Goal: Task Accomplishment & Management: Complete application form

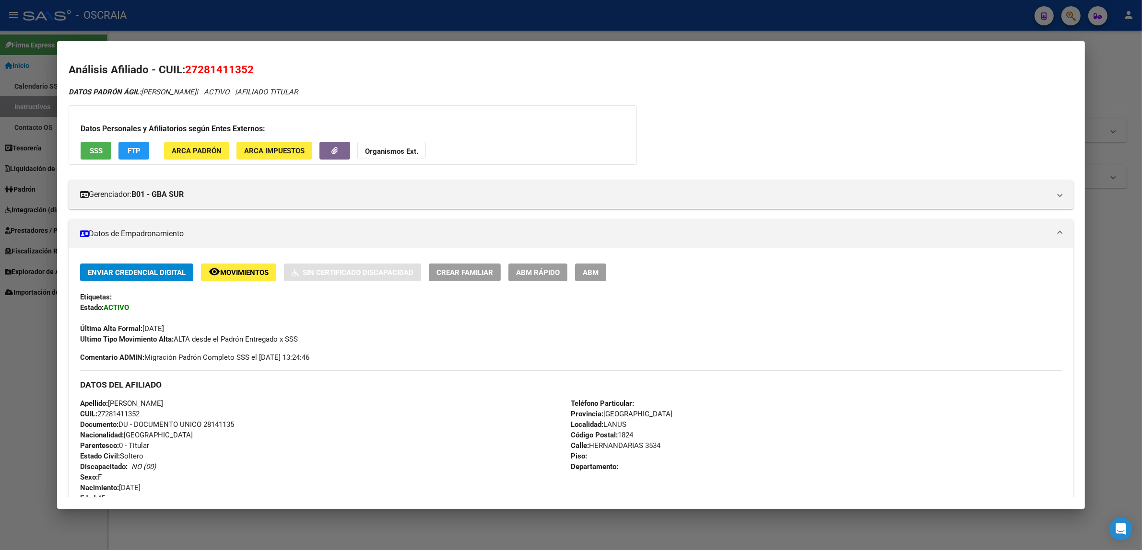
click at [1041, 32] on div at bounding box center [571, 275] width 1142 height 550
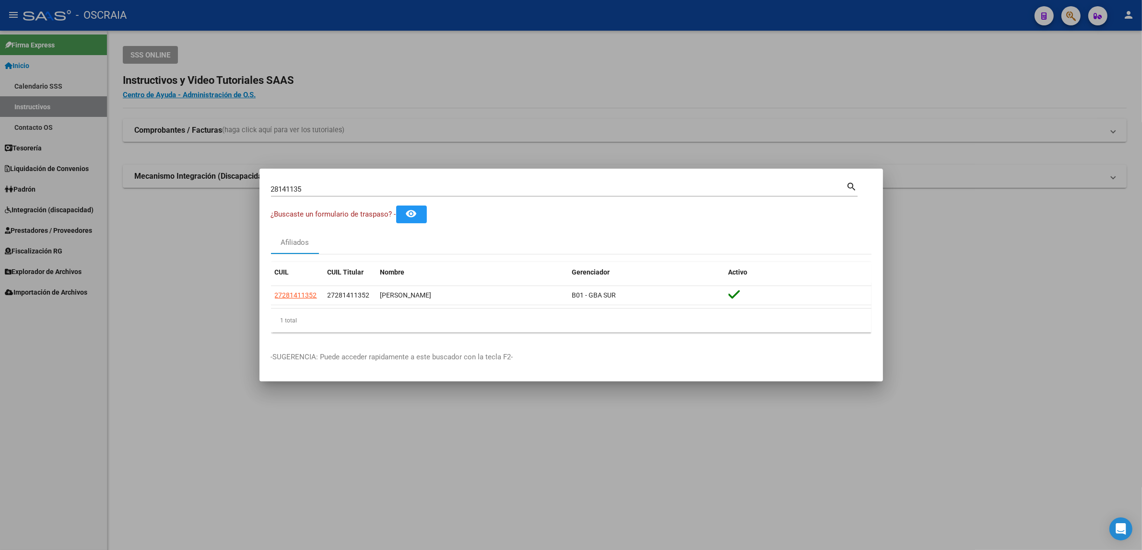
click at [1079, 18] on div at bounding box center [571, 275] width 1142 height 550
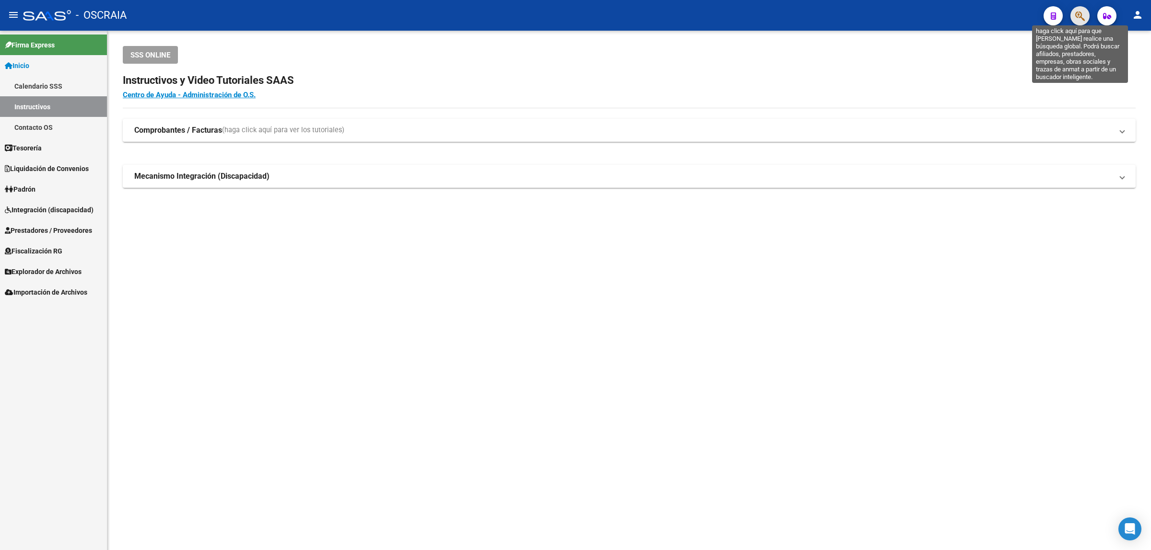
click at [1077, 17] on icon "button" at bounding box center [1080, 16] width 10 height 11
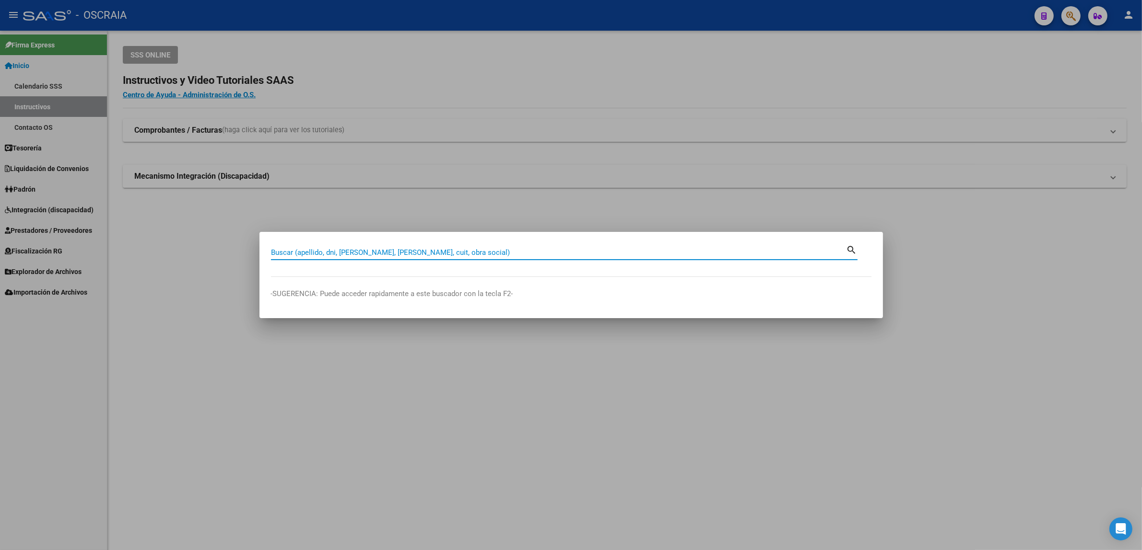
paste input "44708698"
type input "44708698"
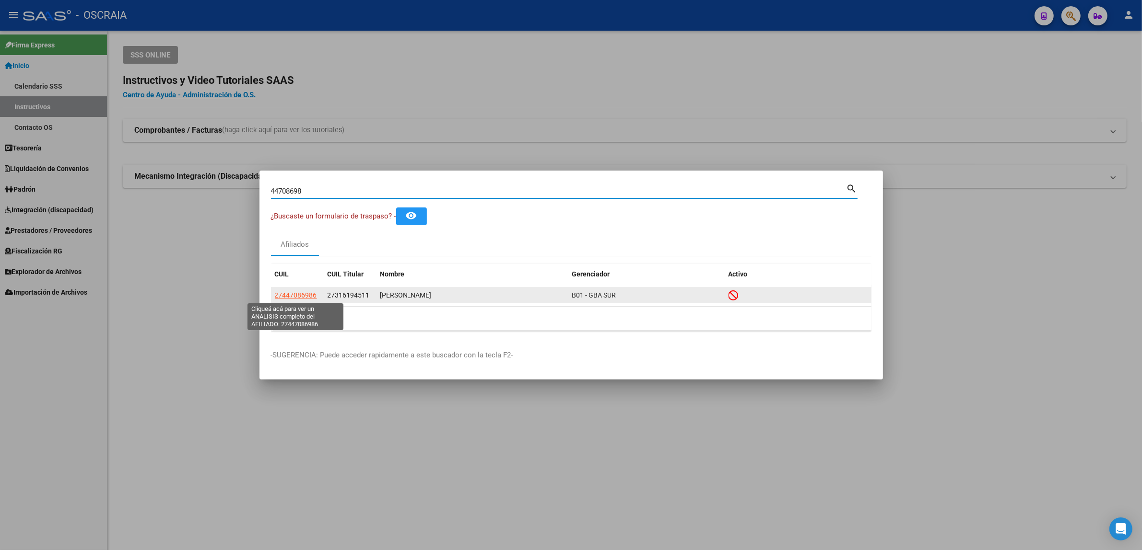
click at [300, 298] on span "27447086986" at bounding box center [296, 296] width 42 height 8
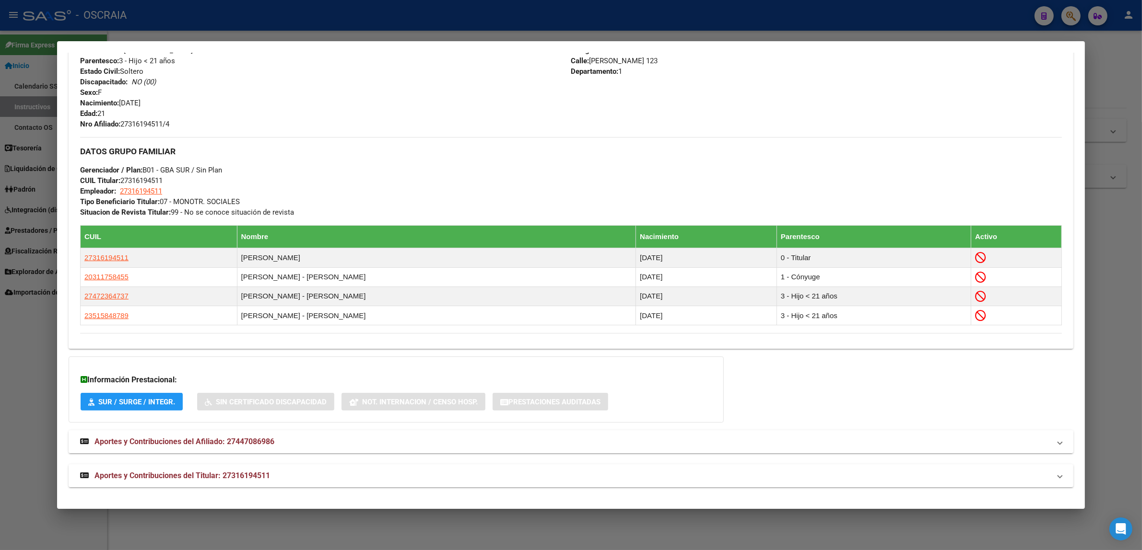
scroll to position [380, 0]
click at [258, 443] on span "Aportes y Contribuciones del Afiliado: 27447086986" at bounding box center [184, 441] width 180 height 9
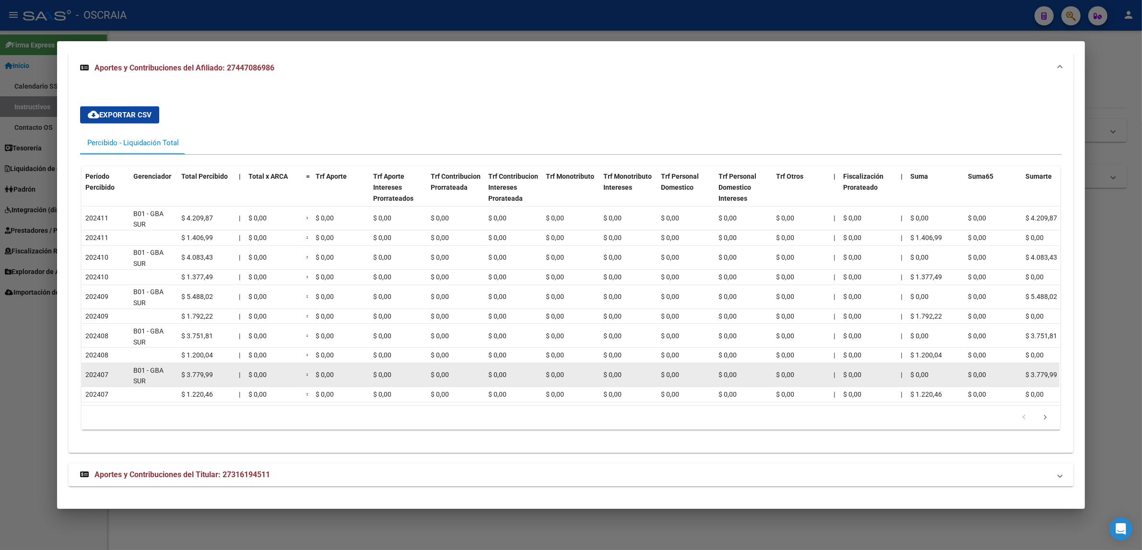
scroll to position [768, 0]
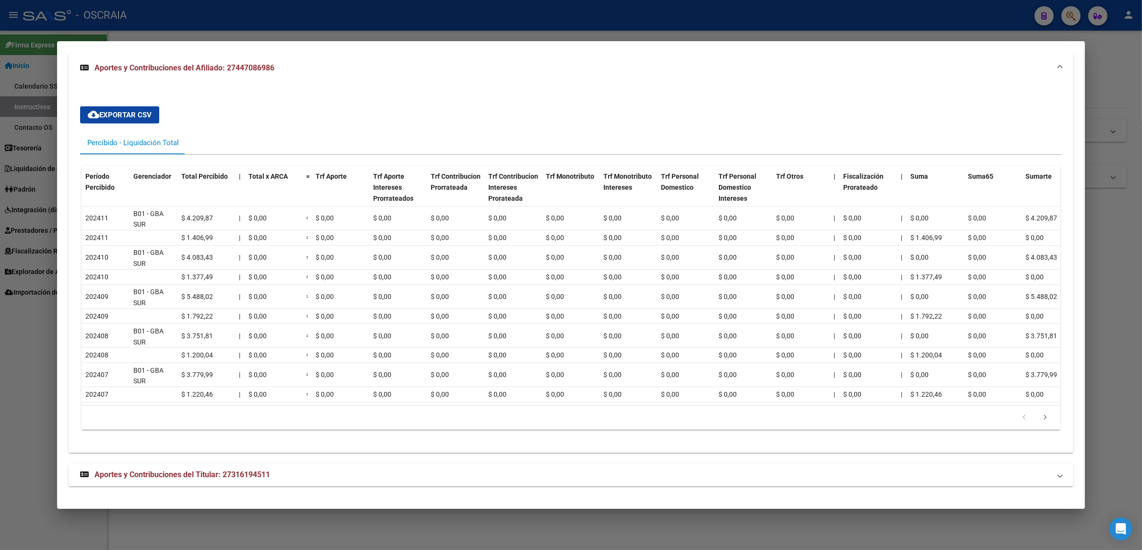
click at [289, 475] on mat-panel-title "Aportes y Contribuciones del Titular: 27316194511" at bounding box center [565, 475] width 970 height 12
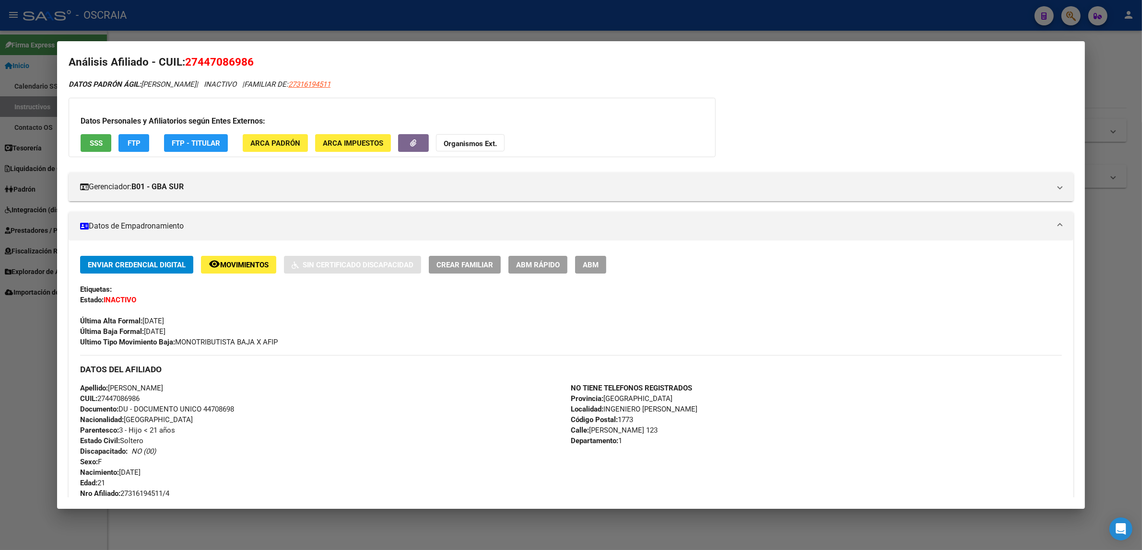
scroll to position [0, 0]
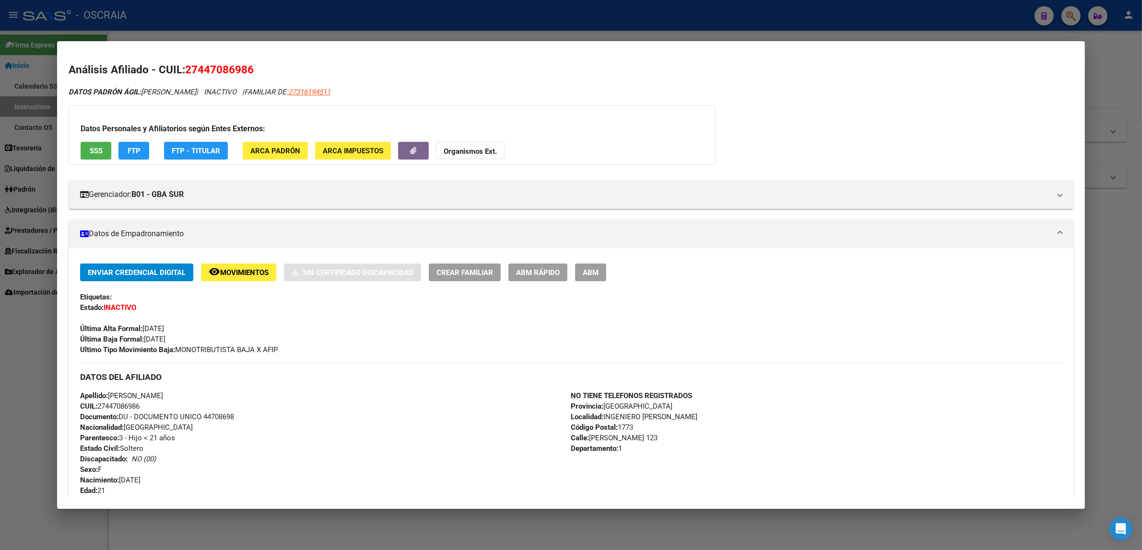
click at [225, 73] on span "27447086986" at bounding box center [219, 69] width 69 height 12
copy span "27447086986"
click at [277, 343] on div "Enviar Credencial Digital remove_red_eye Movimientos Sin Certificado Discapacid…" at bounding box center [571, 310] width 982 height 92
drag, startPoint x: 154, startPoint y: 341, endPoint x: 165, endPoint y: 341, distance: 11.0
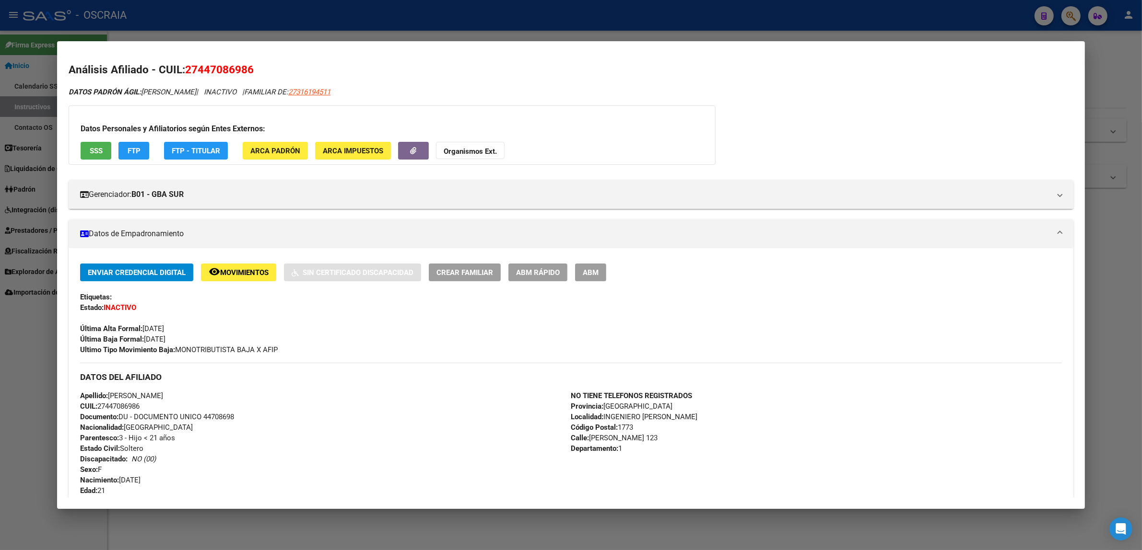
click at [163, 341] on span "Última Baja Formal: 31/08/2024" at bounding box center [122, 339] width 85 height 9
click at [211, 342] on div "Enviar Credencial Digital remove_red_eye Movimientos Sin Certificado Discapacid…" at bounding box center [571, 310] width 982 height 92
drag, startPoint x: 319, startPoint y: 90, endPoint x: 298, endPoint y: 90, distance: 21.6
click at [298, 90] on span "FAMILIAR DE: 27316194511" at bounding box center [287, 92] width 86 height 9
click at [311, 90] on span "27316194511" at bounding box center [309, 92] width 42 height 9
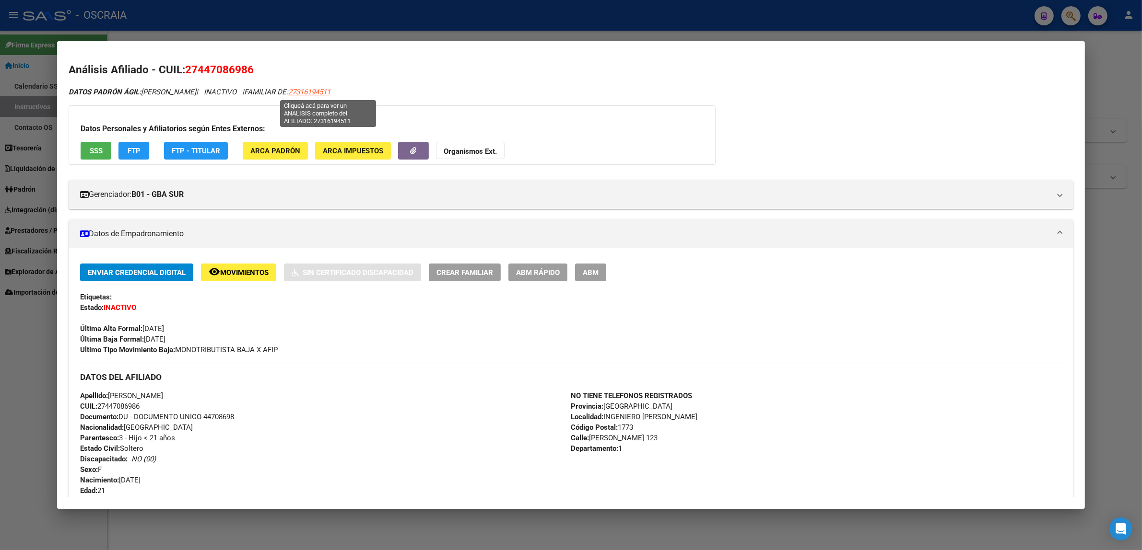
type textarea "27316194511"
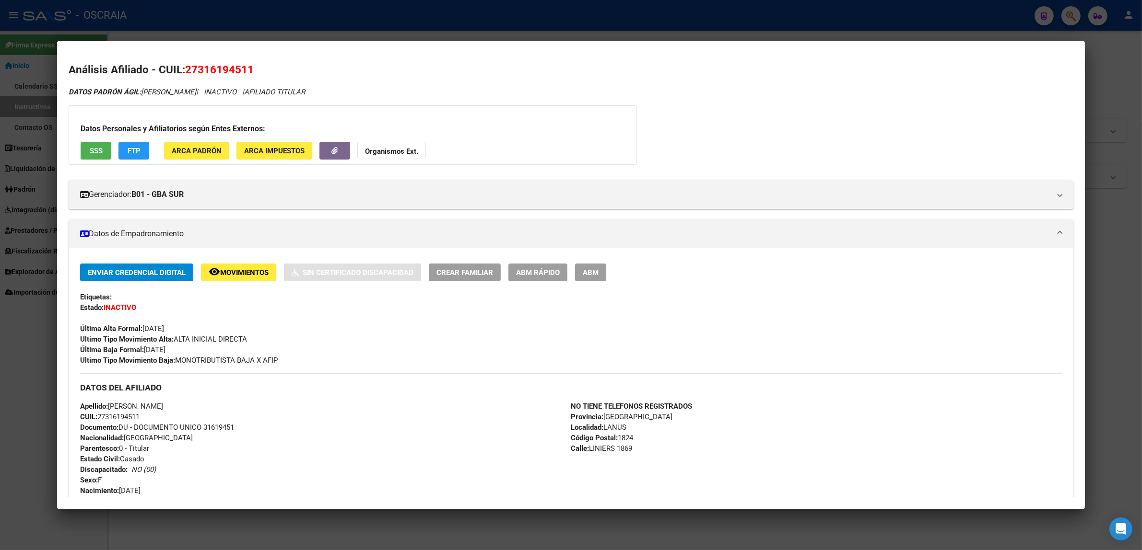
click at [185, 68] on span "27316194511" at bounding box center [219, 69] width 69 height 12
drag, startPoint x: 183, startPoint y: 68, endPoint x: 189, endPoint y: 69, distance: 6.3
click at [185, 68] on span "27316194511" at bounding box center [219, 69] width 69 height 12
copy span "27316194511"
click at [209, 34] on div at bounding box center [571, 275] width 1142 height 550
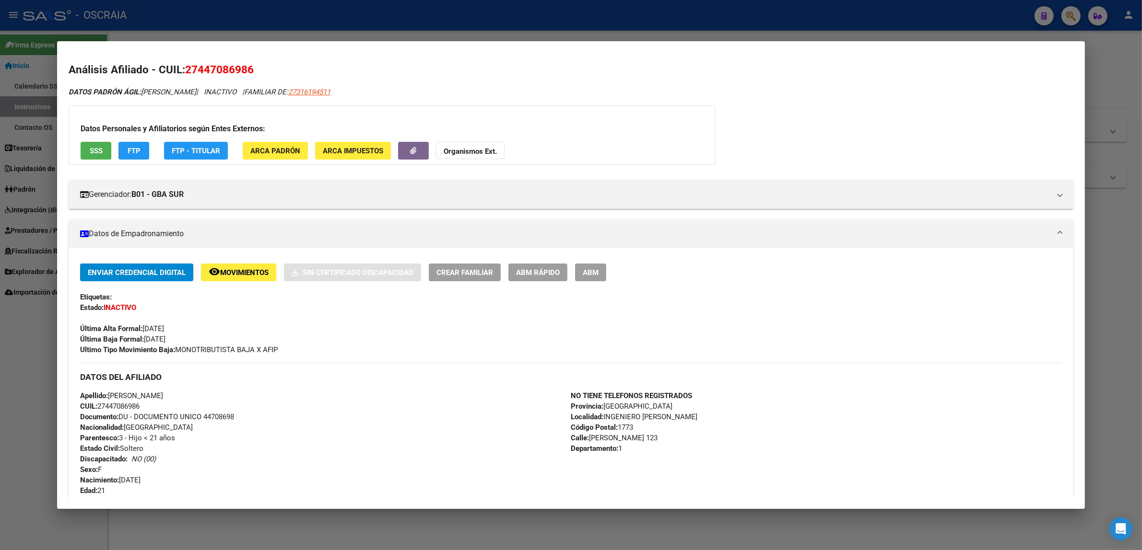
drag, startPoint x: 217, startPoint y: 70, endPoint x: 193, endPoint y: 67, distance: 24.2
click at [193, 67] on span "27447086986" at bounding box center [219, 69] width 69 height 12
copy span "27447086986"
drag, startPoint x: 870, startPoint y: 30, endPoint x: 889, endPoint y: 26, distance: 19.6
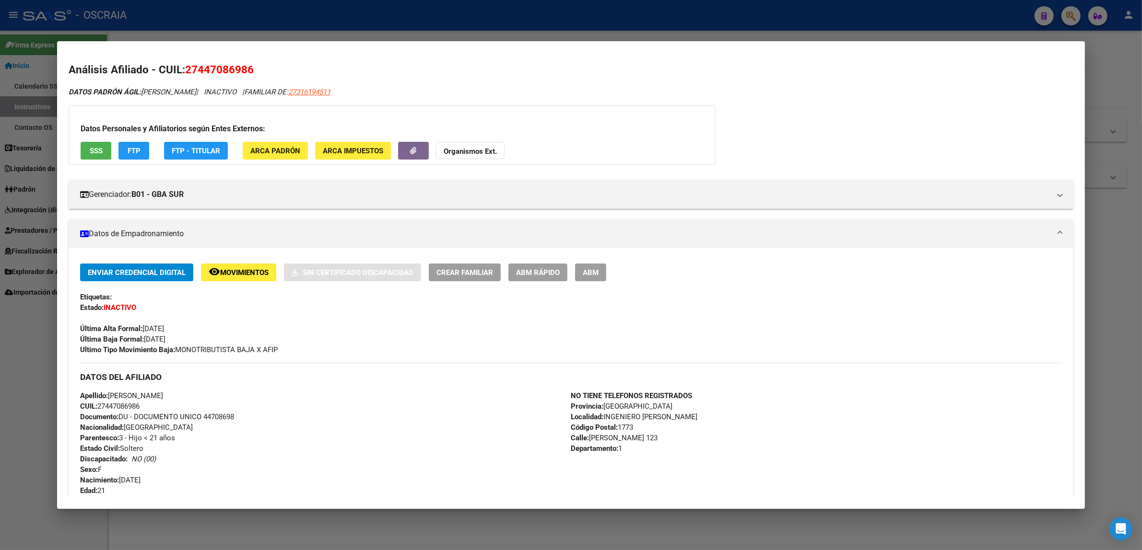
click at [877, 29] on div at bounding box center [571, 275] width 1142 height 550
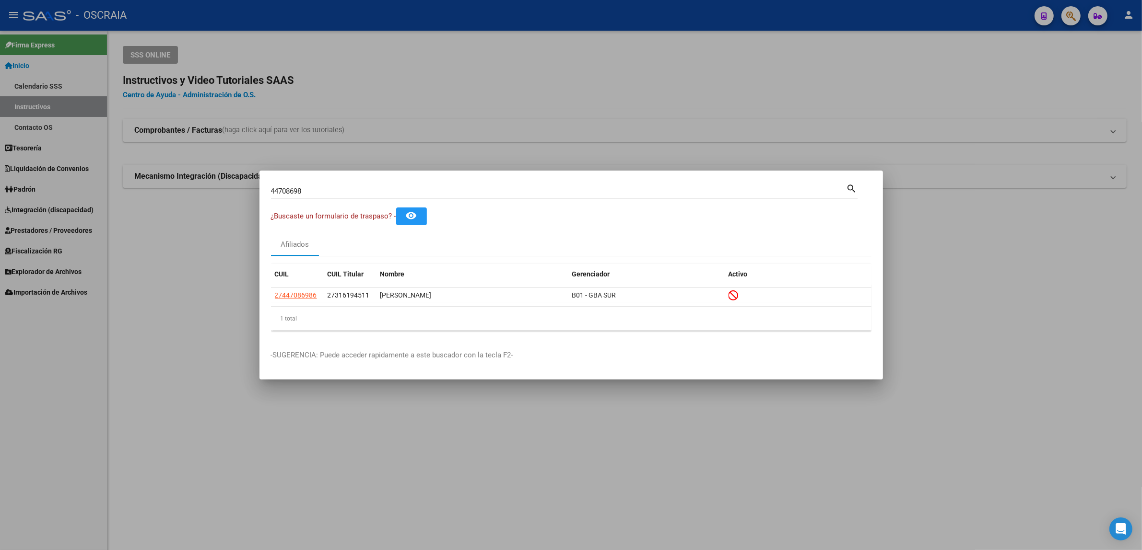
click at [1049, 32] on div at bounding box center [571, 275] width 1142 height 550
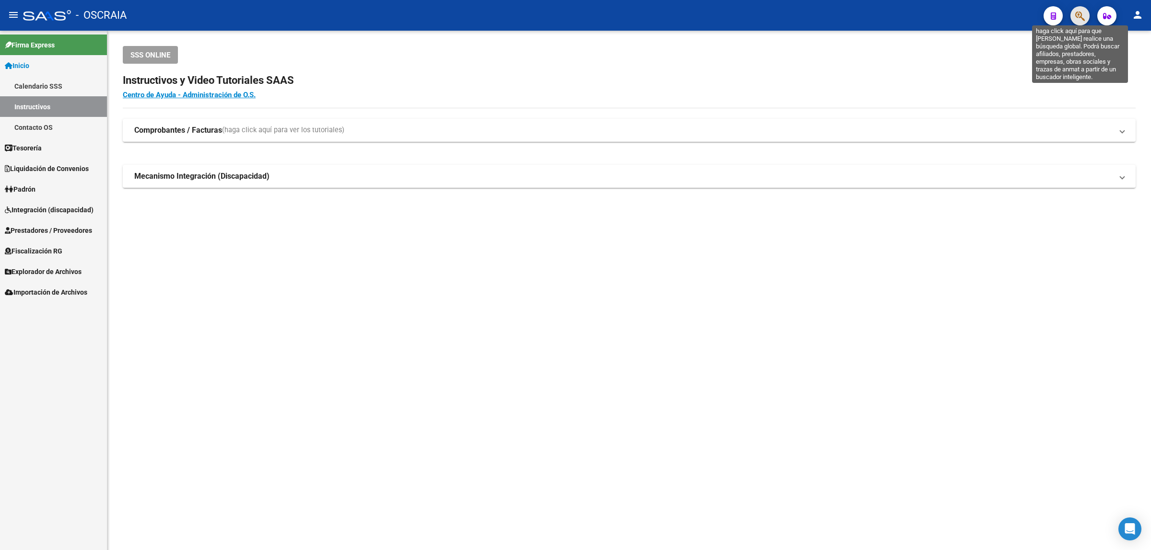
click at [1080, 17] on icon "button" at bounding box center [1080, 16] width 10 height 11
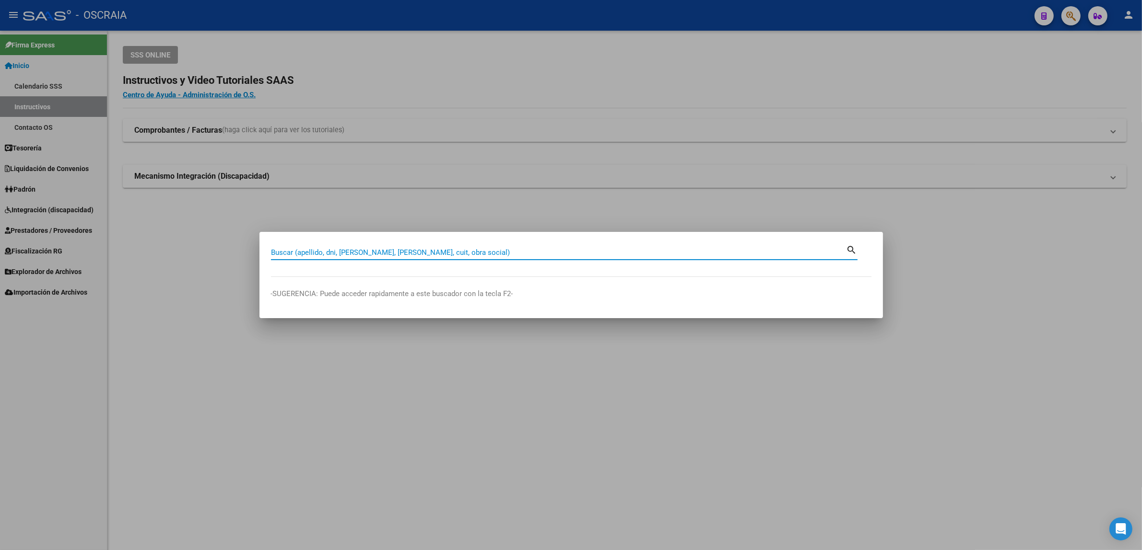
paste input "17898738"
type input "17898738"
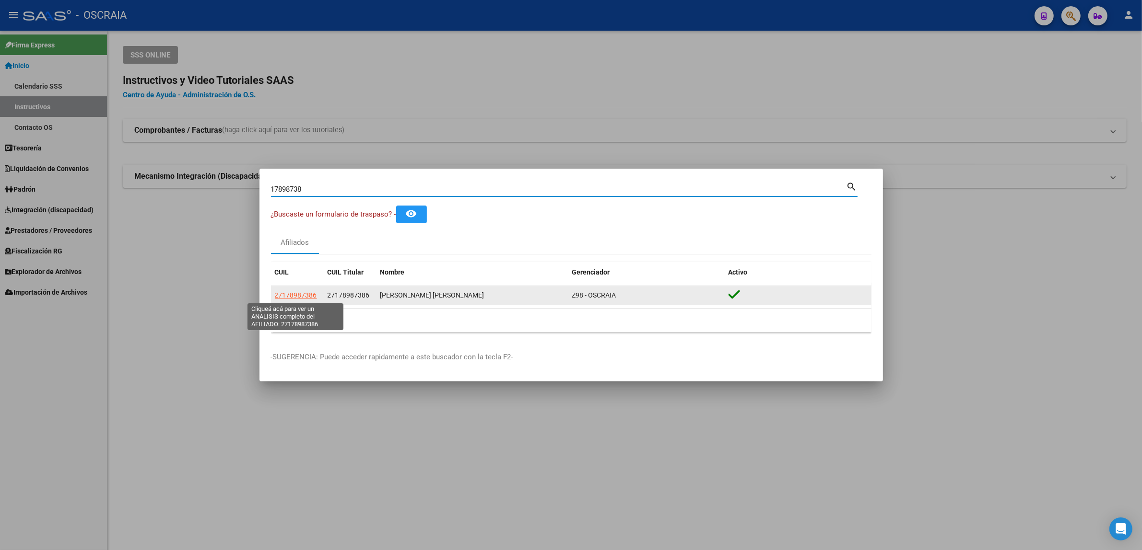
click at [295, 298] on span "27178987386" at bounding box center [296, 296] width 42 height 8
type textarea "27178987386"
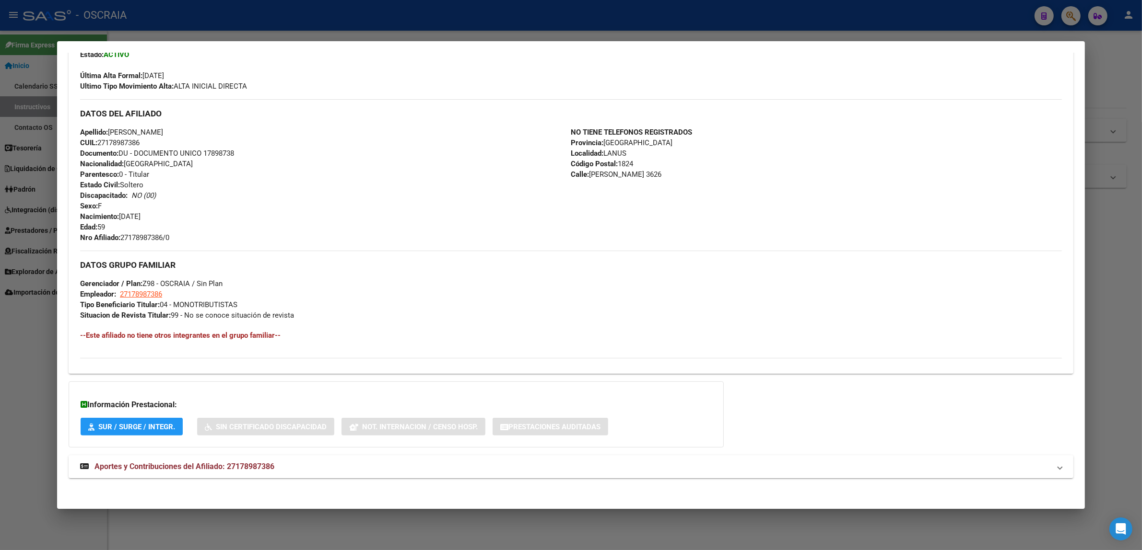
scroll to position [255, 0]
click at [385, 467] on mat-panel-title "Aportes y Contribuciones del Afiliado: 27178987386" at bounding box center [565, 465] width 970 height 12
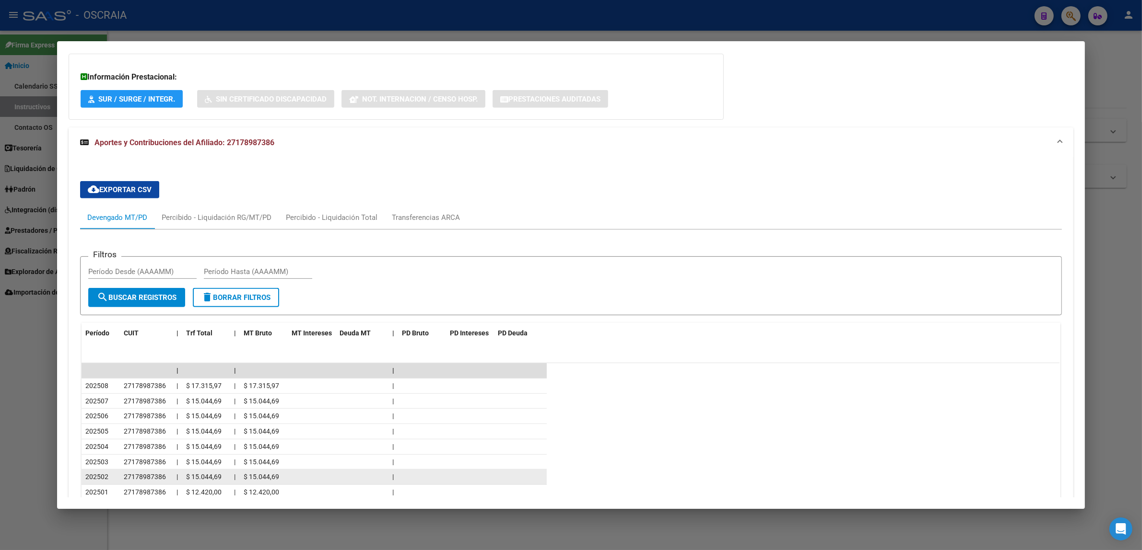
scroll to position [567, 0]
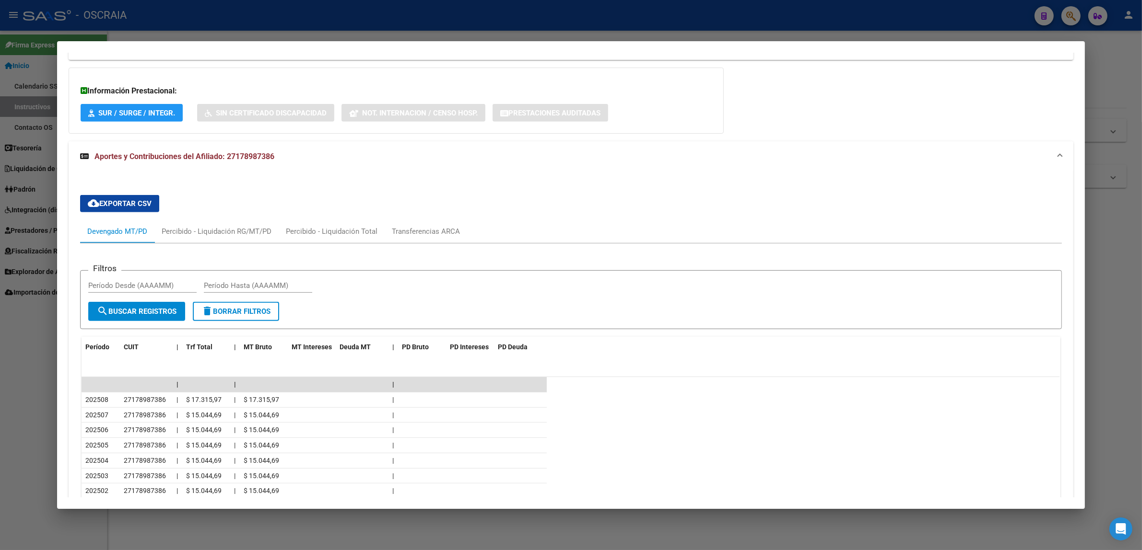
click at [410, 155] on mat-panel-title "Aportes y Contribuciones del Afiliado: 27178987386" at bounding box center [565, 157] width 970 height 12
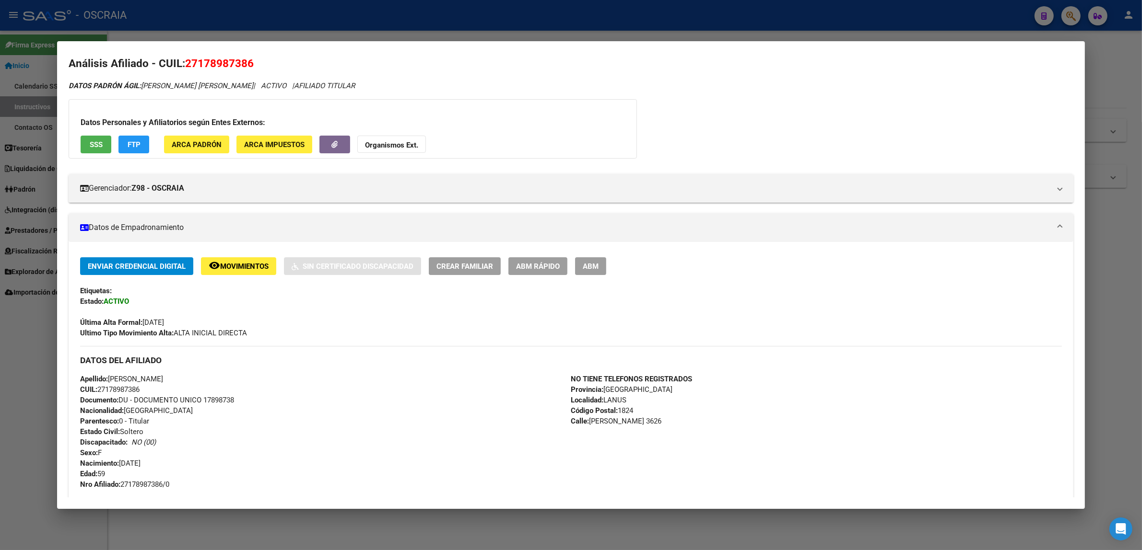
scroll to position [0, 0]
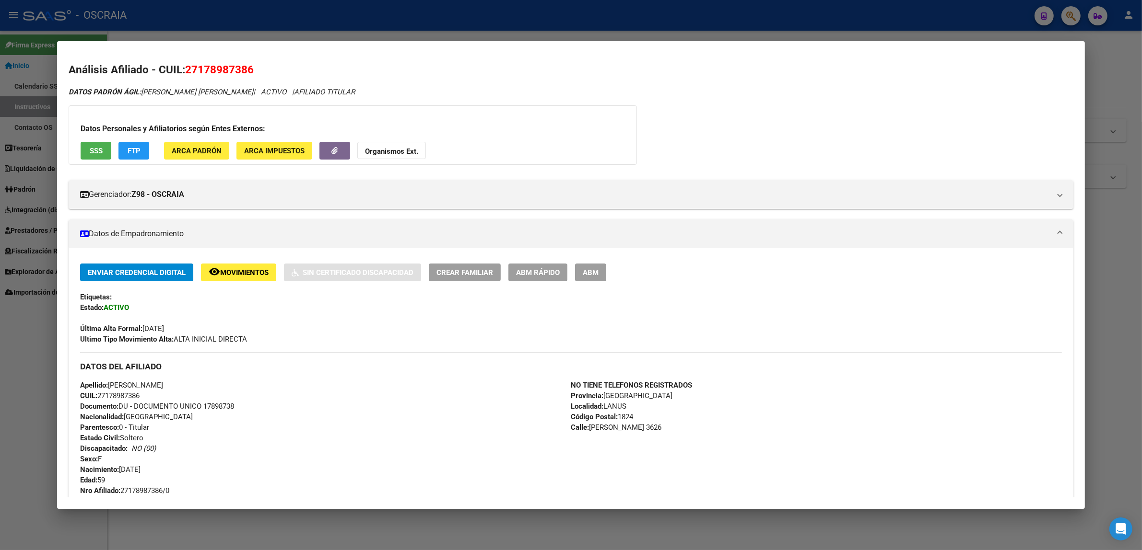
click at [239, 69] on span "27178987386" at bounding box center [219, 69] width 69 height 12
drag, startPoint x: 239, startPoint y: 69, endPoint x: 245, endPoint y: 69, distance: 5.8
copy span "27178987386"
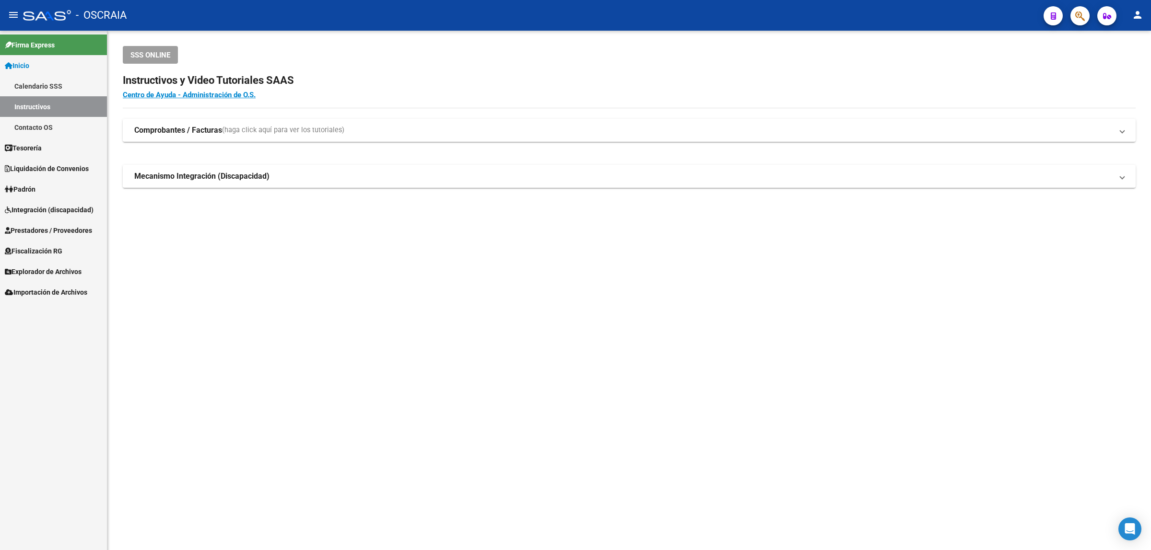
click at [1075, 10] on span "button" at bounding box center [1080, 16] width 10 height 20
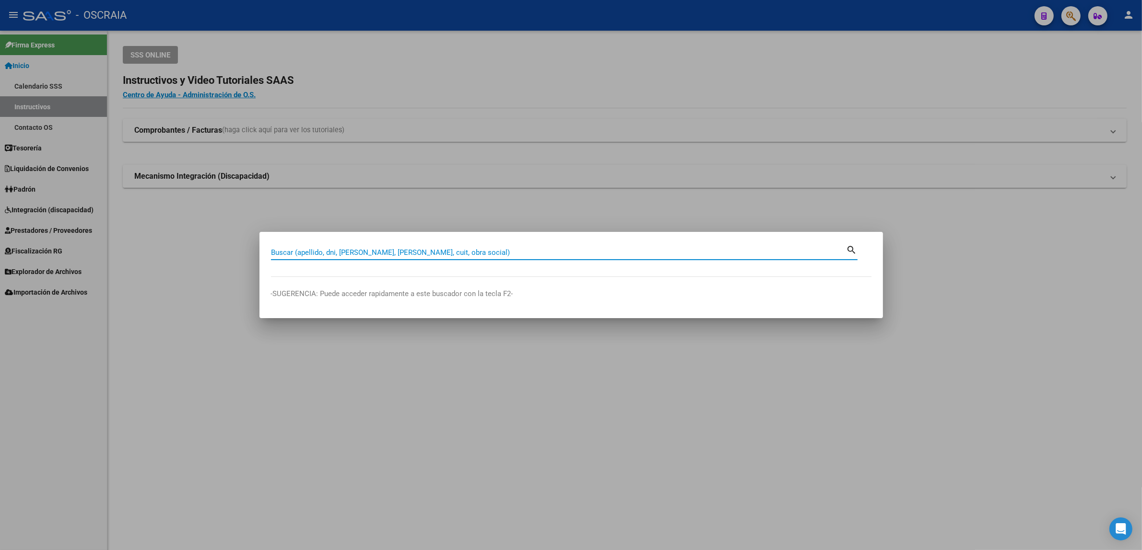
click at [456, 253] on input "Buscar (apellido, dni, cuil, nro traspaso, cuit, obra social)" at bounding box center [558, 252] width 575 height 9
paste input "17898738"
type input "17898738"
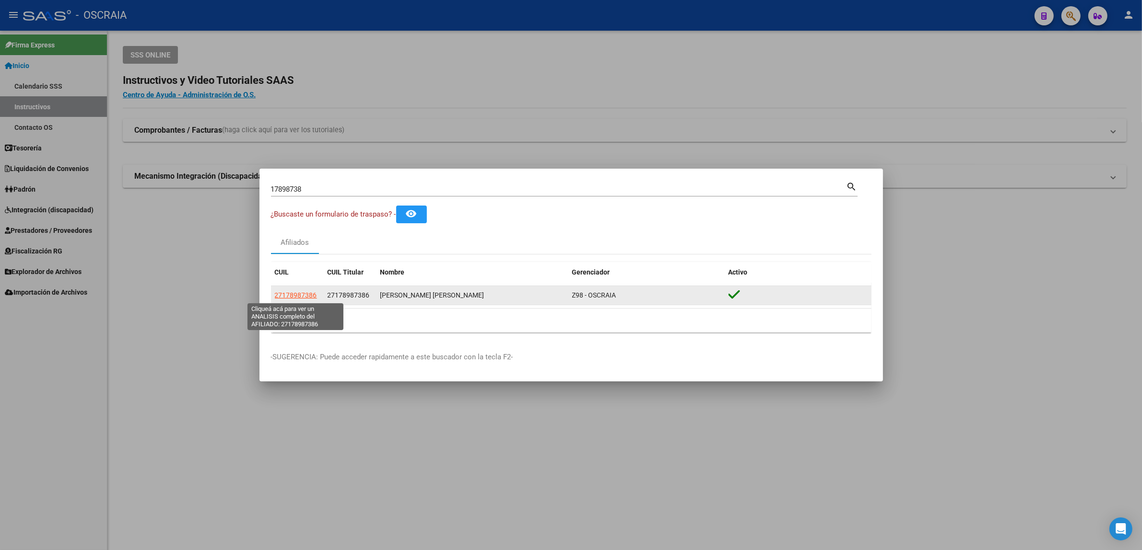
click at [294, 296] on span "27178987386" at bounding box center [296, 296] width 42 height 8
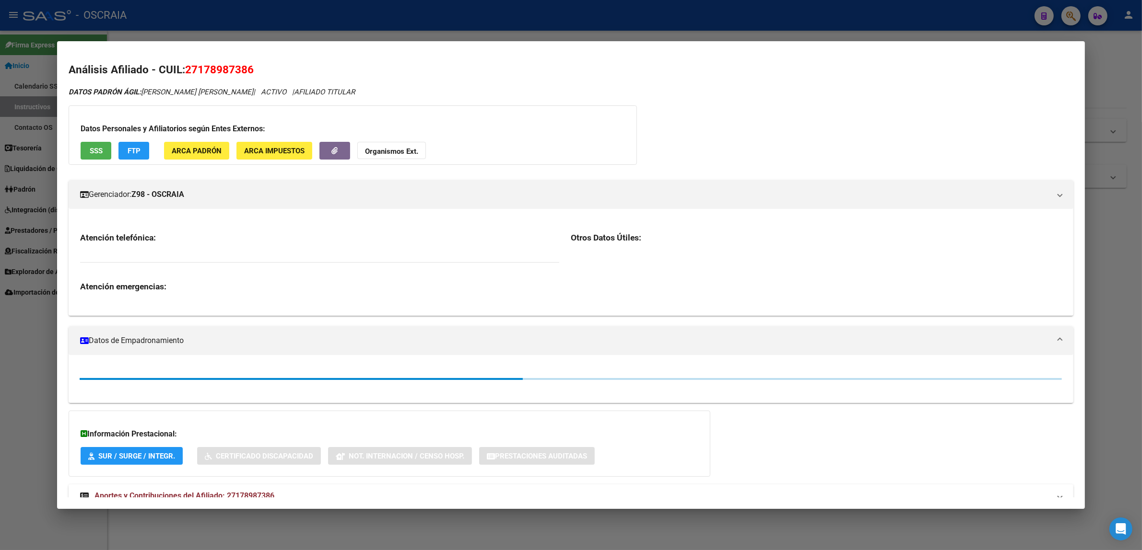
click at [199, 63] on span "27178987386" at bounding box center [219, 69] width 69 height 12
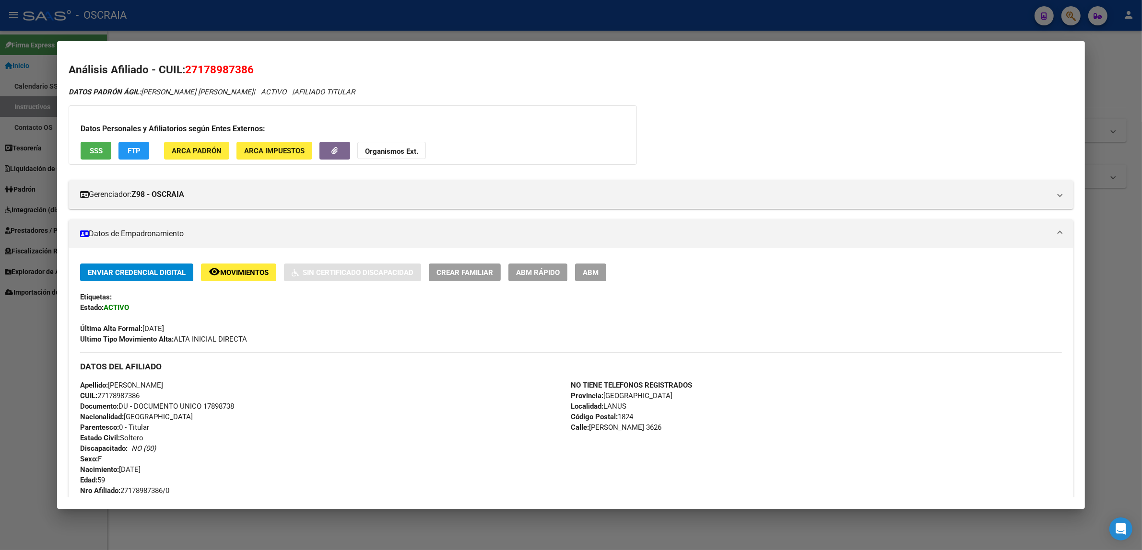
click at [199, 63] on span "27178987386" at bounding box center [219, 69] width 69 height 12
copy span "27178987386"
click at [526, 29] on div at bounding box center [571, 275] width 1142 height 550
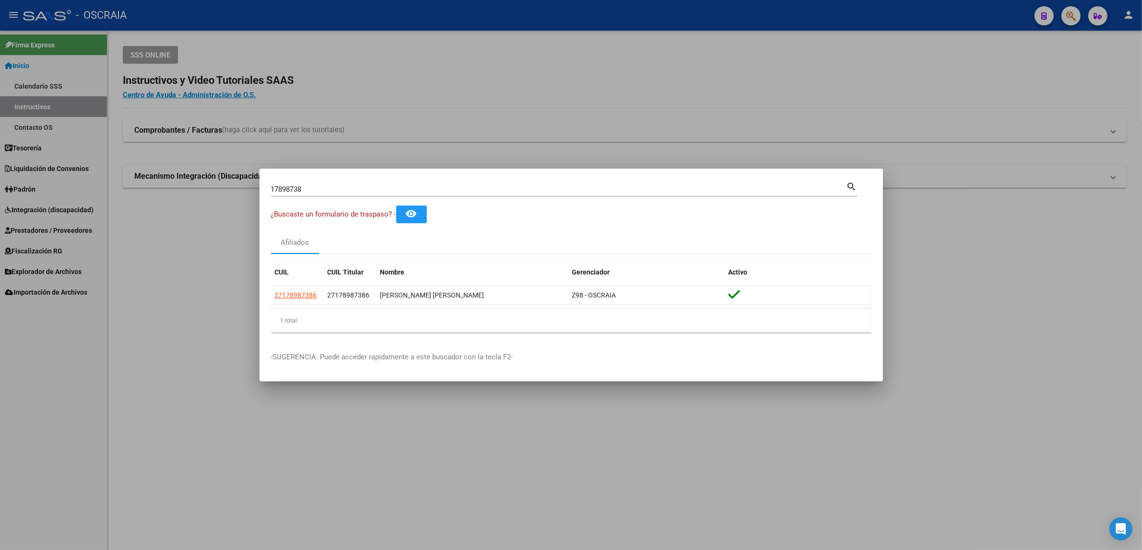
drag, startPoint x: 1020, startPoint y: 80, endPoint x: 1080, endPoint y: 42, distance: 71.6
click at [1028, 81] on div at bounding box center [571, 275] width 1142 height 550
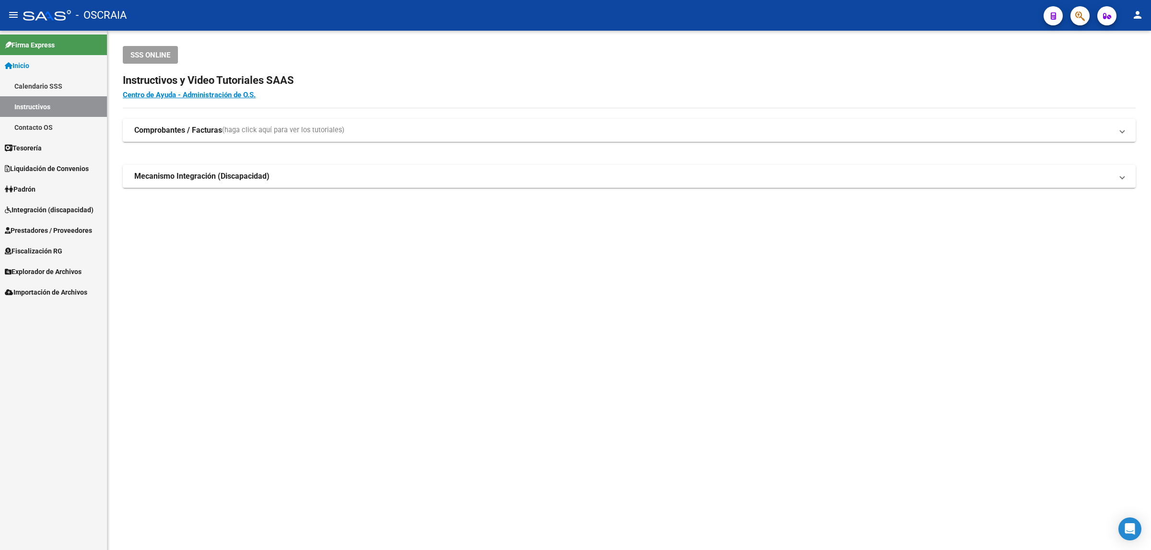
click at [1079, 22] on span "button" at bounding box center [1080, 16] width 10 height 20
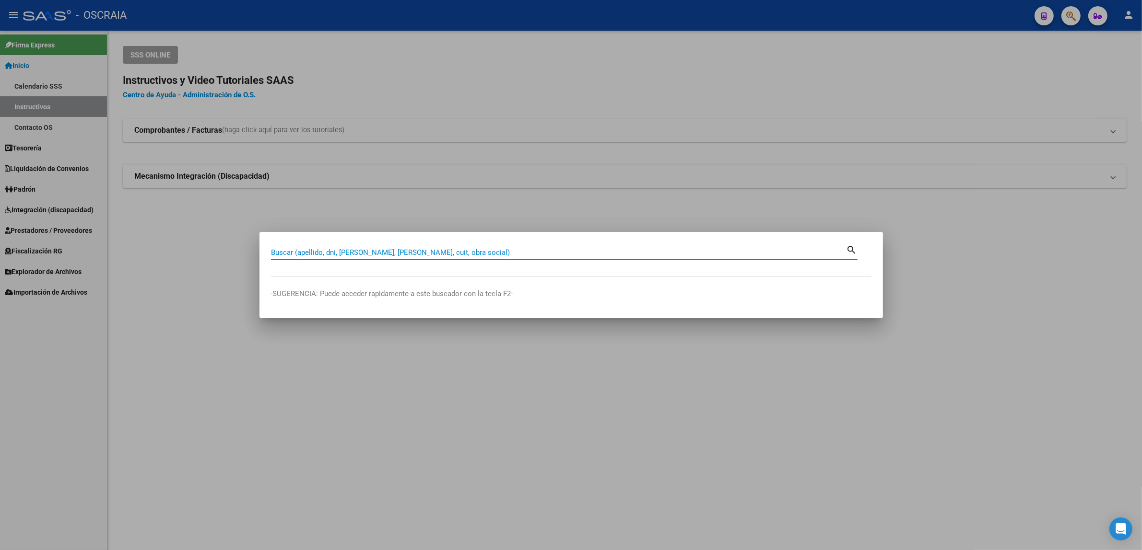
paste input "29679885"
type input "29679885"
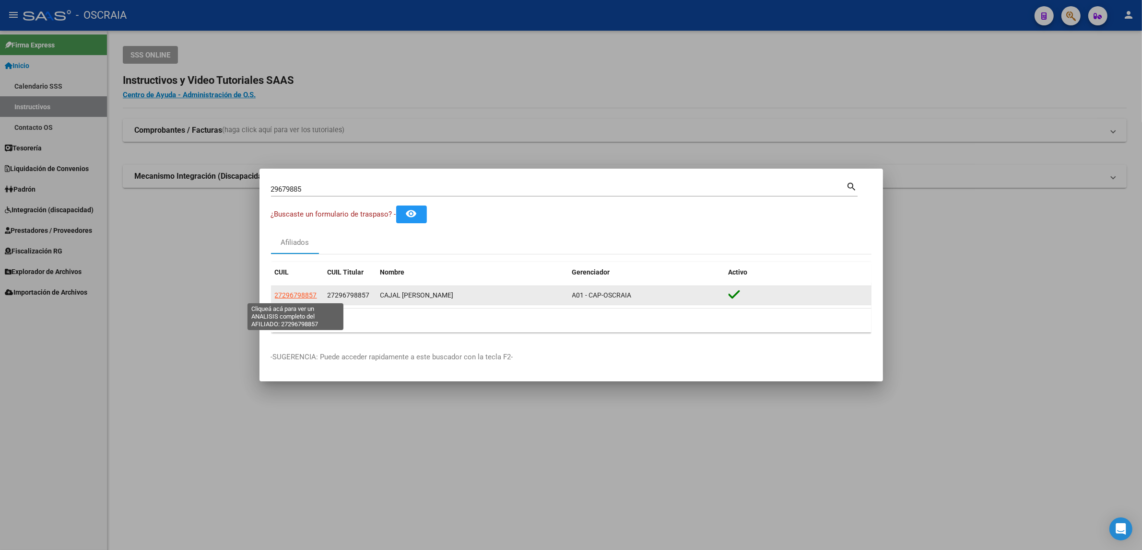
click at [290, 297] on span "27296798857" at bounding box center [296, 296] width 42 height 8
type textarea "27296798857"
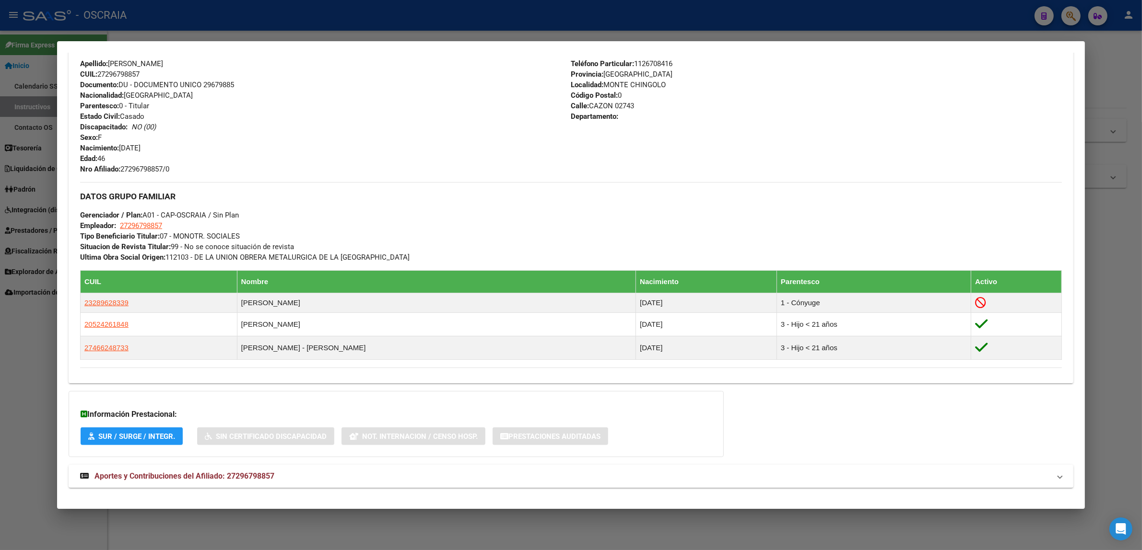
scroll to position [343, 0]
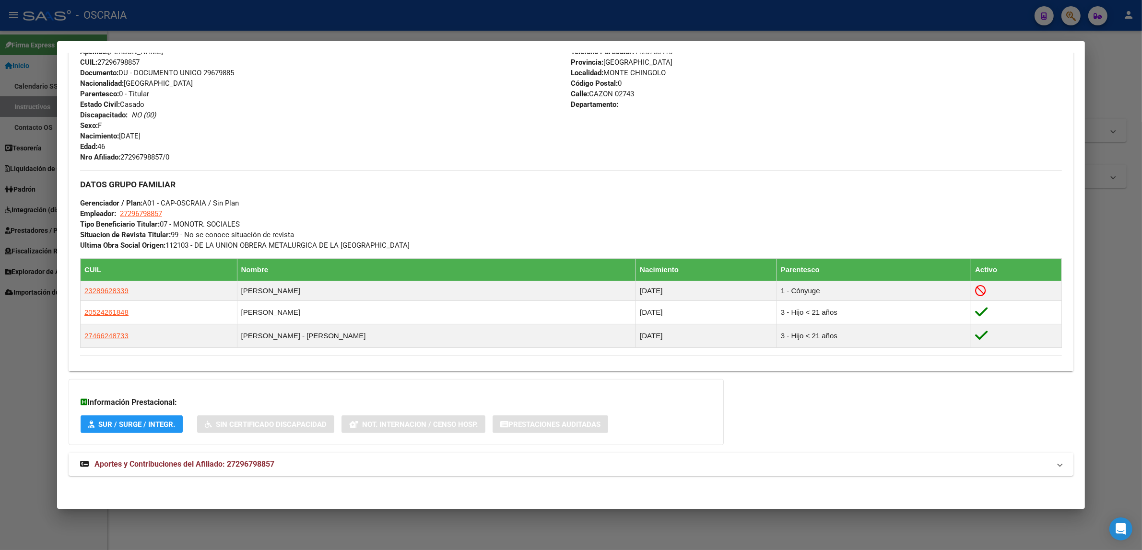
click at [243, 474] on mat-expansion-panel-header "Aportes y Contribuciones del Afiliado: 27296798857" at bounding box center [571, 464] width 1005 height 23
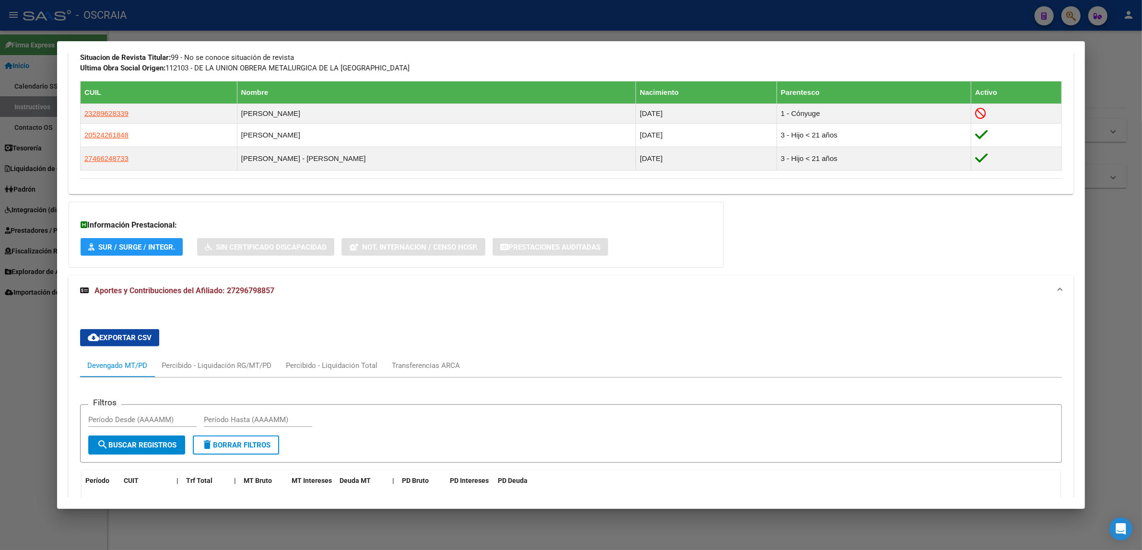
scroll to position [0, 0]
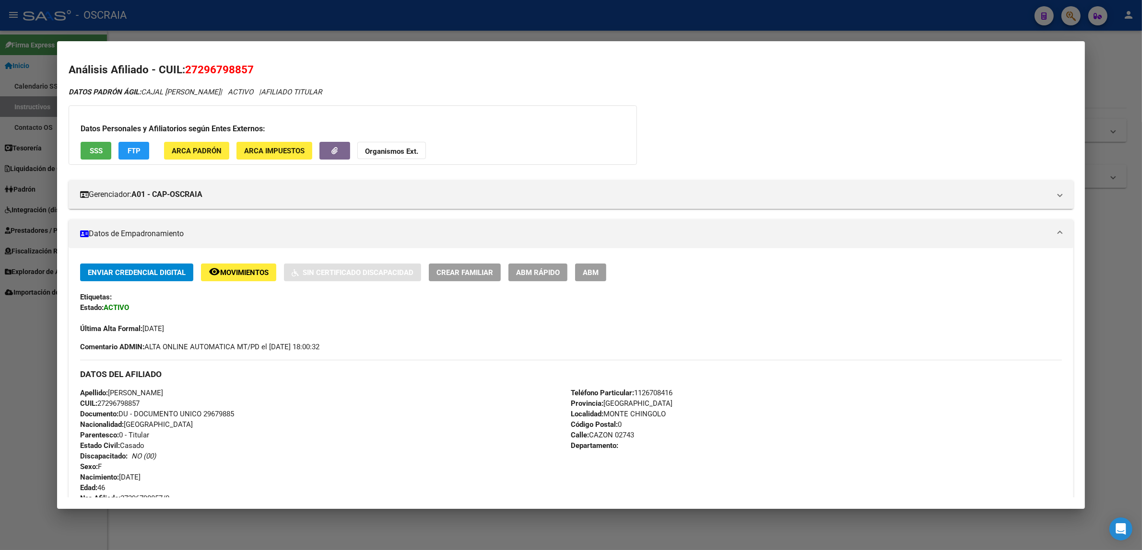
click at [223, 72] on span "27296798857" at bounding box center [219, 69] width 69 height 12
copy span "27296798857"
click at [931, 32] on div at bounding box center [571, 275] width 1142 height 550
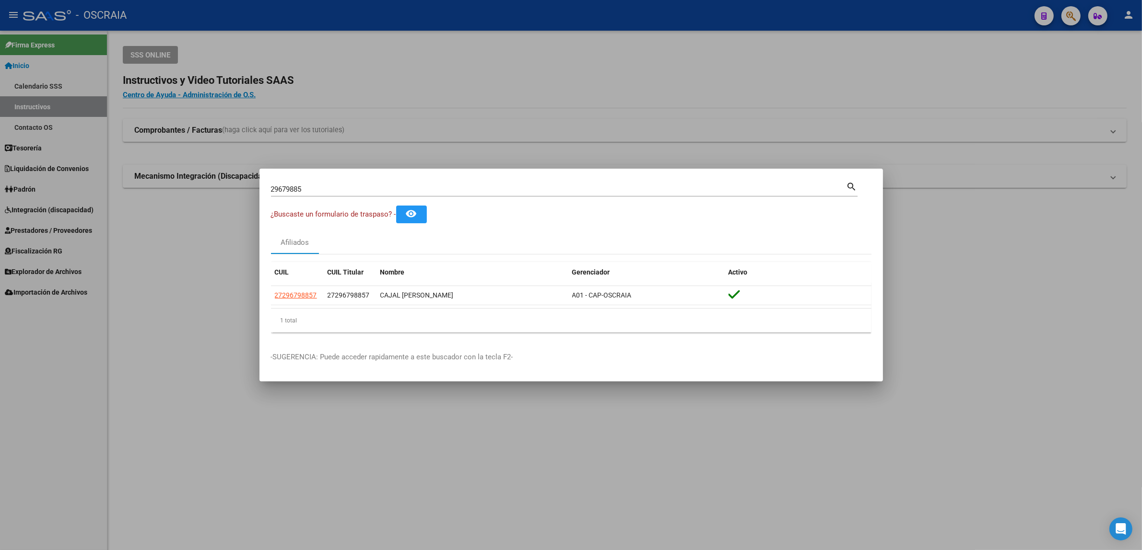
click at [1070, 16] on div at bounding box center [571, 275] width 1142 height 550
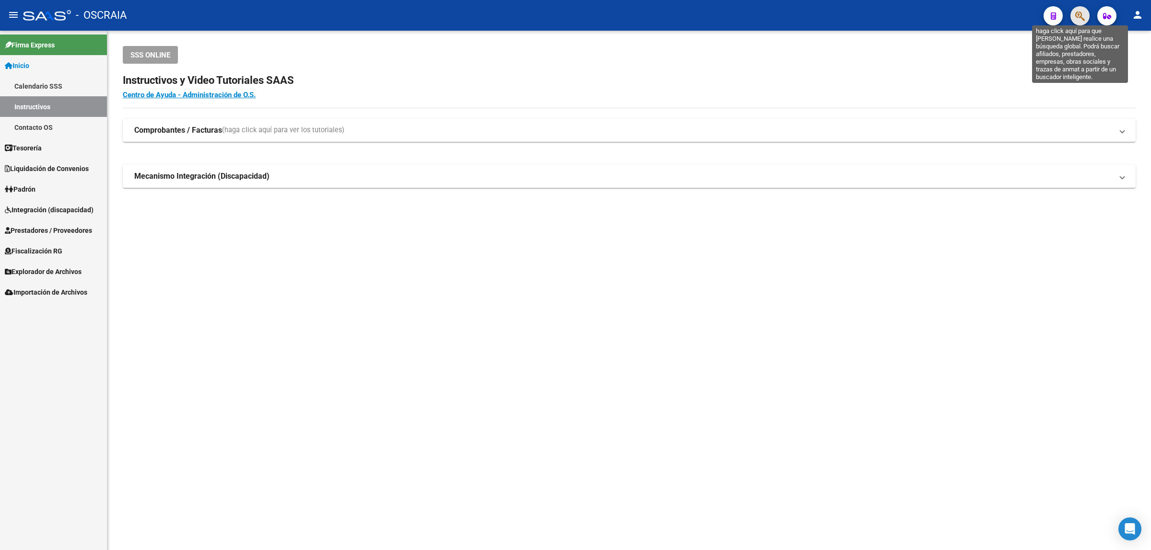
click at [1076, 17] on icon "button" at bounding box center [1080, 16] width 10 height 11
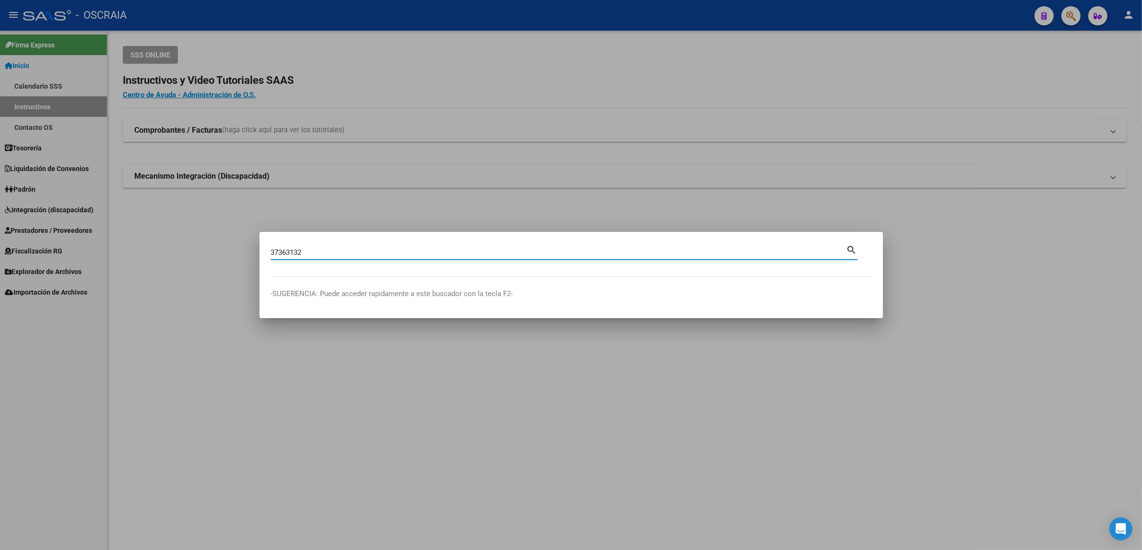
type input "37363132"
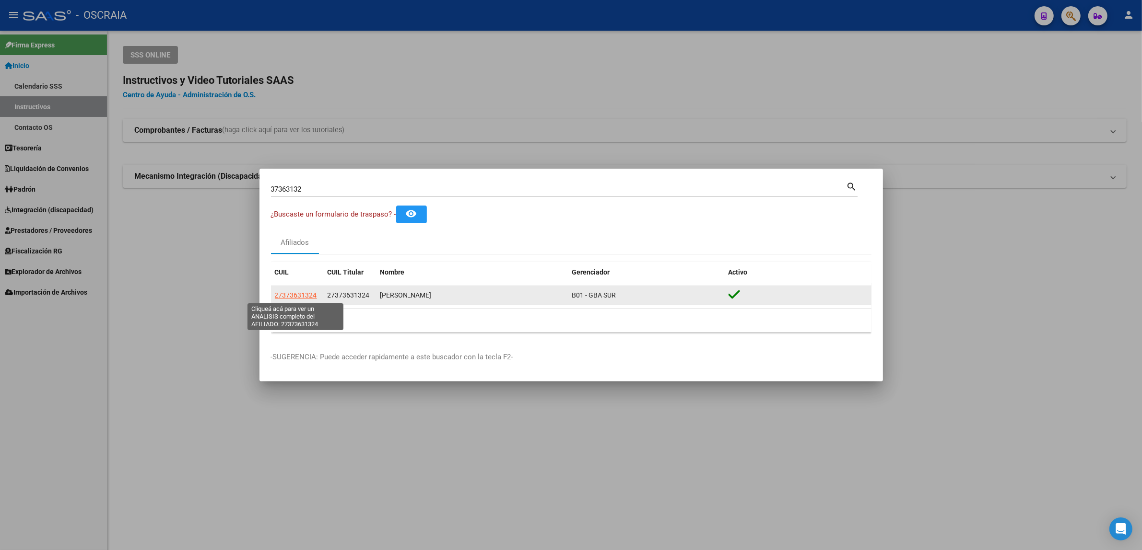
click at [308, 297] on span "27373631324" at bounding box center [296, 296] width 42 height 8
type textarea "27373631324"
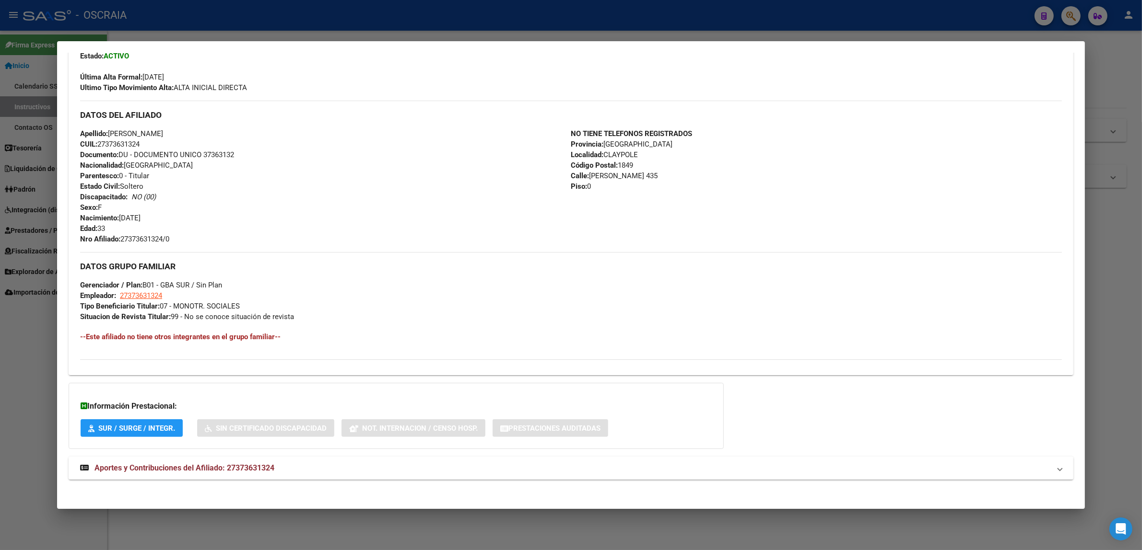
scroll to position [255, 0]
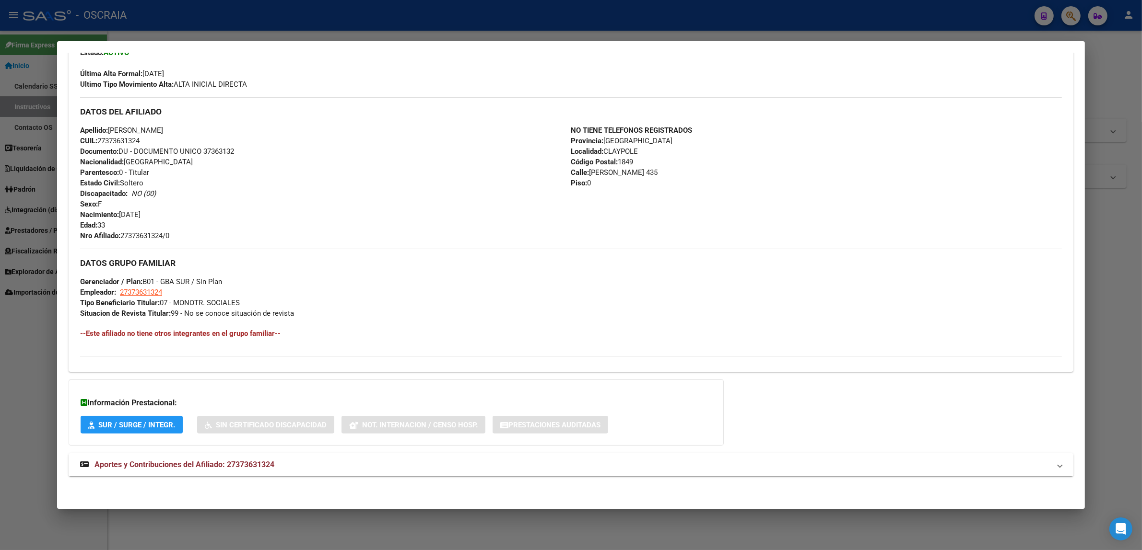
click at [289, 456] on mat-expansion-panel-header "Aportes y Contribuciones del Afiliado: 27373631324" at bounding box center [571, 465] width 1005 height 23
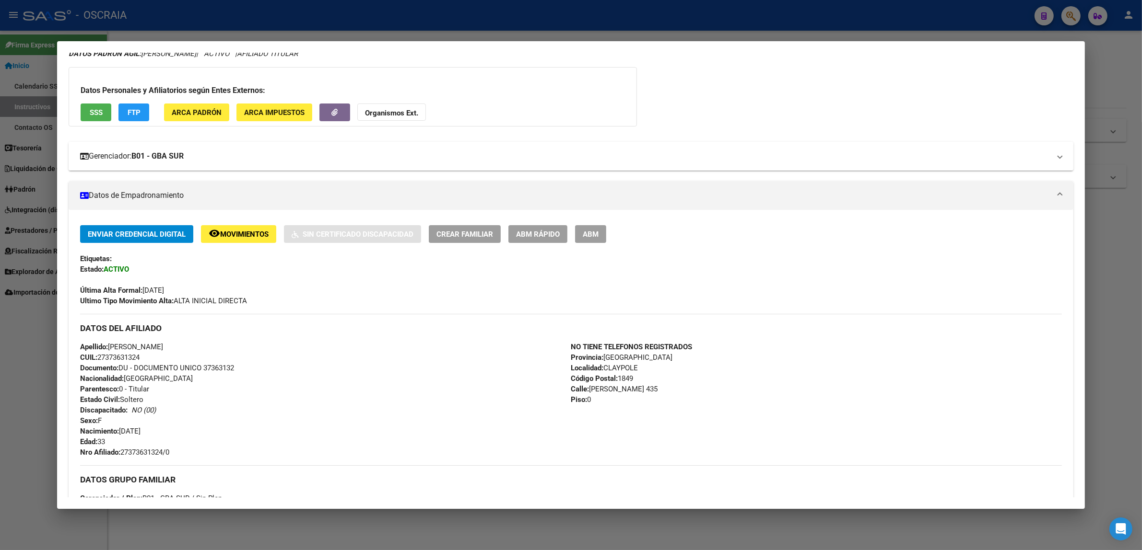
scroll to position [0, 0]
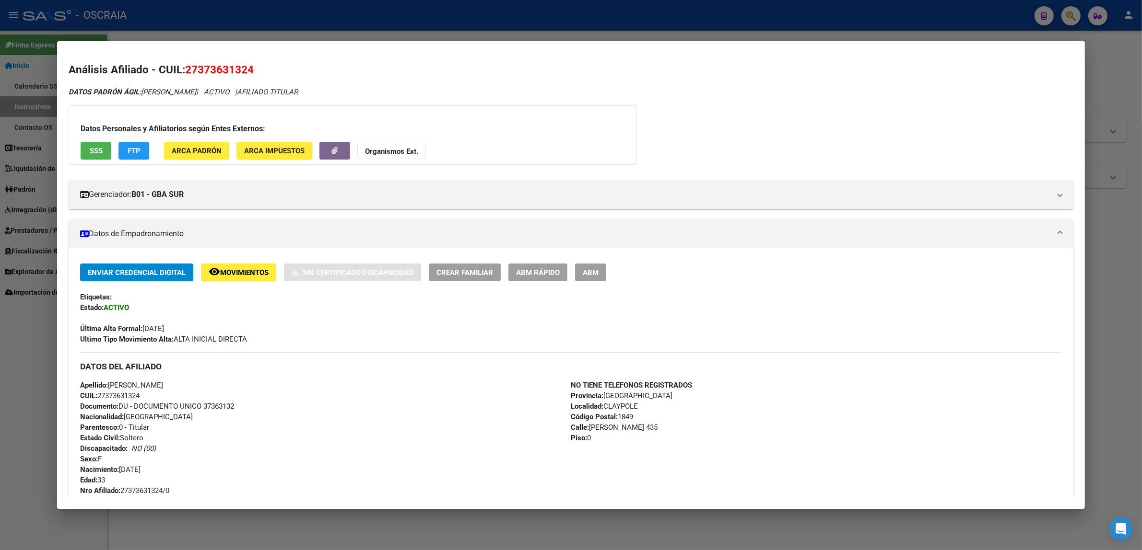
click at [190, 67] on span "27373631324" at bounding box center [219, 69] width 69 height 12
copy span "27373631324"
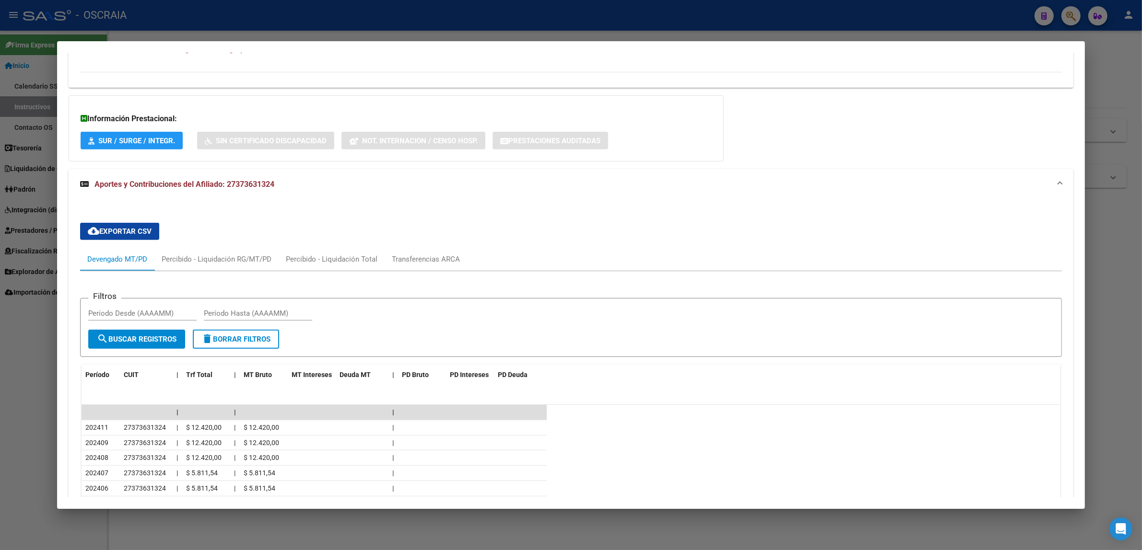
scroll to position [599, 0]
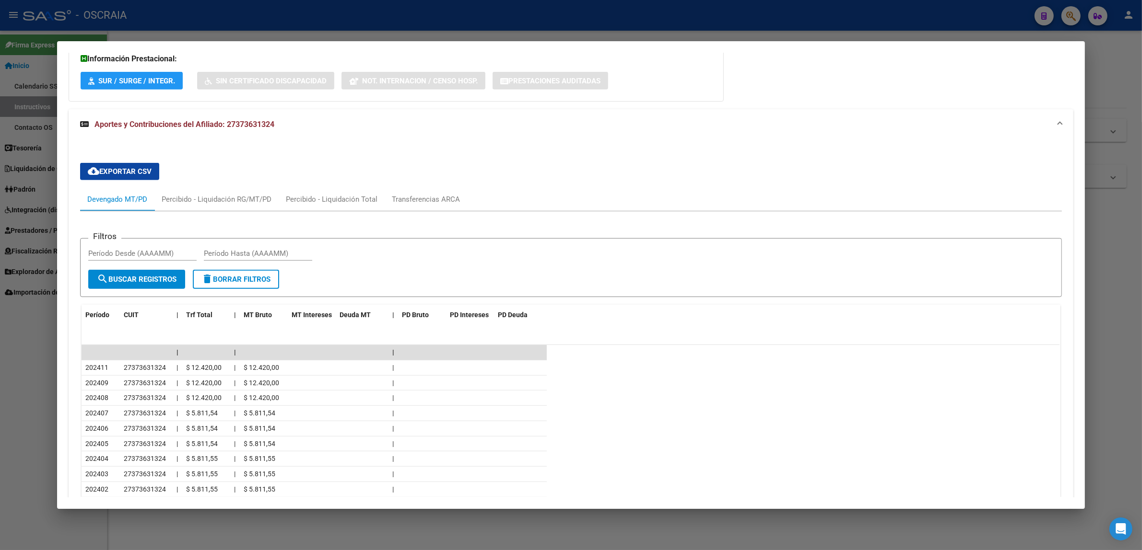
drag, startPoint x: 428, startPoint y: 408, endPoint x: 575, endPoint y: 451, distance: 153.4
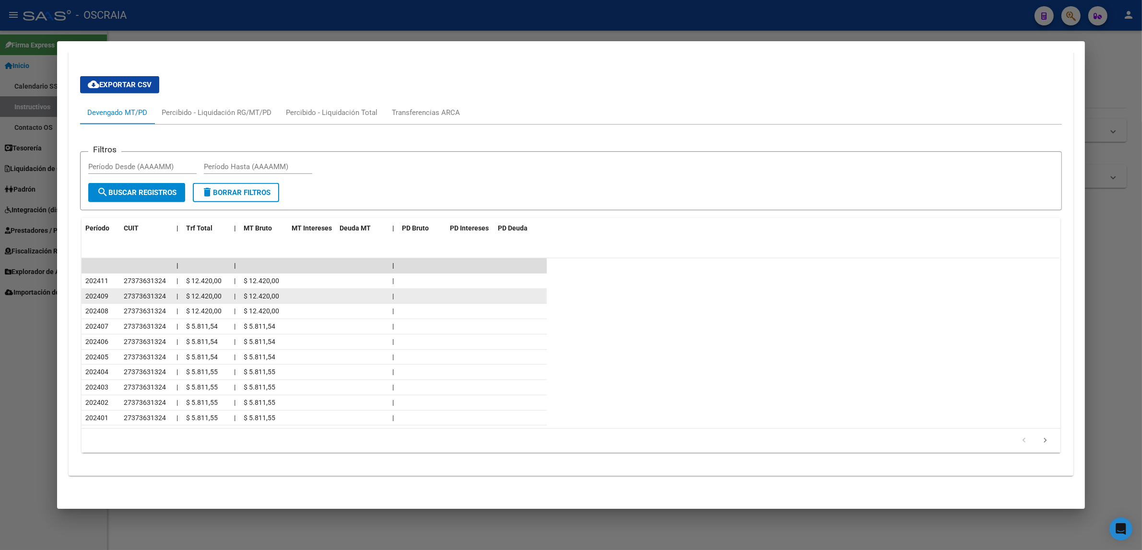
scroll to position [660, 0]
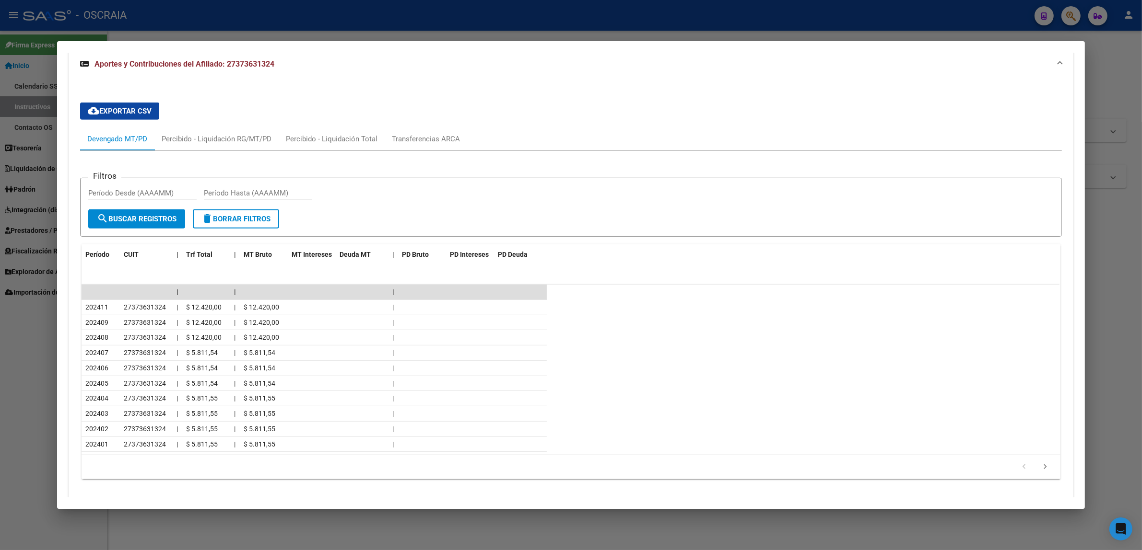
click at [738, 30] on div at bounding box center [571, 275] width 1142 height 550
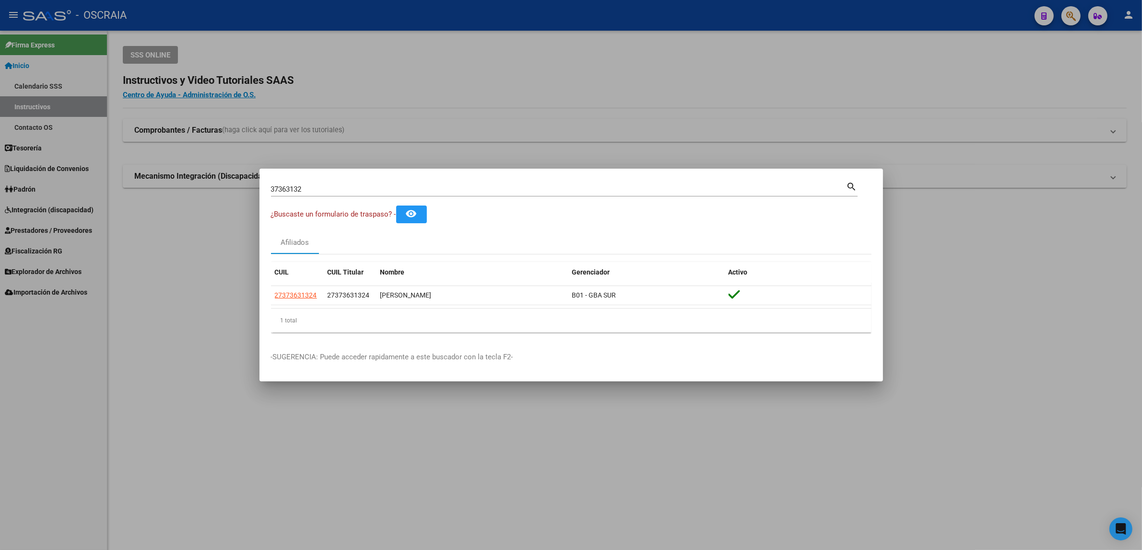
click at [1053, 27] on div at bounding box center [571, 275] width 1142 height 550
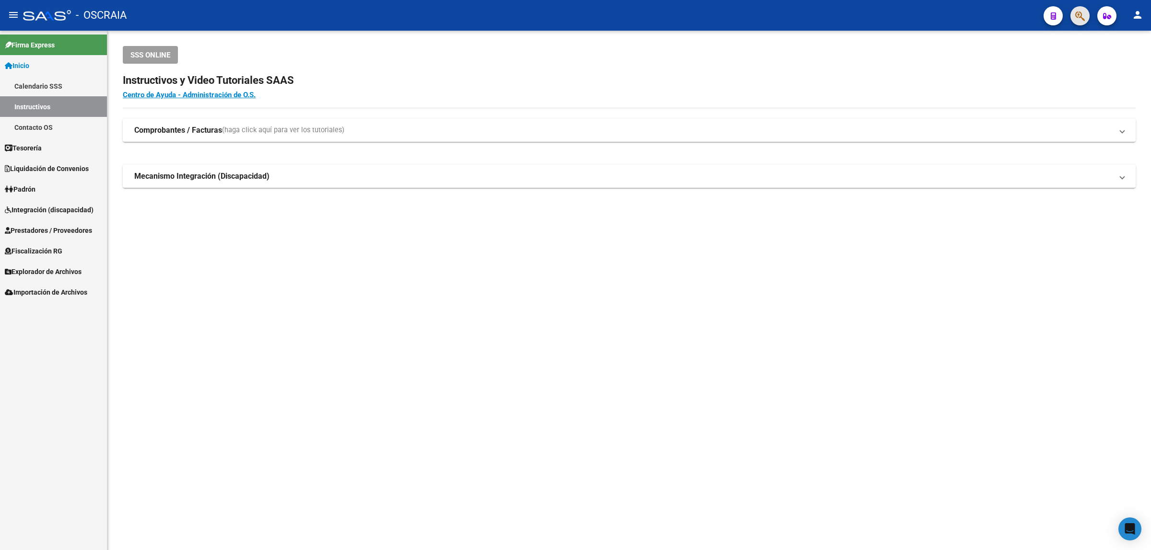
click at [1072, 17] on button "button" at bounding box center [1079, 15] width 19 height 19
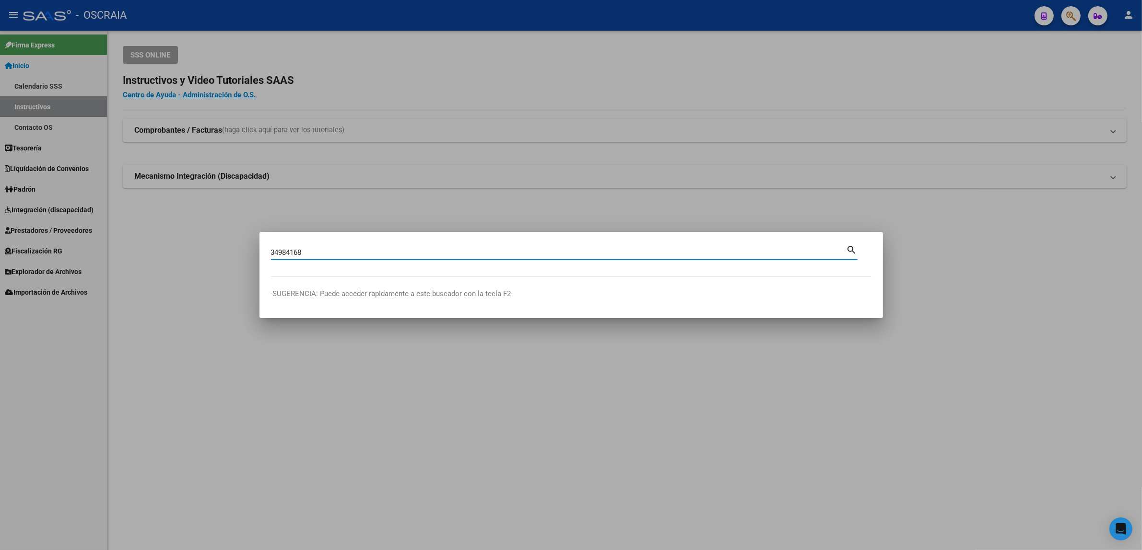
type input "34984168"
click at [857, 244] on mat-dialog-content "34984168 Buscar (apellido, dni, cuil, nro traspaso, cuit, obra social) search" at bounding box center [570, 261] width 623 height 34
click at [854, 245] on mat-icon "search" at bounding box center [851, 250] width 11 height 12
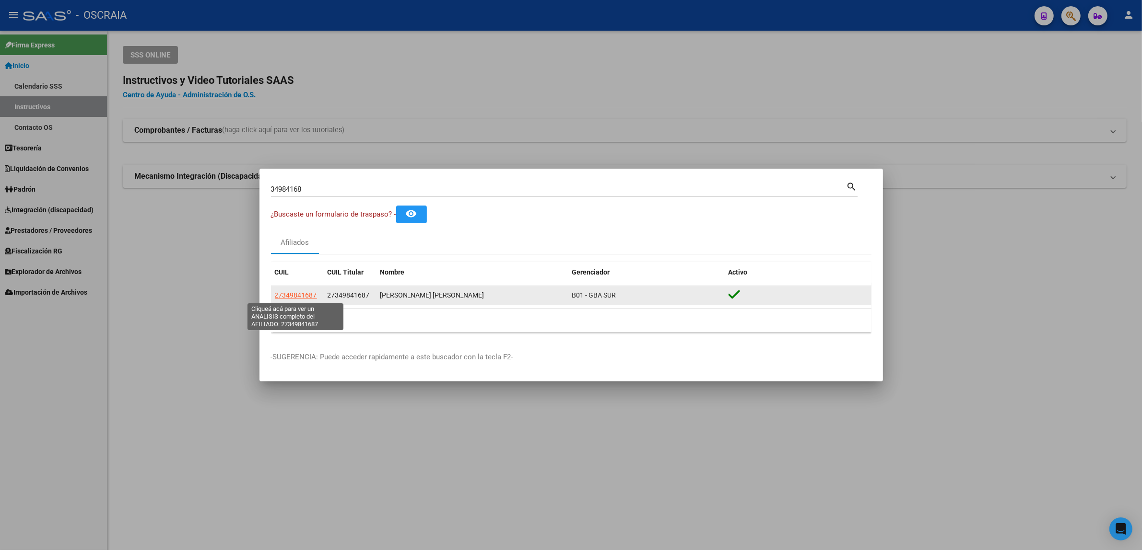
click at [288, 298] on span "27349841687" at bounding box center [296, 296] width 42 height 8
type textarea "27349841687"
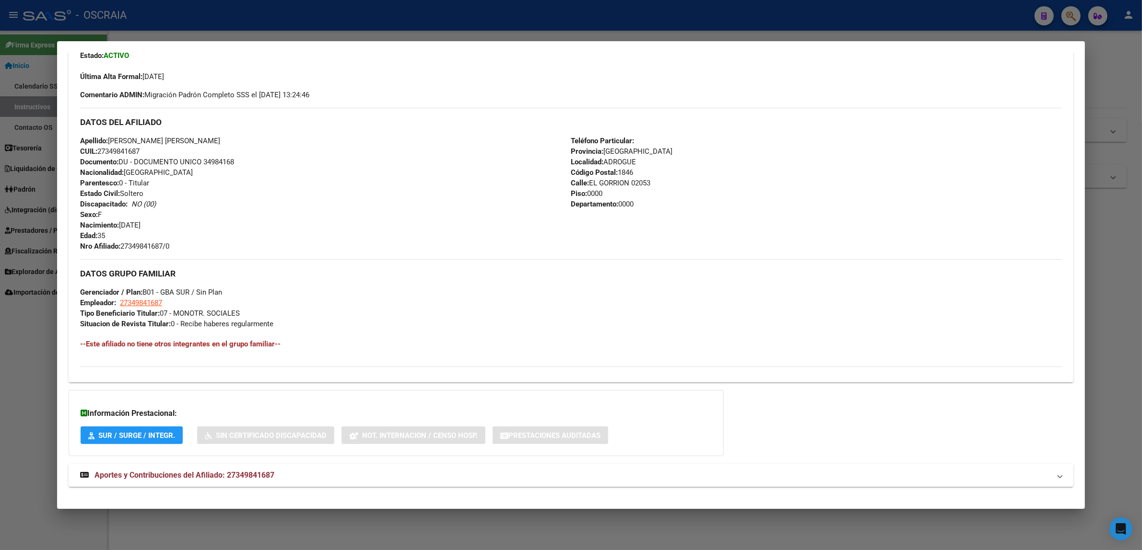
scroll to position [263, 0]
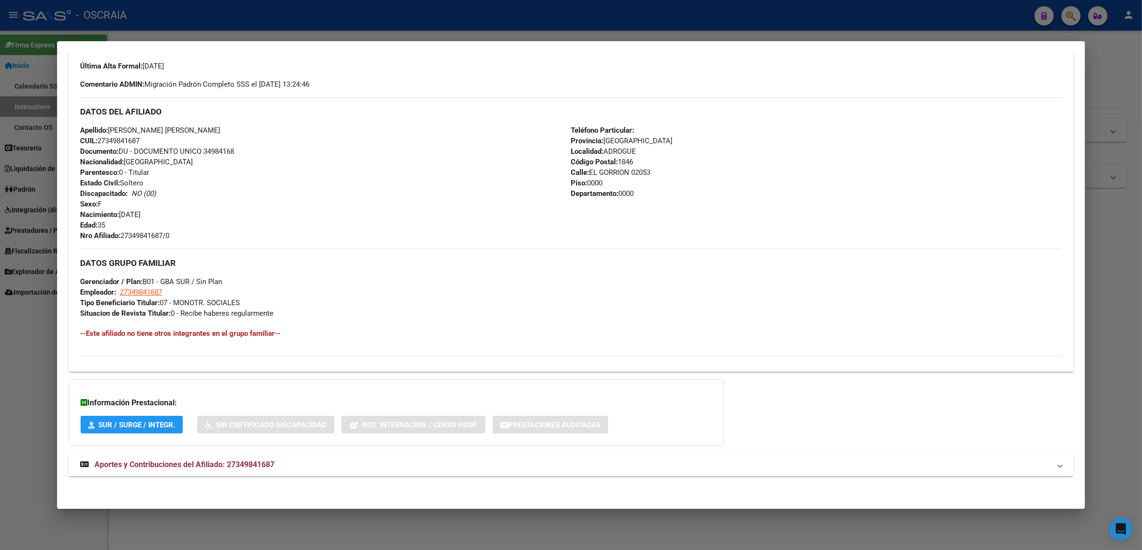
click at [408, 460] on mat-panel-title "Aportes y Contribuciones del Afiliado: 27349841687" at bounding box center [565, 465] width 970 height 12
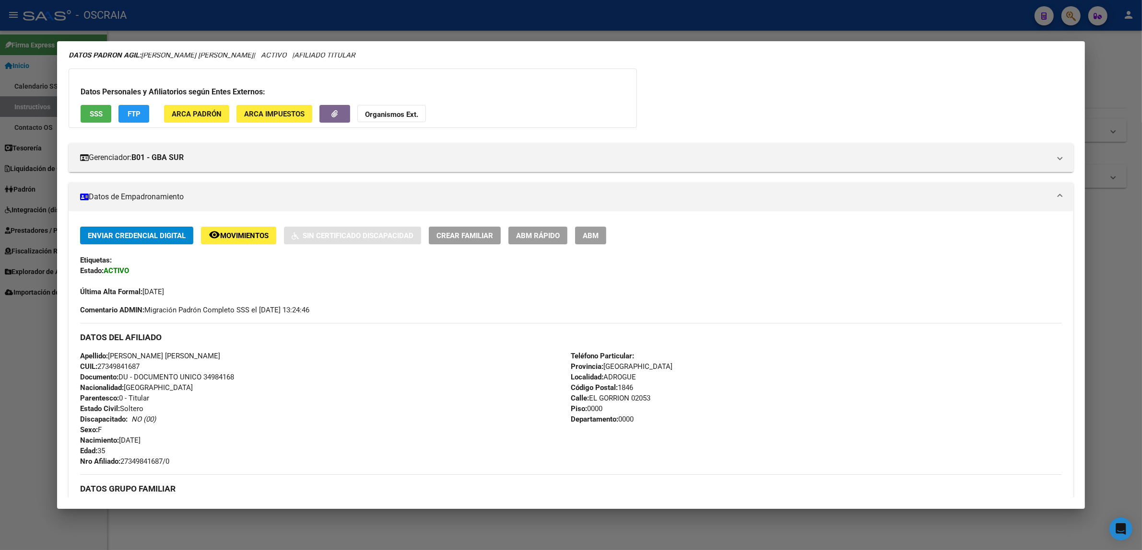
scroll to position [0, 0]
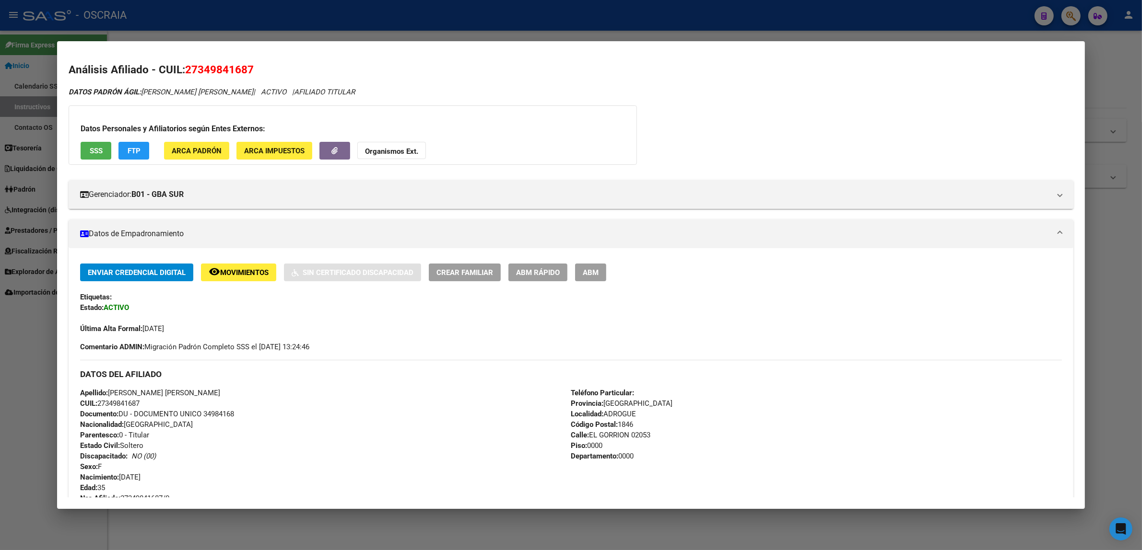
click at [203, 70] on span "27349841687" at bounding box center [219, 69] width 69 height 12
copy span "27349841687"
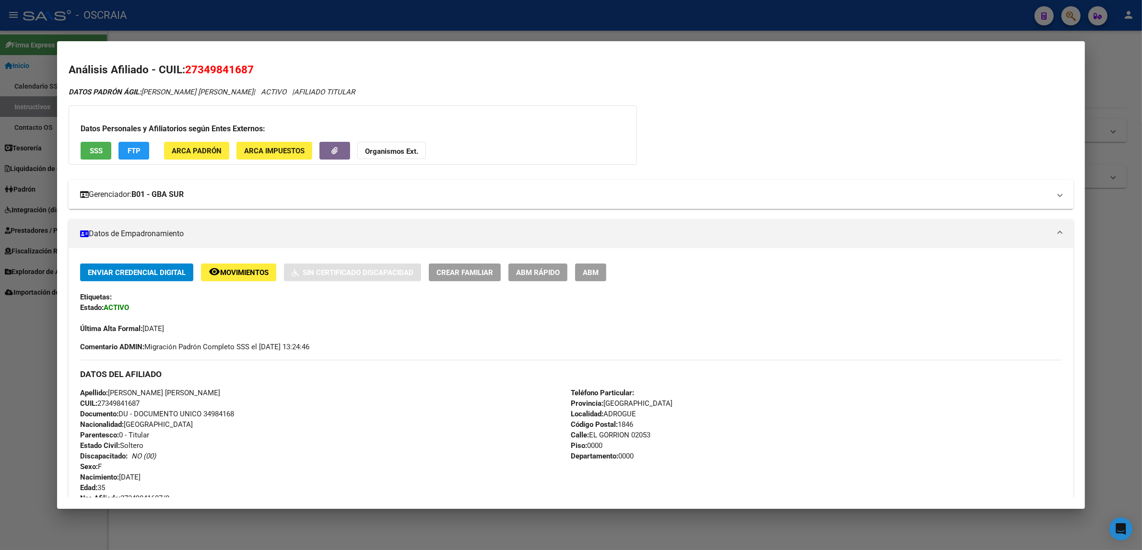
click at [256, 200] on mat-panel-title "Gerenciador: B01 - GBA SUR" at bounding box center [565, 195] width 970 height 12
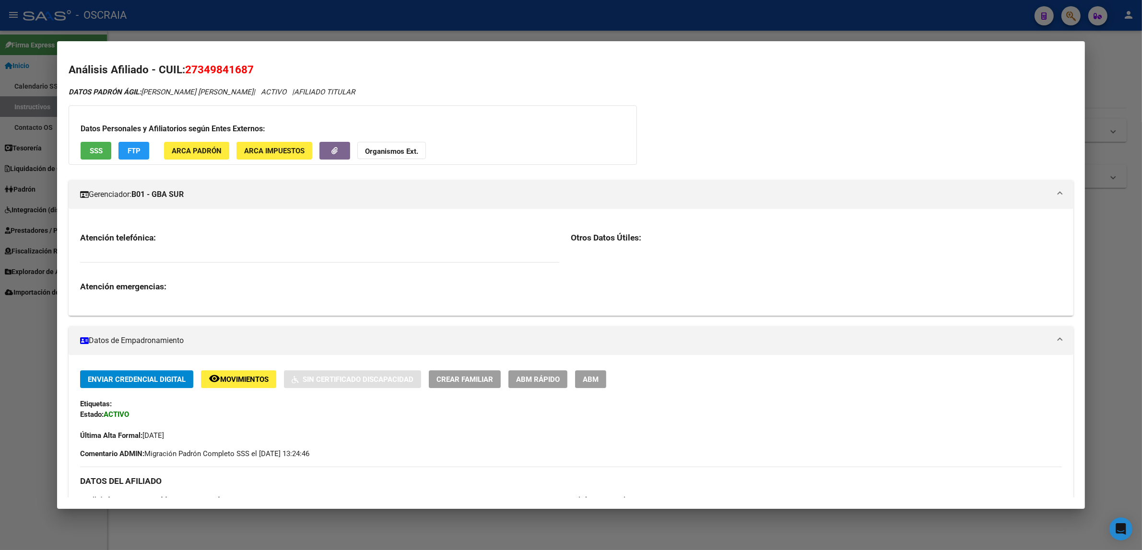
click at [256, 200] on mat-panel-title "Gerenciador: B01 - GBA SUR" at bounding box center [565, 195] width 970 height 12
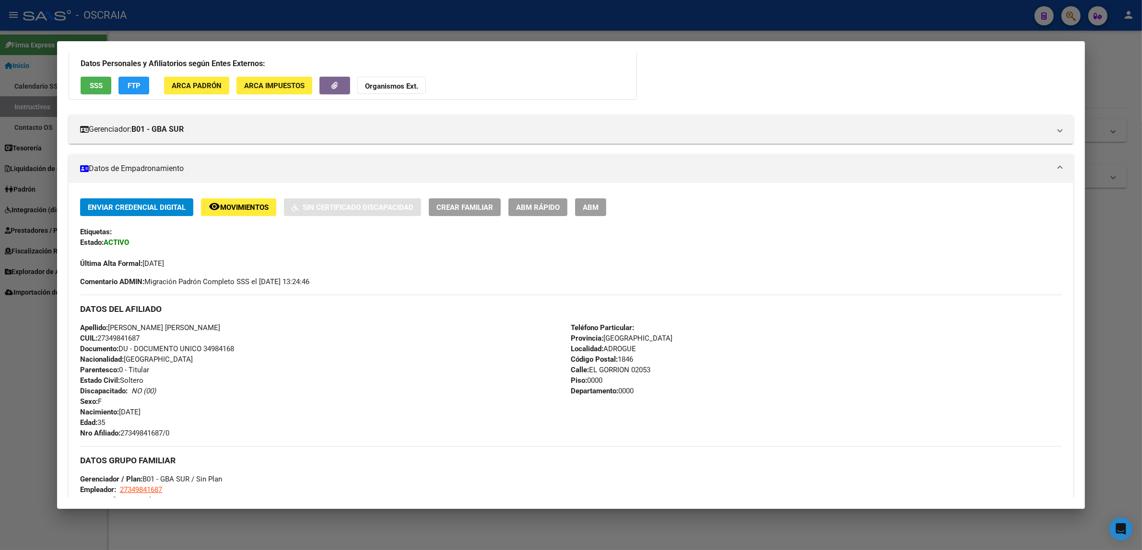
scroll to position [120, 0]
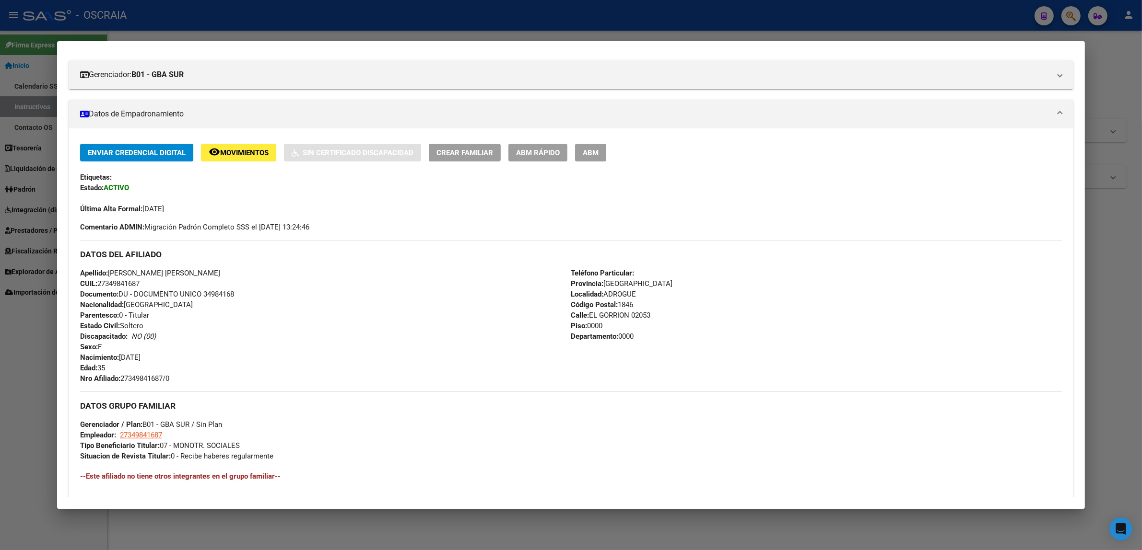
click at [1048, 5] on div at bounding box center [571, 275] width 1142 height 550
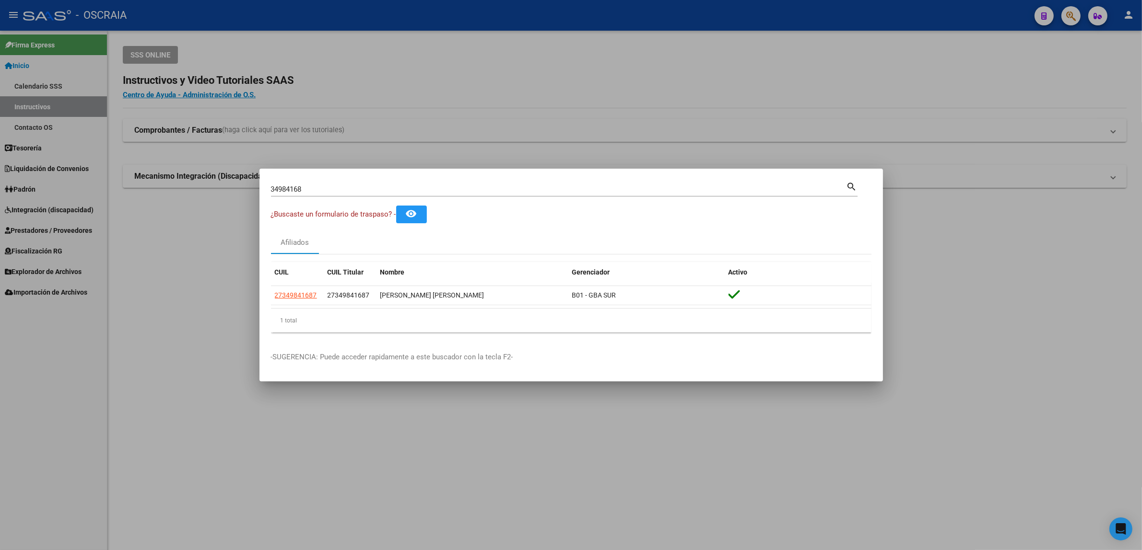
click at [1068, 12] on div at bounding box center [571, 275] width 1142 height 550
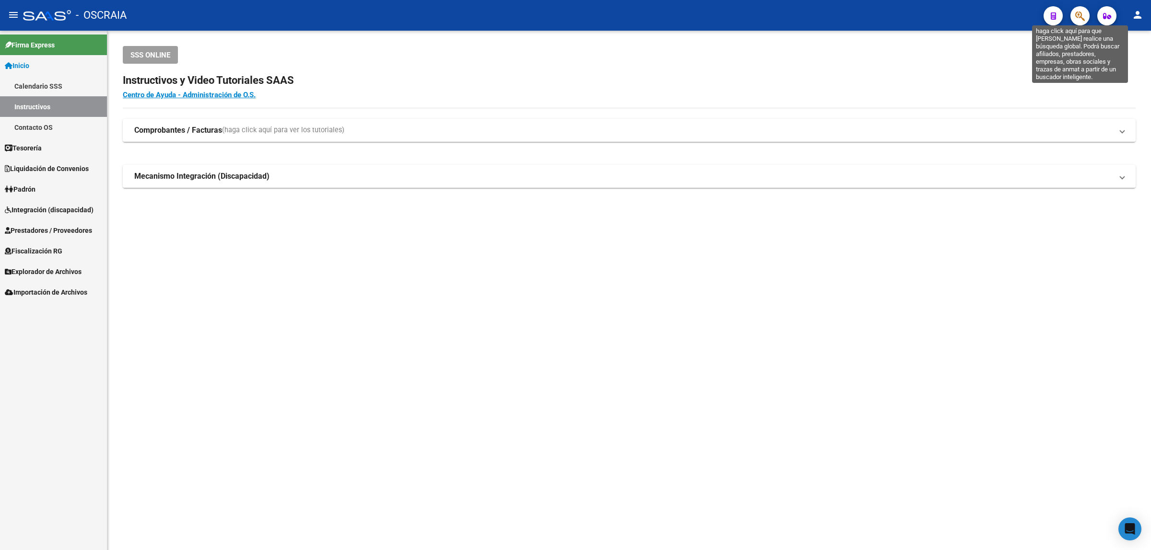
click at [1079, 18] on icon "button" at bounding box center [1080, 16] width 10 height 11
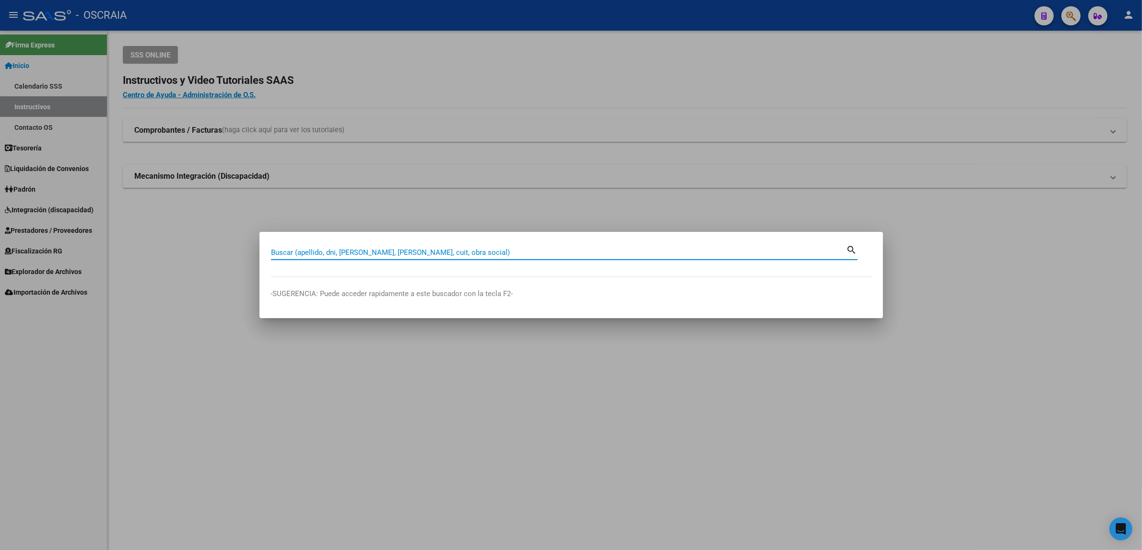
paste input "29144021"
type input "29144021"
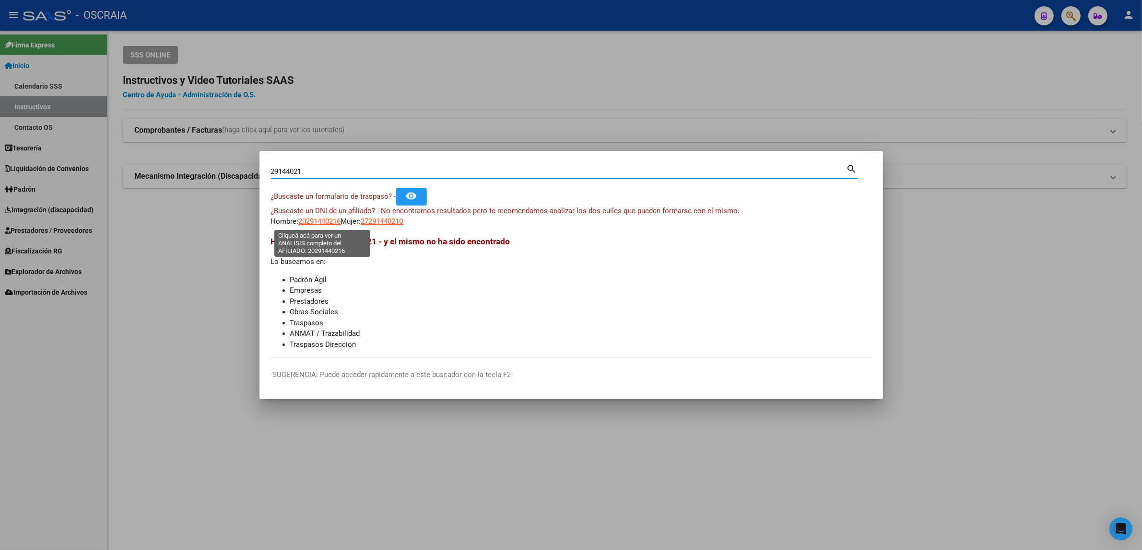
click at [339, 221] on span "20291440216" at bounding box center [320, 221] width 42 height 9
type textarea "20291440216"
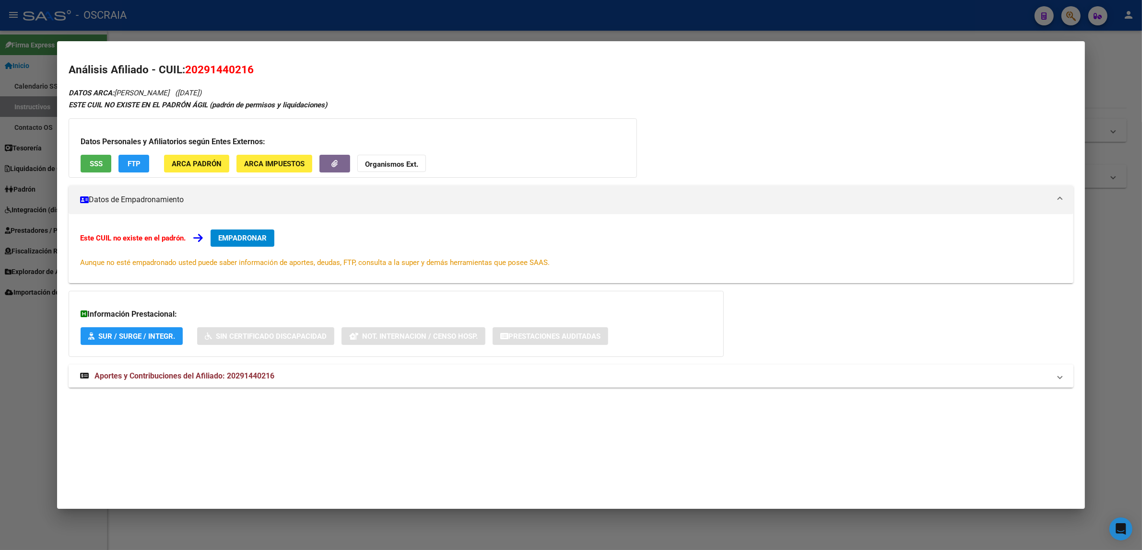
click at [122, 384] on mat-expansion-panel-header "Aportes y Contribuciones del Afiliado: 20291440216" at bounding box center [571, 376] width 1005 height 23
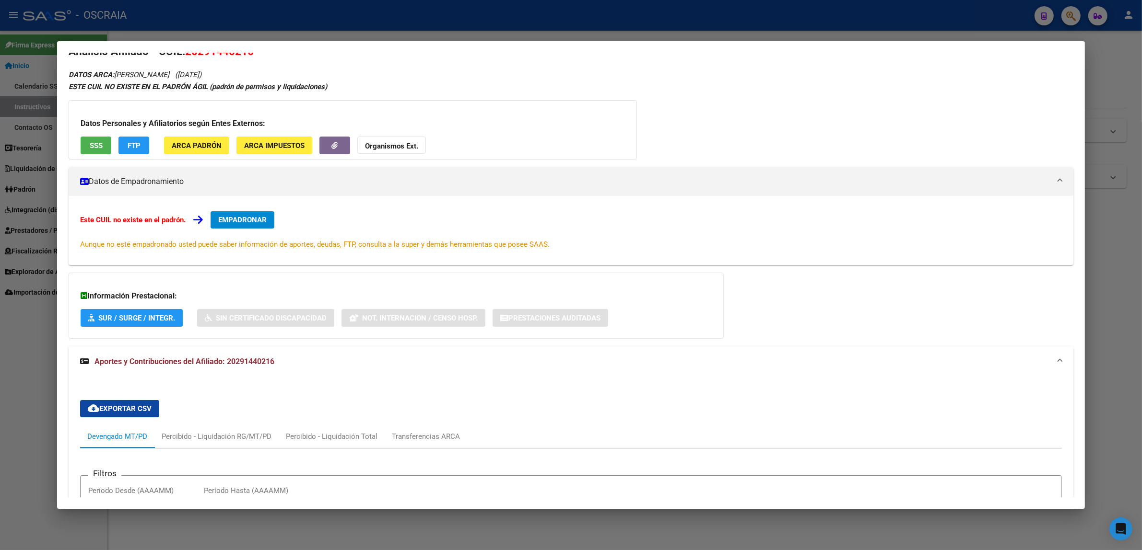
scroll to position [0, 0]
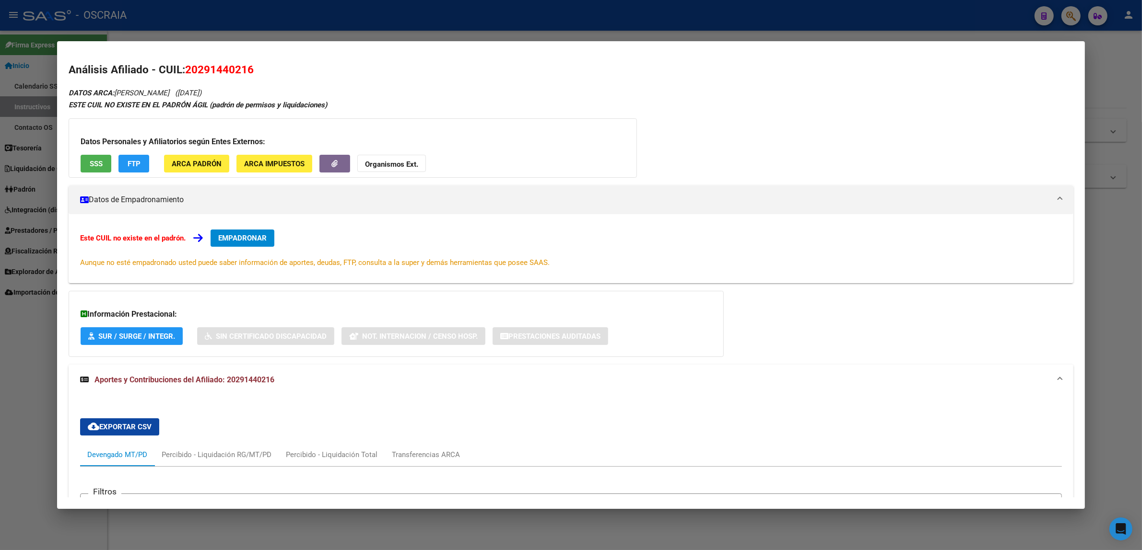
click at [231, 63] on span "20291440216" at bounding box center [219, 69] width 69 height 12
copy span "20291440216"
click at [398, 124] on div "Datos Personales y Afiliatorios según Entes Externos: SSS FTP ARCA Padrón ARCA …" at bounding box center [353, 147] width 568 height 59
click at [90, 169] on button "SSS" at bounding box center [96, 164] width 31 height 18
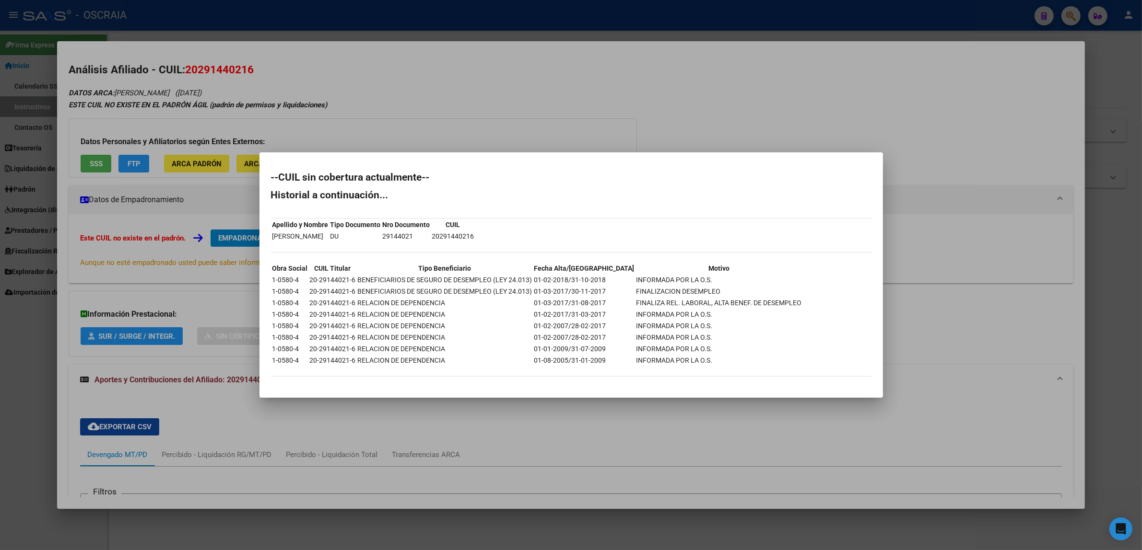
click at [444, 117] on div at bounding box center [571, 275] width 1142 height 550
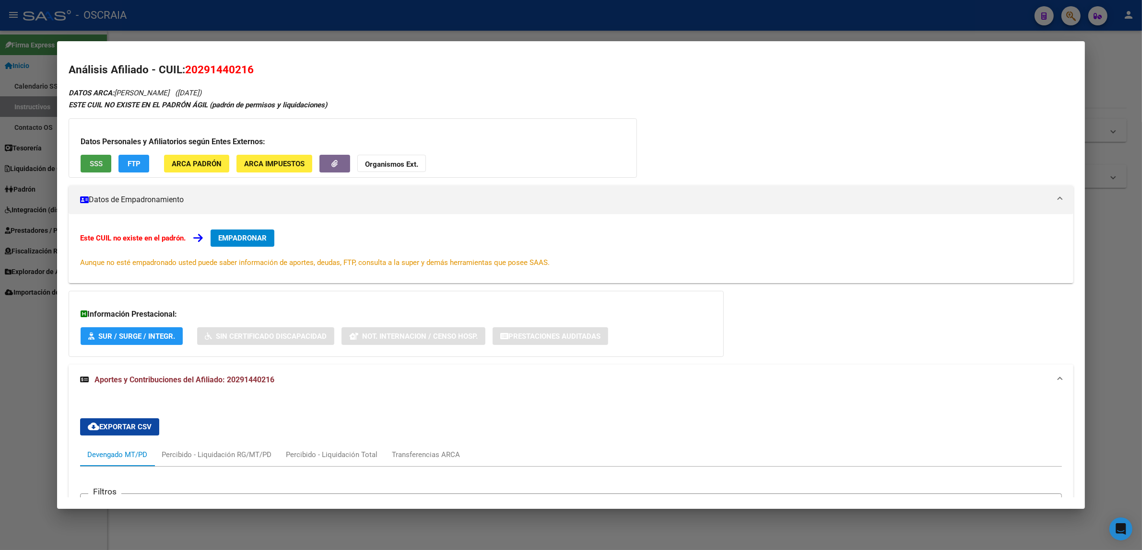
click at [104, 159] on button "SSS" at bounding box center [96, 164] width 31 height 18
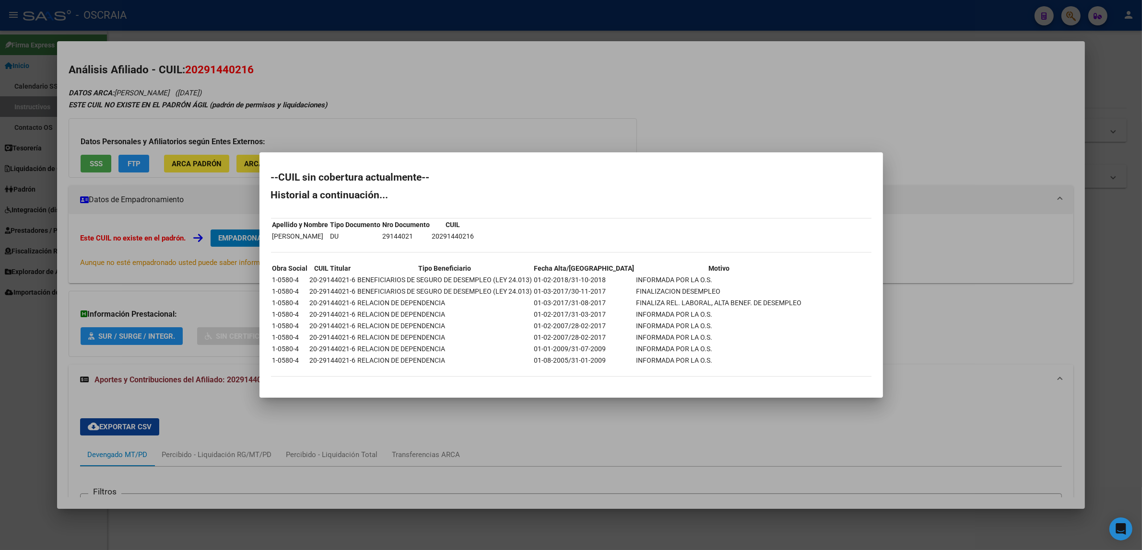
drag, startPoint x: 335, startPoint y: 286, endPoint x: 387, endPoint y: 280, distance: 53.2
click at [387, 280] on tbody "Obra Social CUIL Titular Tipo Beneficiario Fecha Alta/Baja Motivo 1-0580-4 20-2…" at bounding box center [537, 314] width 530 height 103
click at [345, 105] on div at bounding box center [571, 275] width 1142 height 550
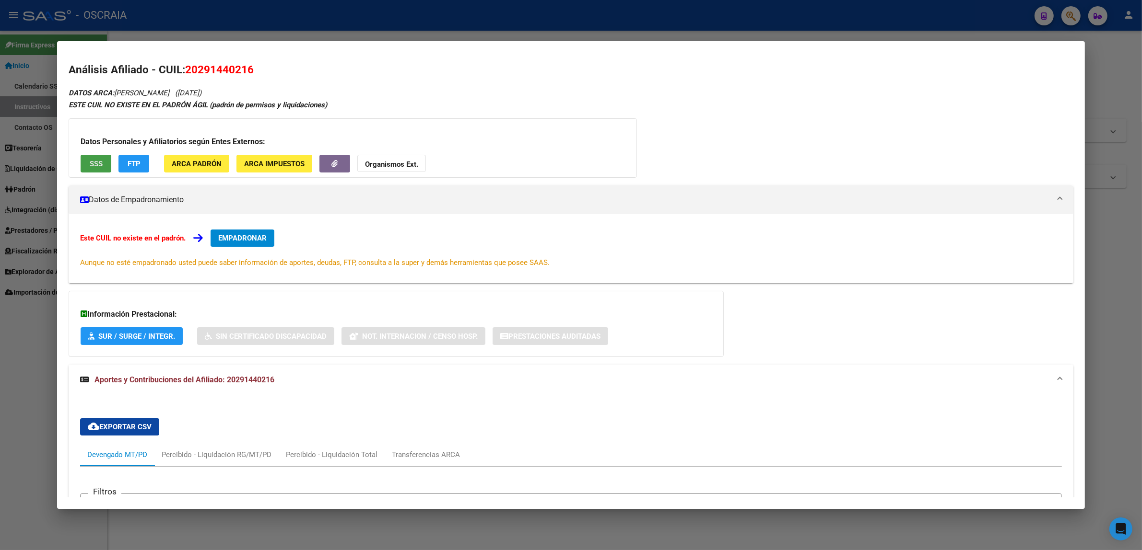
click at [90, 171] on button "SSS" at bounding box center [96, 164] width 31 height 18
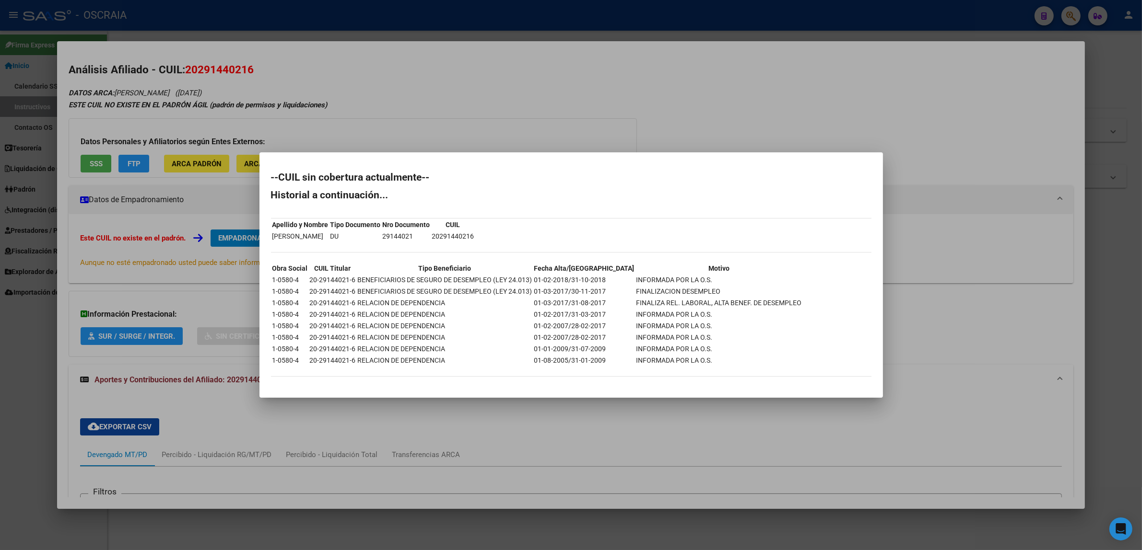
click at [416, 138] on div at bounding box center [571, 275] width 1142 height 550
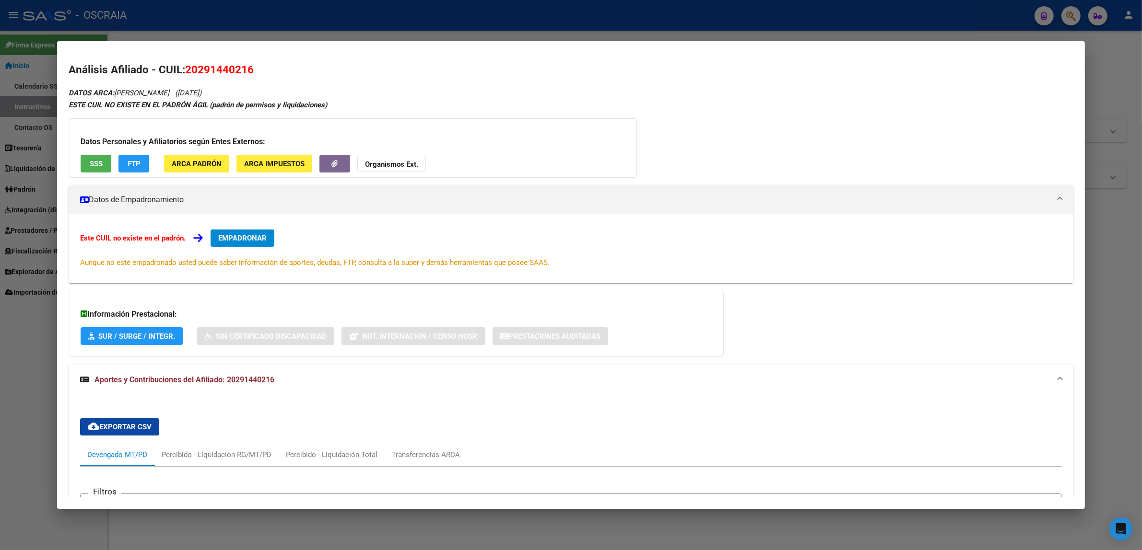
click at [243, 76] on span "20291440216" at bounding box center [219, 69] width 69 height 12
click at [241, 73] on span "20291440216" at bounding box center [219, 69] width 69 height 12
drag, startPoint x: 241, startPoint y: 73, endPoint x: 253, endPoint y: 80, distance: 13.3
click at [253, 80] on div "Análisis Afiliado - CUIL: 20291440216 DATOS ARCA: SILVA APARICIO RAMON (29/10/1…" at bounding box center [571, 451] width 1005 height 778
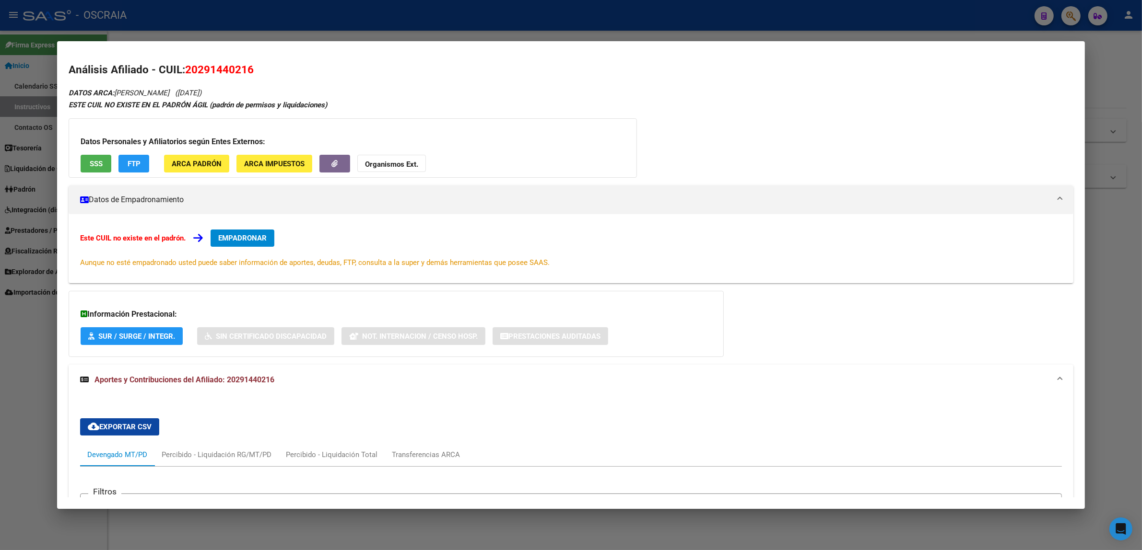
click at [241, 63] on span "20291440216" at bounding box center [219, 69] width 69 height 12
copy span "20291440216"
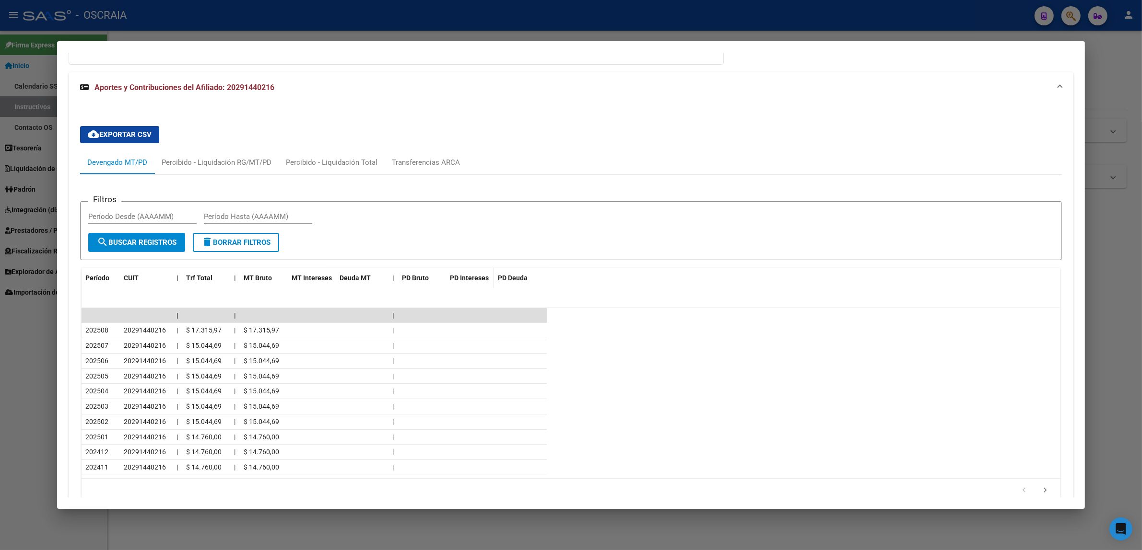
scroll to position [300, 0]
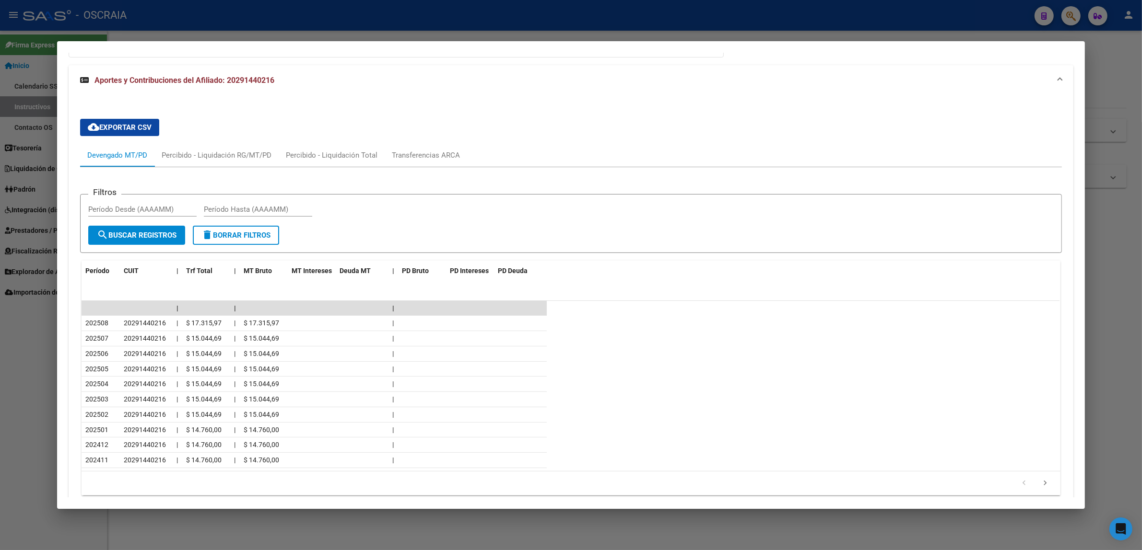
click at [417, 20] on div at bounding box center [571, 275] width 1142 height 550
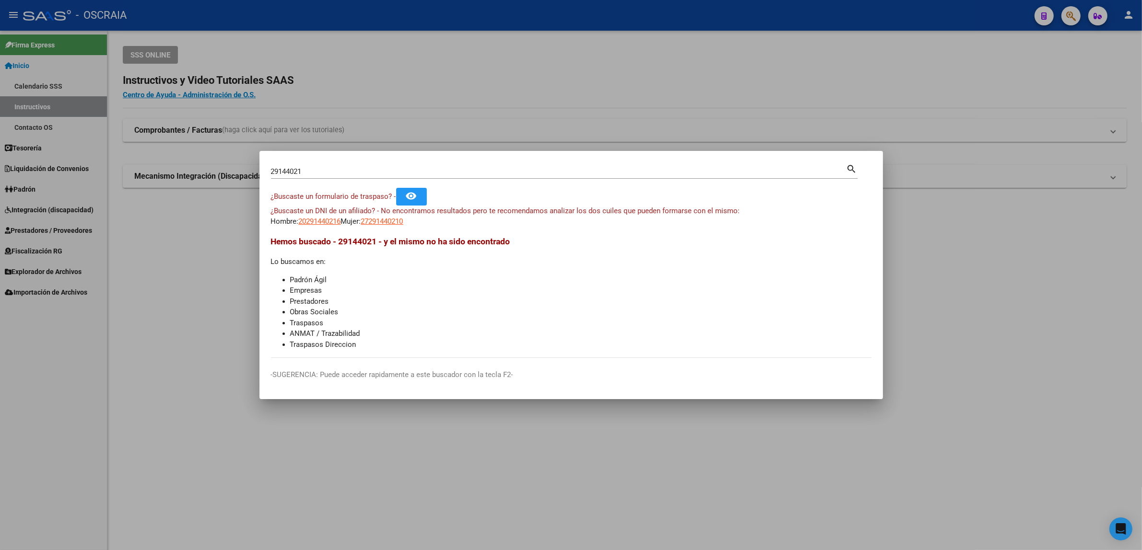
click at [1099, 22] on div at bounding box center [571, 275] width 1142 height 550
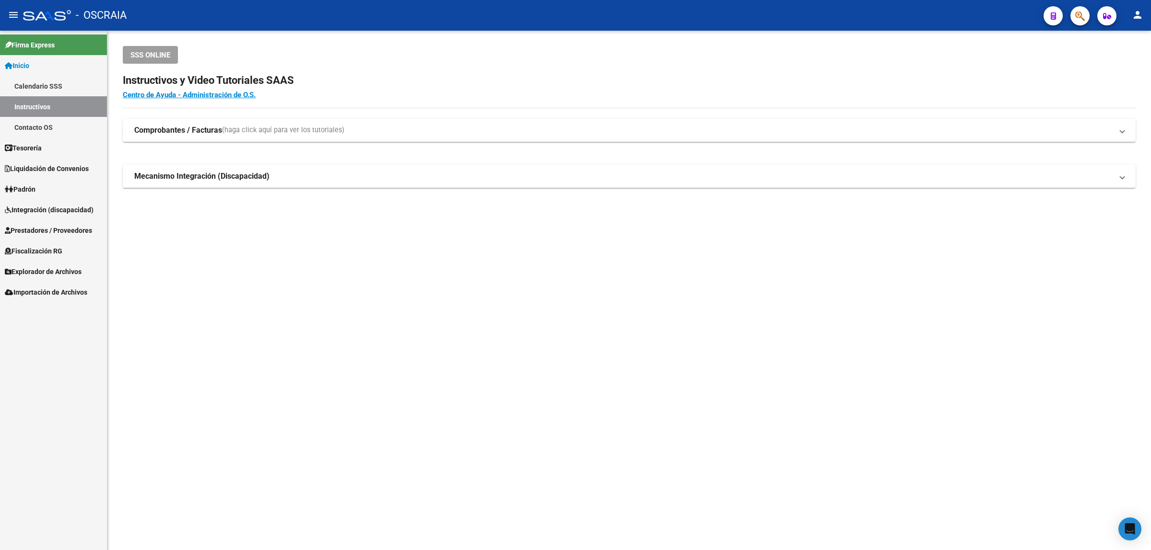
click at [1077, 12] on icon "button" at bounding box center [1080, 16] width 10 height 11
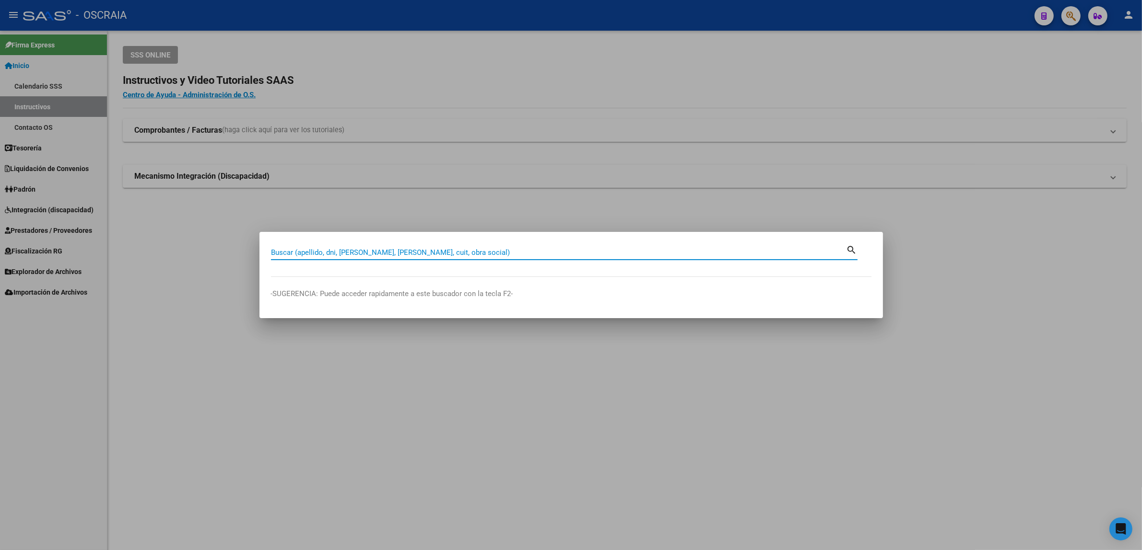
paste input "49724979"
type input "49724979"
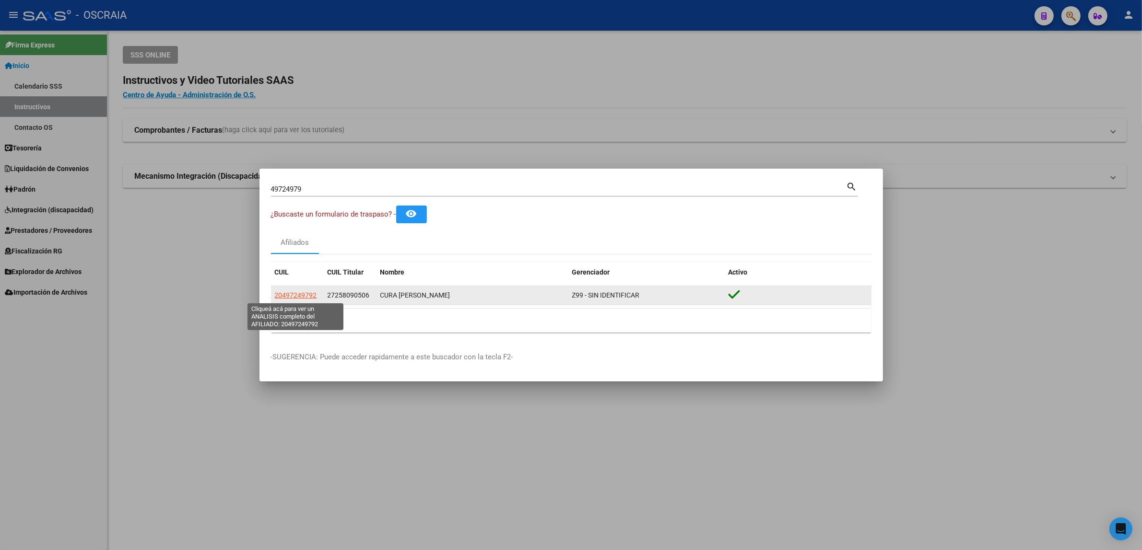
click at [303, 299] on span "20497249792" at bounding box center [296, 296] width 42 height 8
type textarea "20497249792"
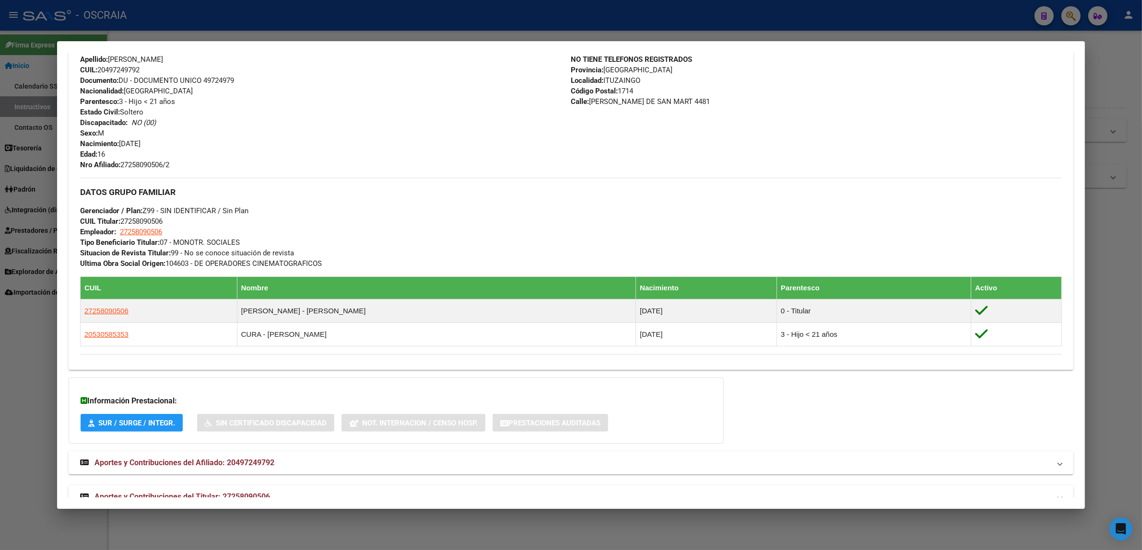
scroll to position [349, 0]
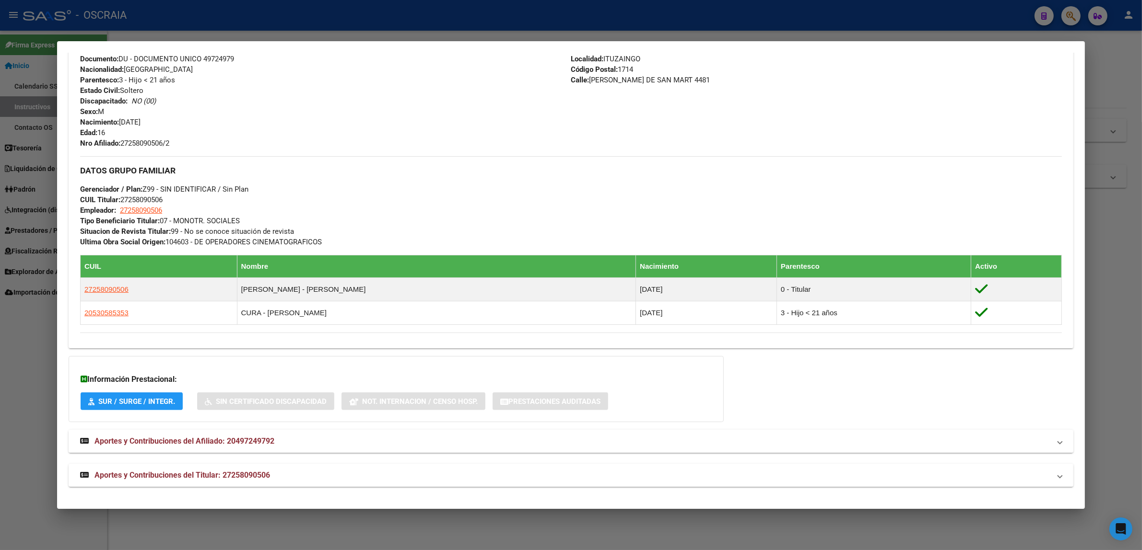
click at [270, 447] on strong "Aportes y Contribuciones del Afiliado: 20497249792" at bounding box center [177, 442] width 194 height 12
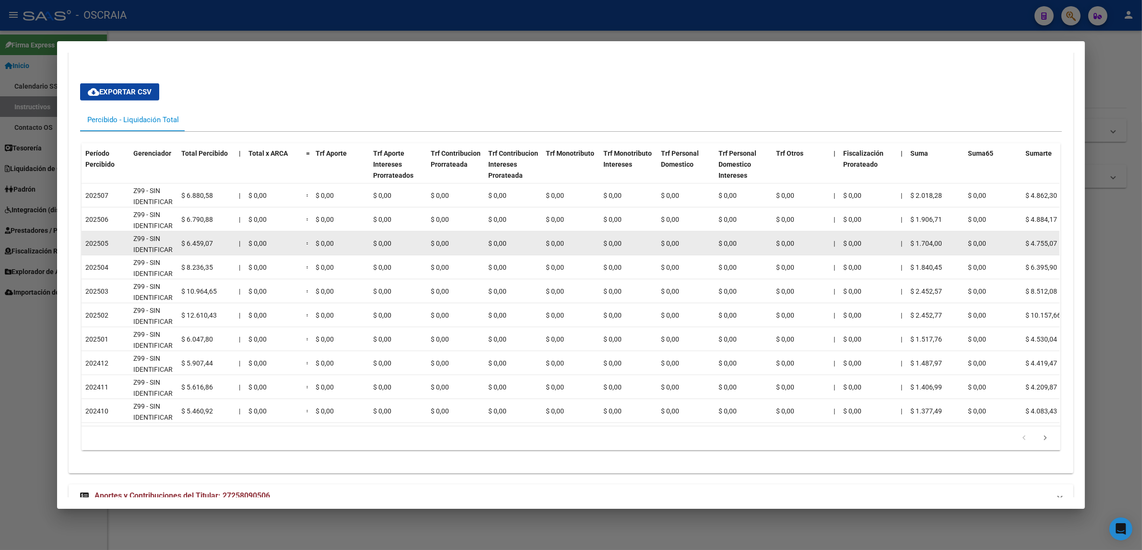
scroll to position [768, 0]
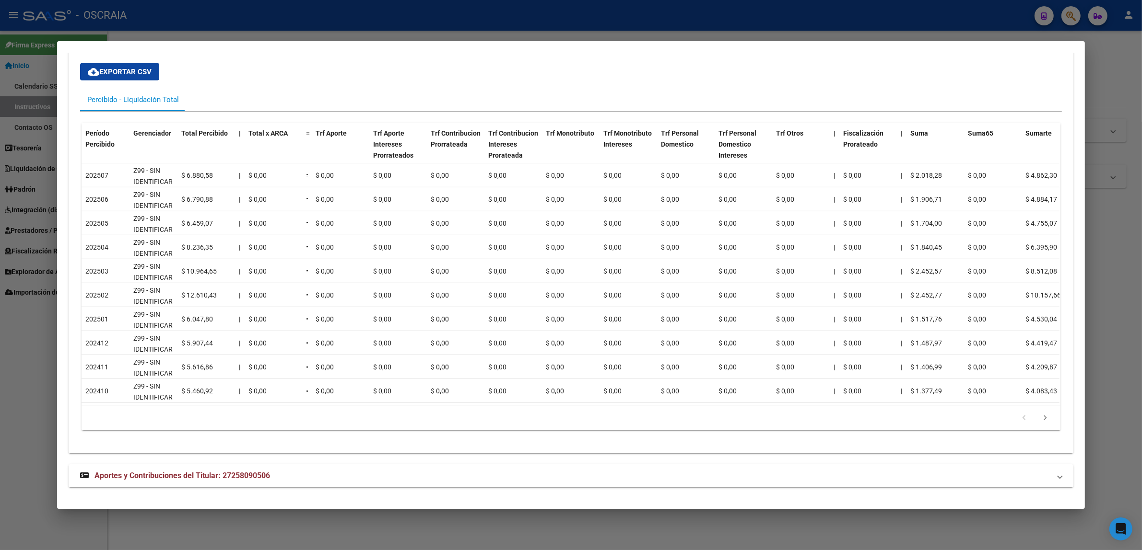
click at [325, 482] on mat-panel-title "Aportes y Contribuciones del Titular: 27258090506" at bounding box center [565, 476] width 970 height 12
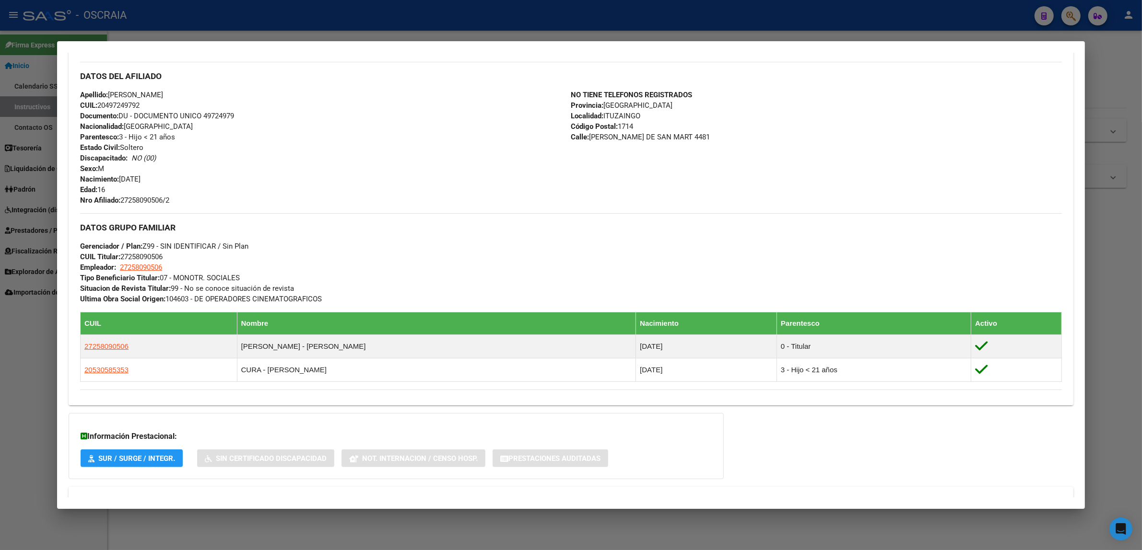
scroll to position [289, 0]
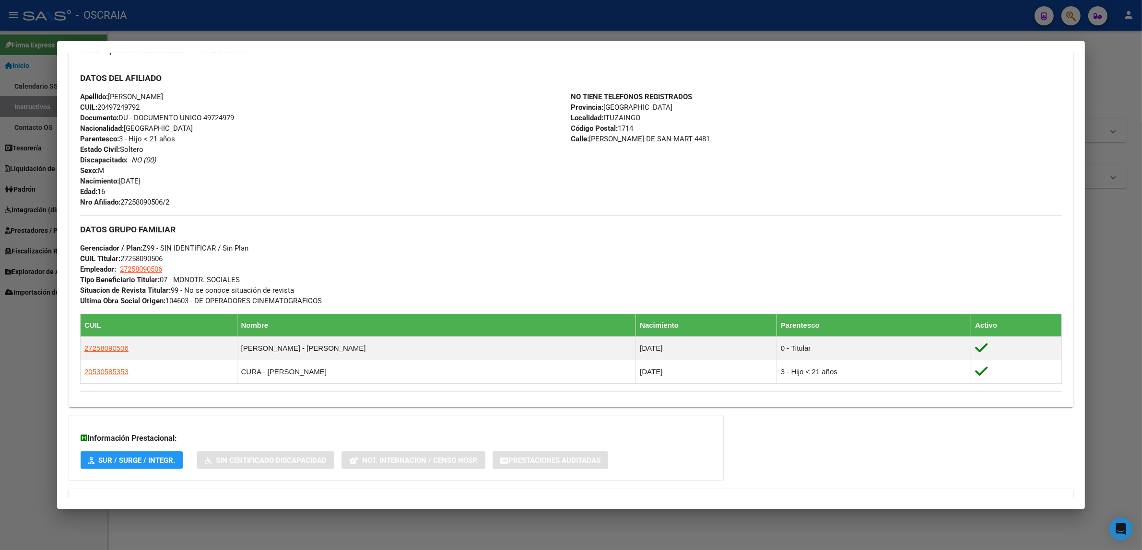
click at [284, 33] on div at bounding box center [571, 275] width 1142 height 550
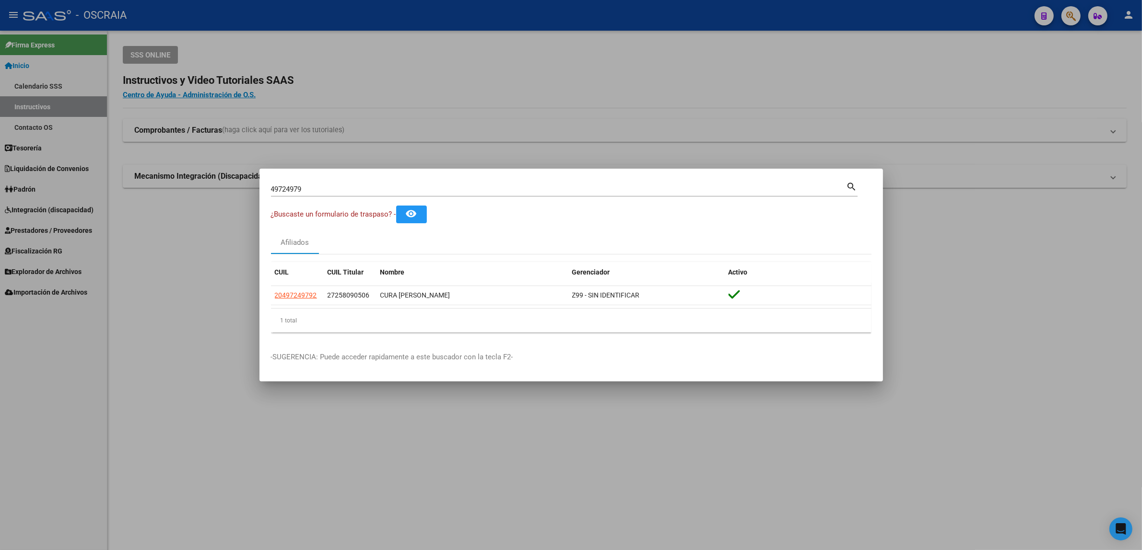
drag, startPoint x: 818, startPoint y: 77, endPoint x: 952, endPoint y: 63, distance: 134.4
click at [833, 77] on div at bounding box center [571, 275] width 1142 height 550
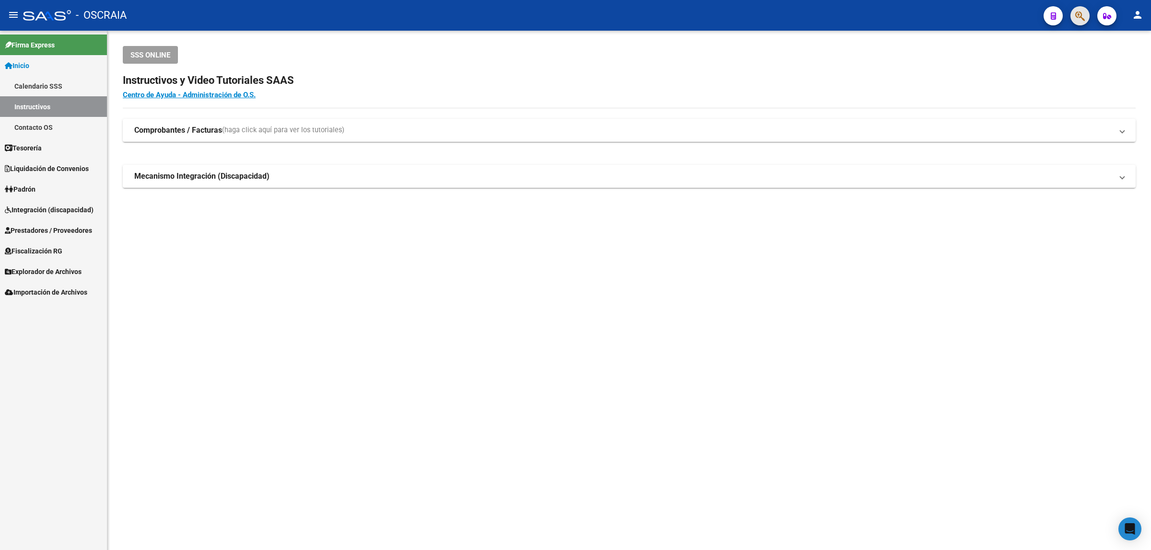
click at [1086, 17] on button "button" at bounding box center [1079, 15] width 19 height 19
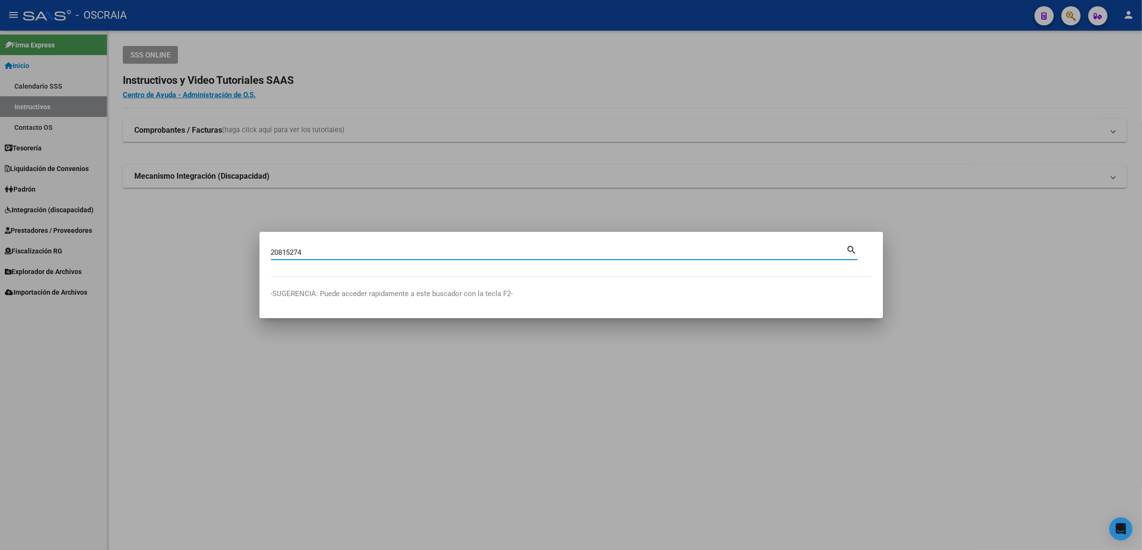
type input "20815274"
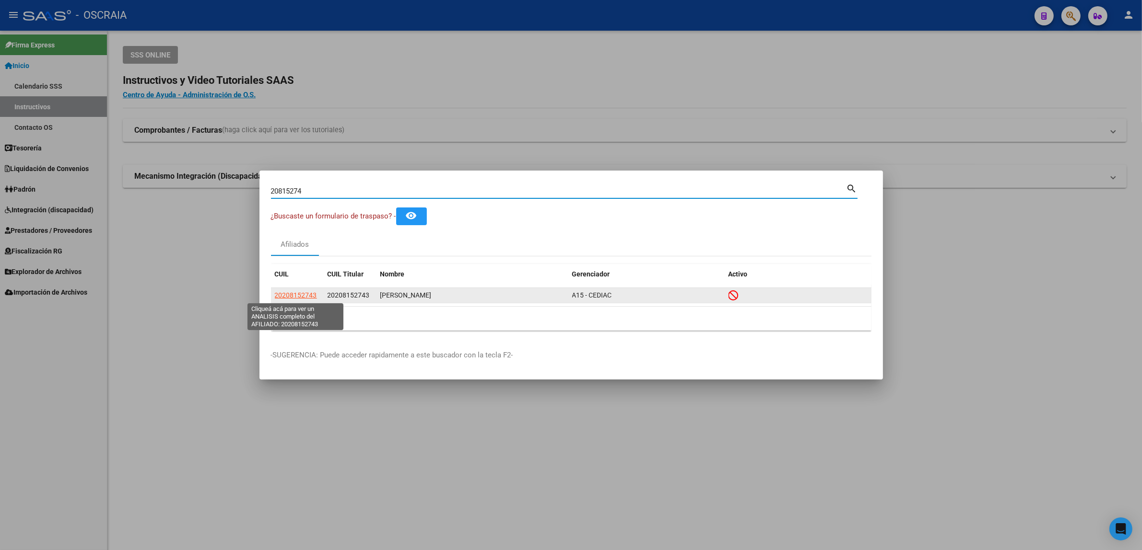
click at [298, 296] on span "20208152743" at bounding box center [296, 296] width 42 height 8
type textarea "20208152743"
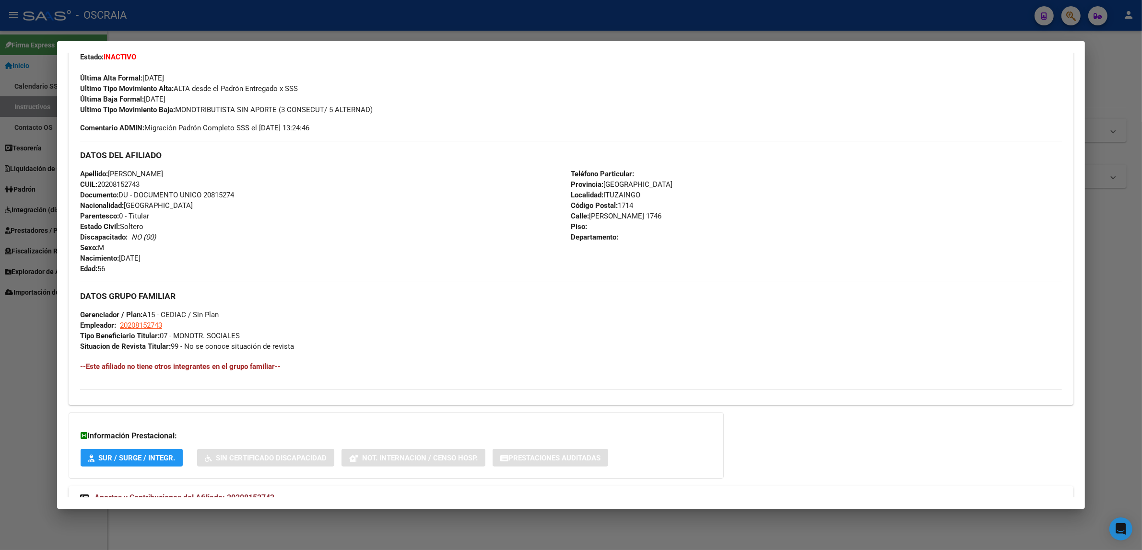
scroll to position [284, 0]
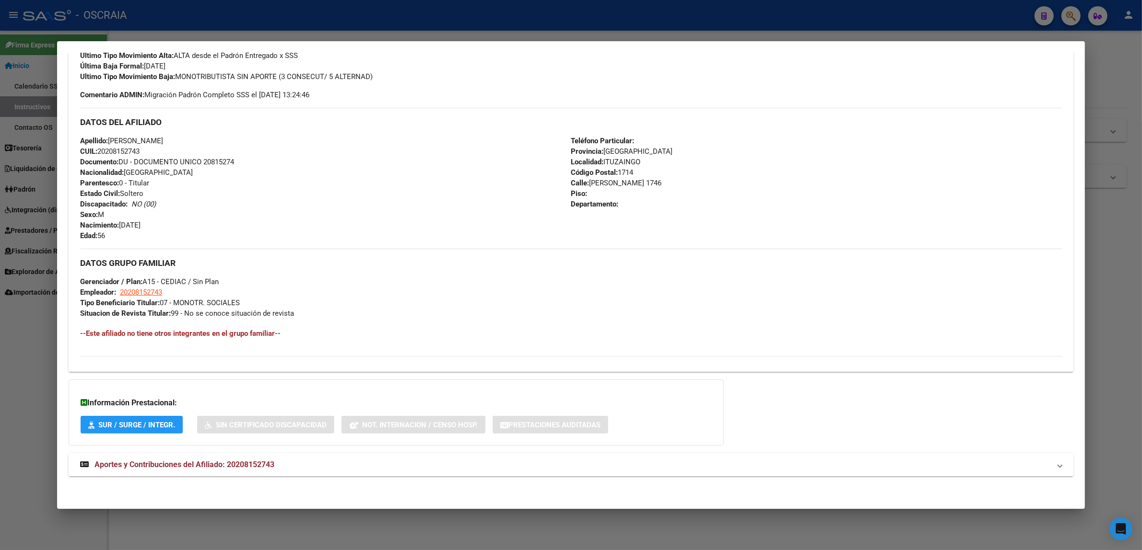
click at [141, 471] on mat-expansion-panel-header "Aportes y Contribuciones del Afiliado: 20208152743" at bounding box center [571, 465] width 1005 height 23
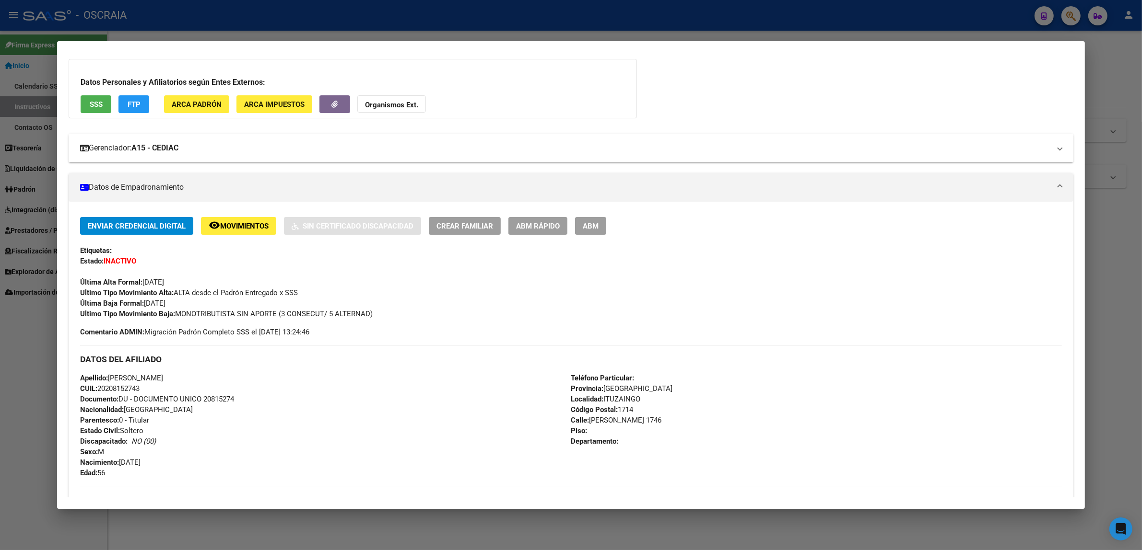
scroll to position [0, 0]
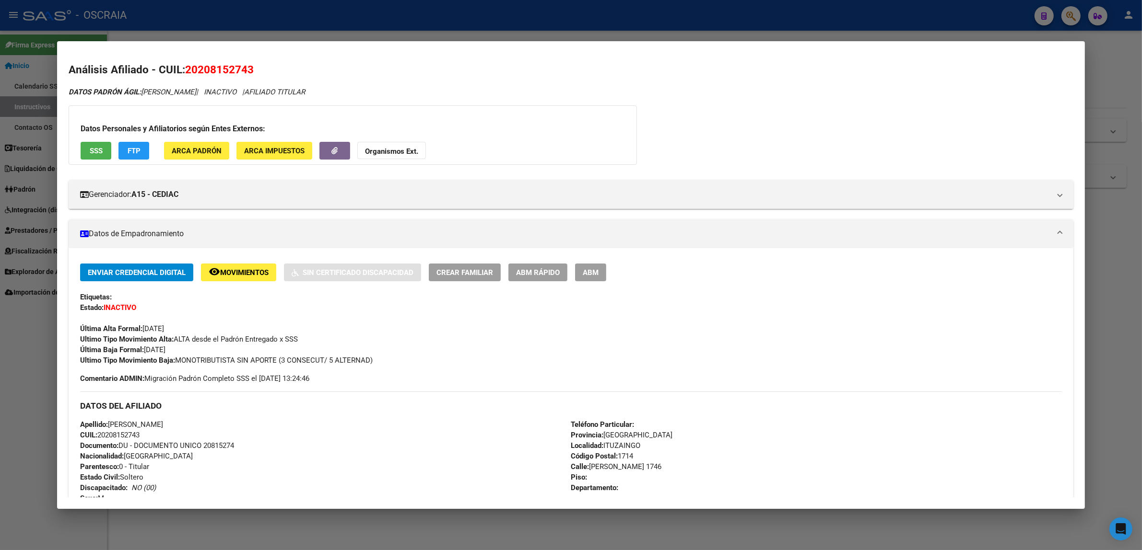
click at [243, 71] on span "20208152743" at bounding box center [219, 69] width 69 height 12
copy span "20208152743"
click at [880, 24] on div at bounding box center [571, 275] width 1142 height 550
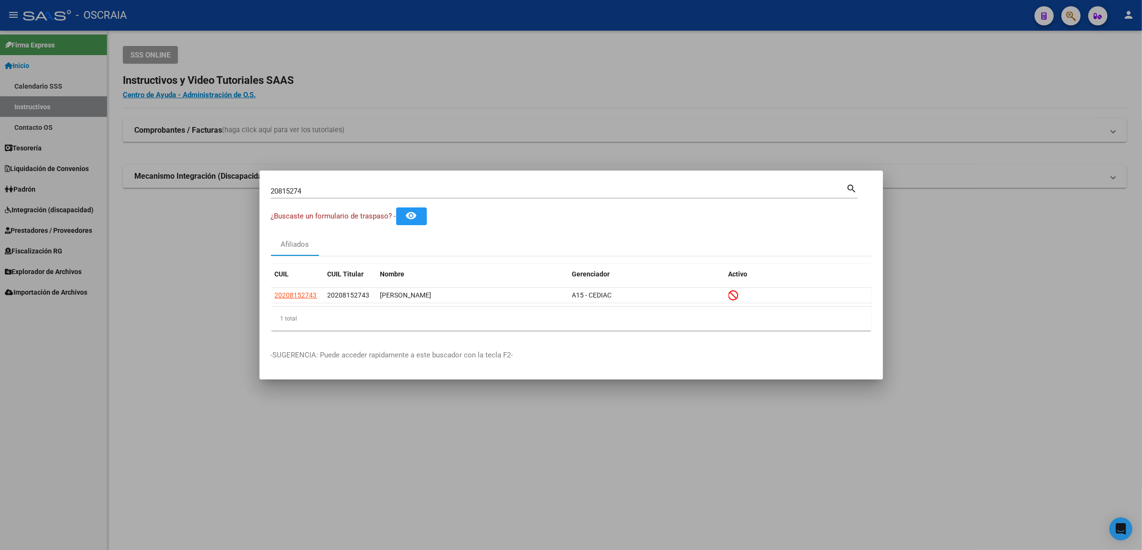
click at [1069, 20] on div at bounding box center [571, 275] width 1142 height 550
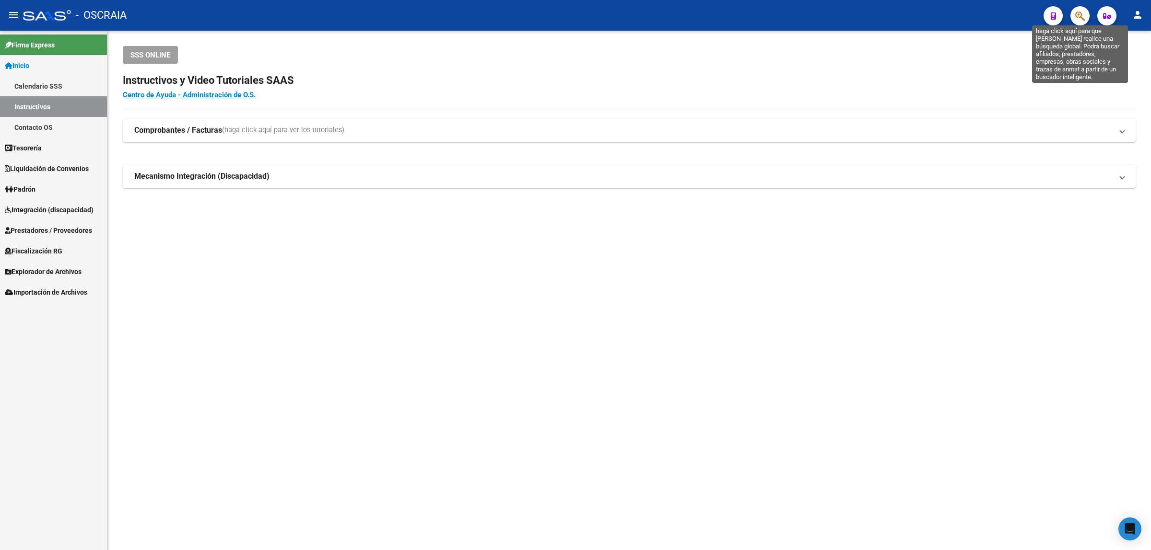
click at [1079, 17] on icon "button" at bounding box center [1080, 16] width 10 height 11
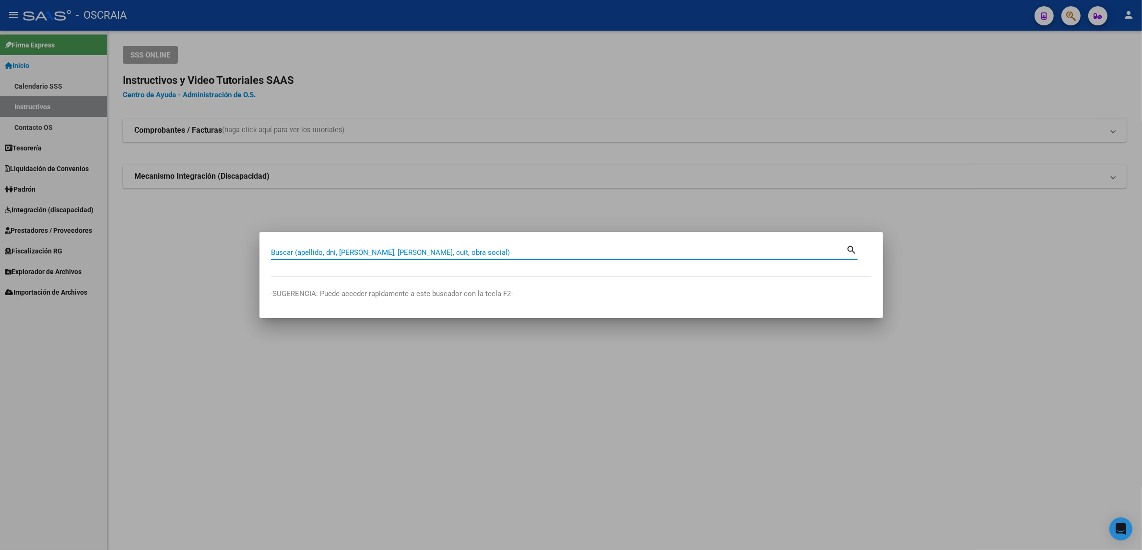
paste input "25809050"
type input "25809050"
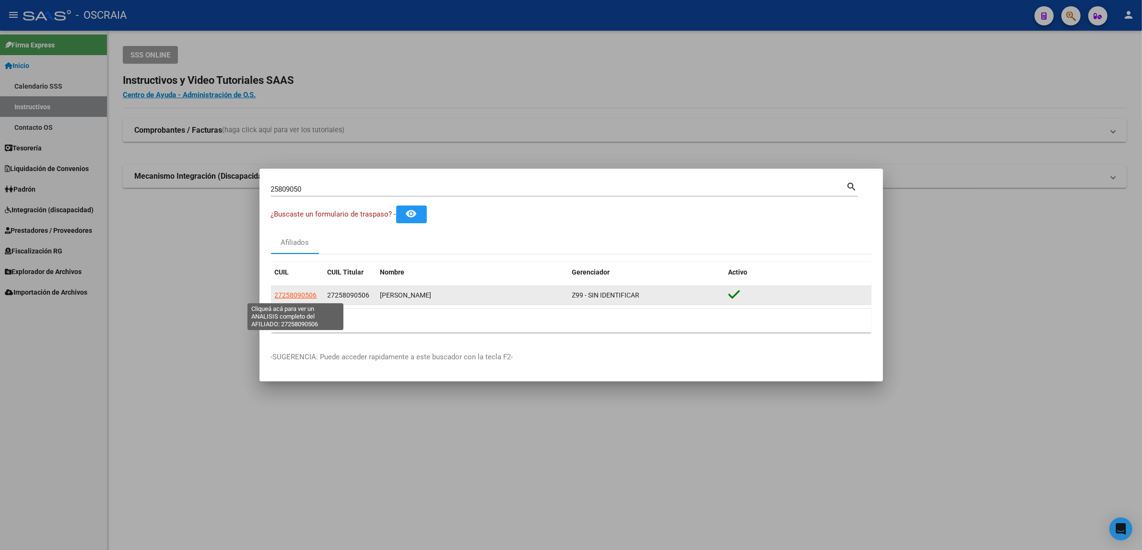
click at [304, 297] on span "27258090506" at bounding box center [296, 296] width 42 height 8
type textarea "27258090506"
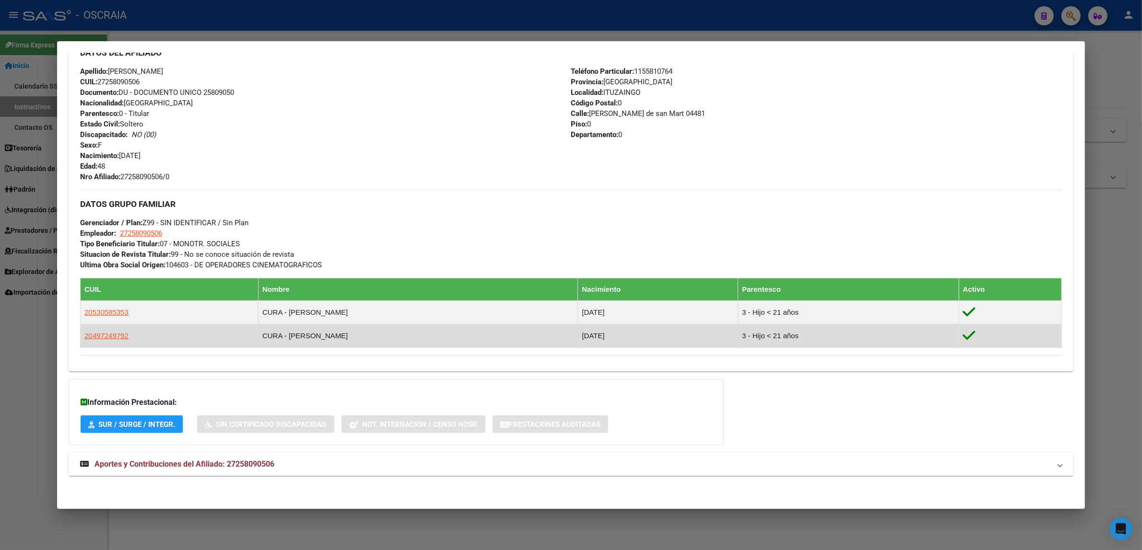
scroll to position [323, 0]
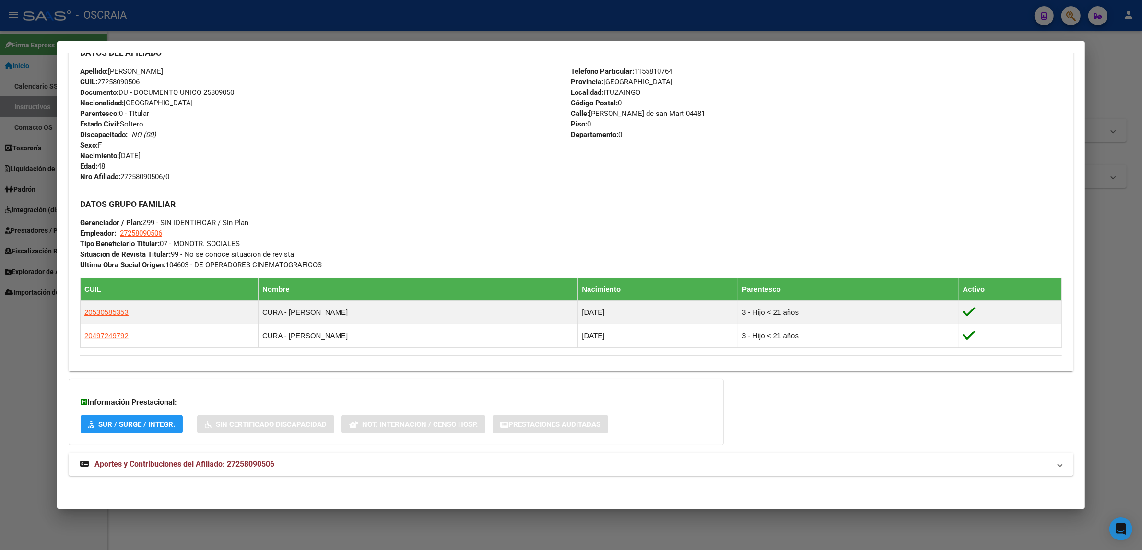
click at [287, 464] on mat-panel-title "Aportes y Contribuciones del Afiliado: 27258090506" at bounding box center [565, 465] width 970 height 12
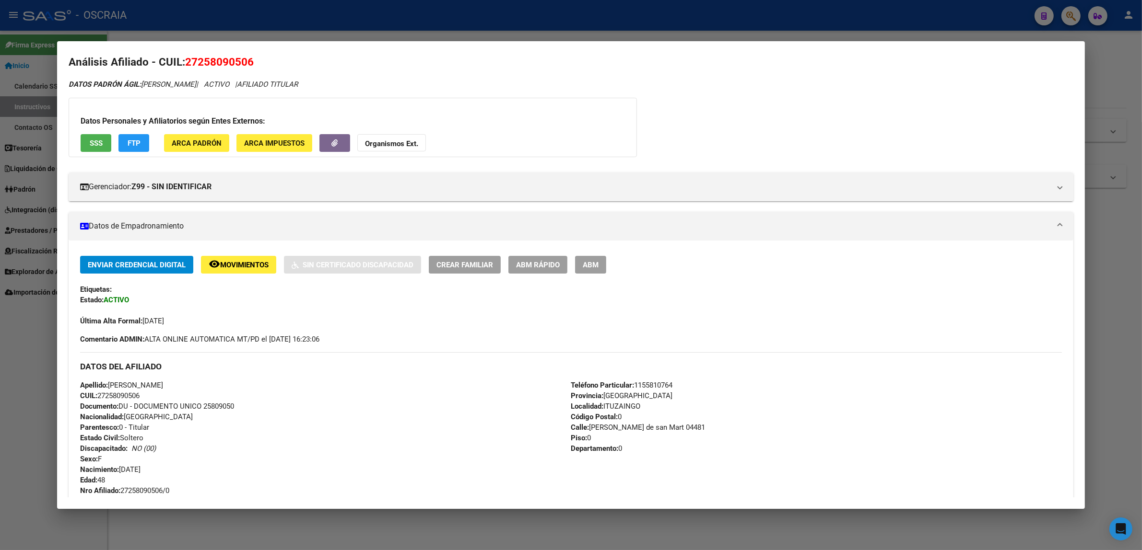
scroll to position [0, 0]
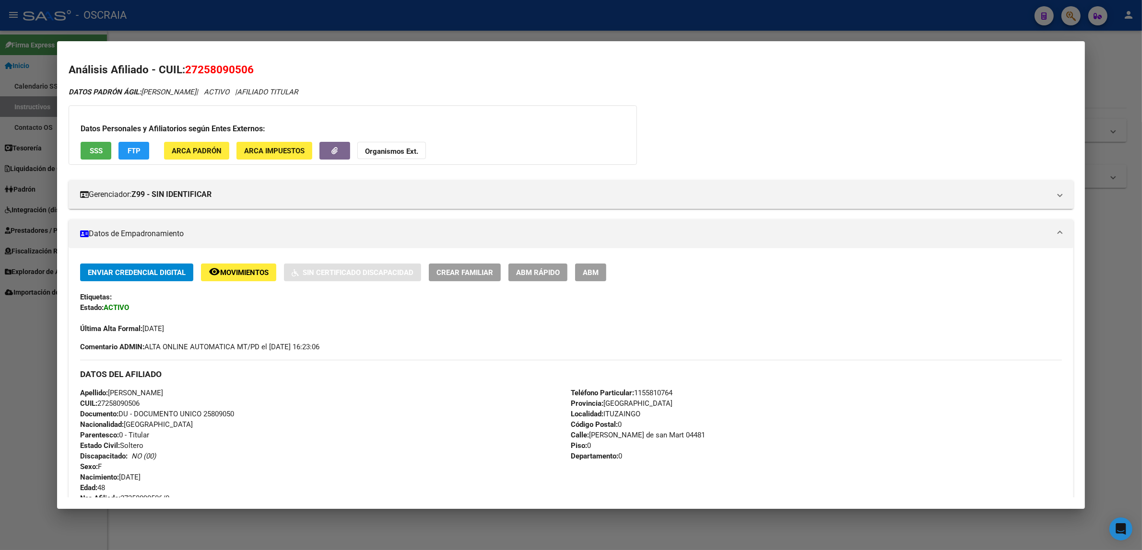
click at [228, 68] on span "27258090506" at bounding box center [219, 69] width 69 height 12
copy span "27258090506"
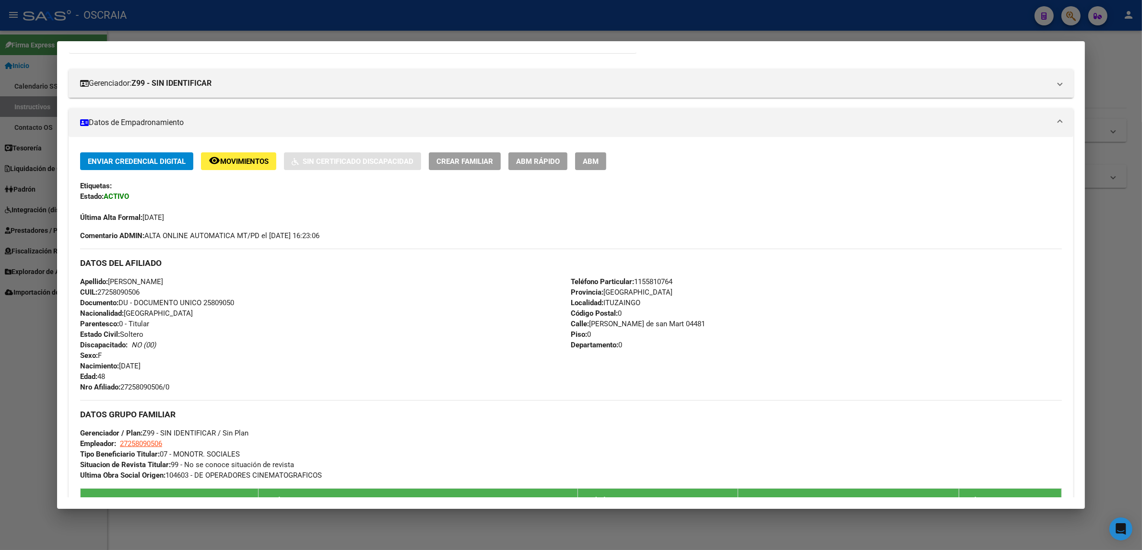
scroll to position [120, 0]
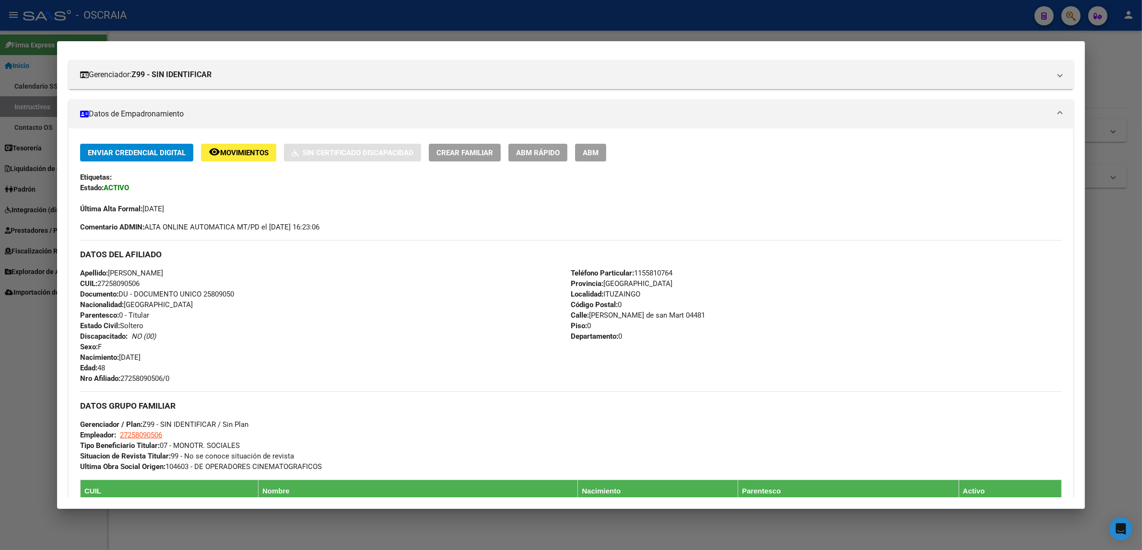
click at [362, 3] on div at bounding box center [571, 275] width 1142 height 550
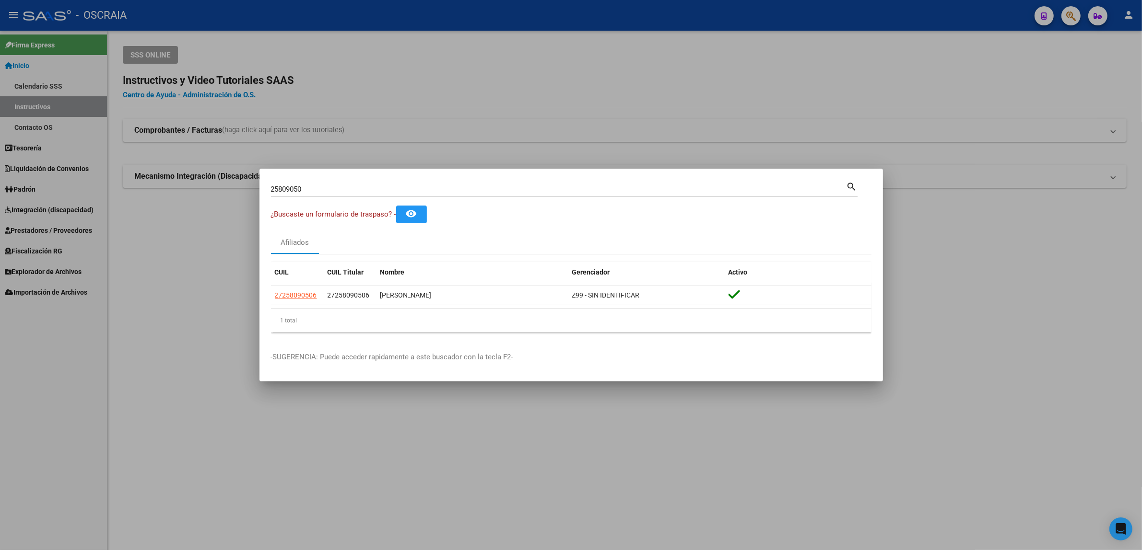
click at [814, 51] on div at bounding box center [571, 275] width 1142 height 550
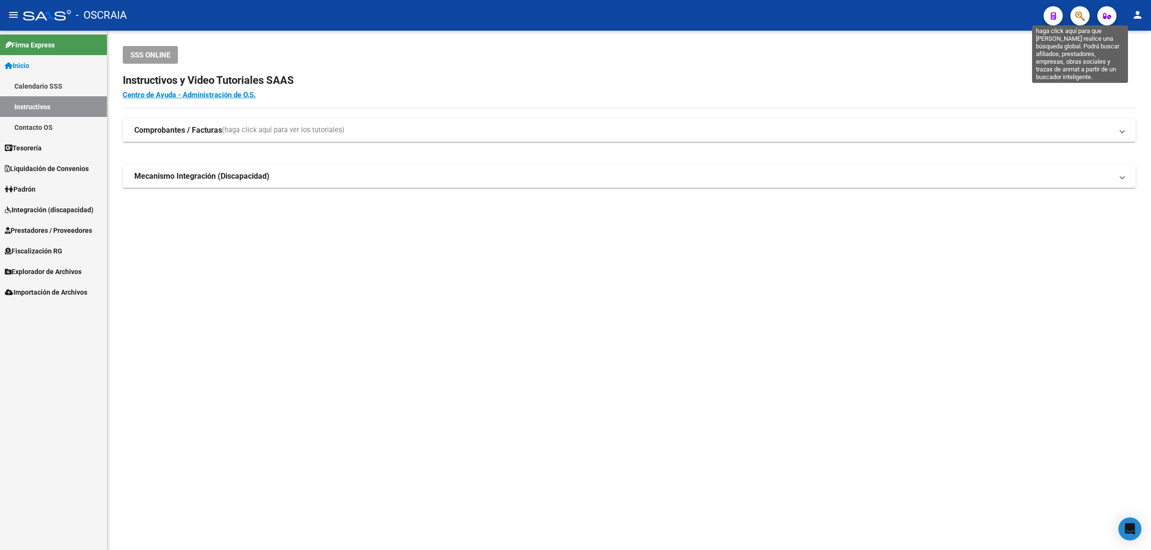
click at [1076, 13] on icon "button" at bounding box center [1080, 16] width 10 height 11
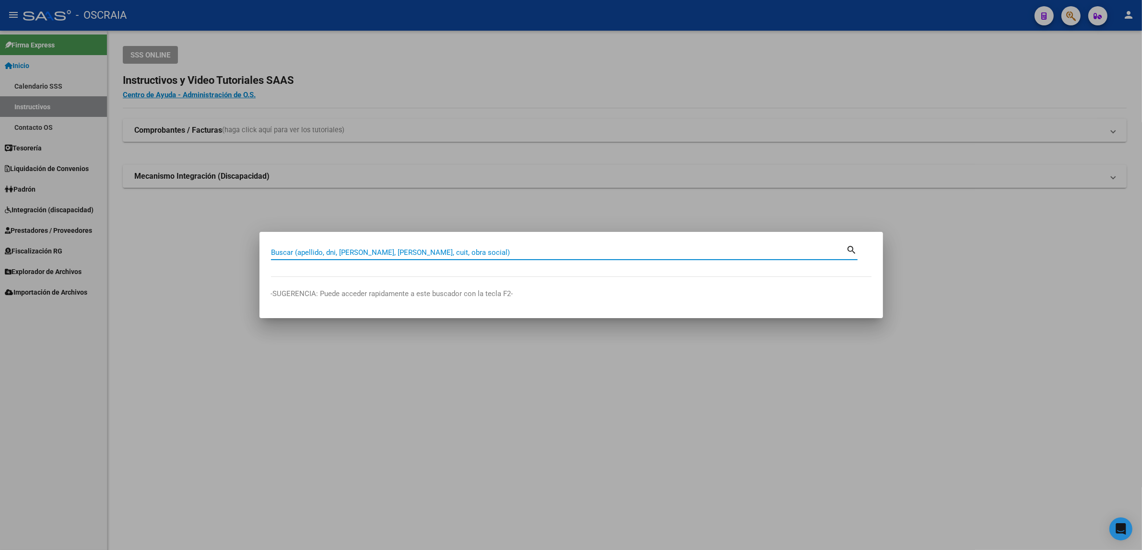
paste input "26549795"
type input "26549795"
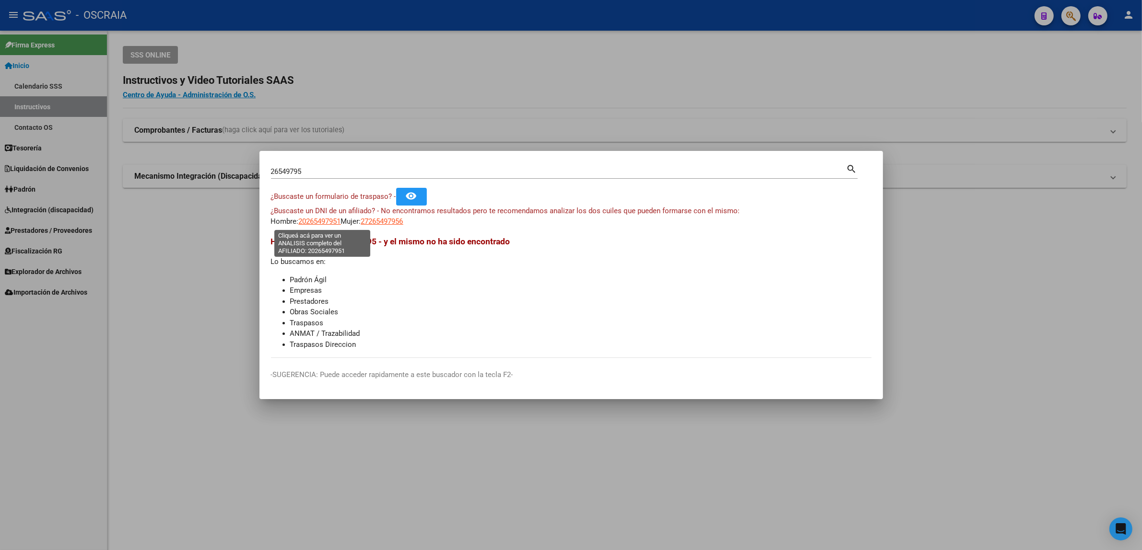
click at [332, 223] on span "20265497951" at bounding box center [320, 221] width 42 height 9
type textarea "20265497951"
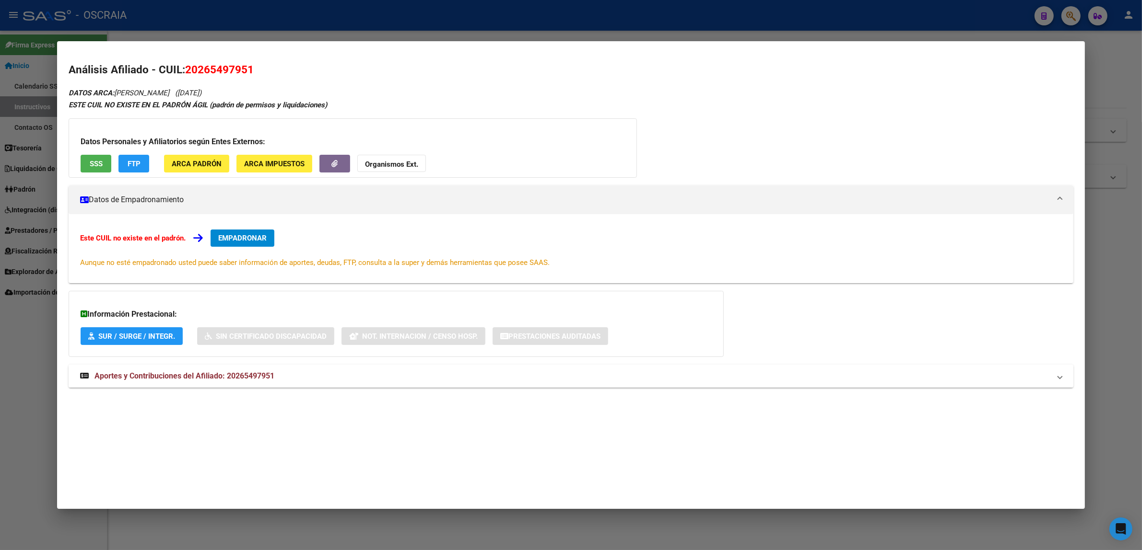
click at [159, 377] on span "Aportes y Contribuciones del Afiliado: 20265497951" at bounding box center [184, 376] width 180 height 9
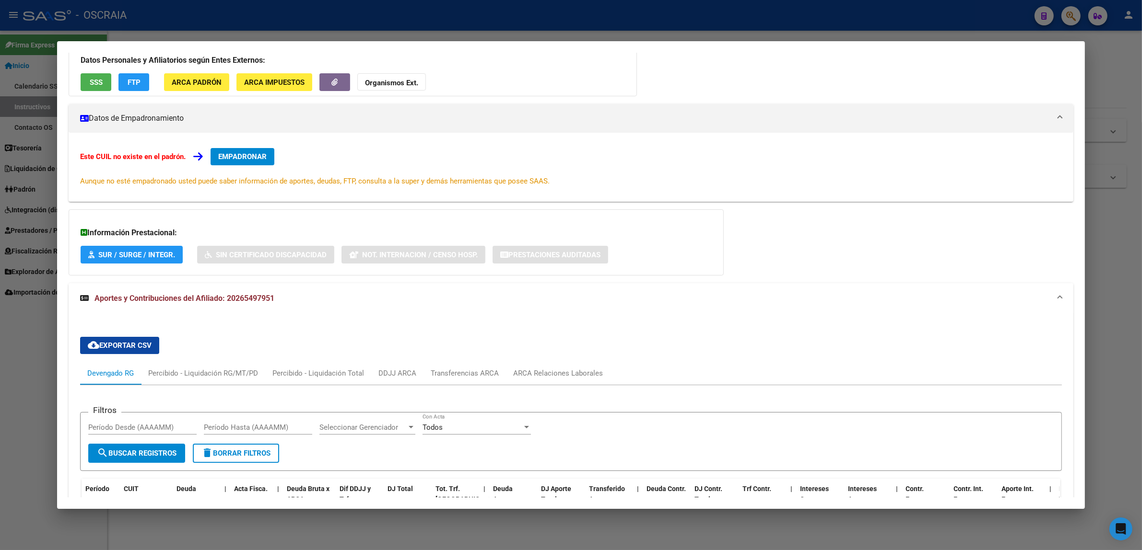
scroll to position [0, 0]
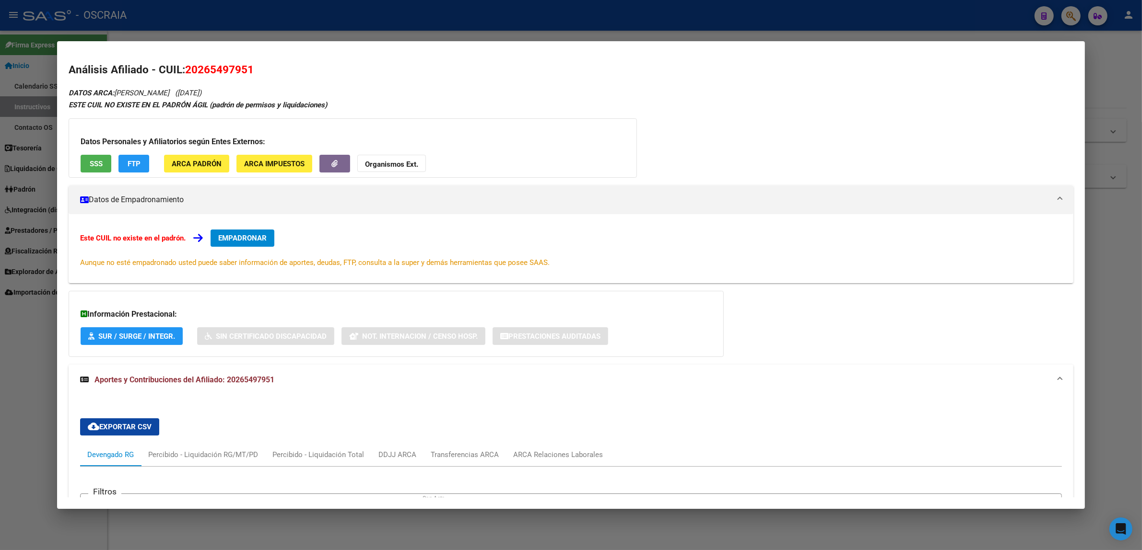
click at [198, 72] on span "20265497951" at bounding box center [219, 69] width 69 height 12
copy span "20265497951"
drag, startPoint x: 688, startPoint y: 19, endPoint x: 713, endPoint y: 49, distance: 39.2
click at [696, 19] on div at bounding box center [571, 275] width 1142 height 550
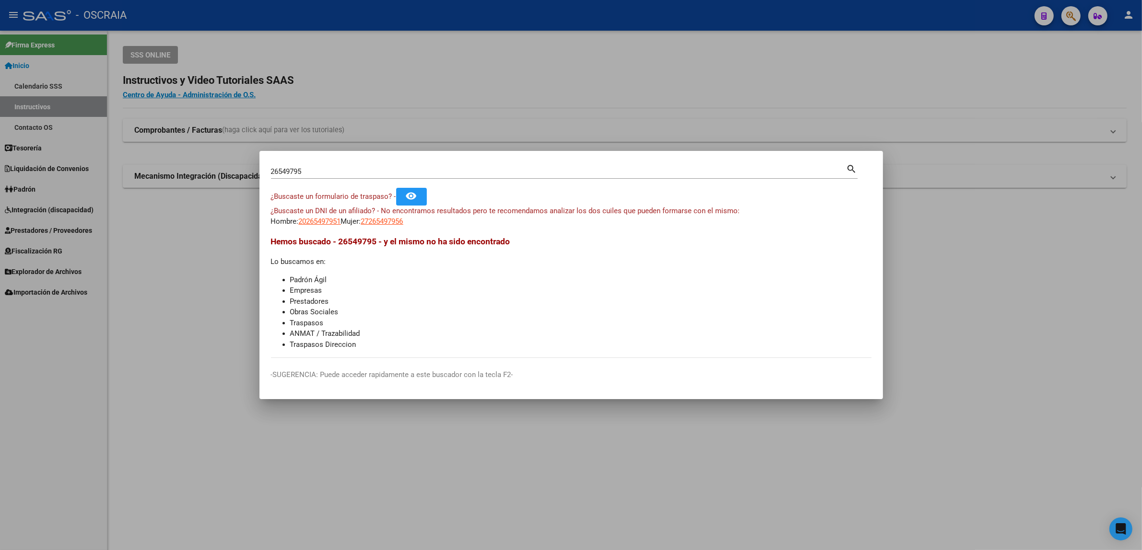
drag, startPoint x: 1036, startPoint y: 13, endPoint x: 1044, endPoint y: 24, distance: 13.8
click at [1041, 19] on div at bounding box center [571, 275] width 1142 height 550
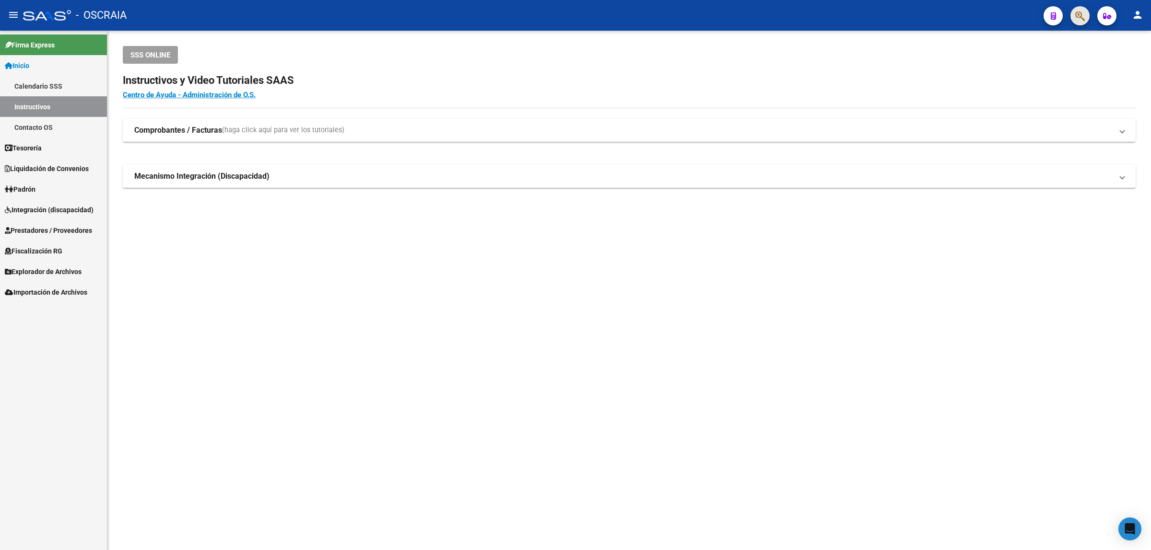
click at [1072, 18] on button "button" at bounding box center [1079, 15] width 19 height 19
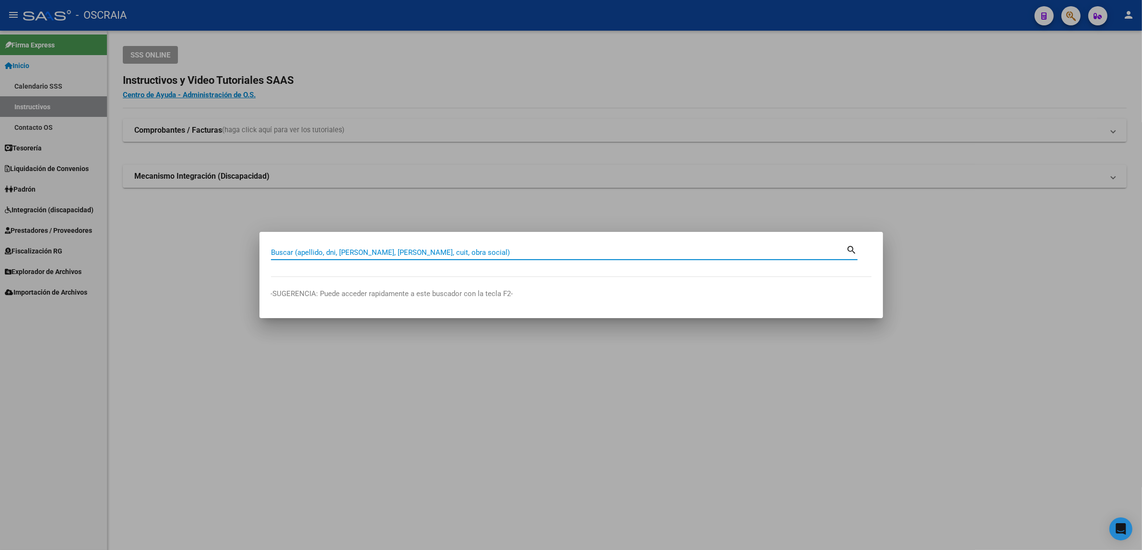
paste input "35723744"
type input "35723744"
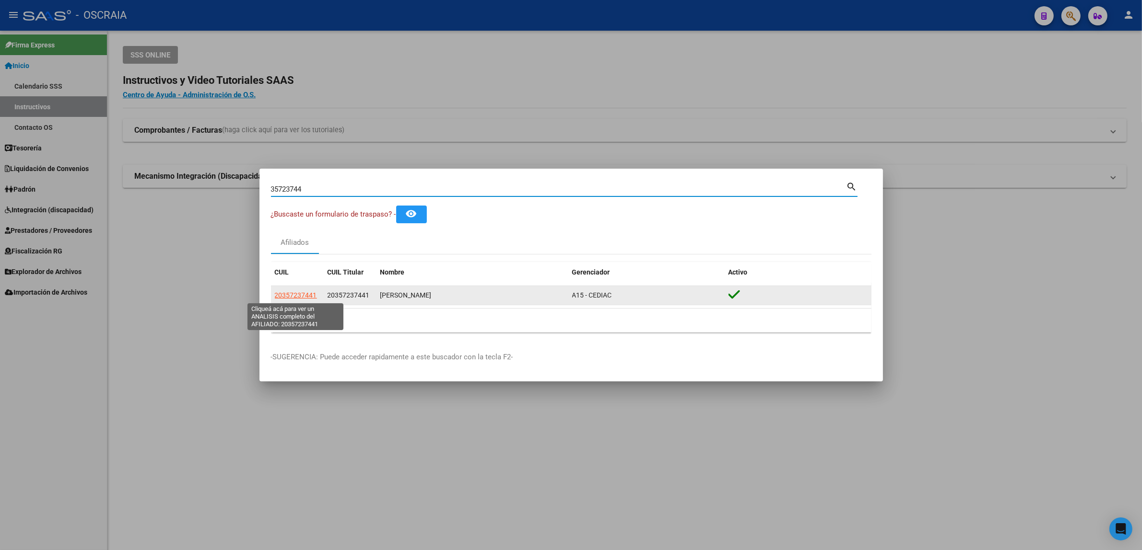
click at [301, 294] on span "20357237441" at bounding box center [296, 296] width 42 height 8
type textarea "20357237441"
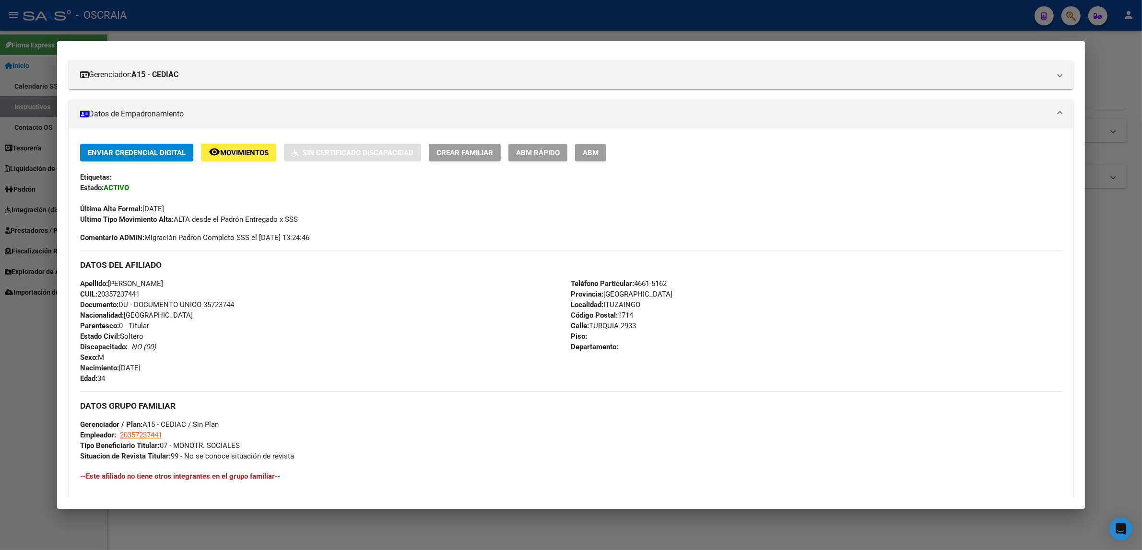
scroll to position [180, 0]
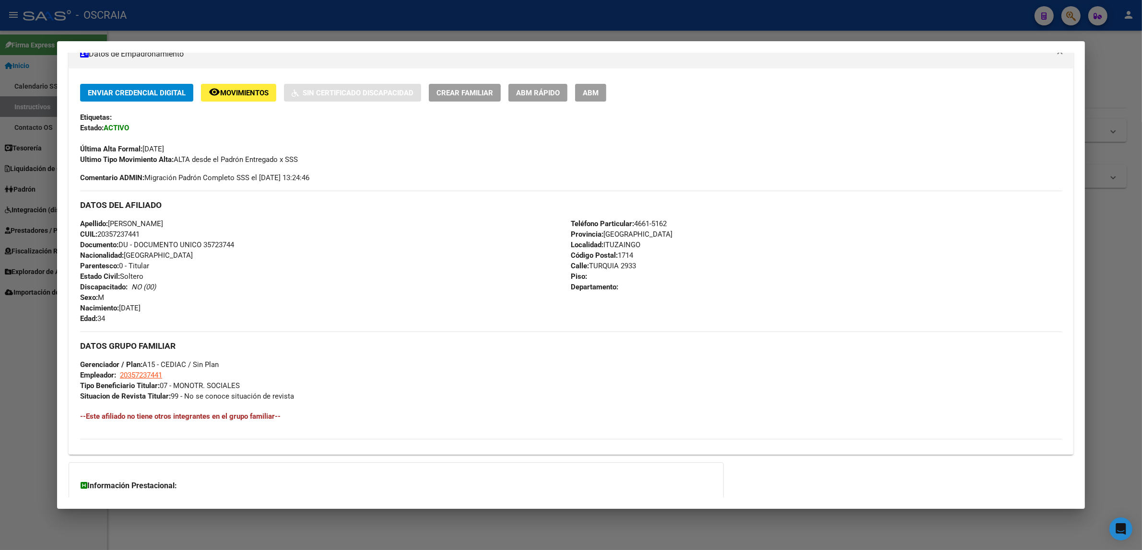
click at [547, 29] on div at bounding box center [571, 275] width 1142 height 550
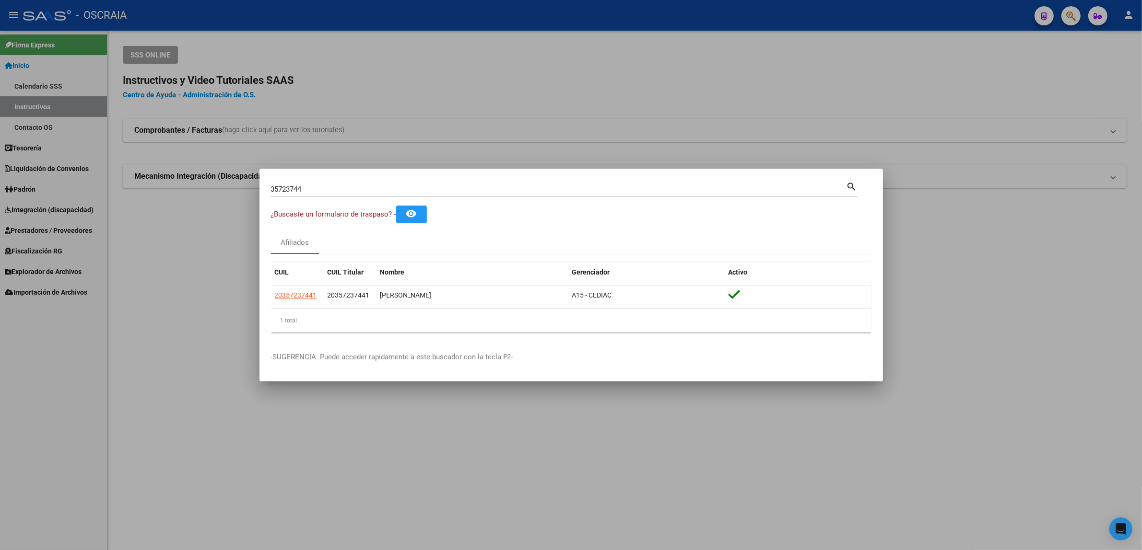
drag, startPoint x: 974, startPoint y: 22, endPoint x: 1012, endPoint y: 34, distance: 39.6
click at [977, 24] on div at bounding box center [571, 275] width 1142 height 550
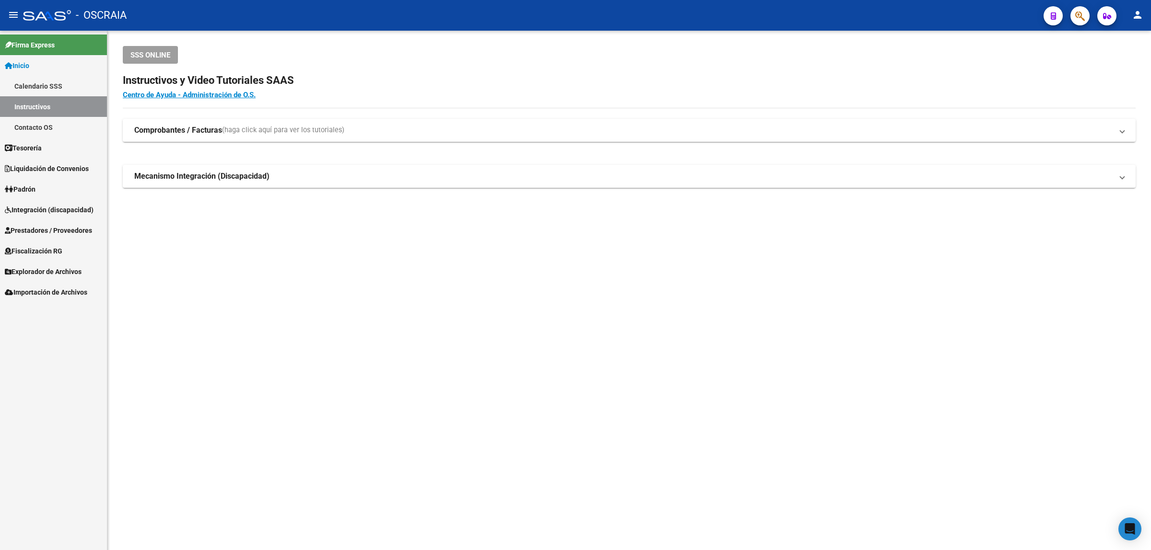
click at [1073, 21] on button "button" at bounding box center [1079, 15] width 19 height 19
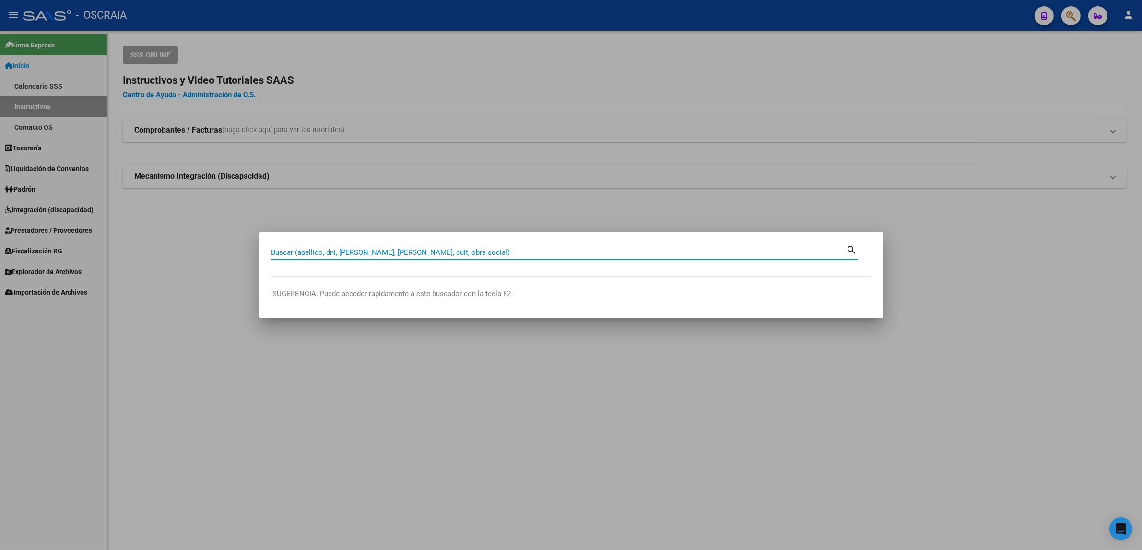
paste input "49371352"
type input "49371352"
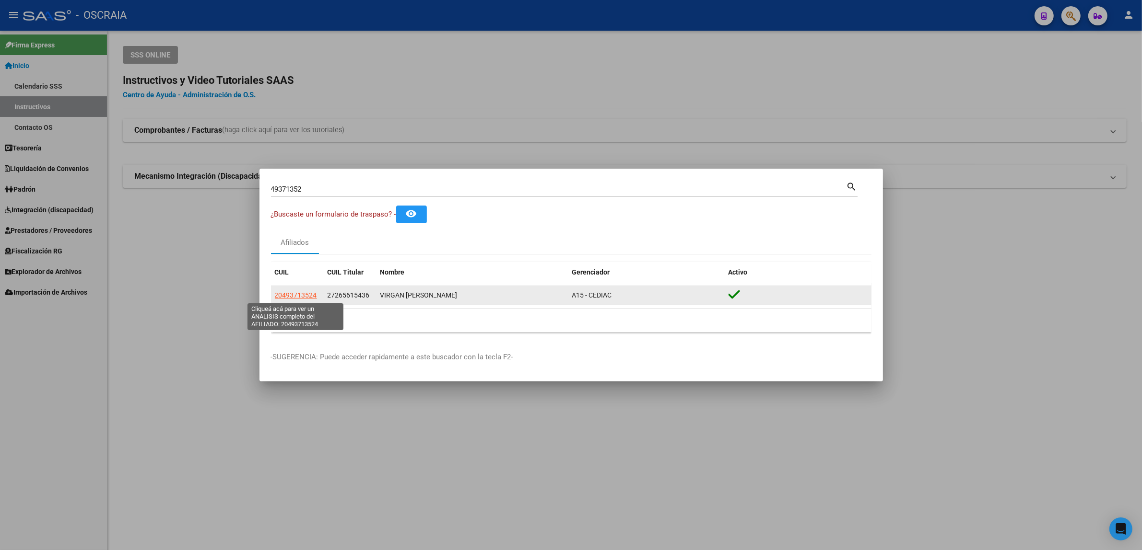
click at [300, 296] on span "20493713524" at bounding box center [296, 296] width 42 height 8
type textarea "20493713524"
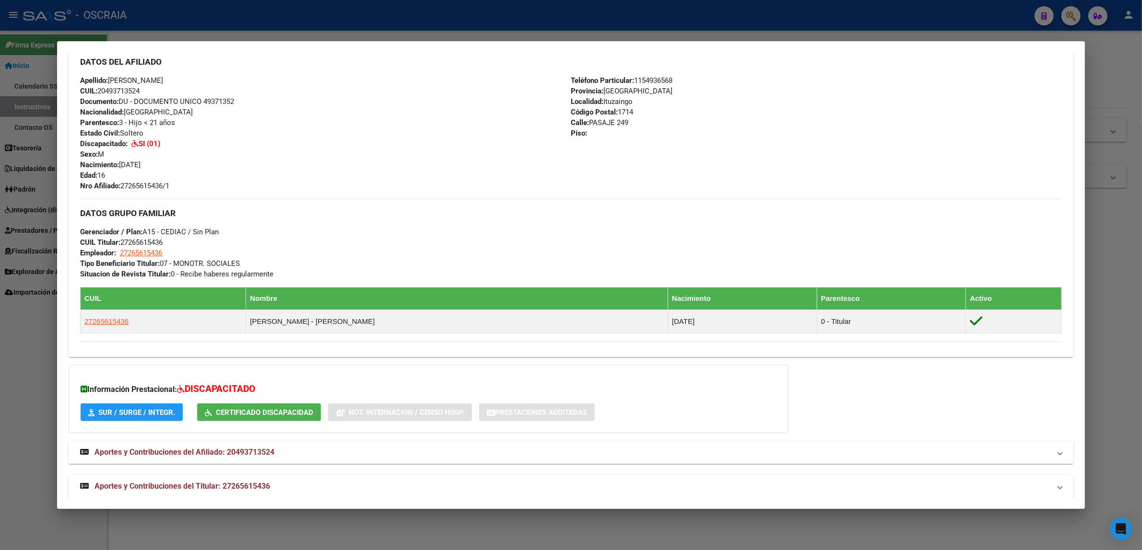
scroll to position [324, 0]
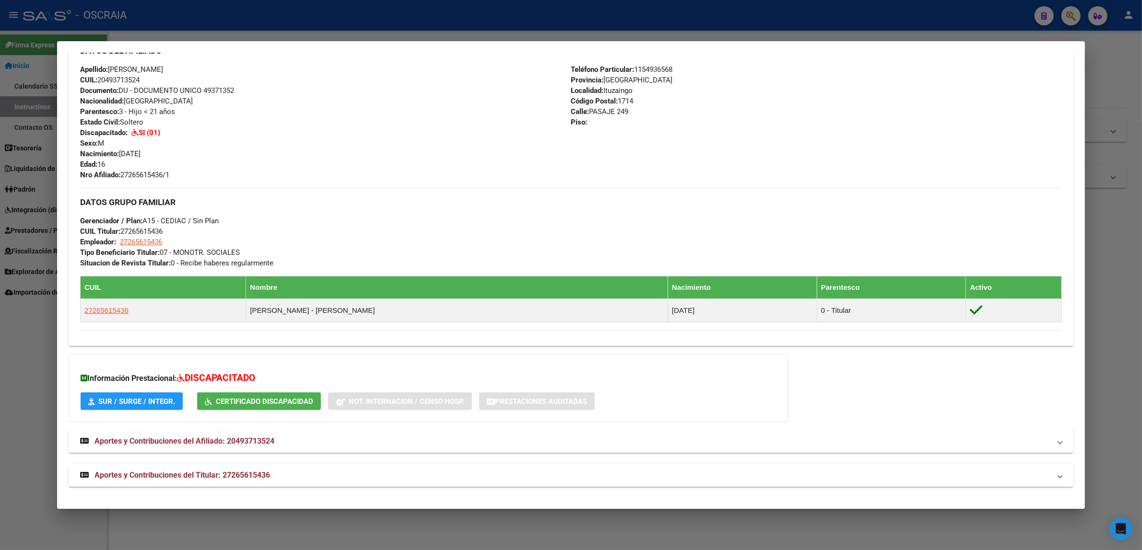
click at [240, 434] on mat-expansion-panel-header "Aportes y Contribuciones del Afiliado: 20493713524" at bounding box center [571, 441] width 1005 height 23
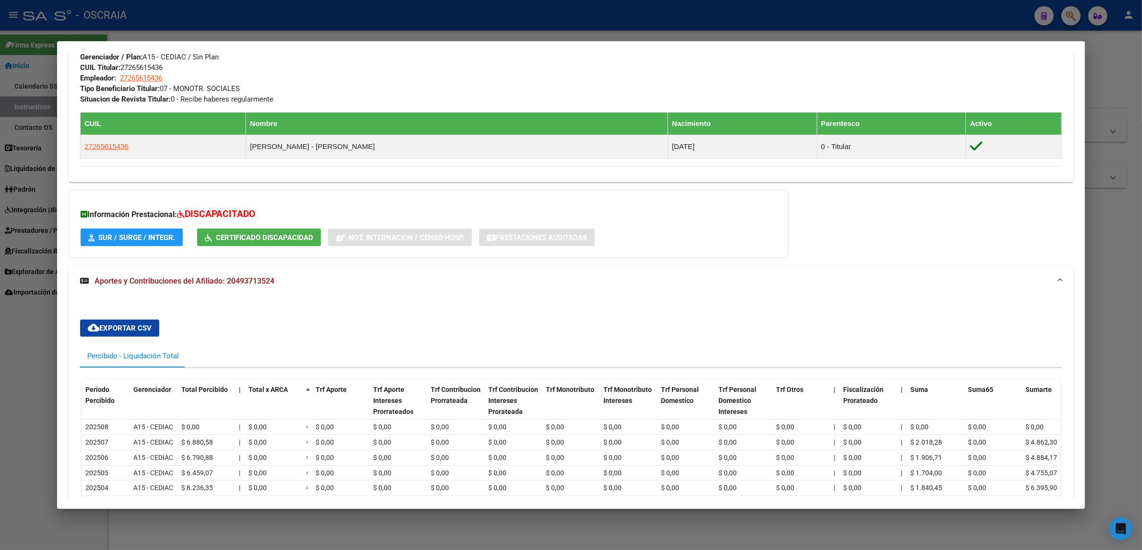
scroll to position [500, 0]
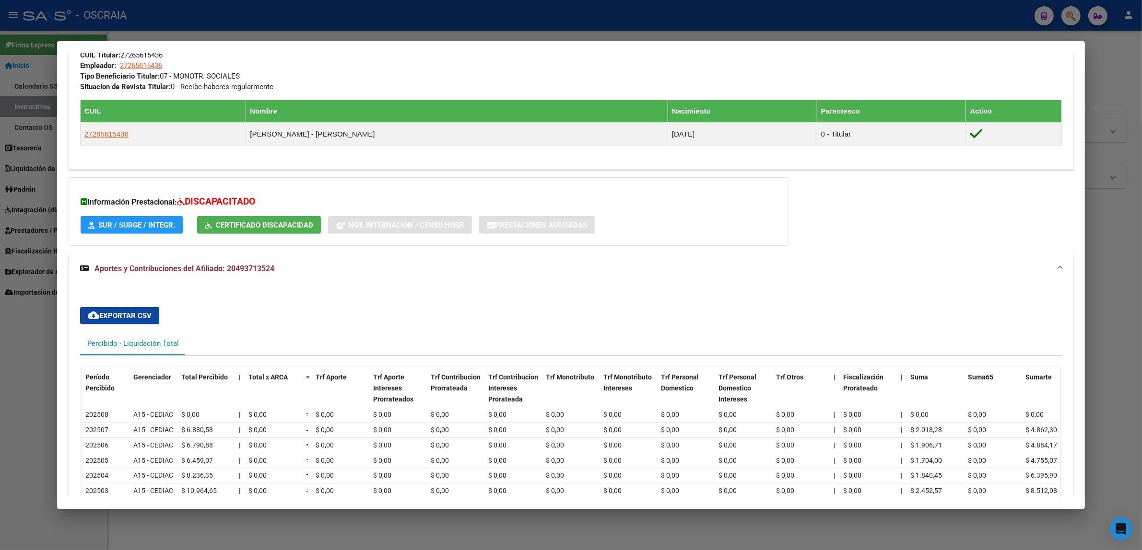
click at [30, 272] on div at bounding box center [571, 275] width 1142 height 550
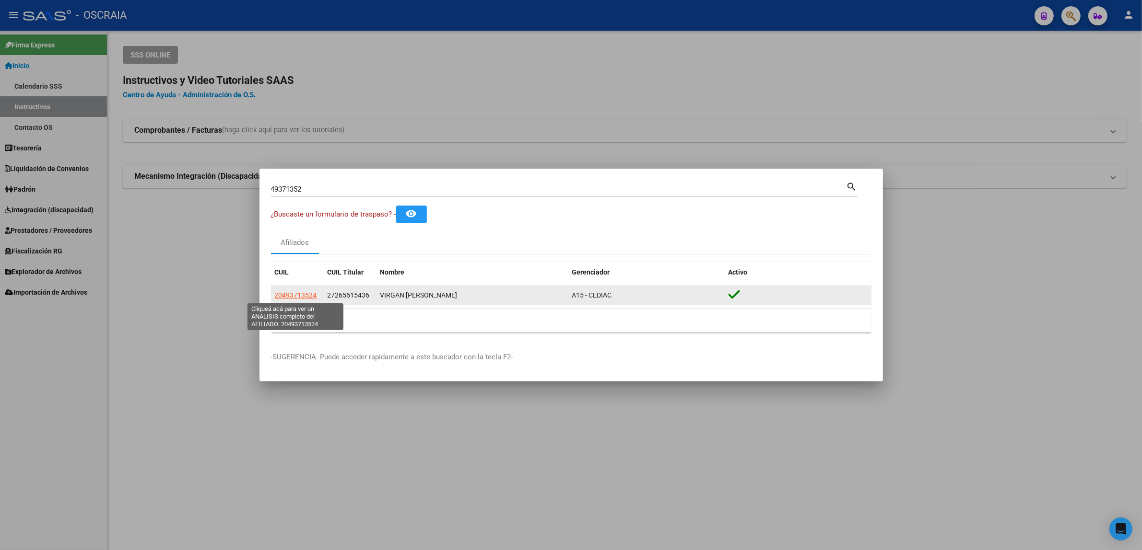
click at [310, 292] on span "20493713524" at bounding box center [296, 296] width 42 height 8
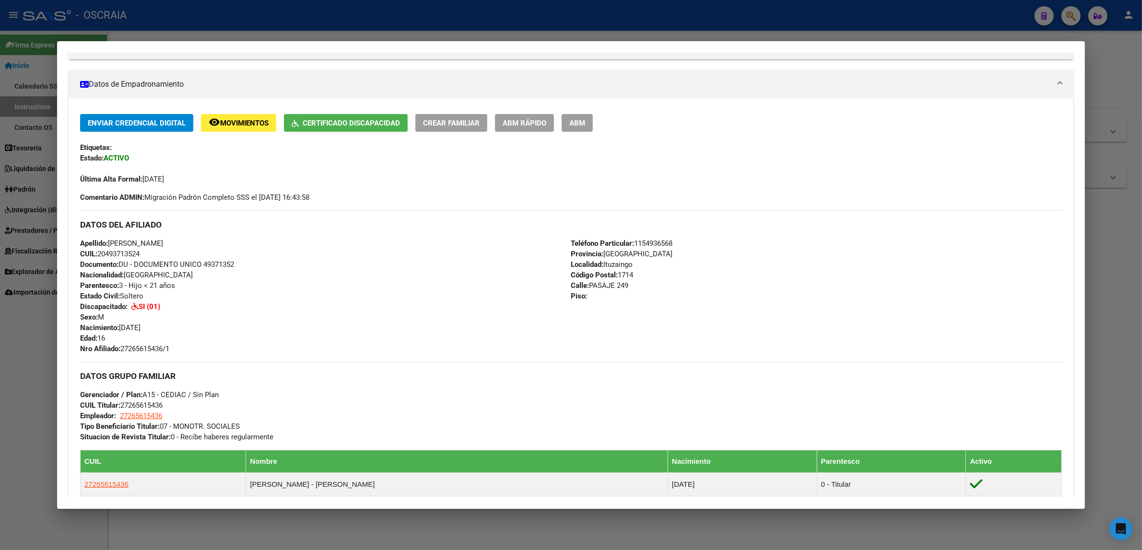
scroll to position [144, 0]
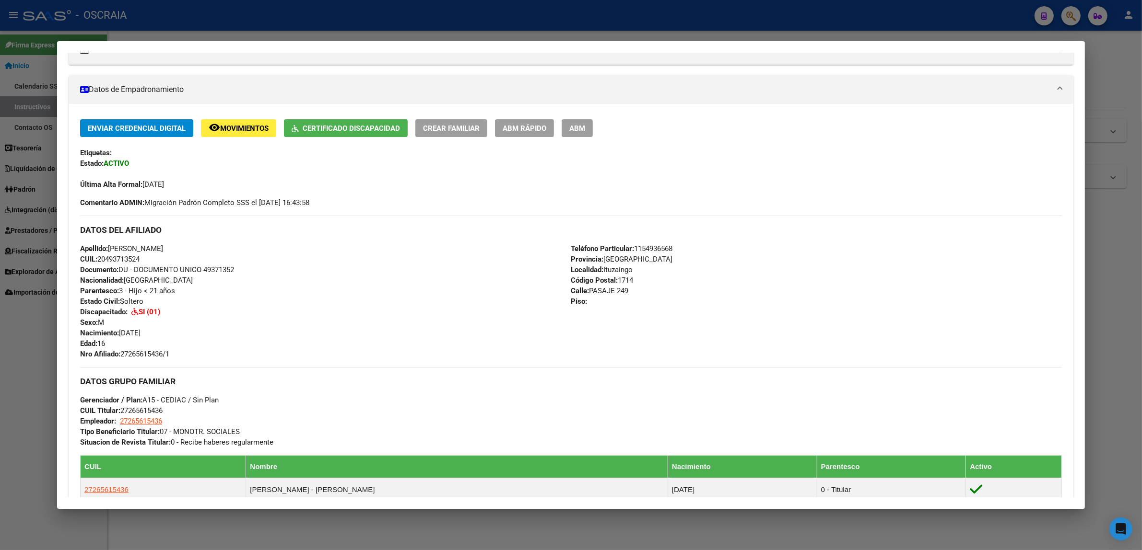
click at [576, 30] on div at bounding box center [571, 275] width 1142 height 550
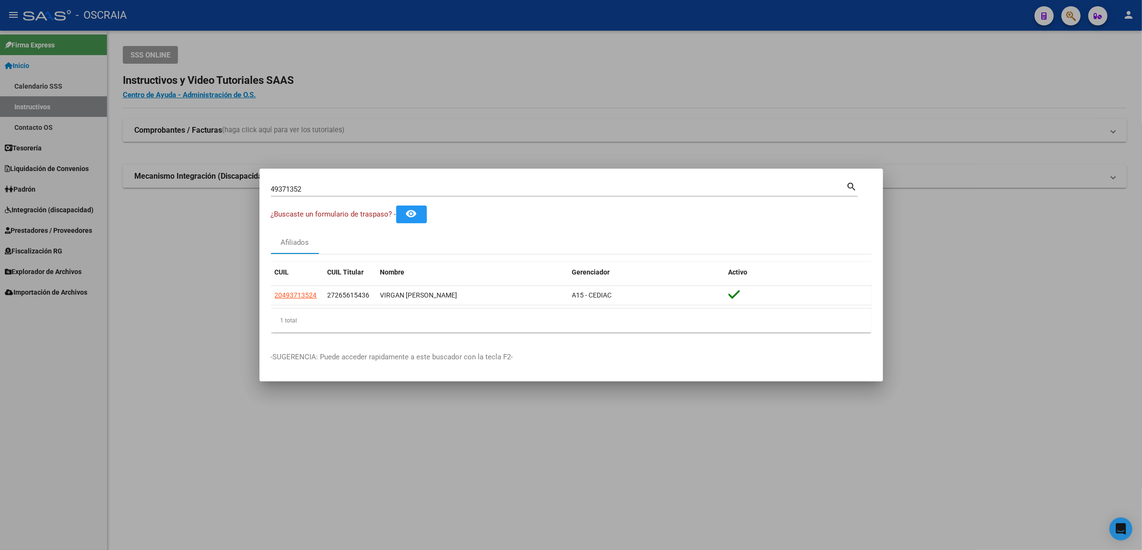
click at [1059, 24] on div at bounding box center [571, 275] width 1142 height 550
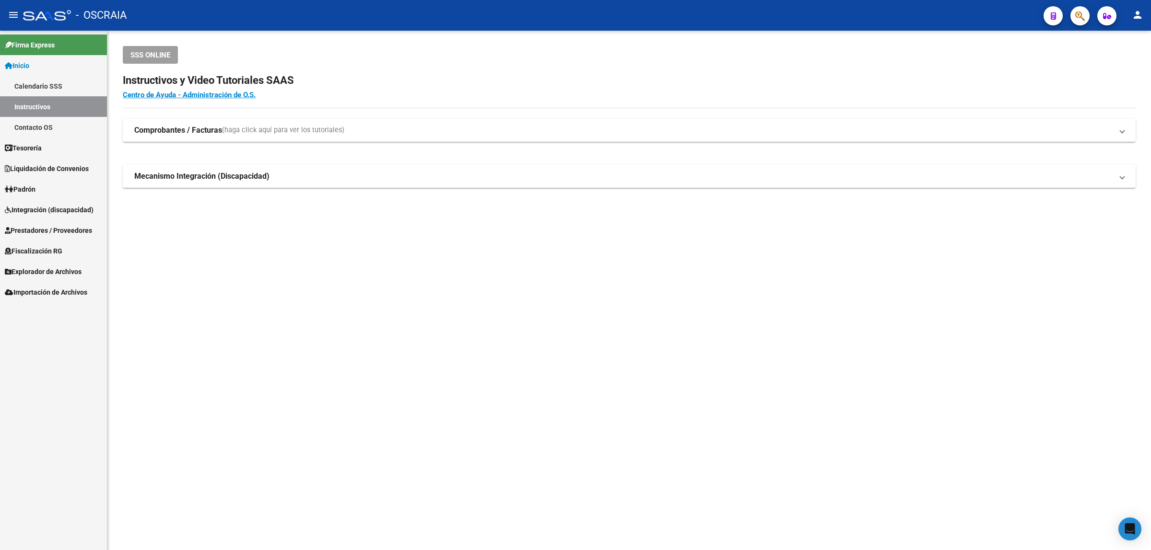
click at [1068, 21] on div at bounding box center [1076, 16] width 27 height 20
click at [1074, 17] on button "button" at bounding box center [1079, 15] width 19 height 19
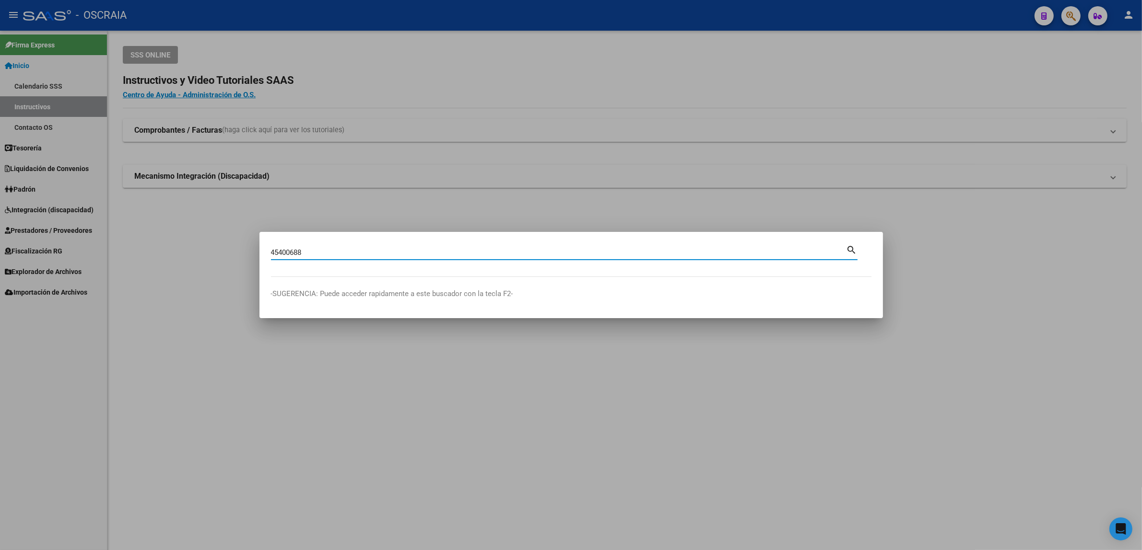
type input "45400688"
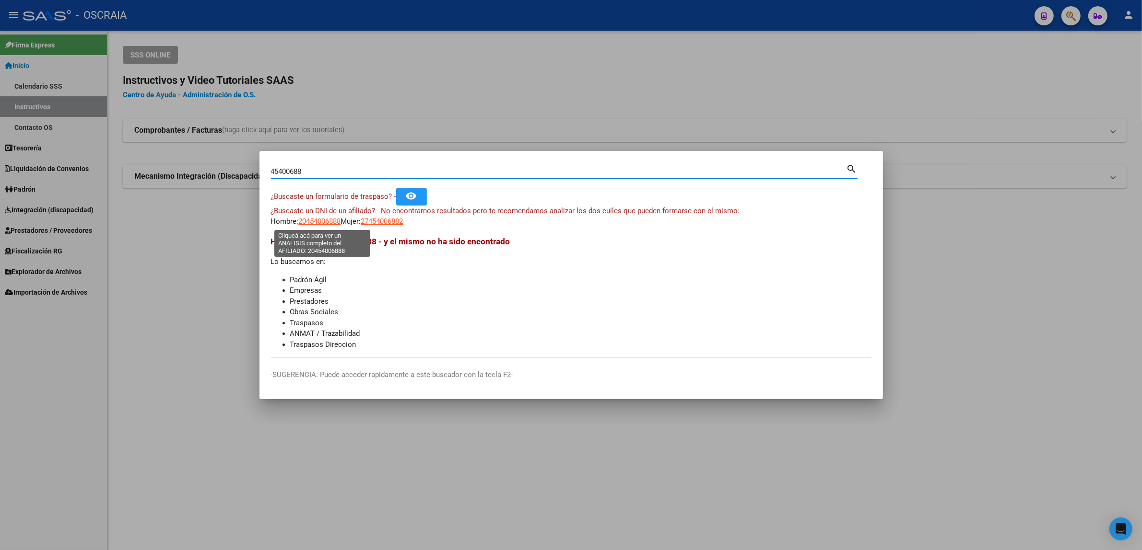
click at [340, 221] on span "20454006888" at bounding box center [320, 221] width 42 height 9
type textarea "20454006888"
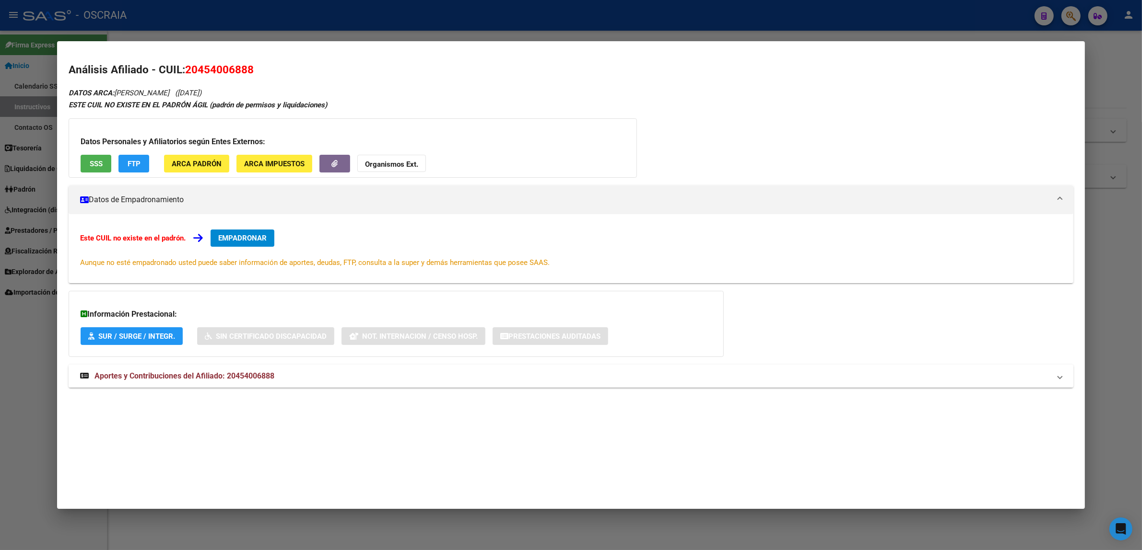
click at [166, 373] on span "Aportes y Contribuciones del Afiliado: 20454006888" at bounding box center [184, 376] width 180 height 9
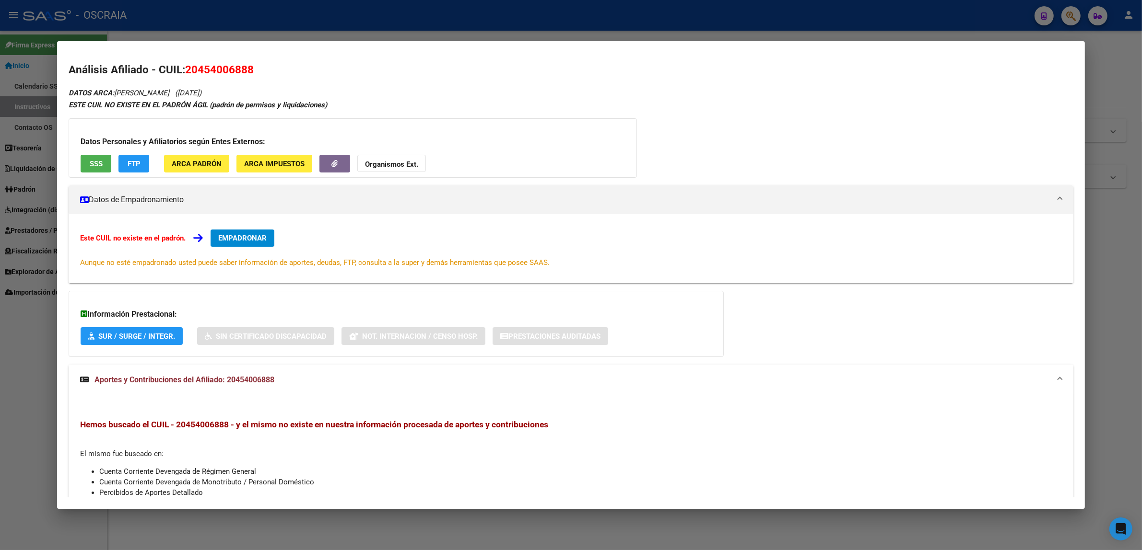
click at [220, 375] on span "Aportes y Contribuciones del Afiliado: 20454006888" at bounding box center [184, 379] width 180 height 9
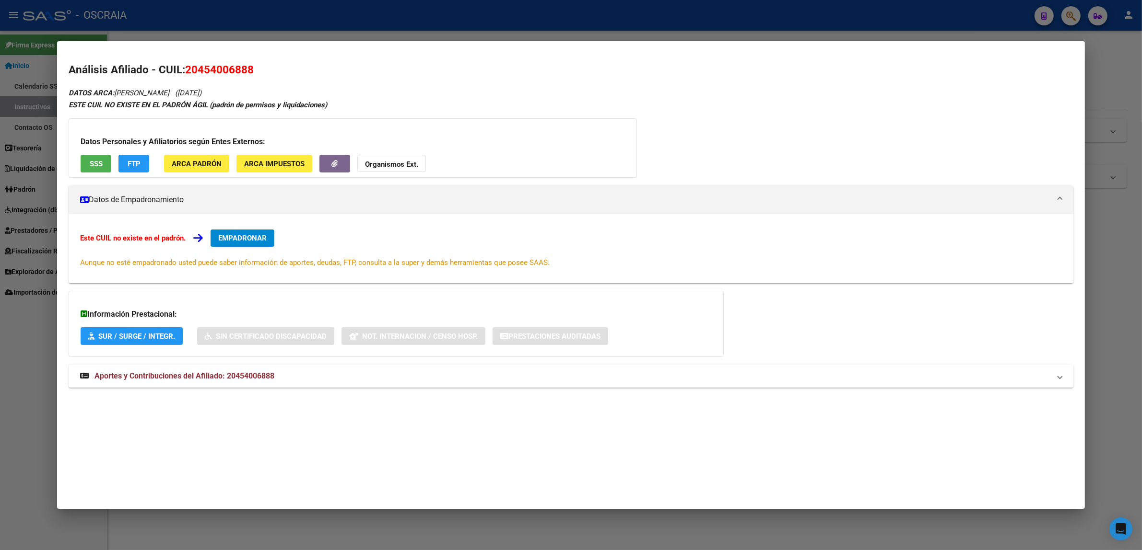
click at [84, 160] on button "SSS" at bounding box center [96, 164] width 31 height 18
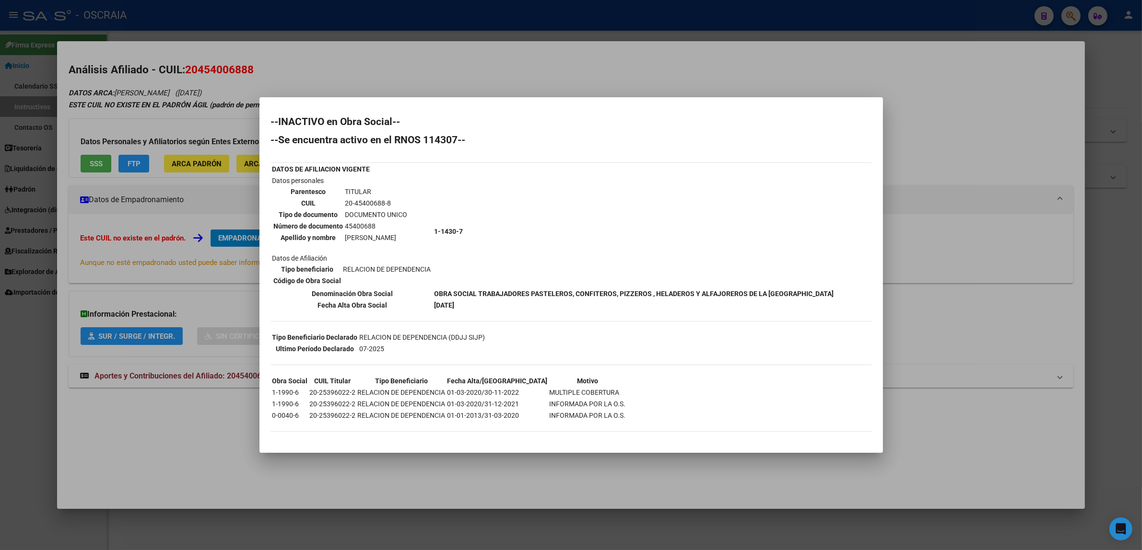
click at [446, 64] on div at bounding box center [571, 275] width 1142 height 550
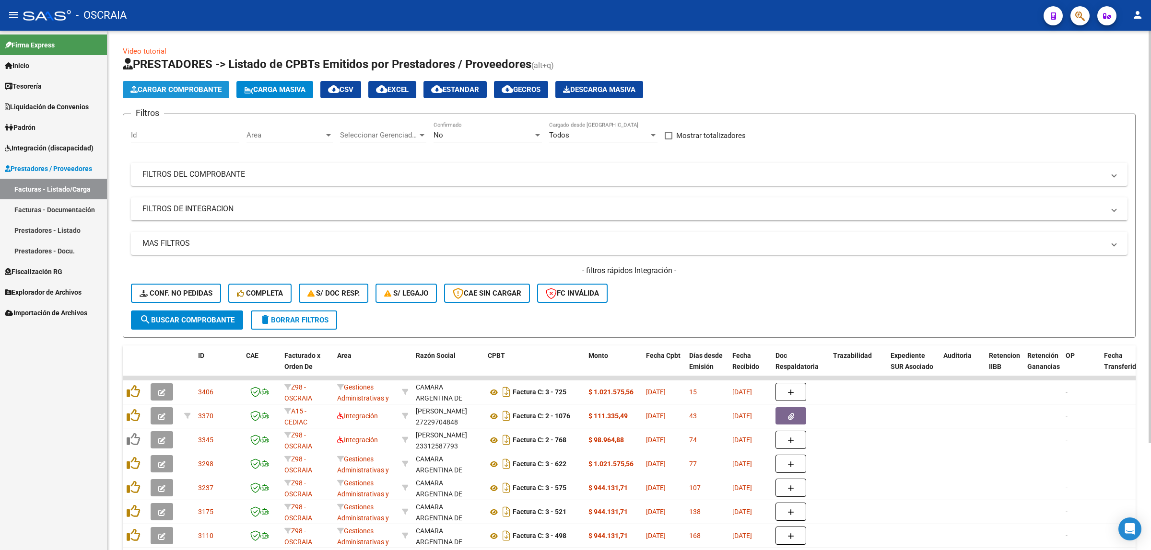
click at [167, 88] on span "Cargar Comprobante" at bounding box center [175, 89] width 91 height 9
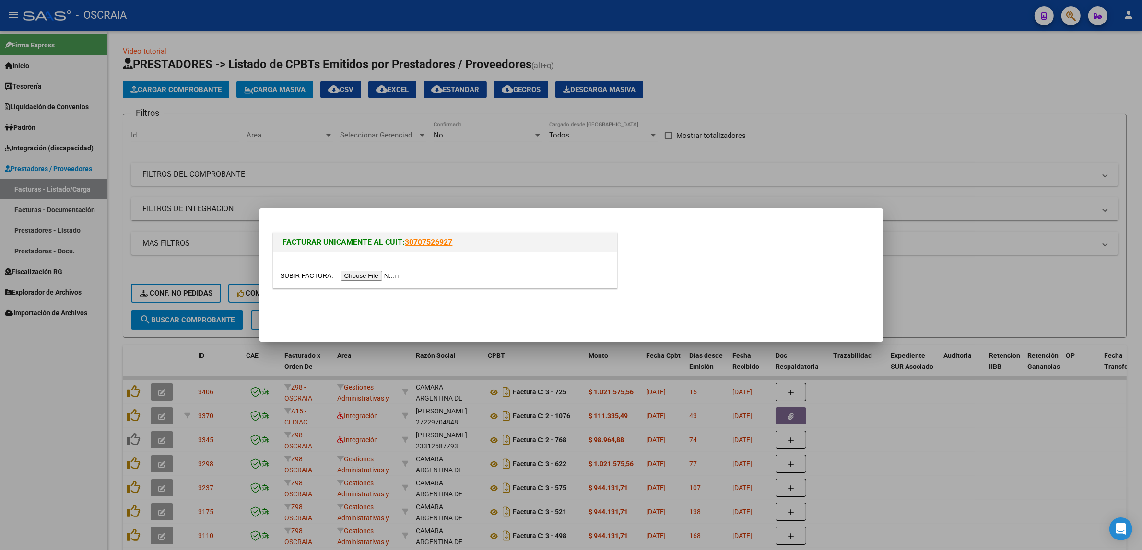
click at [369, 283] on div at bounding box center [444, 270] width 343 height 36
click at [370, 277] on input "file" at bounding box center [340, 276] width 121 height 10
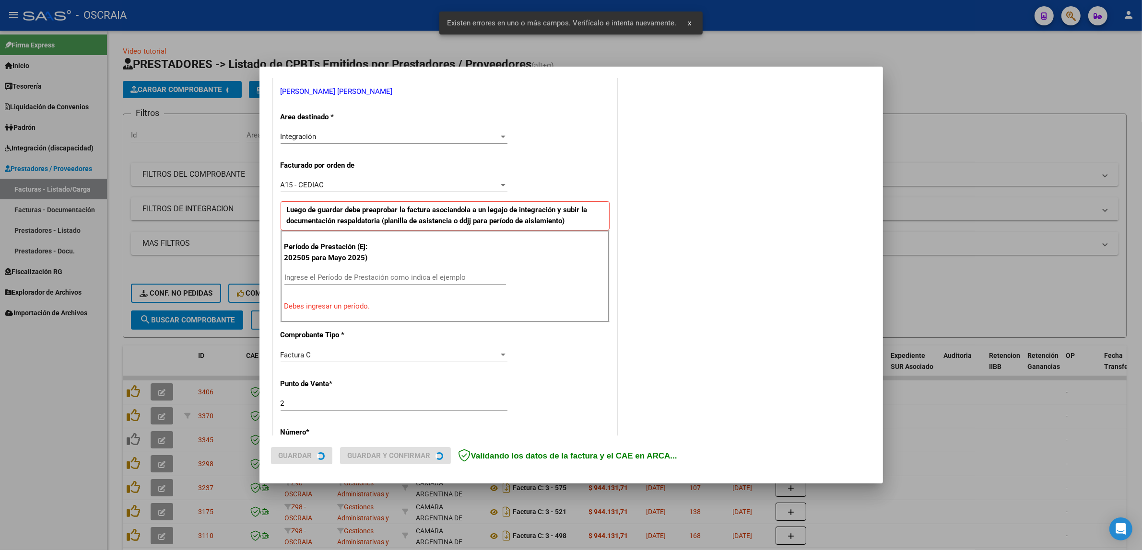
scroll to position [204, 0]
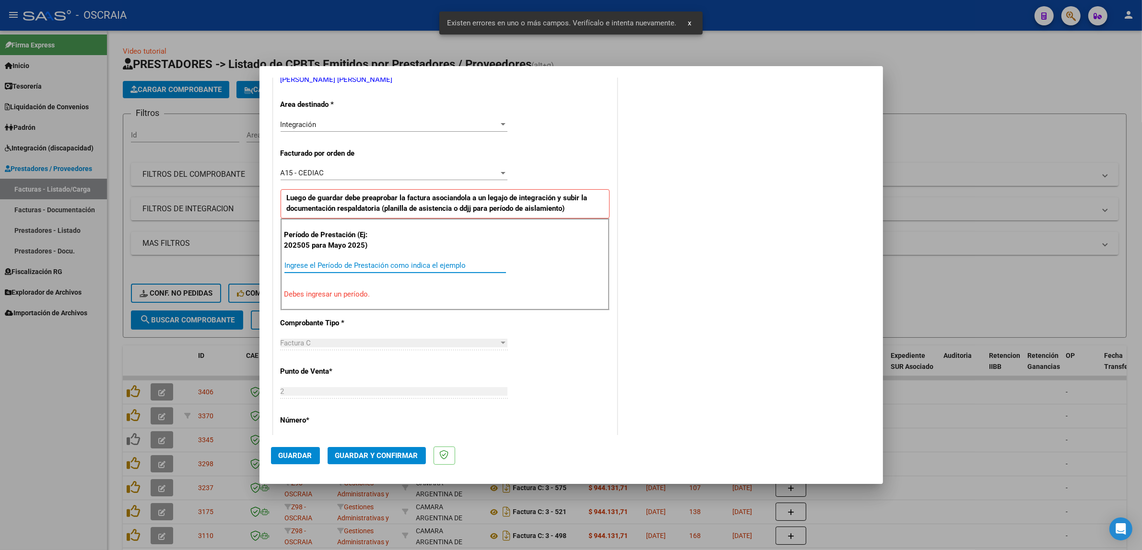
click at [367, 262] on input "Ingrese el Período de Prestación como indica el ejemplo" at bounding box center [395, 265] width 222 height 9
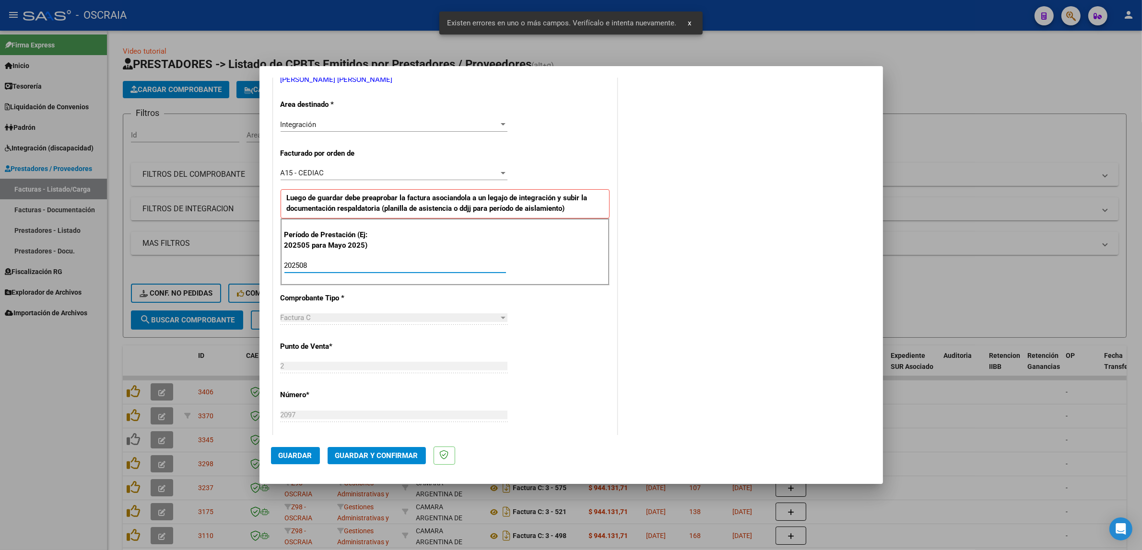
type input "202508"
click at [398, 319] on div "Factura C" at bounding box center [389, 318] width 218 height 9
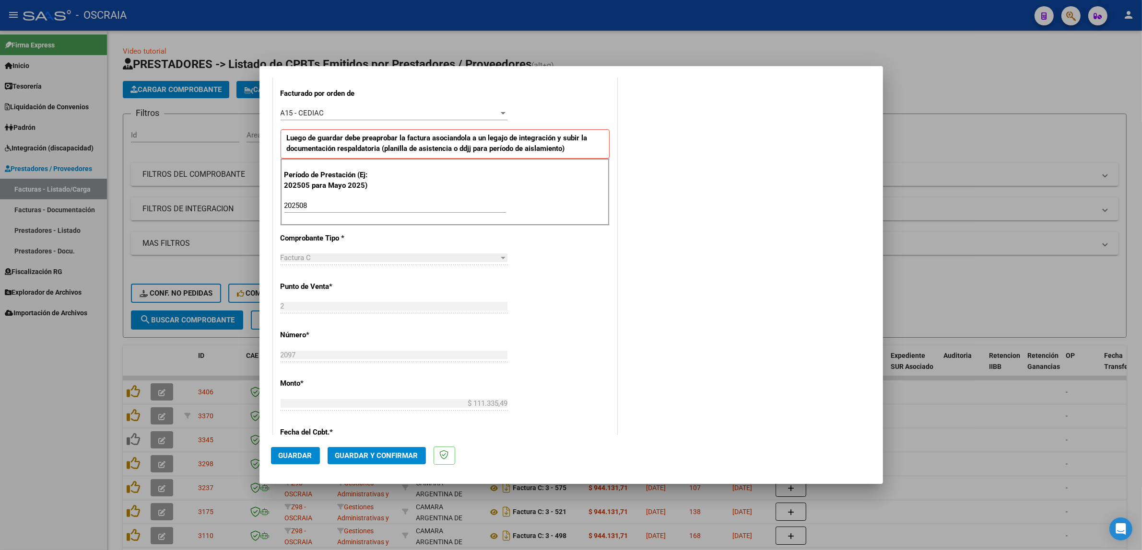
scroll to position [324, 0]
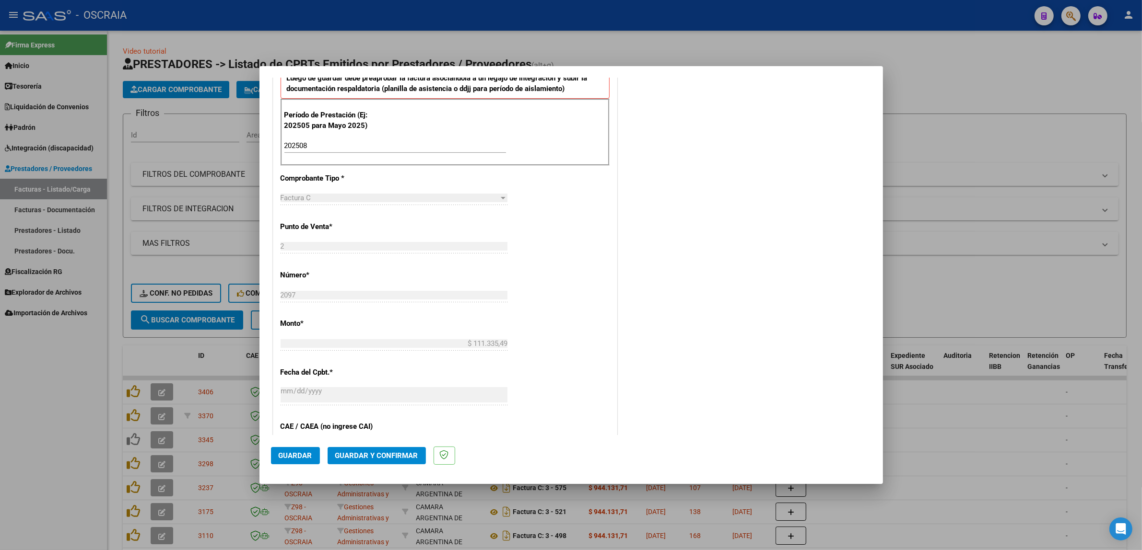
click at [309, 456] on span "Guardar" at bounding box center [296, 456] width 34 height 9
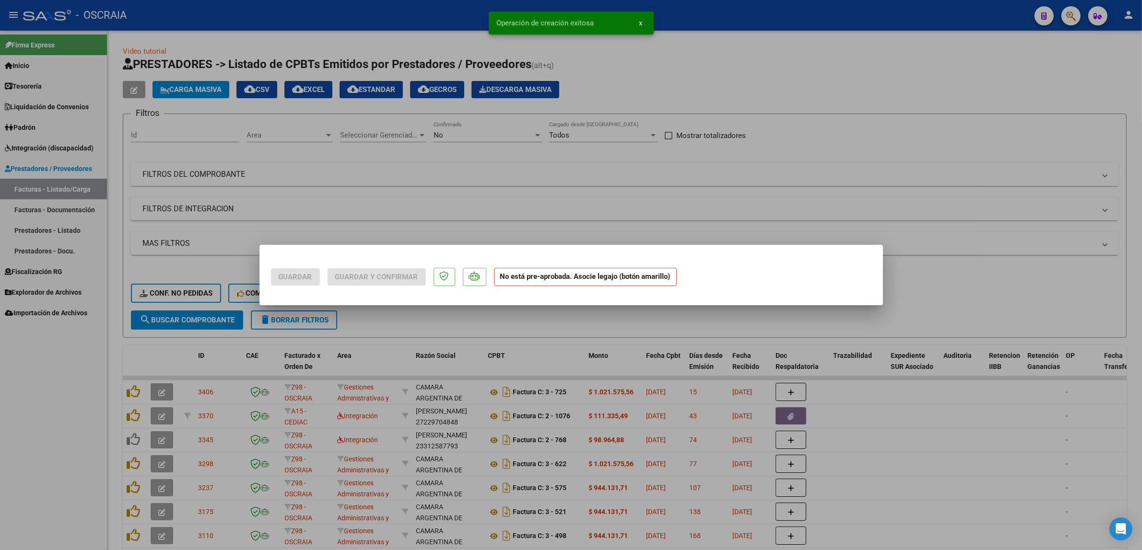
scroll to position [0, 0]
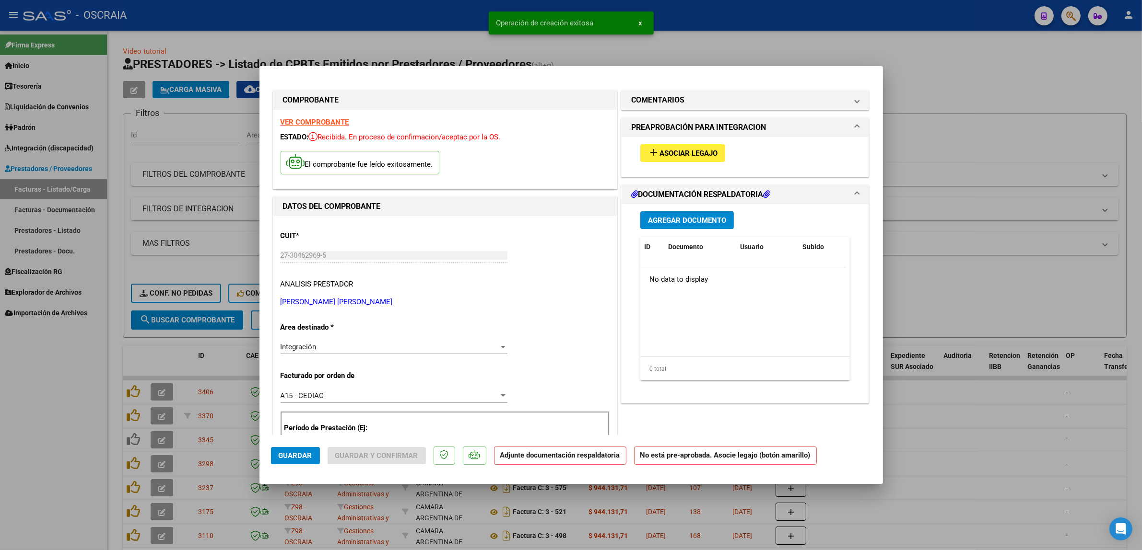
click at [705, 159] on button "add Asociar Legajo" at bounding box center [682, 153] width 85 height 18
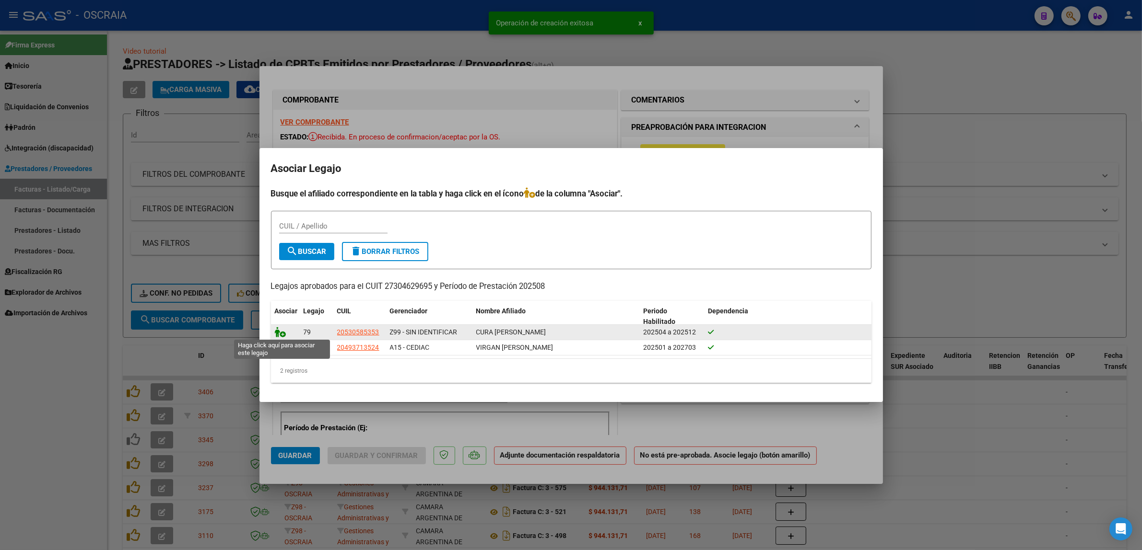
click at [281, 334] on icon at bounding box center [281, 332] width 12 height 11
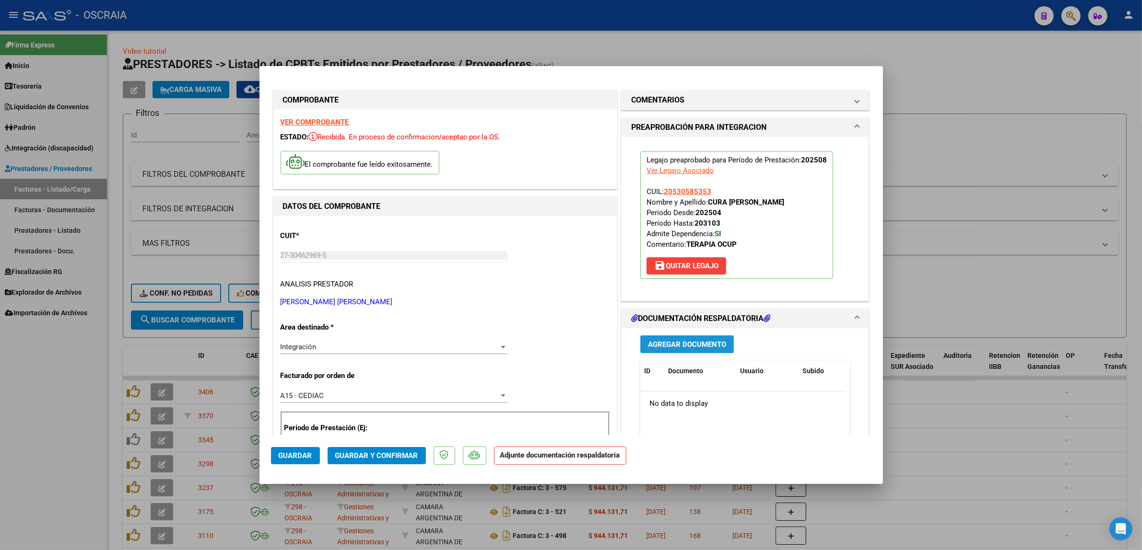
click at [661, 347] on span "Agregar Documento" at bounding box center [687, 344] width 78 height 9
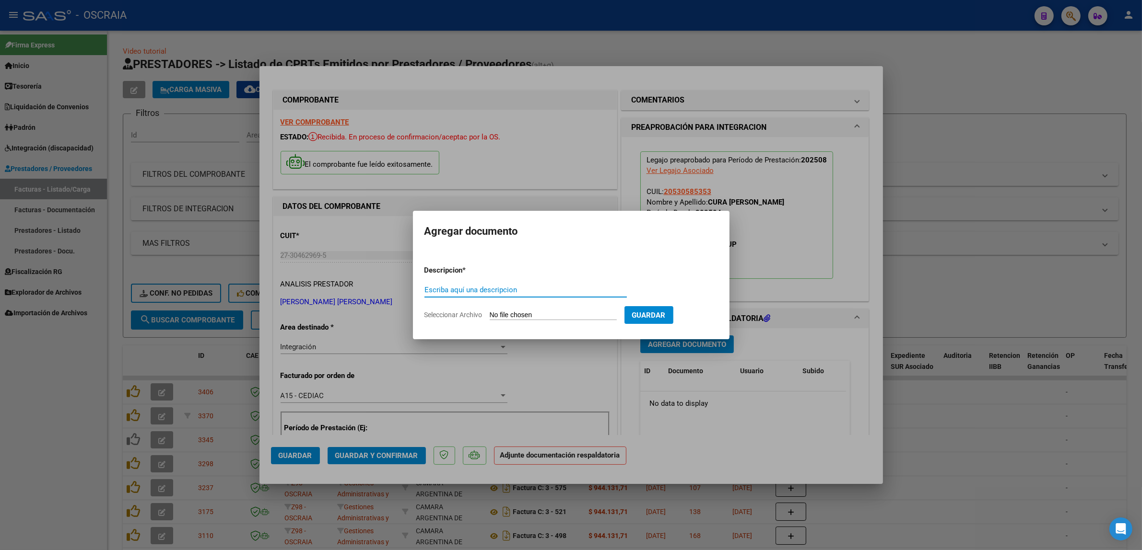
click at [502, 284] on div "Escriba aquí una descripcion" at bounding box center [525, 290] width 202 height 14
click at [503, 289] on input "Escriba aquí una descripcion" at bounding box center [525, 290] width 202 height 9
click at [507, 294] on input "Escriba aquí una descripcion" at bounding box center [525, 290] width 202 height 9
type input "PLANILLA DE ASISTENCIA"
click at [490, 311] on input "Seleccionar Archivo" at bounding box center [553, 315] width 127 height 9
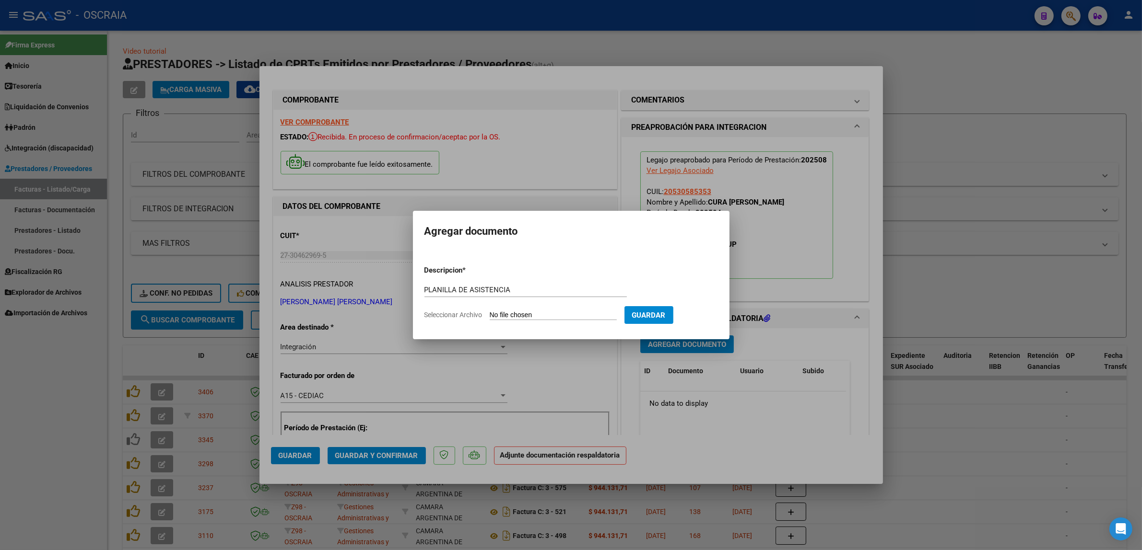
type input "C:\fakepath\08-2025 CARPINETA MARIA FLORENCIA FC2097 LAUTARO CURA PLANILLA DE A…"
click at [693, 315] on span "Guardar" at bounding box center [699, 315] width 34 height 9
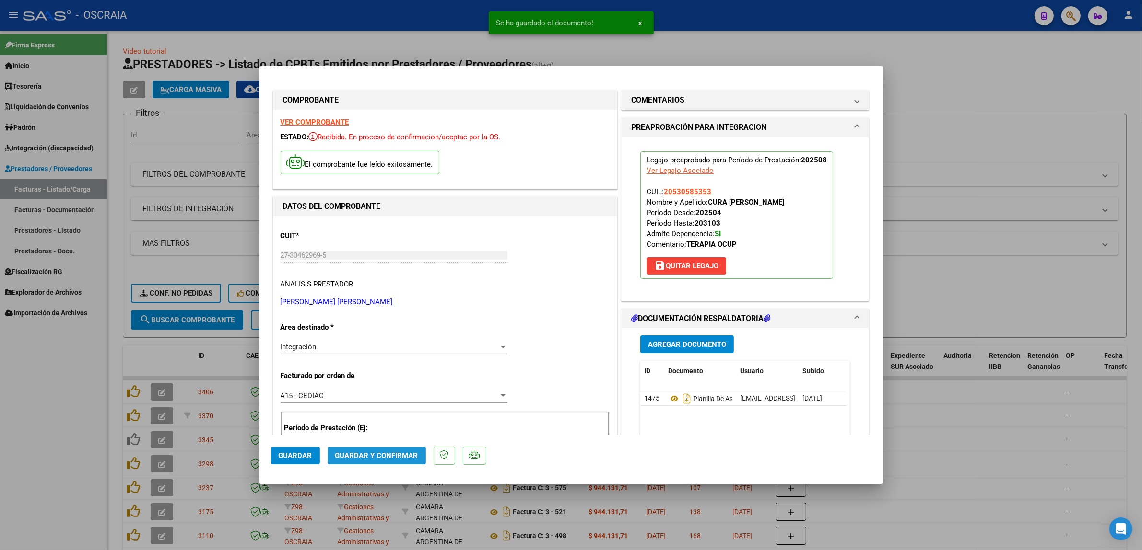
click at [388, 456] on span "Guardar y Confirmar" at bounding box center [376, 456] width 83 height 9
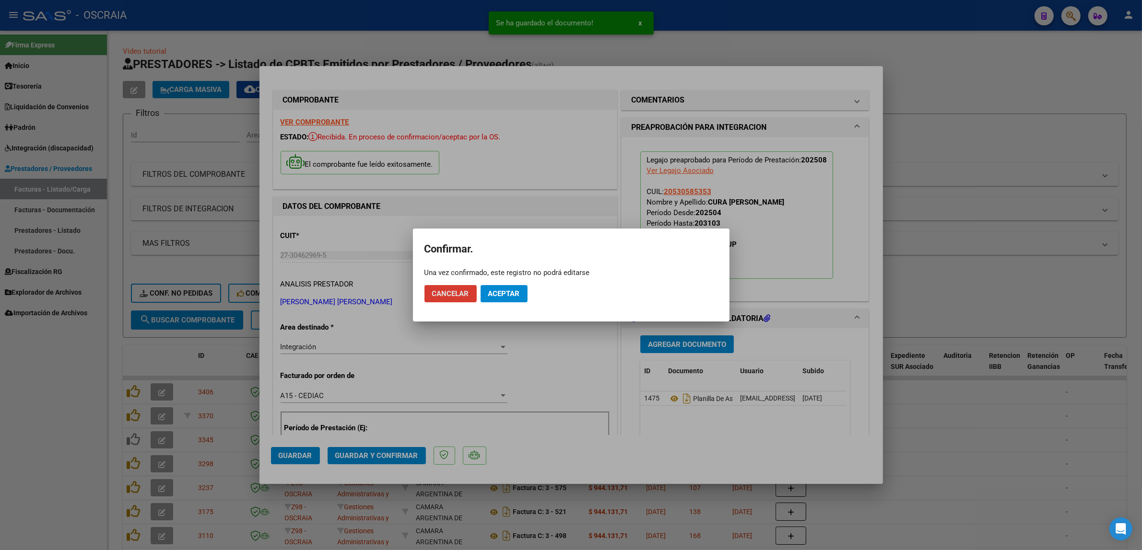
click at [495, 287] on button "Aceptar" at bounding box center [503, 293] width 47 height 17
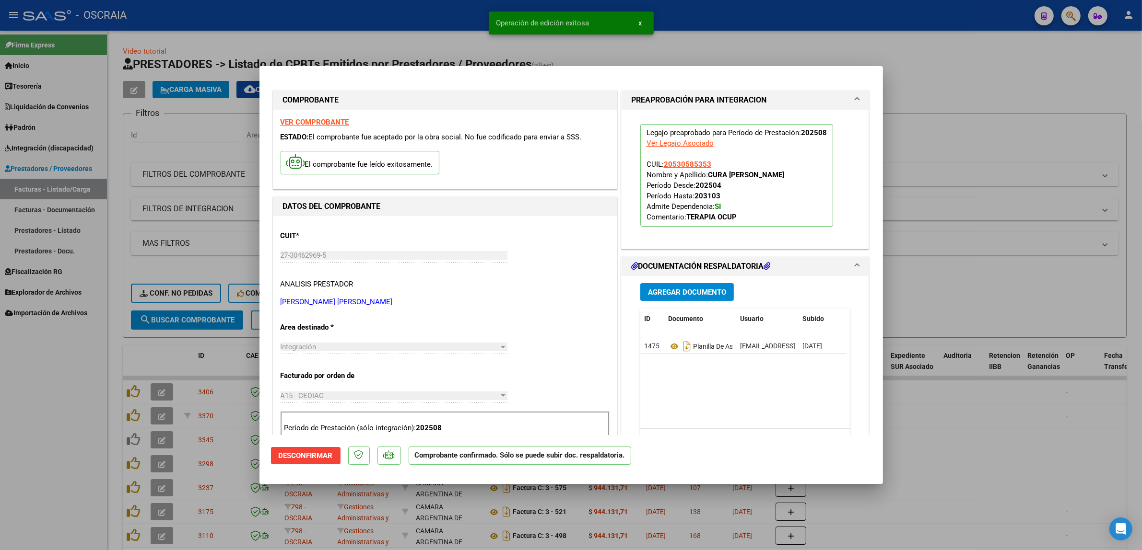
click at [169, 278] on div at bounding box center [571, 275] width 1142 height 550
type input "$ 0,00"
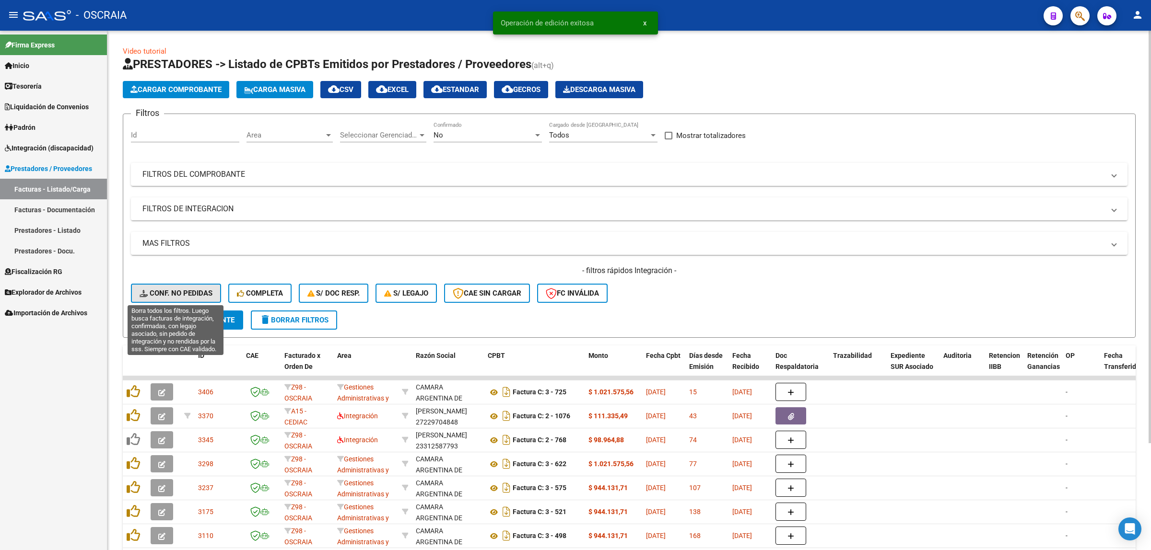
click at [173, 298] on button "Conf. no pedidas" at bounding box center [176, 293] width 90 height 19
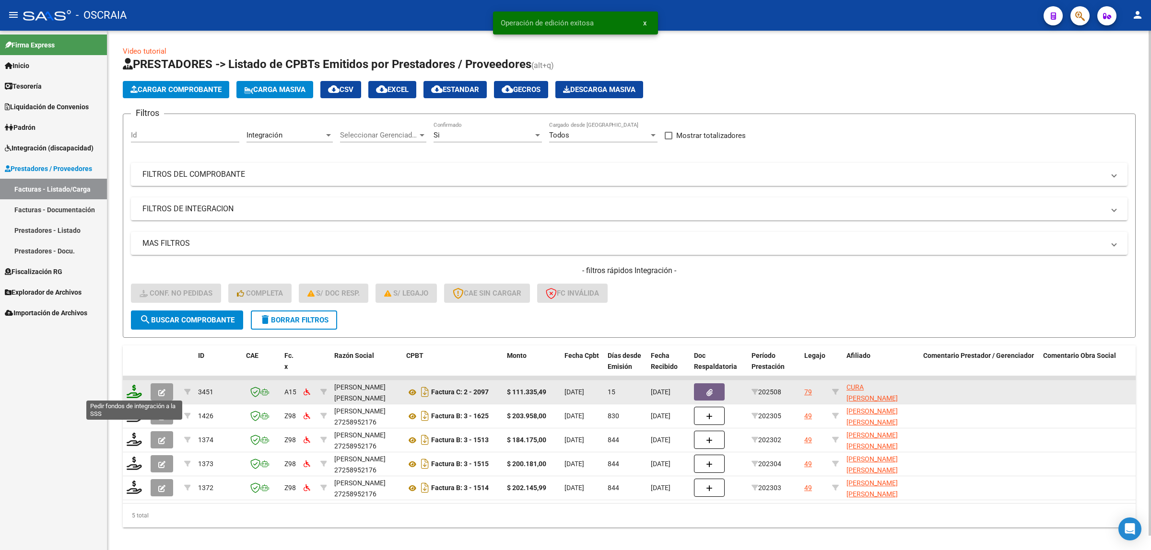
click at [135, 388] on icon at bounding box center [134, 391] width 15 height 13
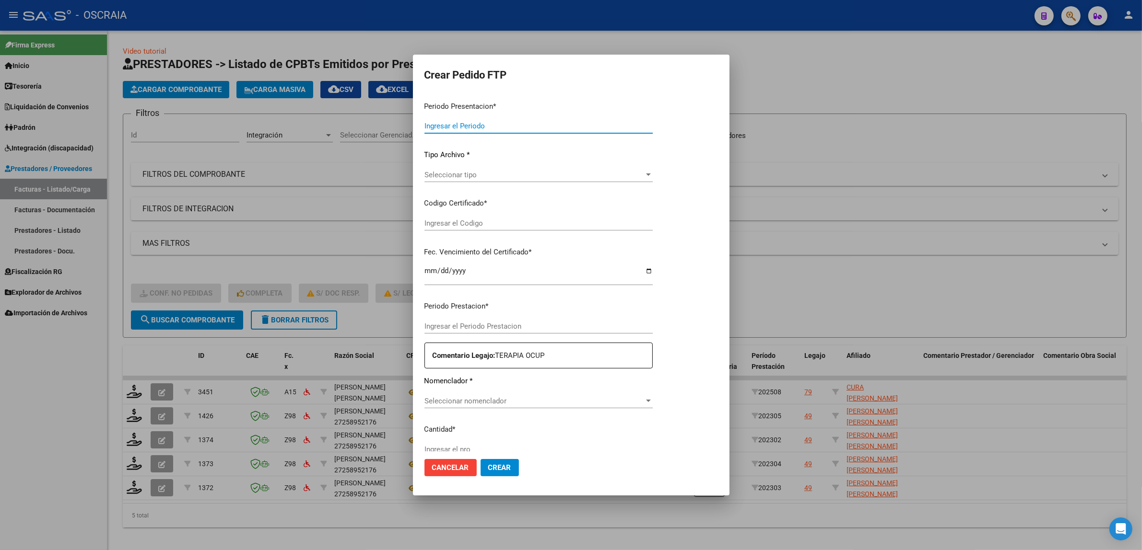
type input "202508"
type input "$ 111.335,49"
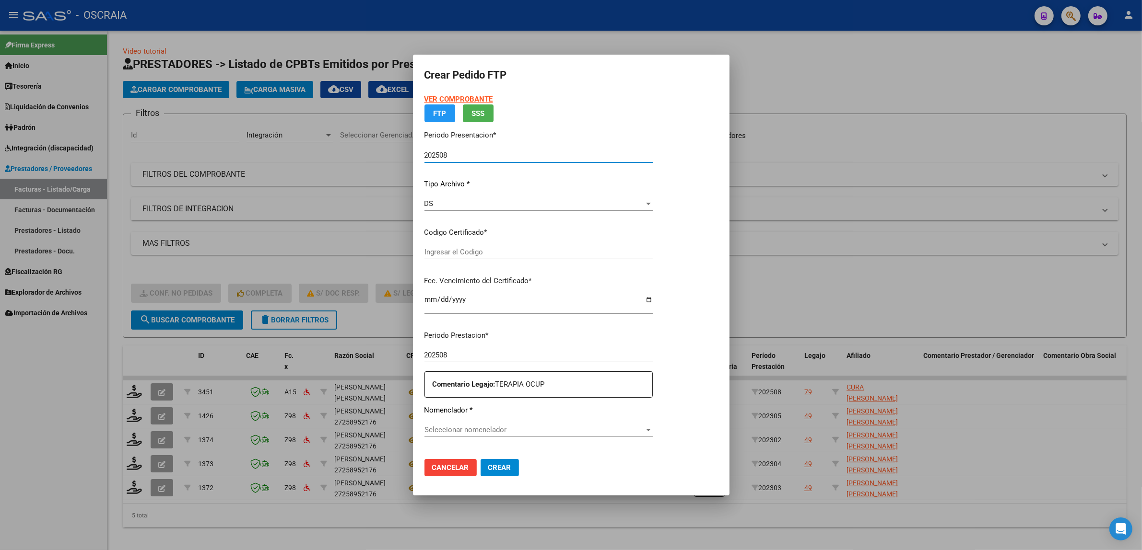
type input "ARG02000530585352025031420310314BSAS410"
type input "2031-03-14"
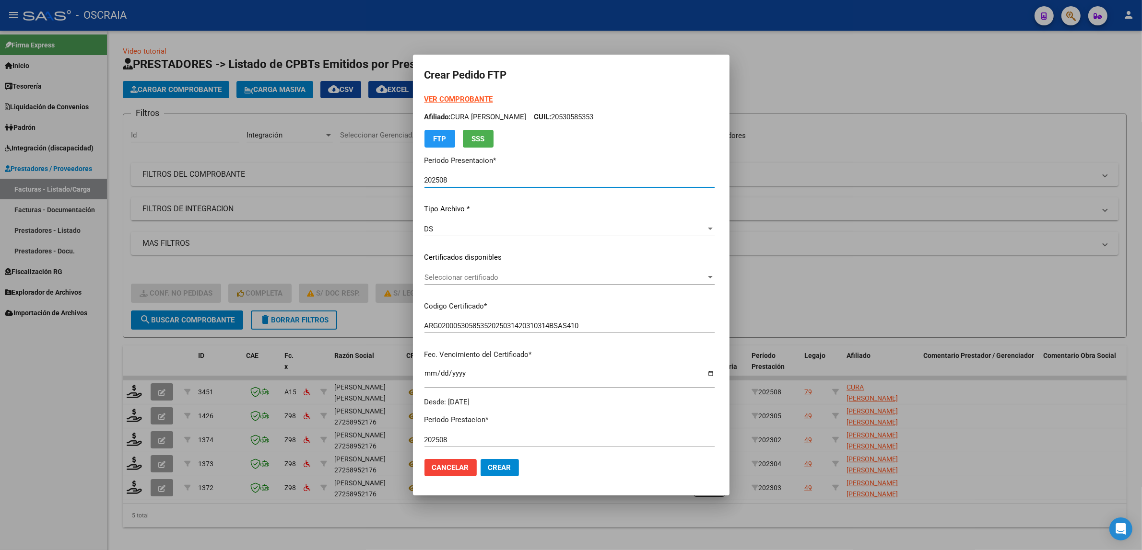
click at [482, 283] on div "Seleccionar certificado Seleccionar certificado" at bounding box center [569, 277] width 290 height 14
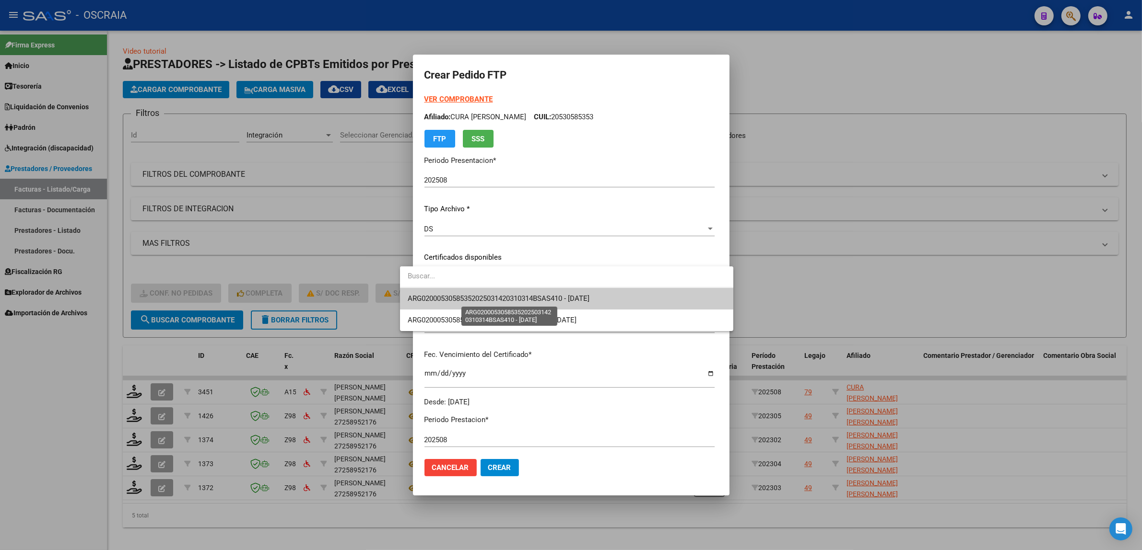
click at [485, 298] on span "ARG02000530585352025031420310314BSAS410 - 2031-03-14" at bounding box center [499, 298] width 182 height 9
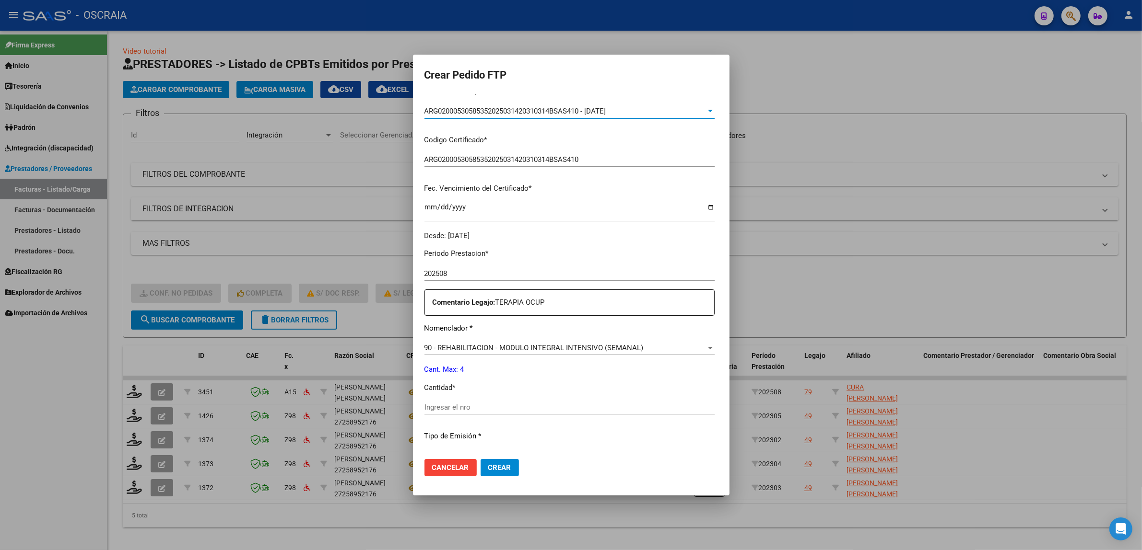
scroll to position [180, 0]
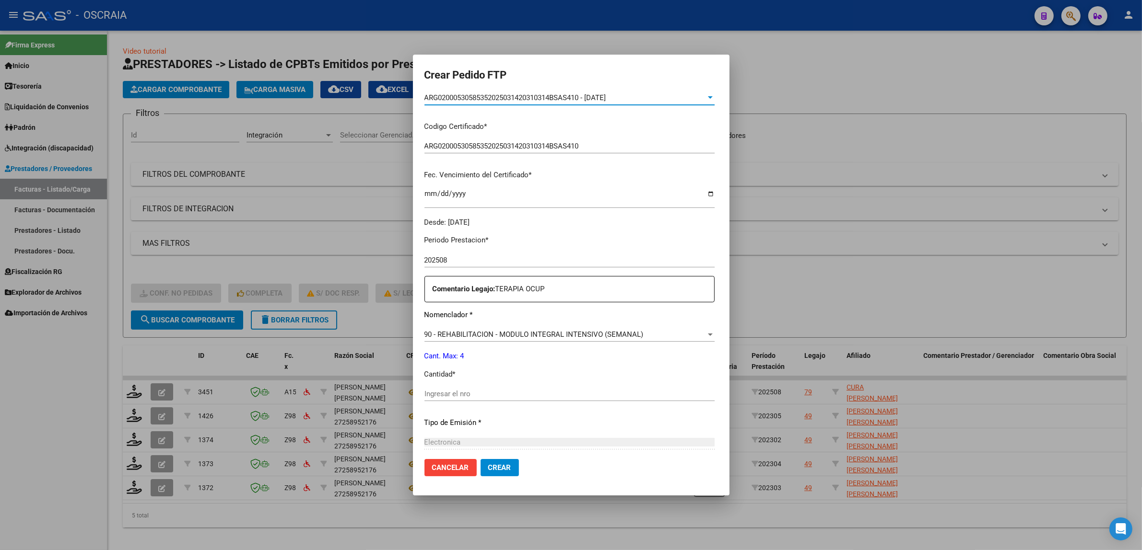
click at [508, 385] on div "Periodo Prestacion * 202508 Ingresar el Periodo Prestacion Comentario Legajo: T…" at bounding box center [569, 392] width 290 height 328
click at [511, 390] on input "Ingresar el nro" at bounding box center [569, 394] width 290 height 9
type input "4"
click at [521, 418] on p "Tipo de Emisión *" at bounding box center [569, 423] width 290 height 11
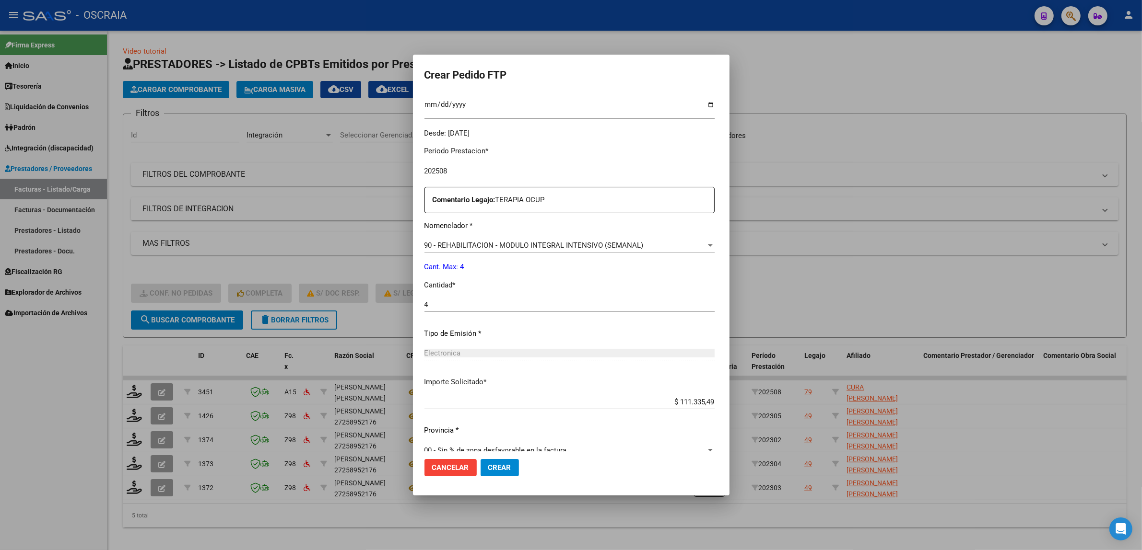
scroll to position [284, 0]
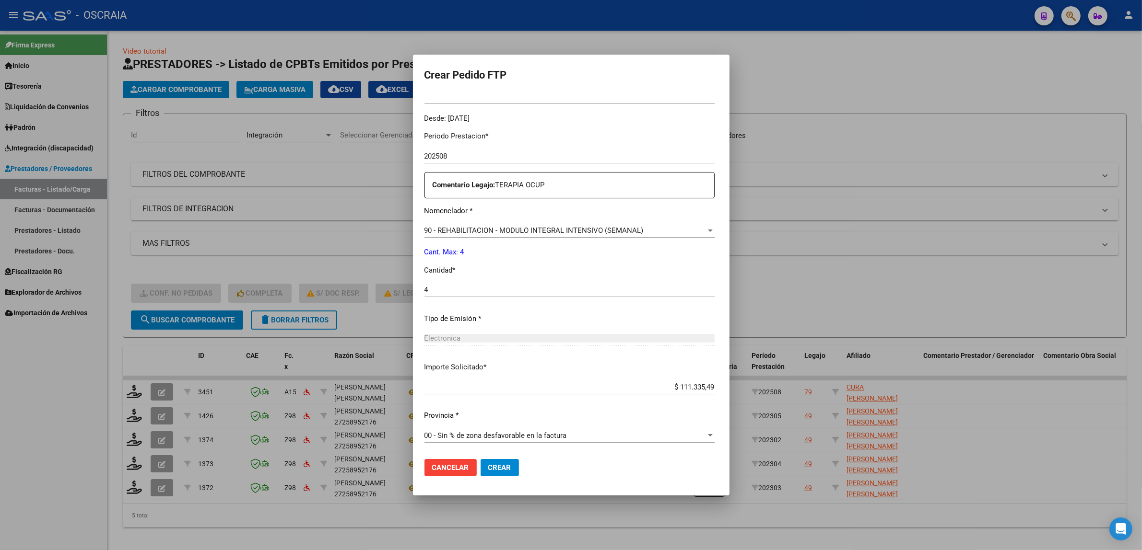
click at [626, 235] on div "90 - REHABILITACION - MODULO INTEGRAL INTENSIVO (SEMANAL) Seleccionar nomenclad…" at bounding box center [569, 230] width 290 height 14
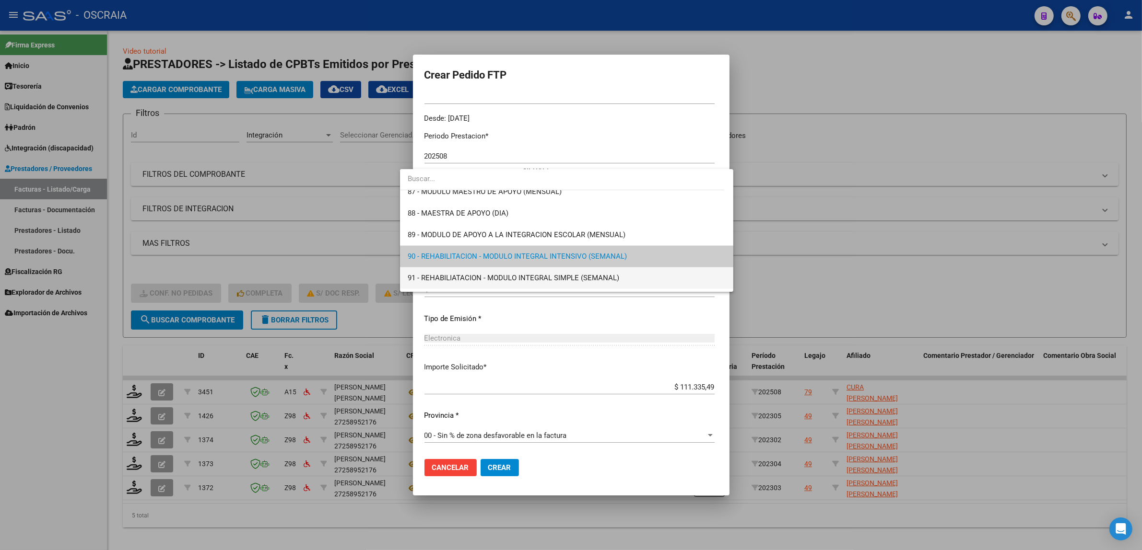
scroll to position [1892, 0]
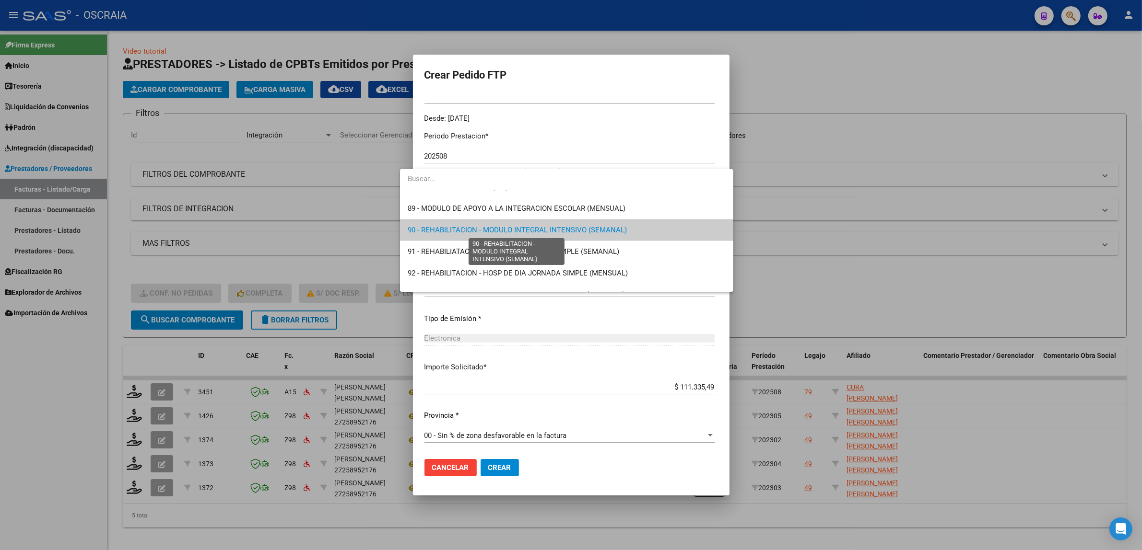
click at [606, 234] on span "90 - REHABILITACION - MODULO INTEGRAL INTENSIVO (SEMANAL)" at bounding box center [517, 230] width 219 height 9
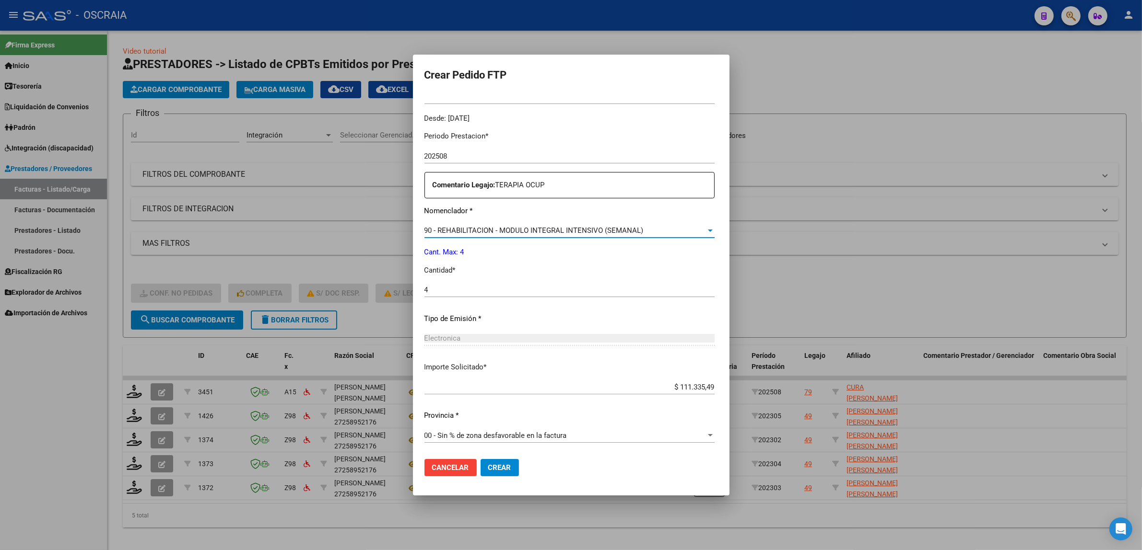
click at [578, 274] on p "Cantidad *" at bounding box center [569, 270] width 290 height 11
click at [491, 467] on span "Crear" at bounding box center [499, 468] width 23 height 9
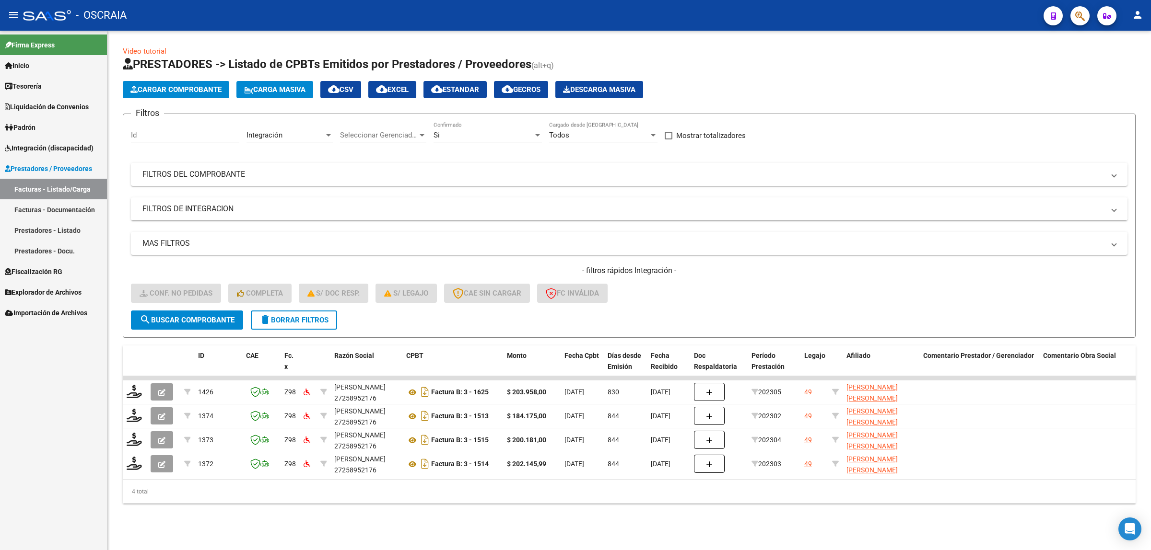
click at [176, 89] on span "Cargar Comprobante" at bounding box center [175, 89] width 91 height 9
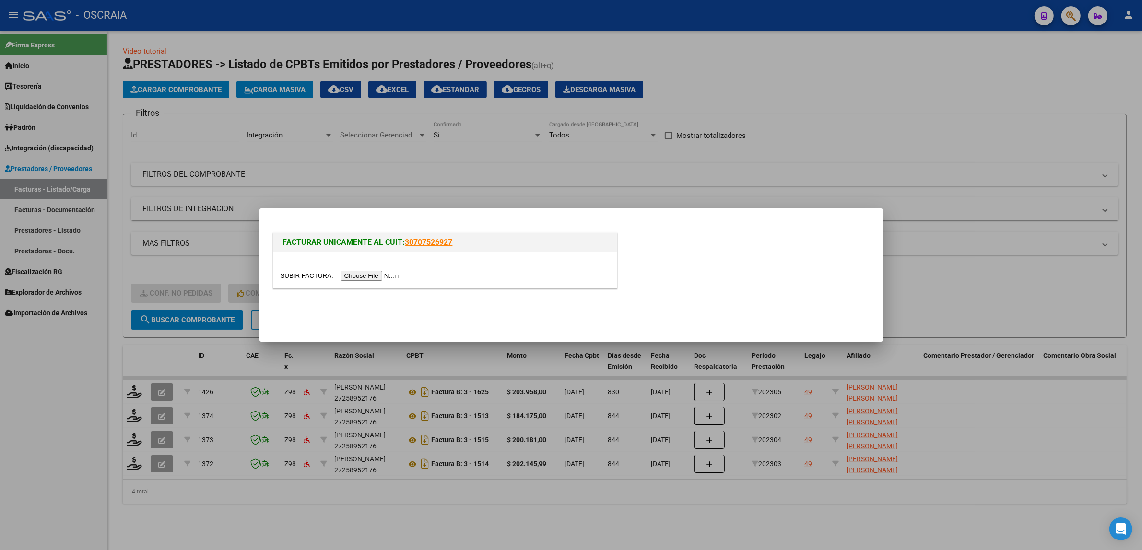
click at [362, 279] on input "file" at bounding box center [340, 276] width 121 height 10
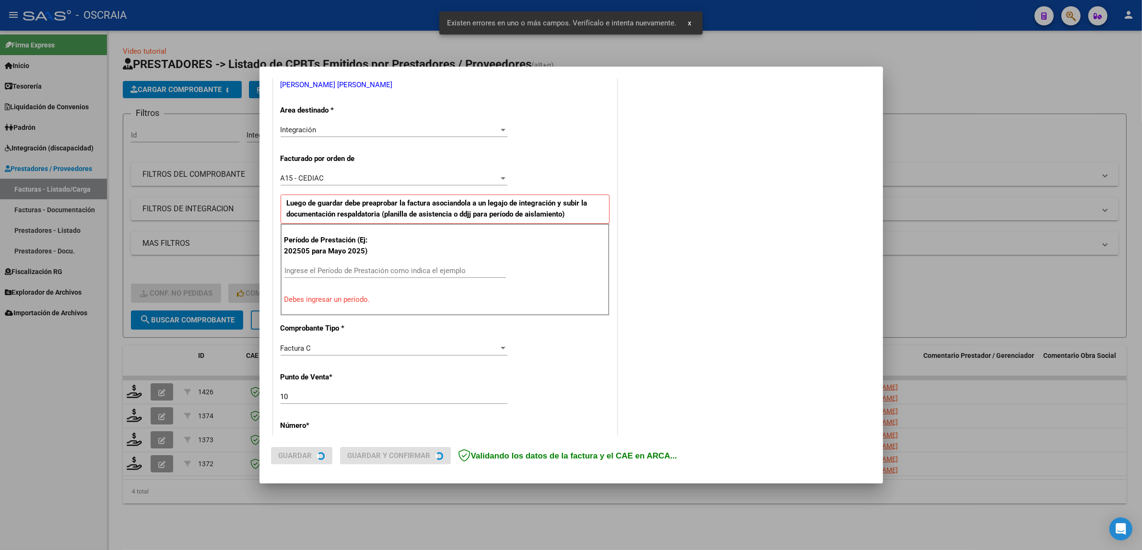
scroll to position [204, 0]
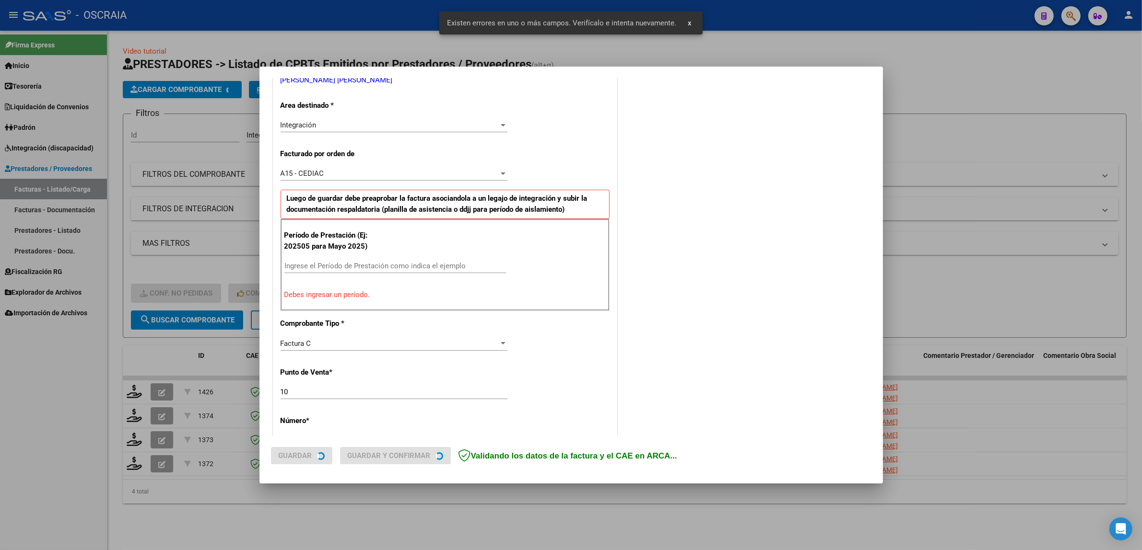
click at [405, 269] on input "Ingrese el Período de Prestación como indica el ejemplo" at bounding box center [395, 266] width 222 height 9
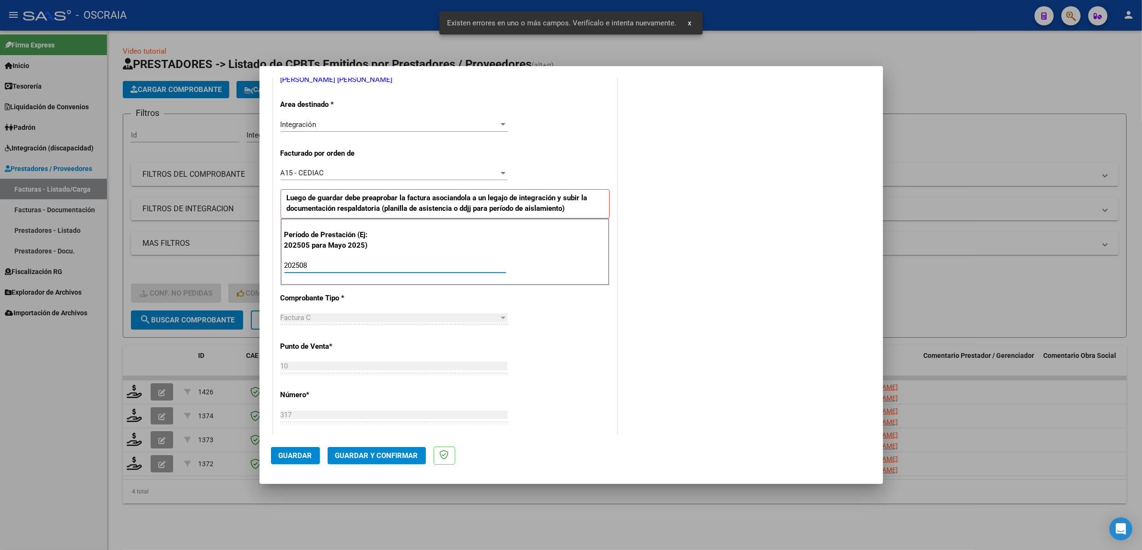
type input "202508"
click at [445, 331] on div "Factura C Seleccionar Tipo" at bounding box center [393, 322] width 227 height 23
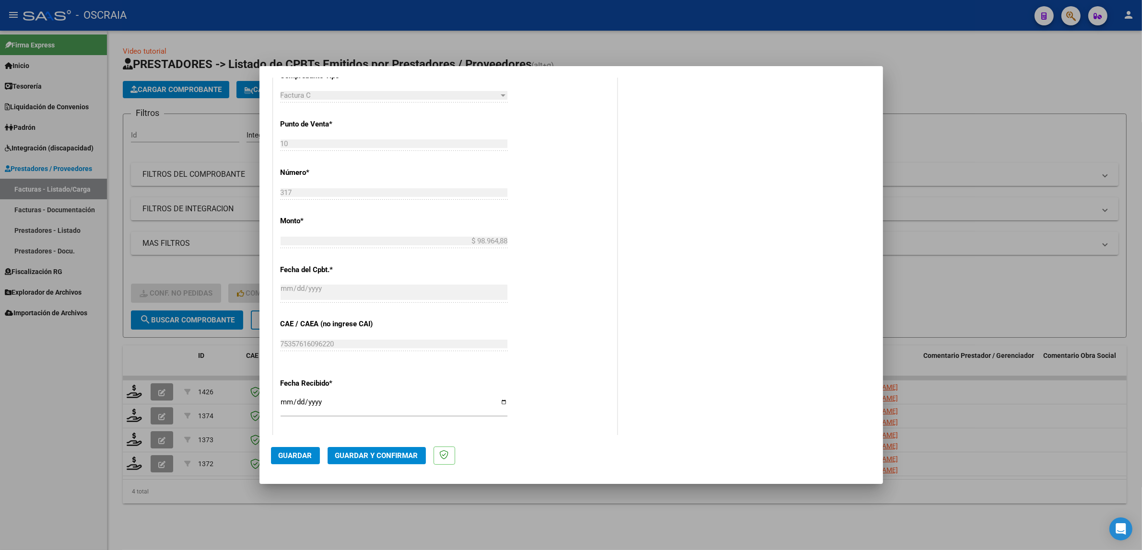
scroll to position [444, 0]
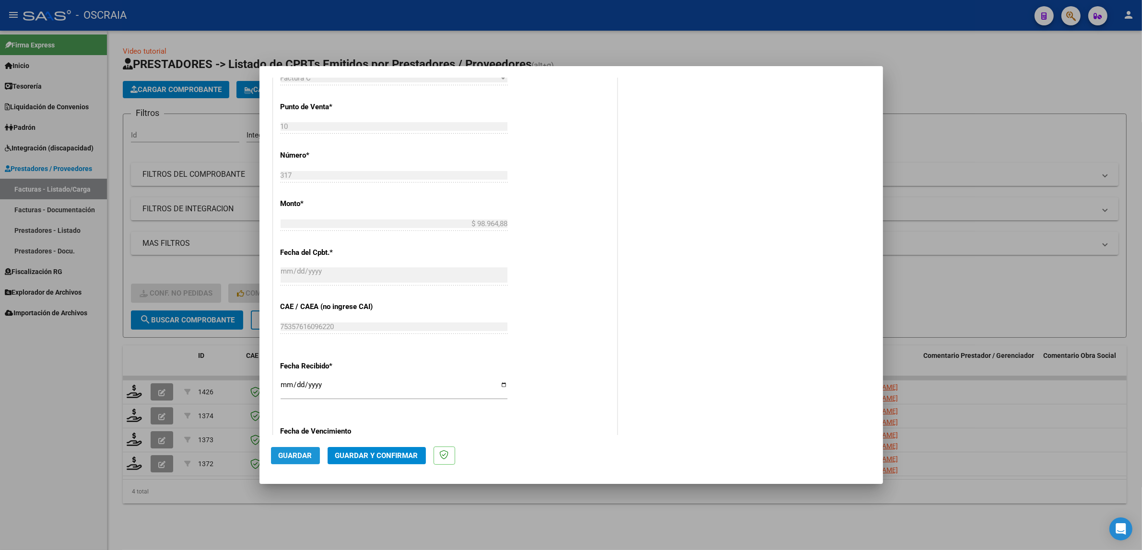
click at [300, 458] on span "Guardar" at bounding box center [296, 456] width 34 height 9
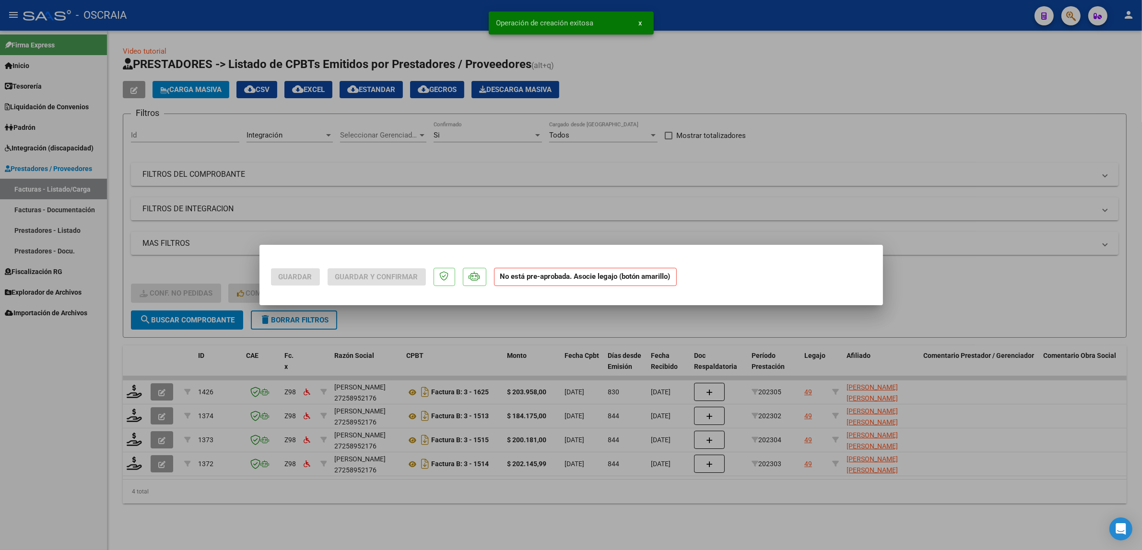
scroll to position [0, 0]
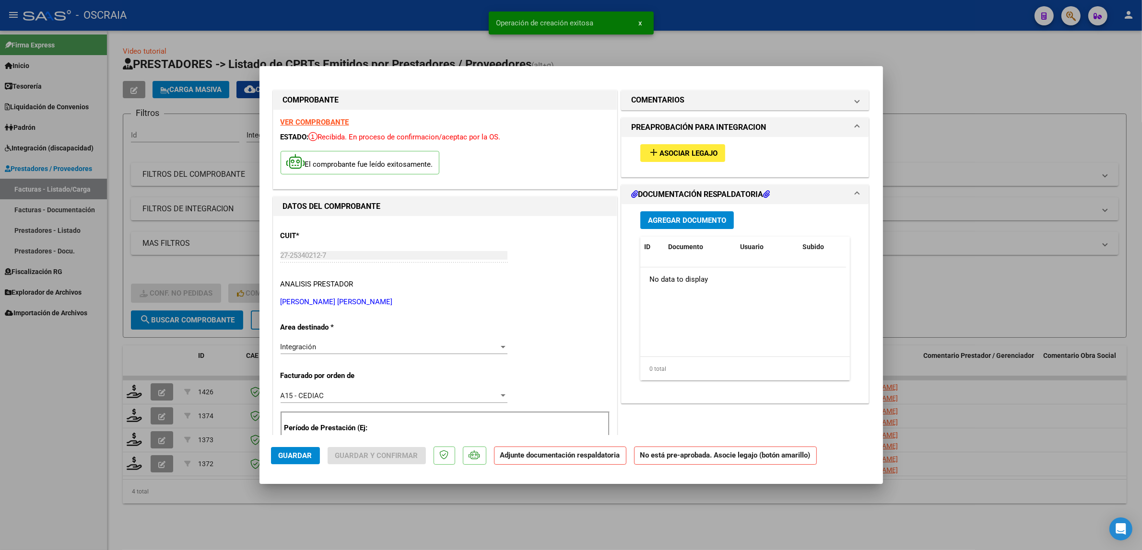
click at [691, 162] on button "add Asociar Legajo" at bounding box center [682, 153] width 85 height 18
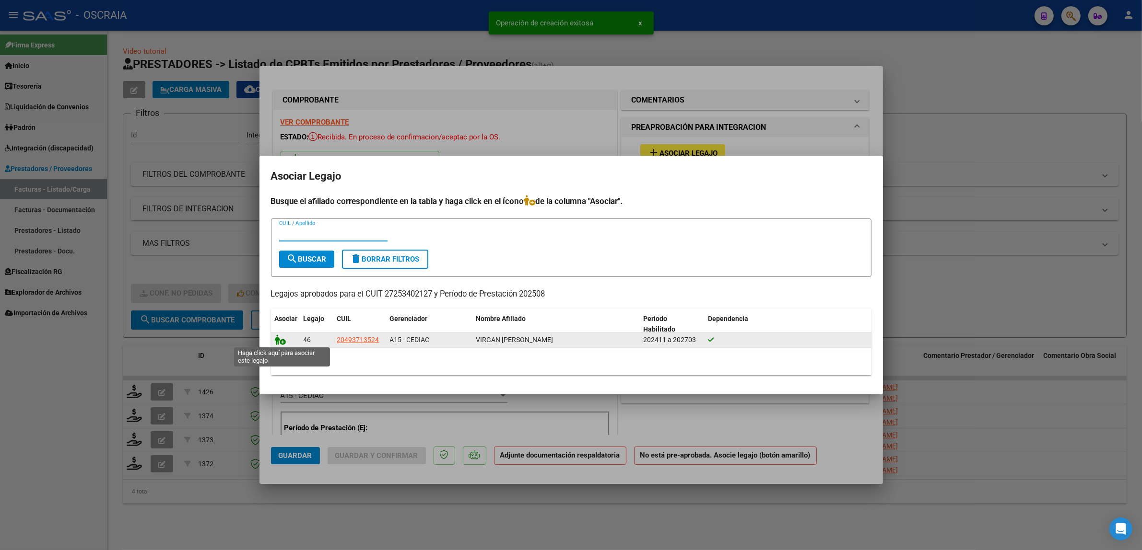
click at [284, 339] on icon at bounding box center [281, 340] width 12 height 11
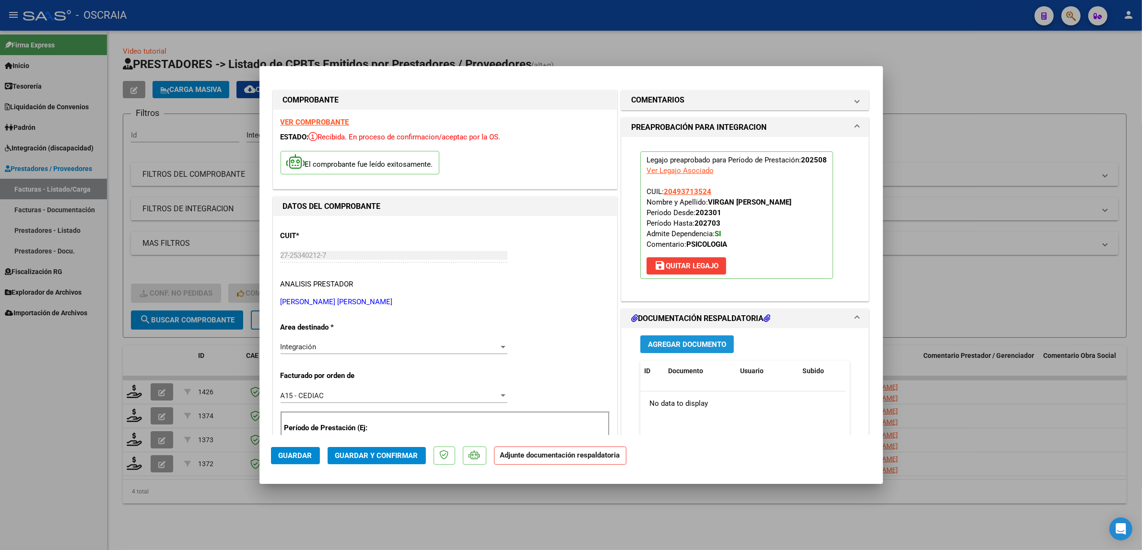
click at [666, 345] on span "Agregar Documento" at bounding box center [687, 344] width 78 height 9
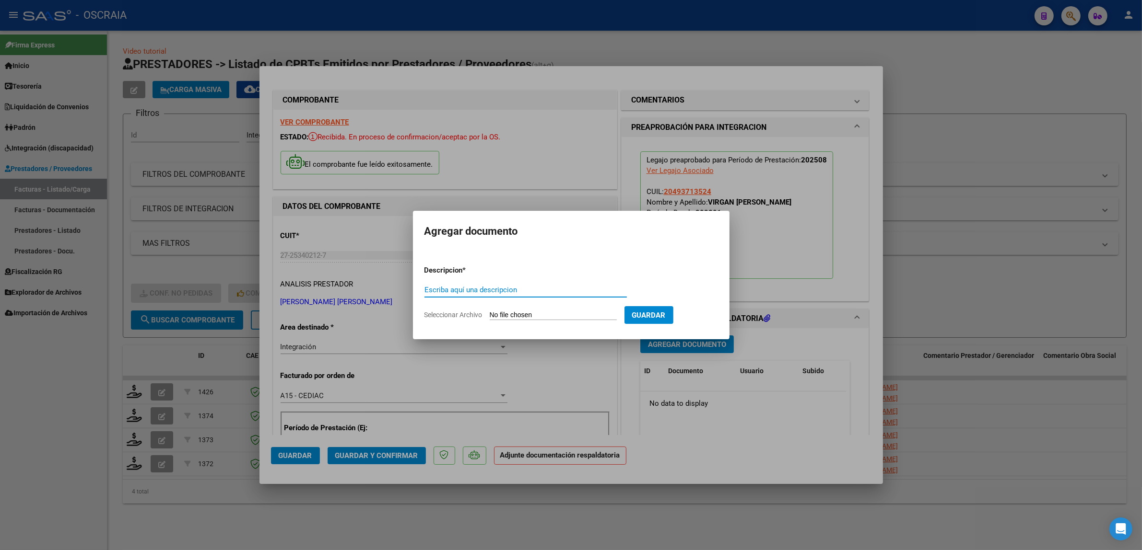
click at [483, 289] on input "Escriba aquí una descripcion" at bounding box center [525, 290] width 202 height 9
type input "PLANILLA DE ASISTENCIA"
click at [539, 312] on input "Seleccionar Archivo" at bounding box center [553, 315] width 127 height 9
type input "C:\fakepath\08-2025 ROSSI DAULIAC CYNTHIA CRISTINA FC317 PSICOLOGIA VIRGAN JERE…"
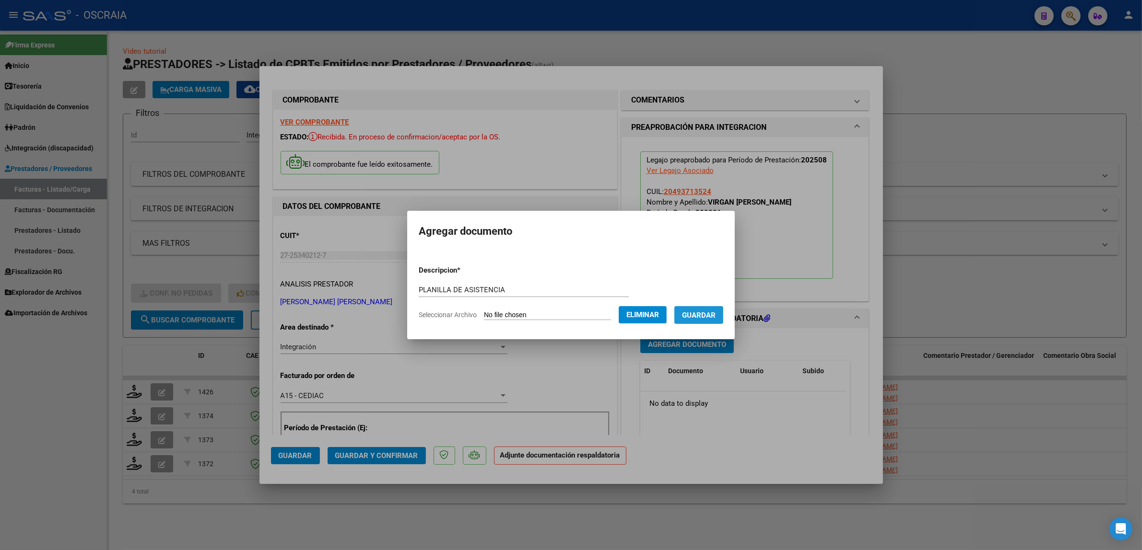
click at [686, 317] on button "Guardar" at bounding box center [698, 315] width 49 height 18
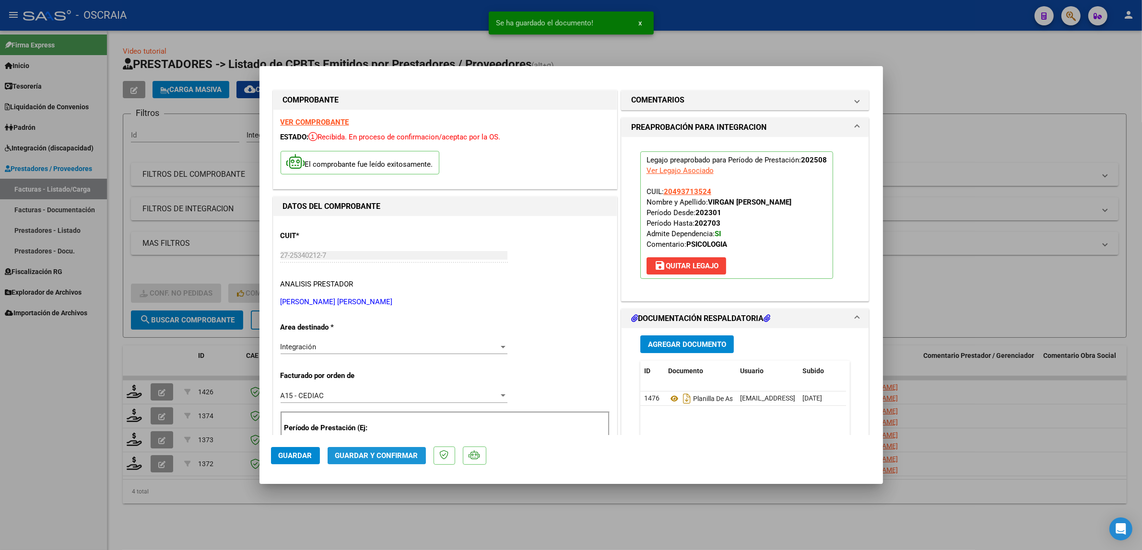
click at [367, 453] on span "Guardar y Confirmar" at bounding box center [376, 456] width 83 height 9
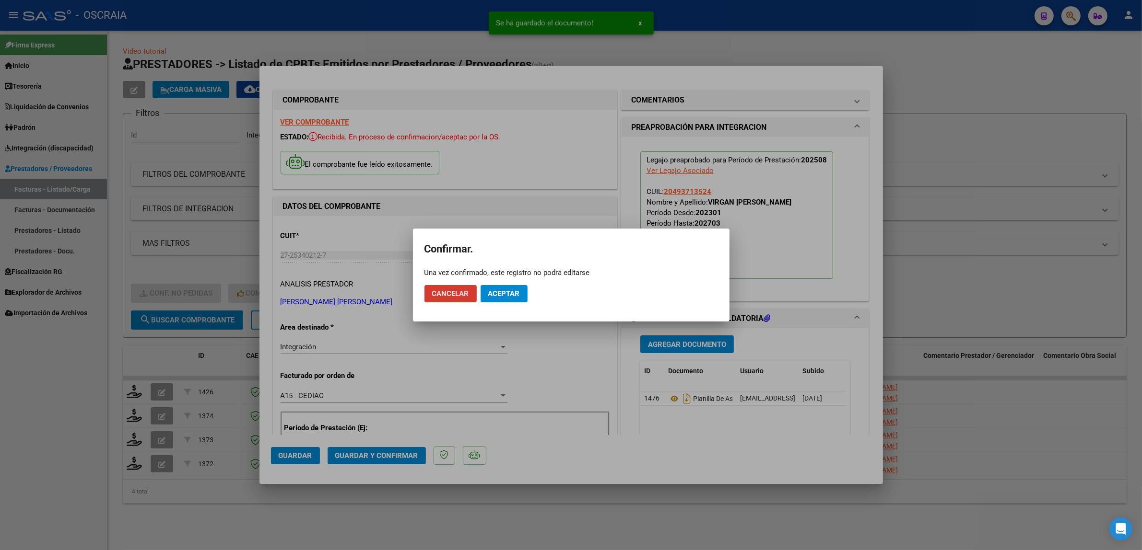
click at [504, 293] on span "Aceptar" at bounding box center [504, 294] width 32 height 9
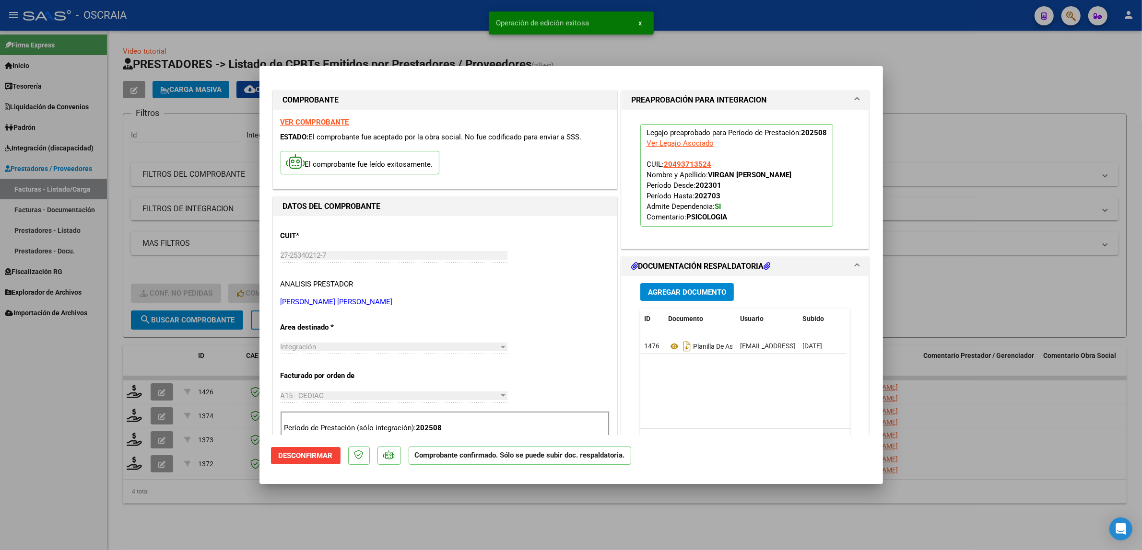
click at [197, 217] on div at bounding box center [571, 275] width 1142 height 550
type input "$ 0,00"
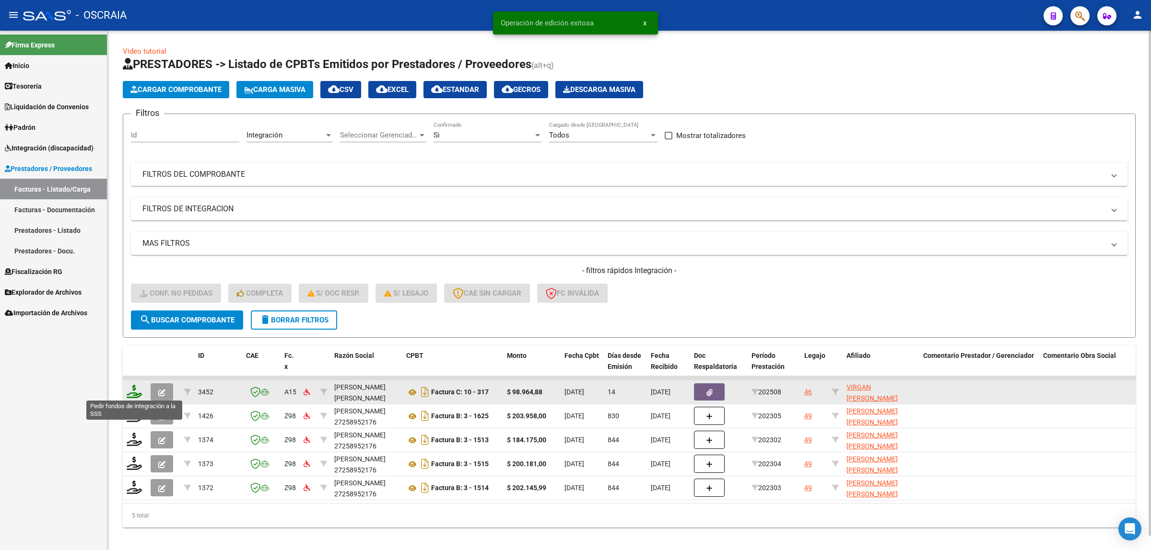
click at [136, 394] on icon at bounding box center [134, 391] width 15 height 13
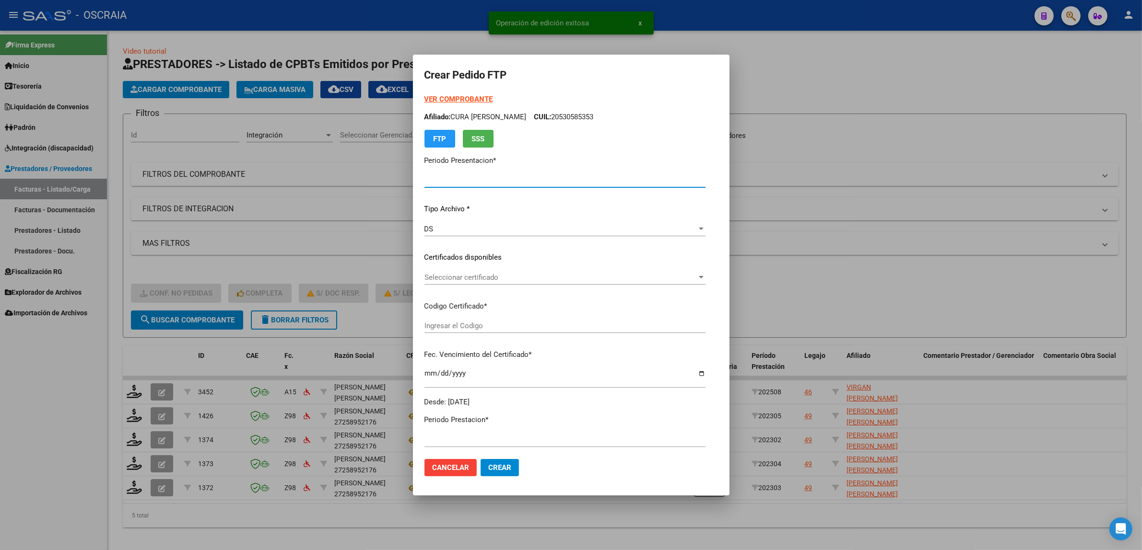
type input "202508"
type input "$ 98.964,88"
type input "ARG02000493713522022031120270311BS410"
type input "2027-03-11"
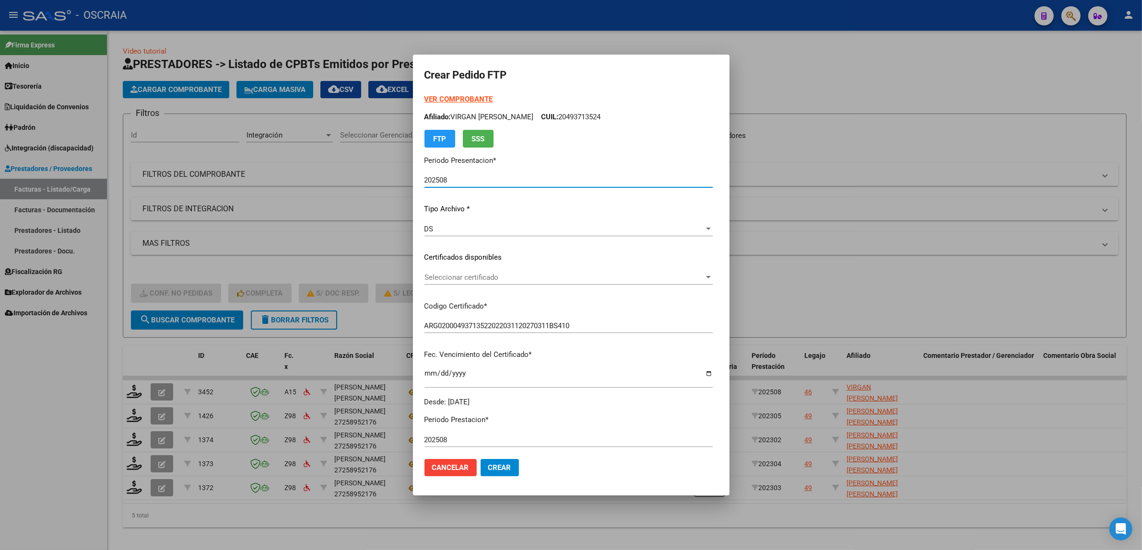
click at [506, 273] on span "Seleccionar certificado" at bounding box center [564, 277] width 280 height 9
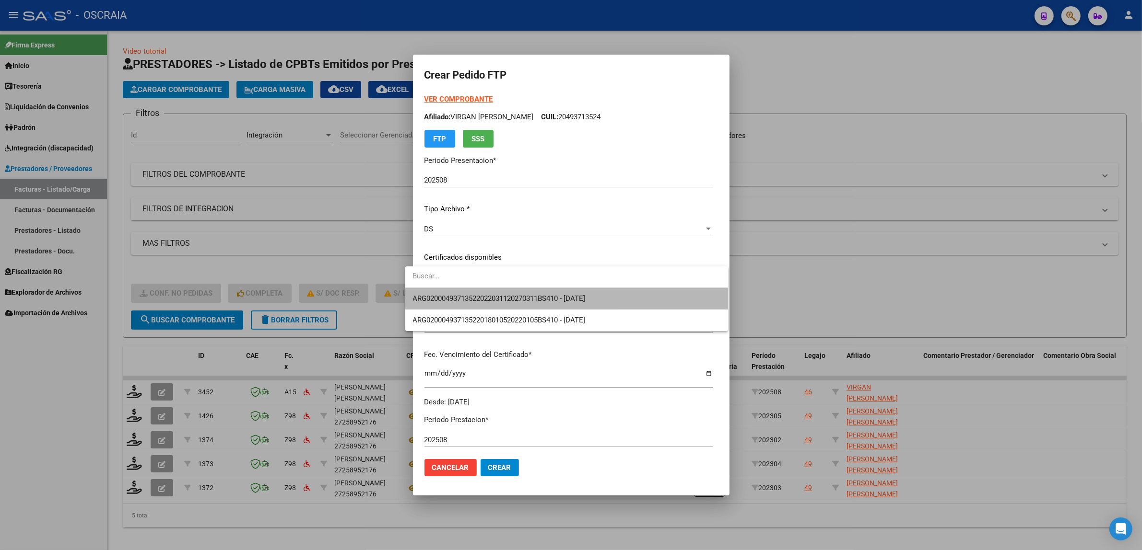
click at [490, 305] on span "ARG02000493713522022031120270311BS410 - 2027-03-11" at bounding box center [566, 299] width 307 height 22
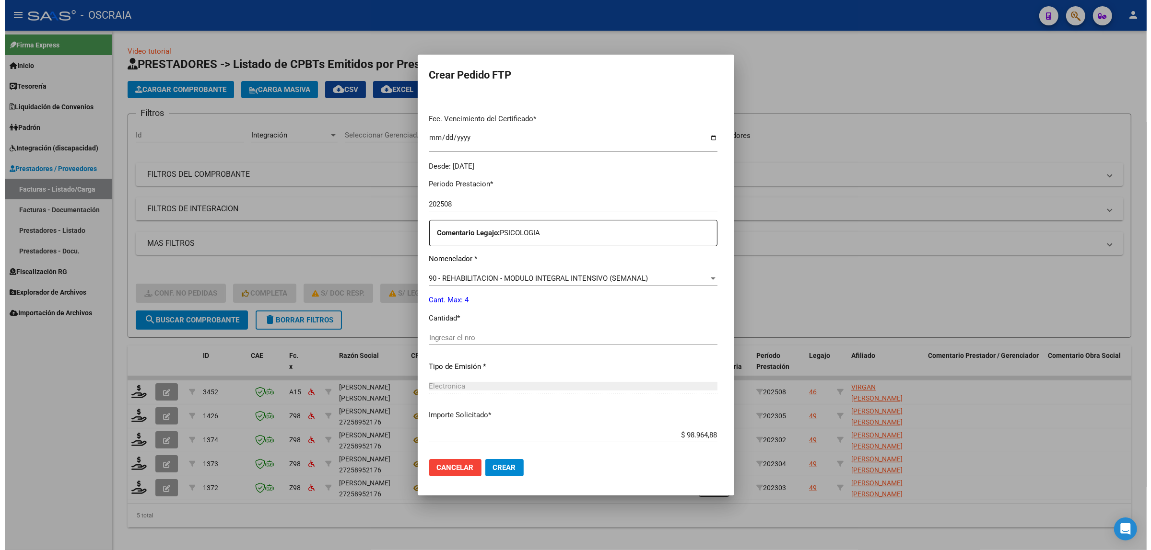
scroll to position [240, 0]
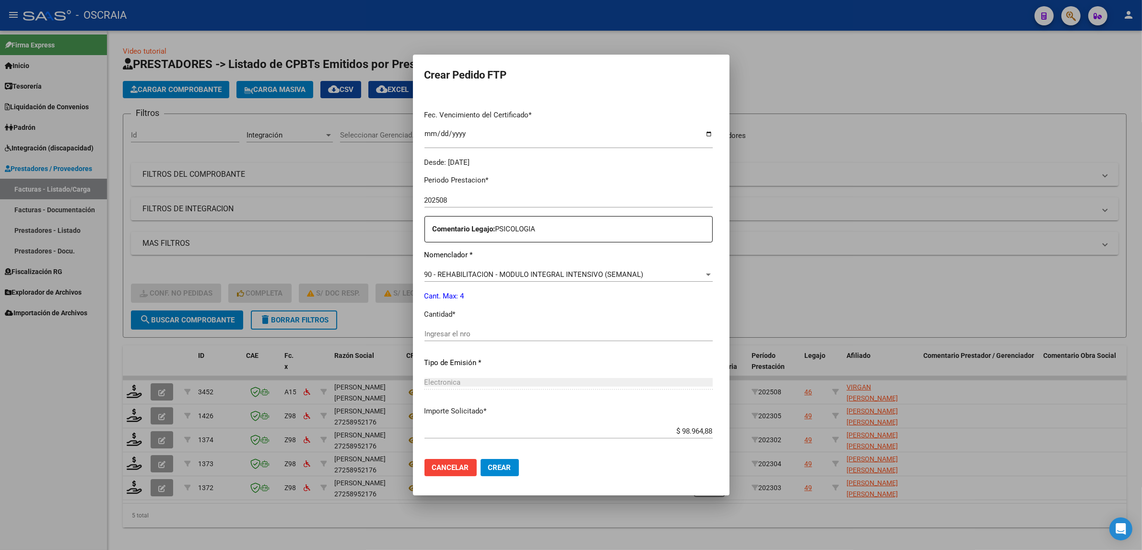
click at [480, 338] on input "Ingresar el nro" at bounding box center [568, 334] width 288 height 9
type input "4"
click at [530, 358] on div "Periodo Prestacion * 202508 Ingresar el Periodo Prestacion Comentario Legajo: P…" at bounding box center [568, 332] width 288 height 328
drag, startPoint x: 480, startPoint y: 467, endPoint x: 523, endPoint y: 430, distance: 56.1
click at [488, 467] on span "Crear" at bounding box center [499, 468] width 23 height 9
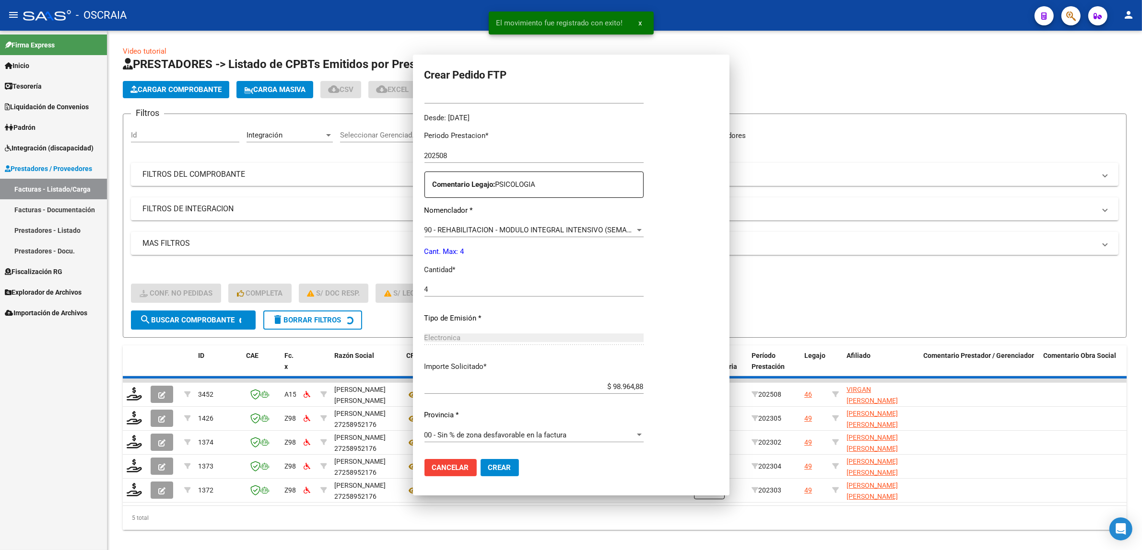
scroll to position [0, 0]
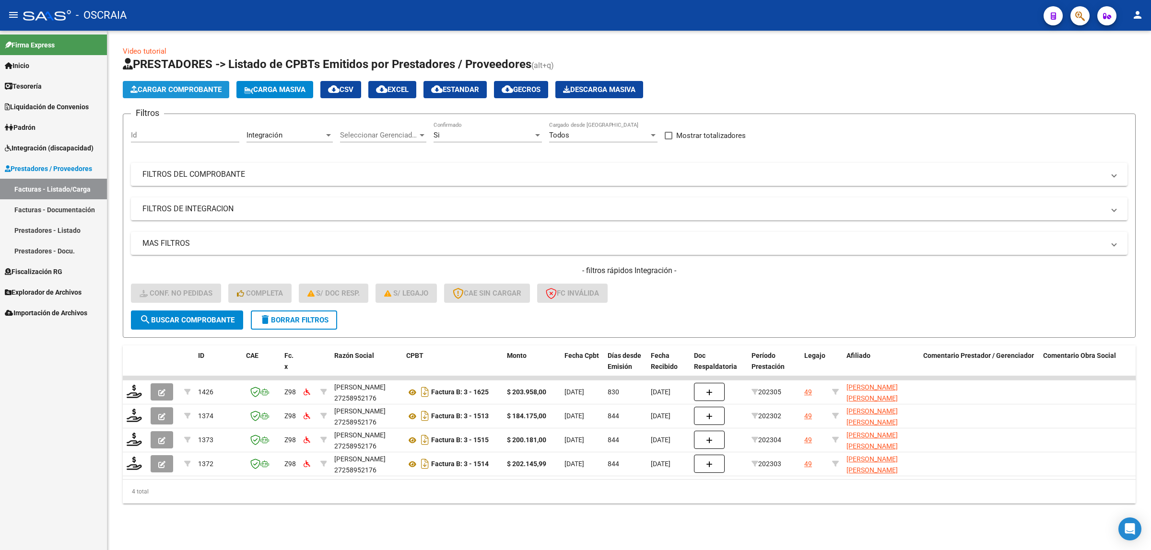
click at [173, 97] on button "Cargar Comprobante" at bounding box center [176, 89] width 106 height 17
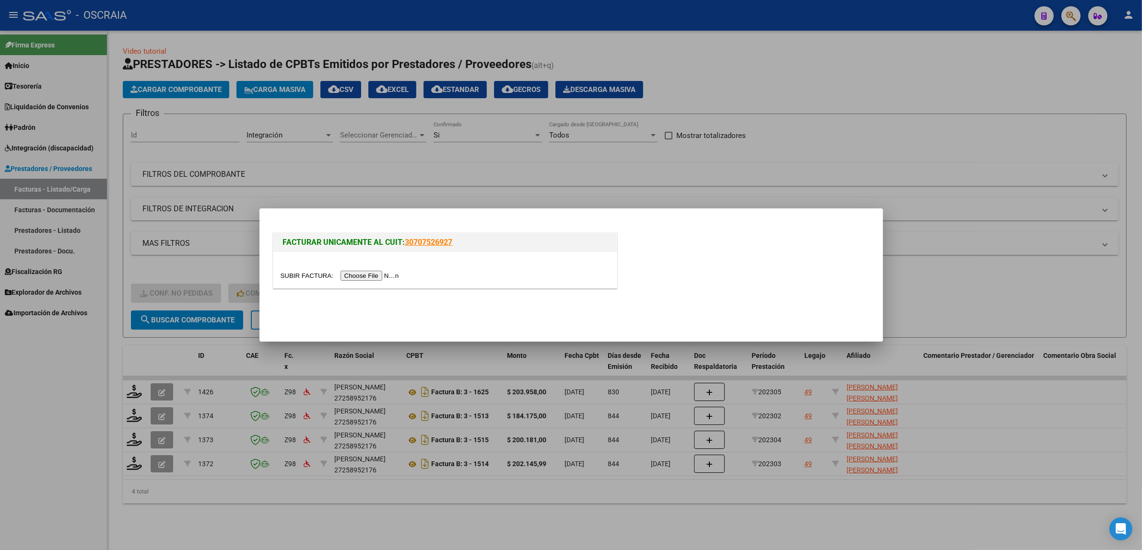
click at [374, 274] on input "file" at bounding box center [340, 276] width 121 height 10
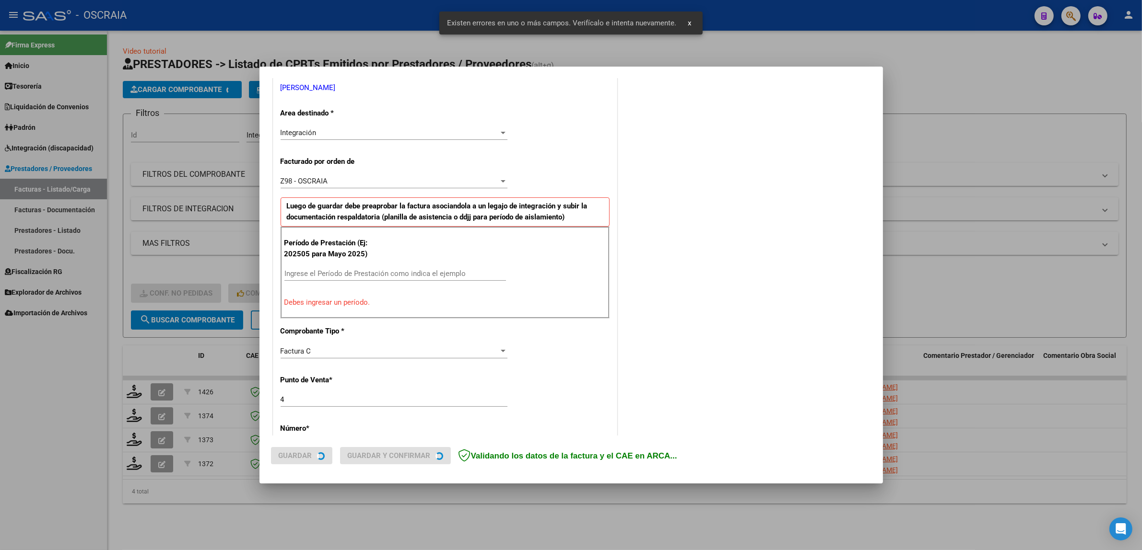
scroll to position [204, 0]
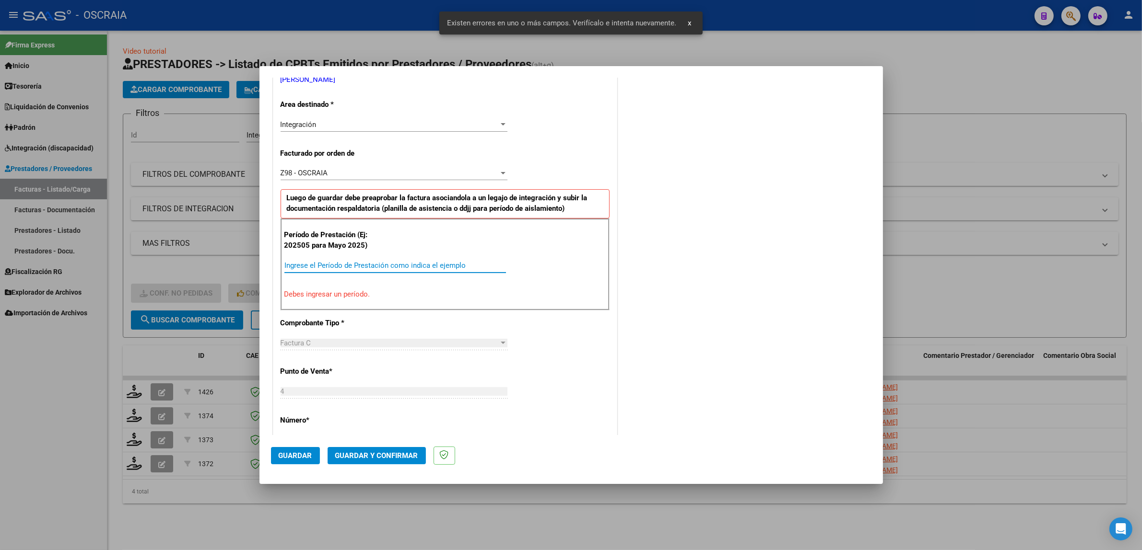
click at [380, 266] on input "Ingrese el Período de Prestación como indica el ejemplo" at bounding box center [395, 265] width 222 height 9
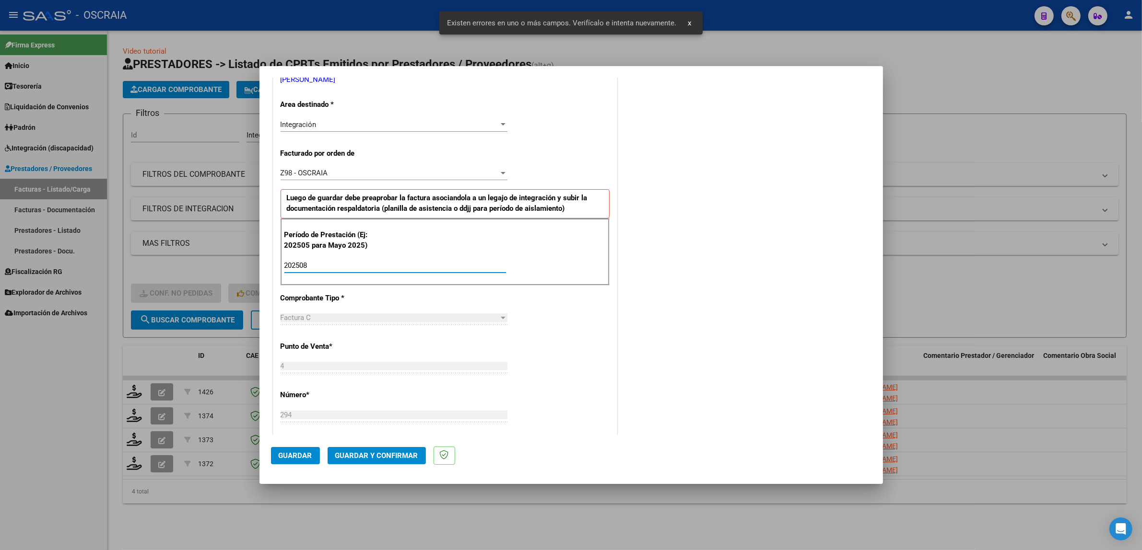
type input "202508"
click at [516, 312] on div "CUIT * 27-35446691-6 Ingresar CUIT ANALISIS PRESTADOR PERG SAYANA LUDMILA ARCA …" at bounding box center [444, 405] width 343 height 825
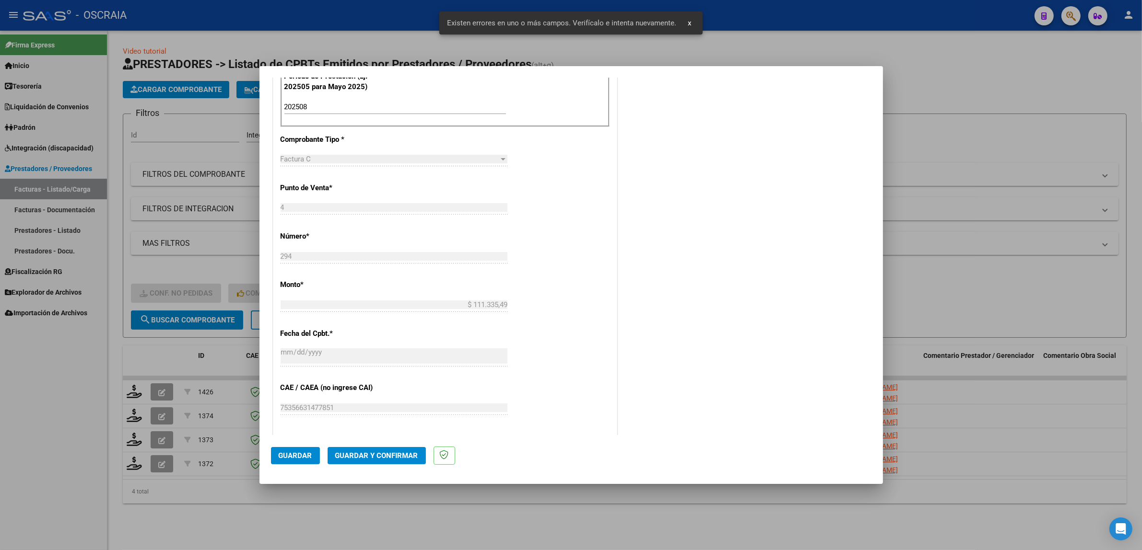
scroll to position [384, 0]
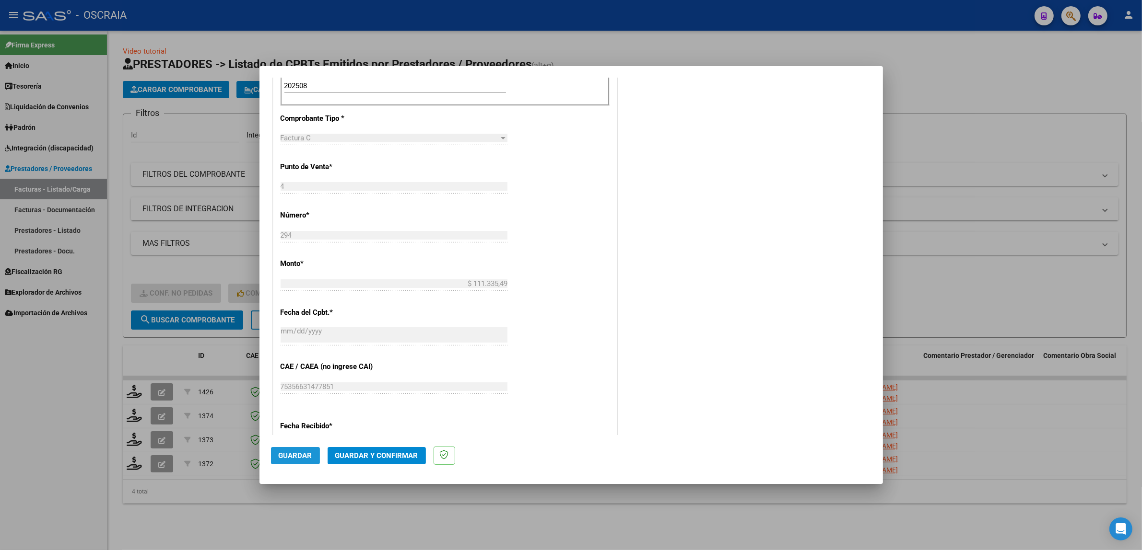
click at [303, 460] on button "Guardar" at bounding box center [295, 455] width 49 height 17
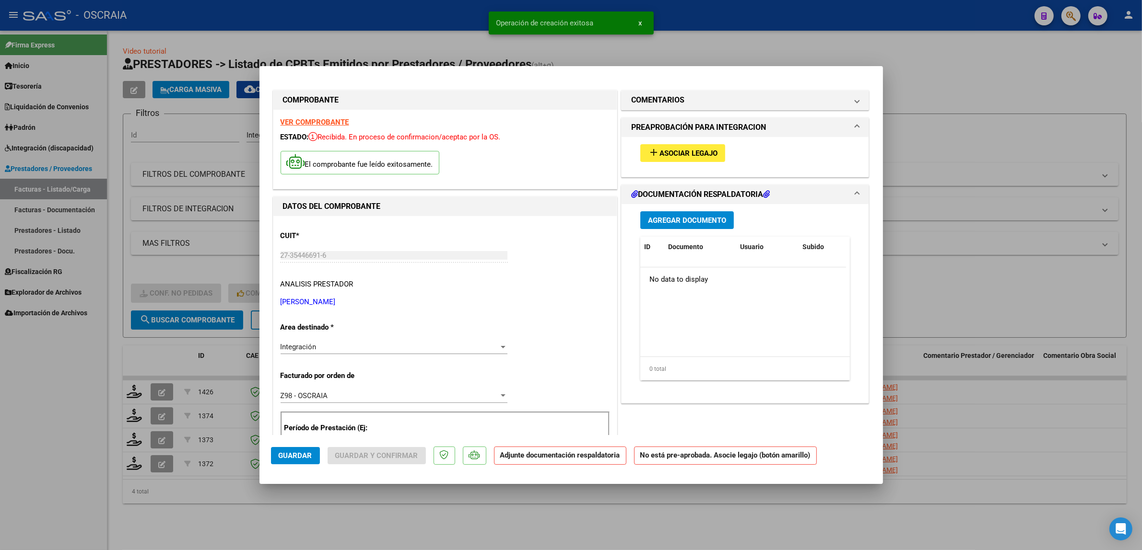
click at [701, 166] on div "add Asociar Legajo" at bounding box center [745, 153] width 224 height 32
click at [698, 157] on span "Asociar Legajo" at bounding box center [688, 153] width 58 height 9
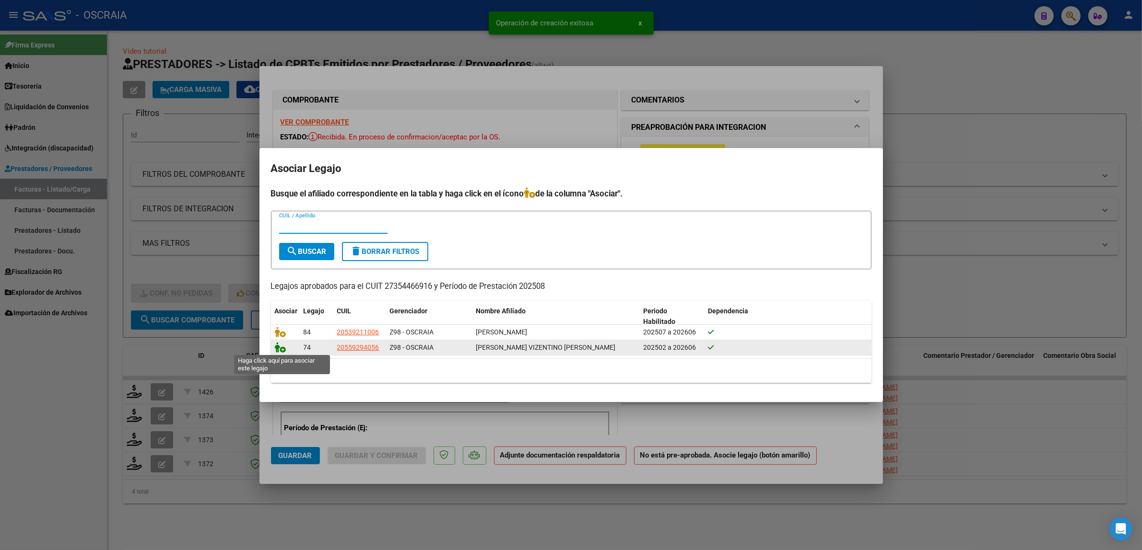
click at [280, 348] on icon at bounding box center [281, 347] width 12 height 11
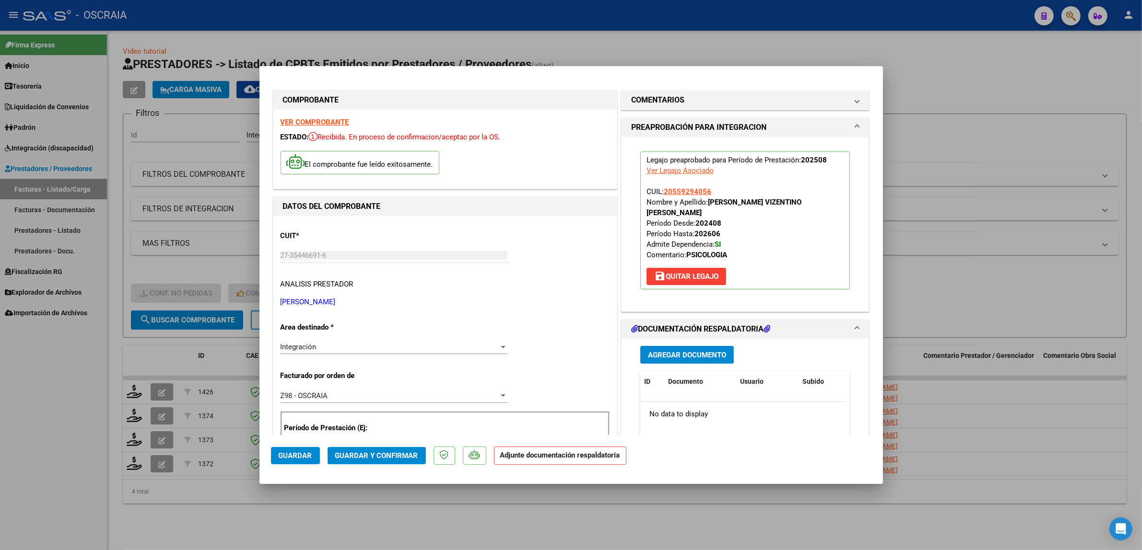
click at [709, 351] on span "Agregar Documento" at bounding box center [687, 355] width 78 height 9
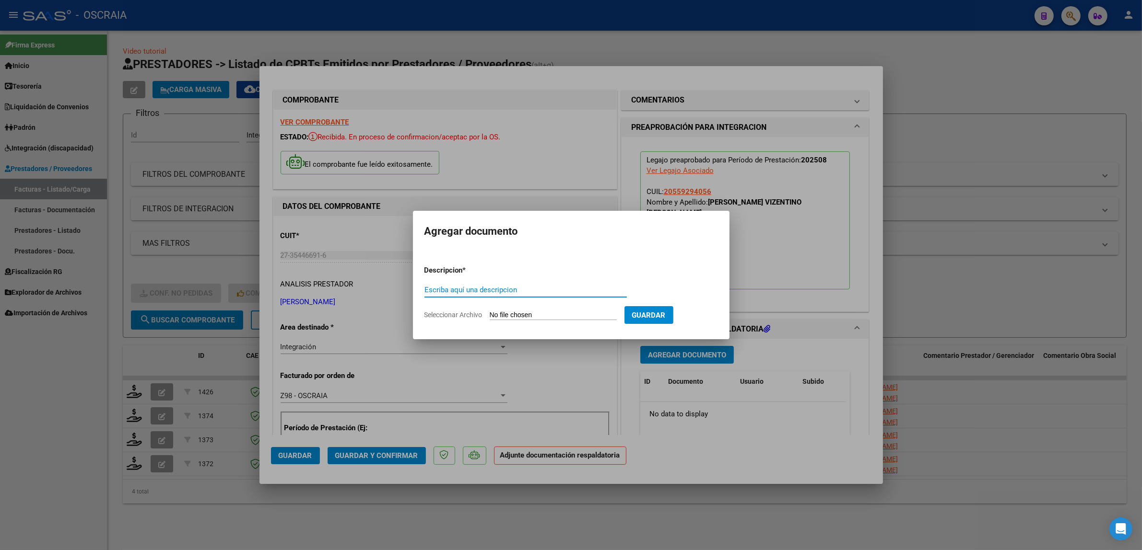
click at [479, 292] on input "Escriba aquí una descripcion" at bounding box center [525, 290] width 202 height 9
type input "PLANILLA DE ASISTENCIA"
click at [506, 316] on input "Seleccionar Archivo" at bounding box center [553, 315] width 127 height 9
type input "C:\fakepath\08-2025 PERG SAYANA LUDMILA FC294 PSICOLOGIA OJEDA VIZENTINO PLANIL…"
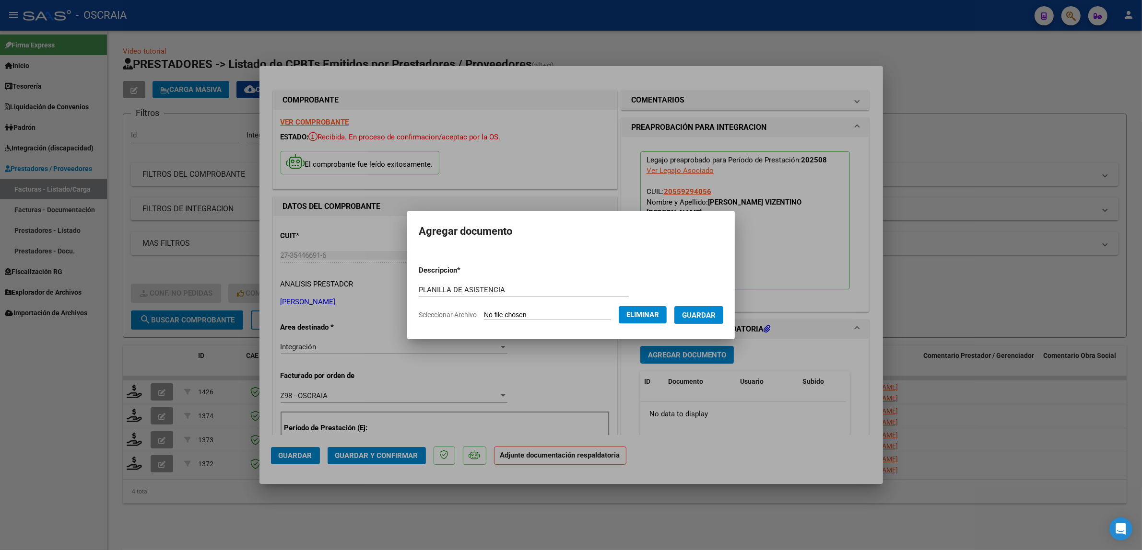
click at [698, 315] on span "Guardar" at bounding box center [699, 315] width 34 height 9
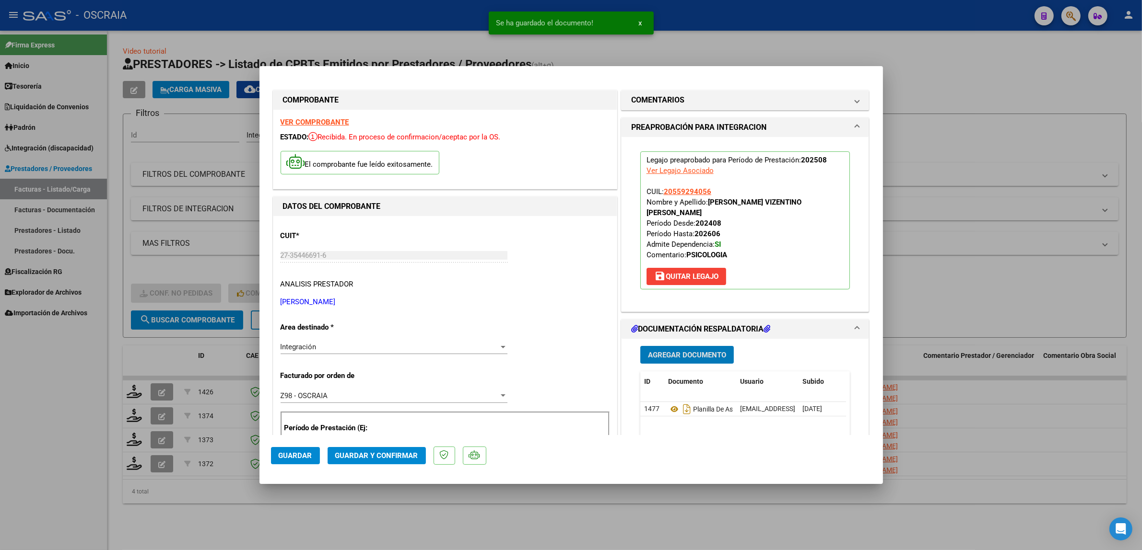
scroll to position [120, 0]
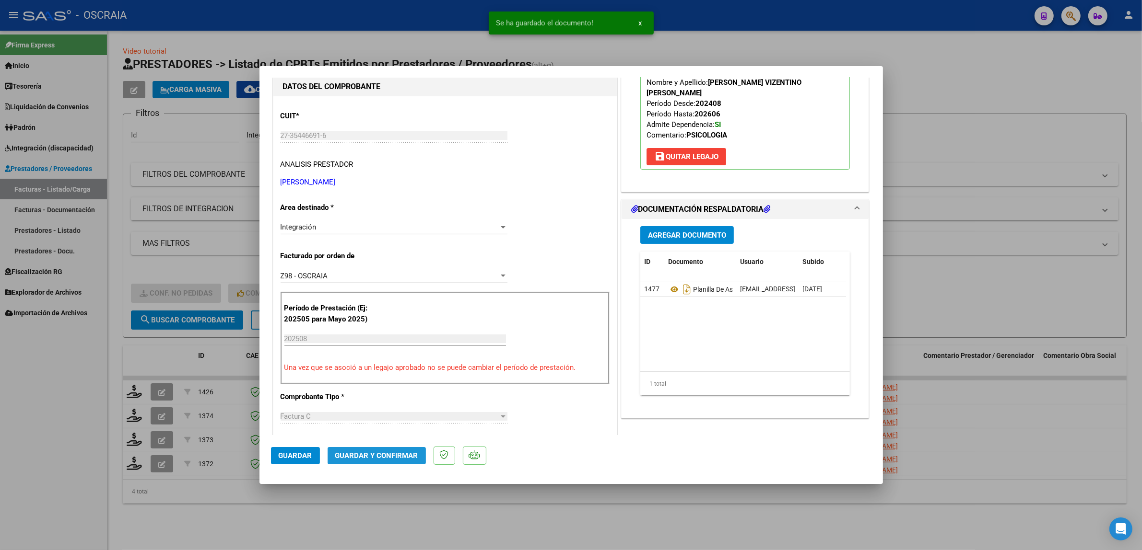
click at [411, 452] on span "Guardar y Confirmar" at bounding box center [376, 456] width 83 height 9
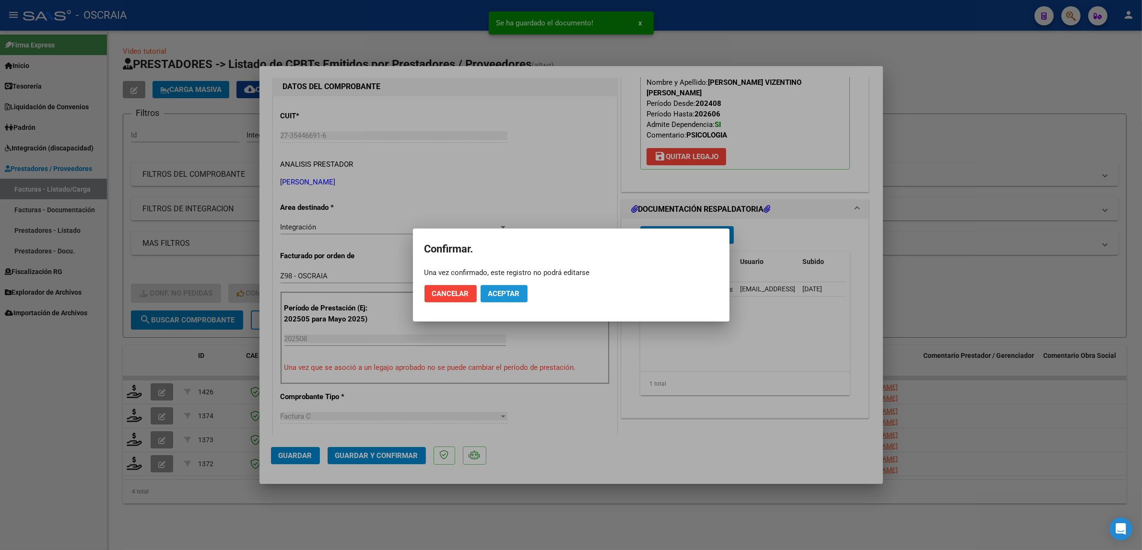
click at [503, 291] on span "Aceptar" at bounding box center [504, 294] width 32 height 9
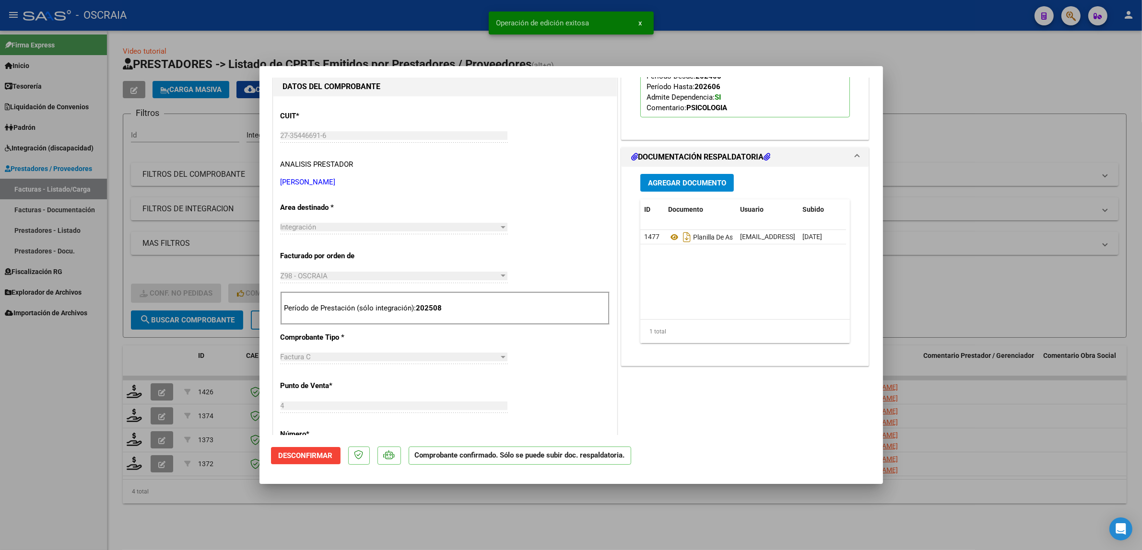
click at [420, 77] on div "DATOS DEL COMPROBANTE" at bounding box center [444, 86] width 343 height 19
drag, startPoint x: 420, startPoint y: 54, endPoint x: 401, endPoint y: 70, distance: 24.2
click at [420, 54] on div at bounding box center [571, 275] width 1142 height 550
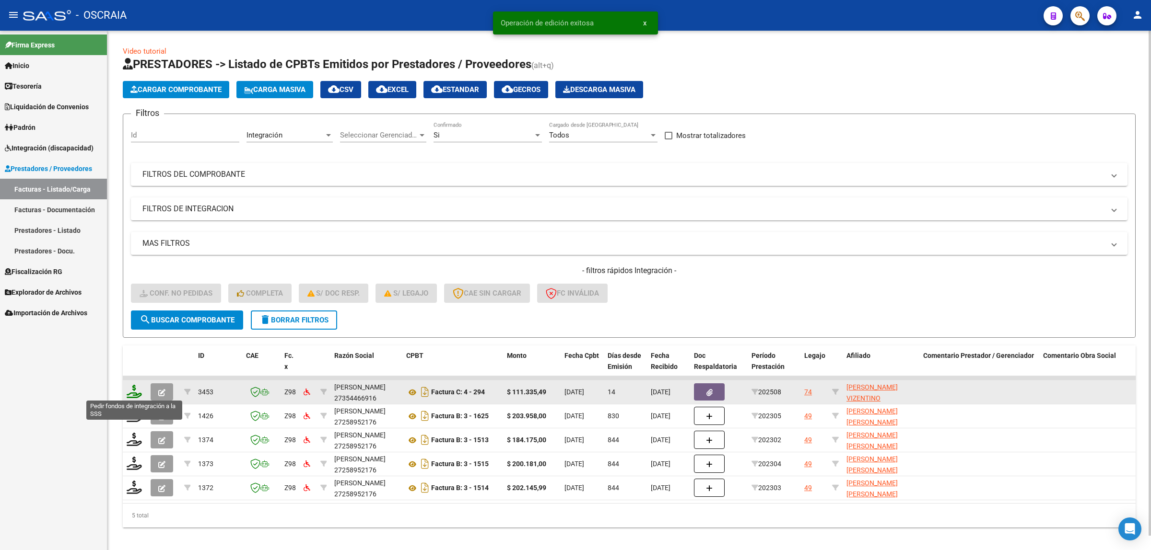
click at [131, 393] on icon at bounding box center [134, 391] width 15 height 13
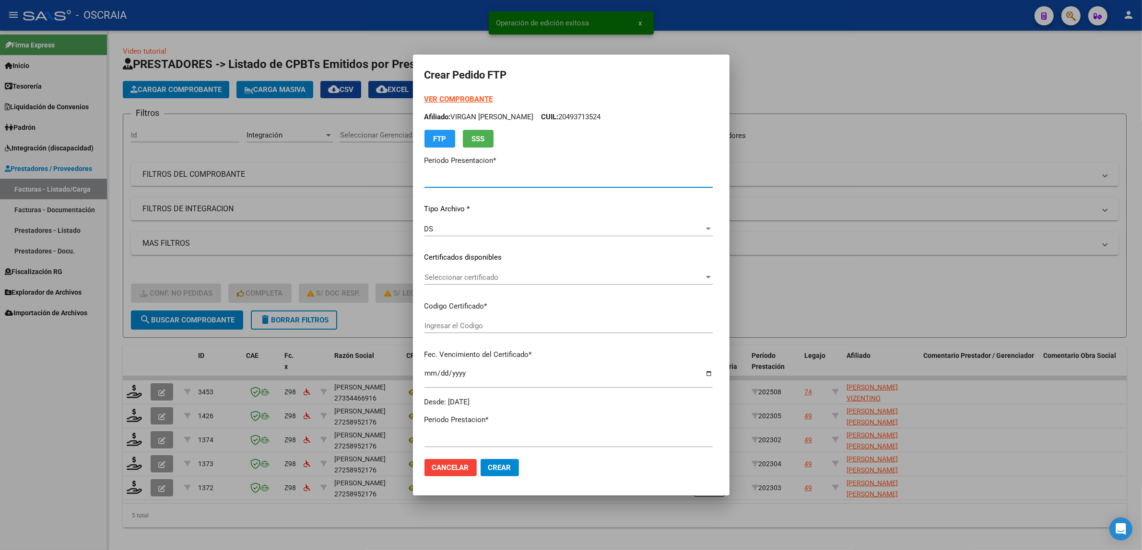
type input "202508"
type input "$ 111.335,49"
type input "ARG02000559294052023061620260616SFE195"
type input "2026-06-30"
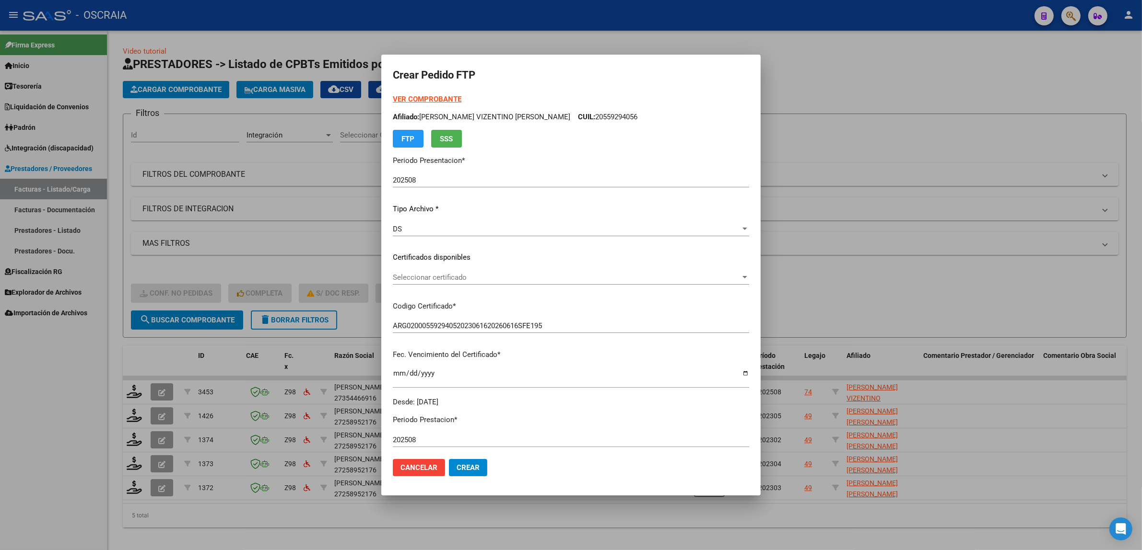
click at [455, 283] on div "Seleccionar certificado Seleccionar certificado" at bounding box center [571, 277] width 356 height 14
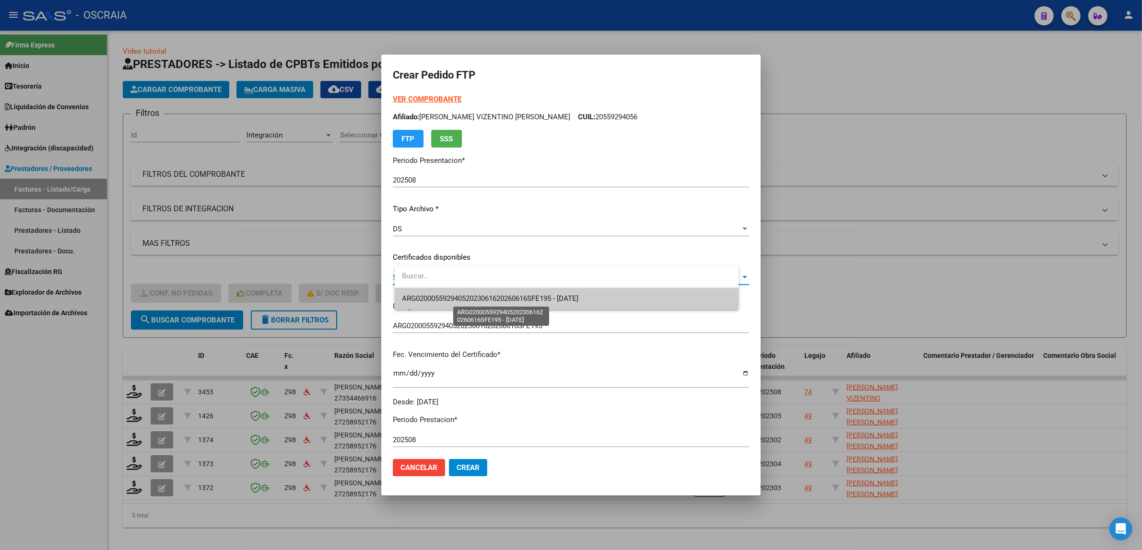
click at [465, 302] on span "ARG02000559294052023061620260616SFE195 - 2026-06-30" at bounding box center [490, 298] width 176 height 9
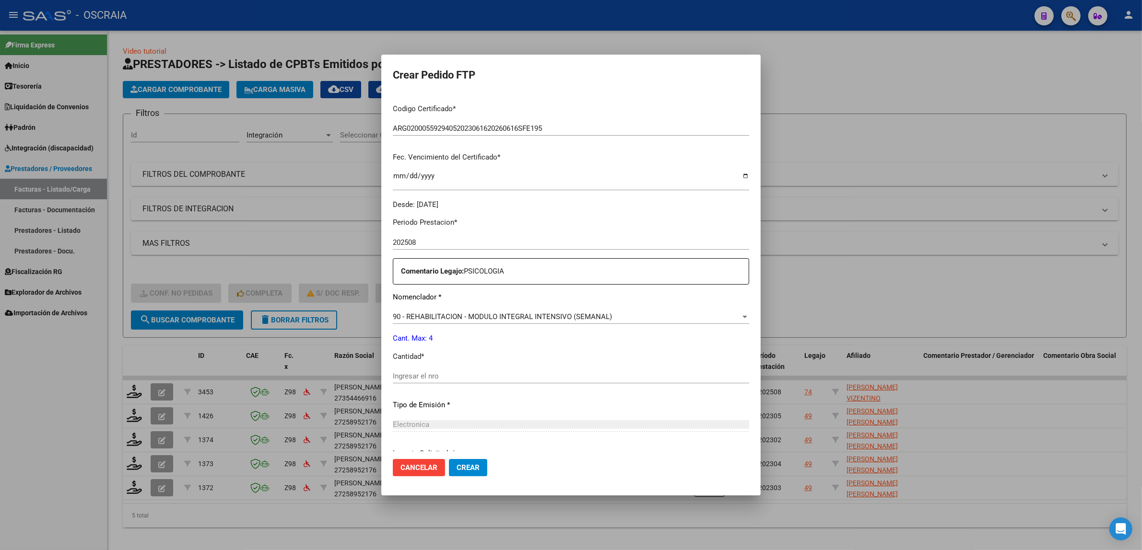
scroll to position [240, 0]
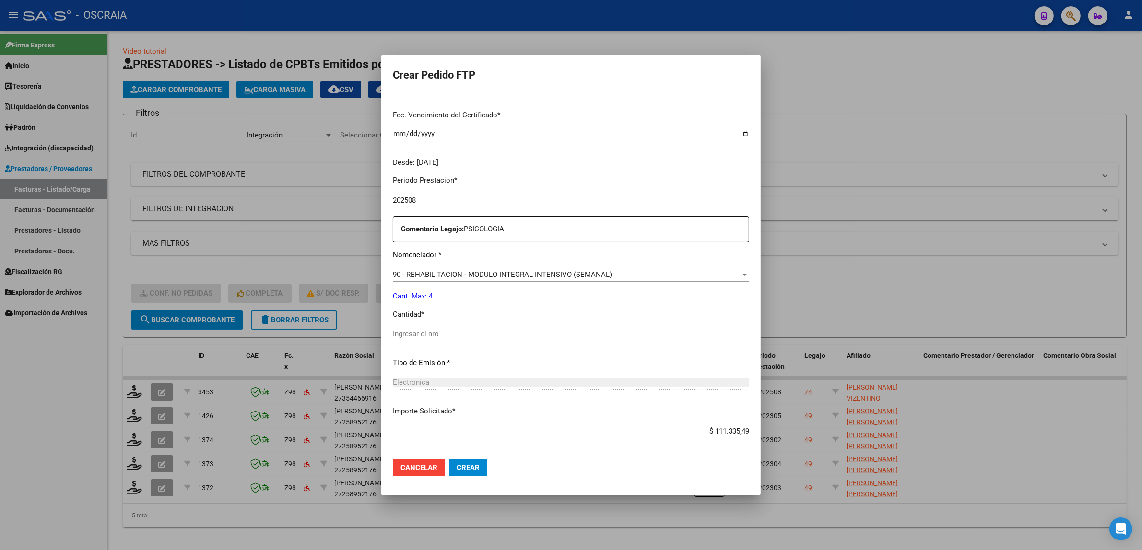
drag, startPoint x: 493, startPoint y: 341, endPoint x: 489, endPoint y: 332, distance: 9.4
click at [490, 336] on div "Ingresar el nro" at bounding box center [571, 334] width 356 height 14
click at [489, 332] on input "Ingresar el nro" at bounding box center [571, 334] width 356 height 9
type input "4"
click at [503, 371] on div "Periodo Prestacion * 202508 Ingresar el Periodo Prestacion Comentario Legajo: P…" at bounding box center [571, 332] width 356 height 328
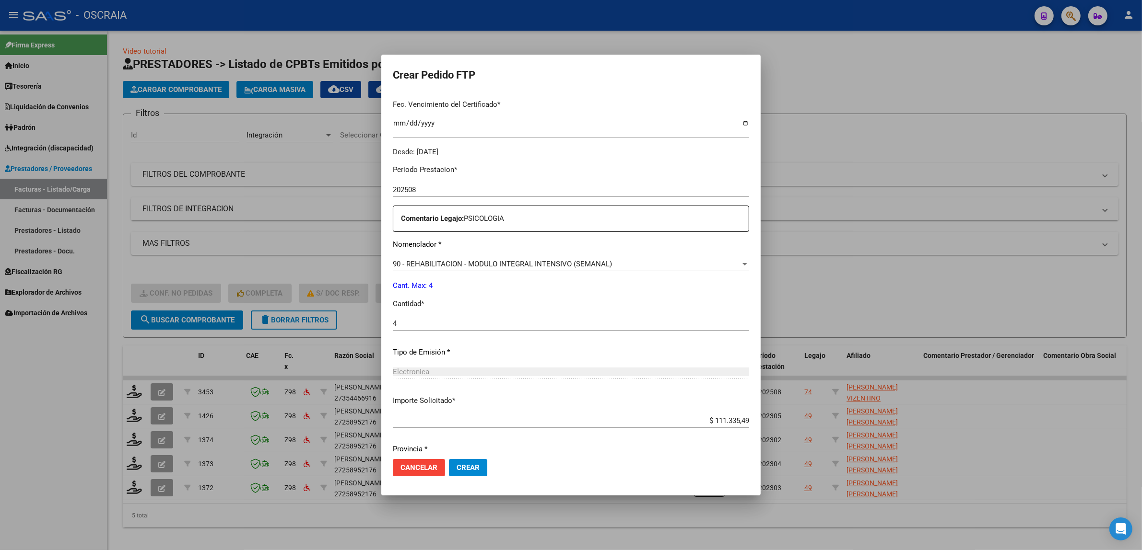
scroll to position [284, 0]
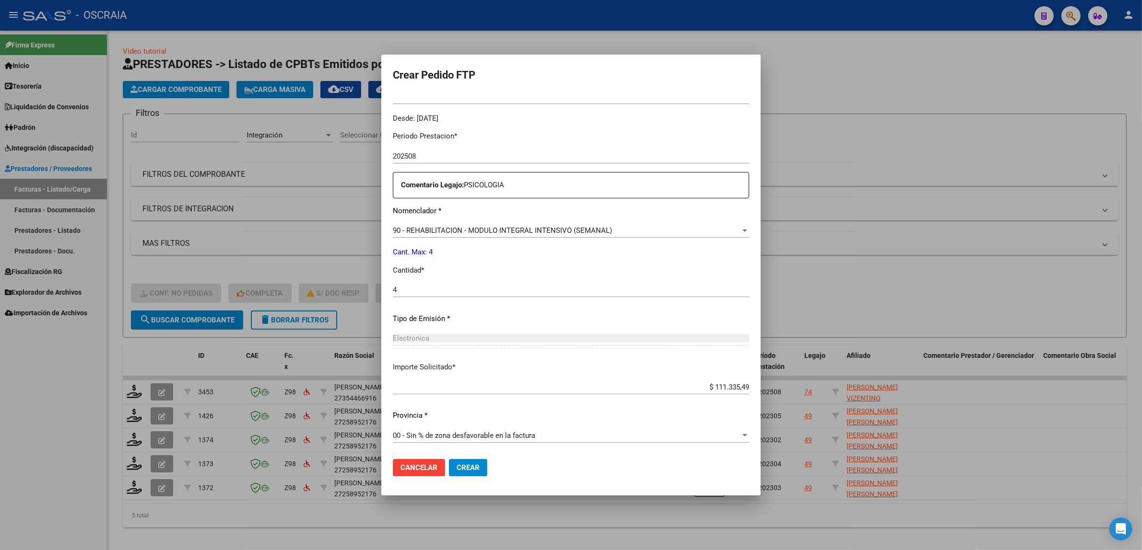
click at [487, 463] on button "Crear" at bounding box center [468, 467] width 38 height 17
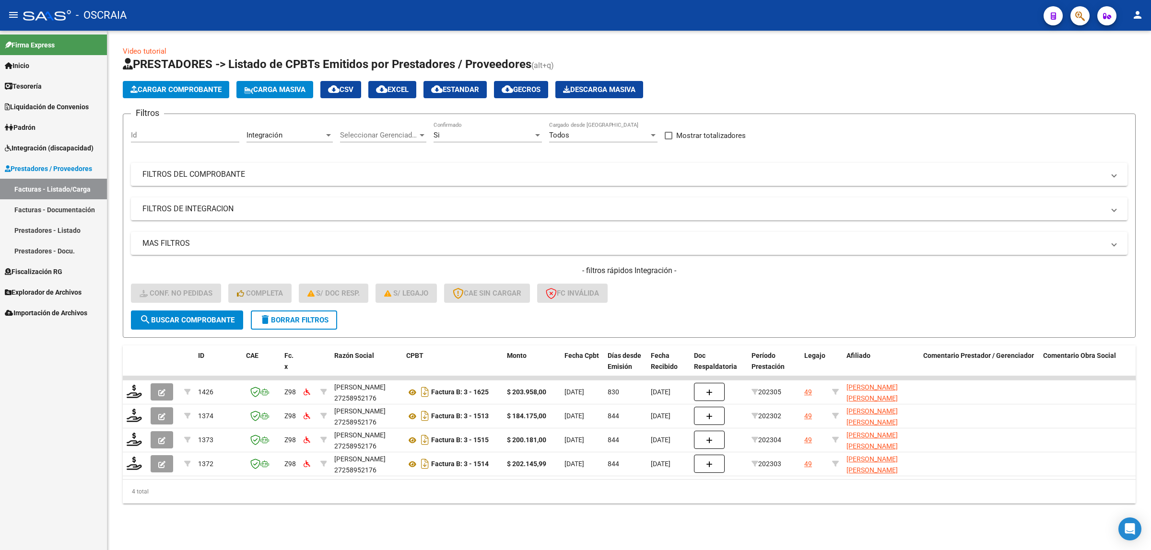
click at [202, 88] on span "Cargar Comprobante" at bounding box center [175, 89] width 91 height 9
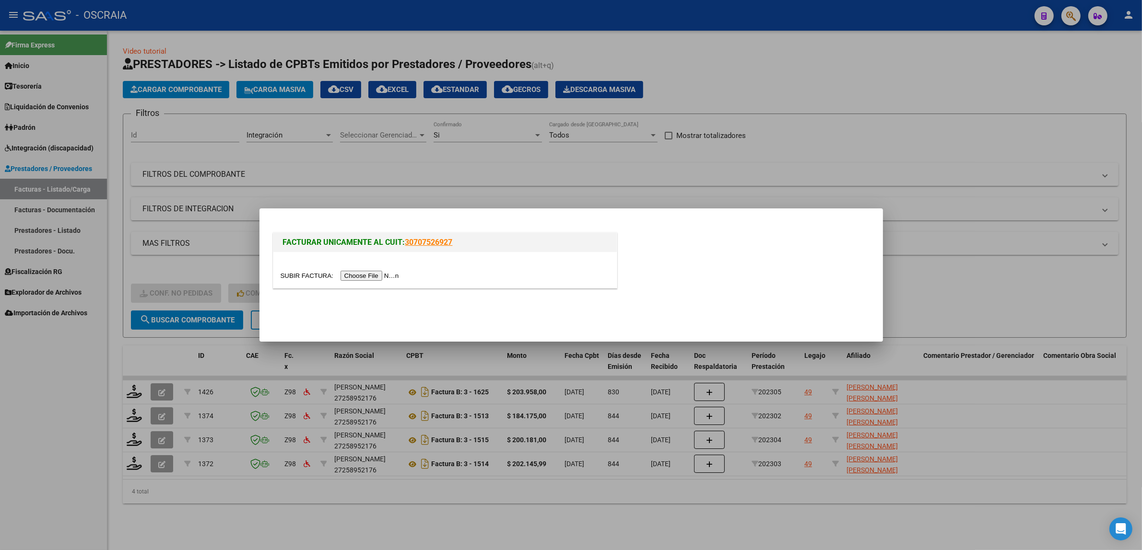
click at [349, 274] on input "file" at bounding box center [340, 276] width 121 height 10
click at [593, 55] on div at bounding box center [571, 275] width 1142 height 550
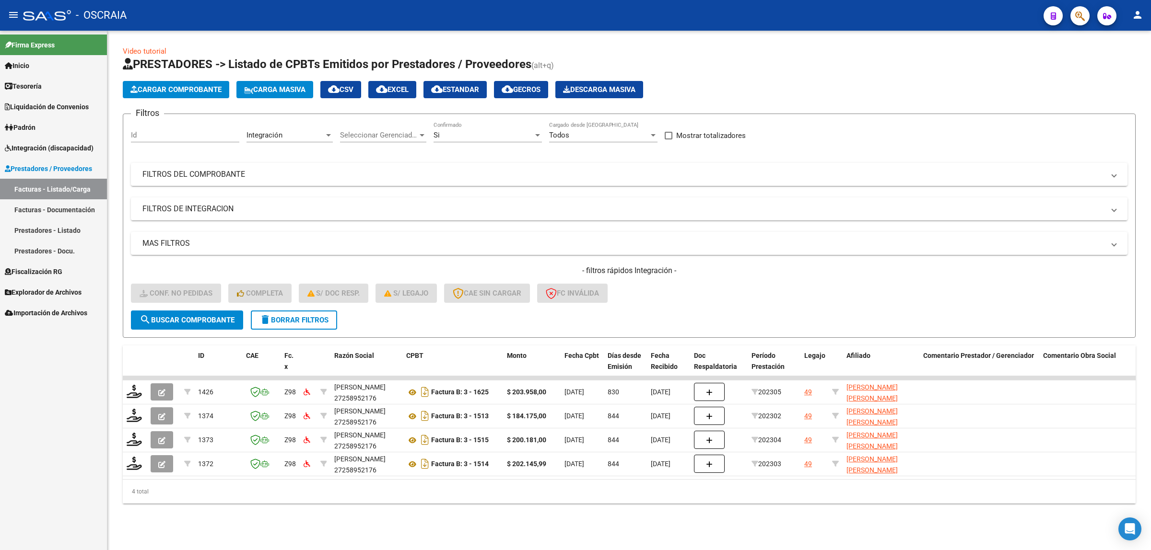
click at [53, 215] on link "Facturas - Documentación" at bounding box center [53, 209] width 107 height 21
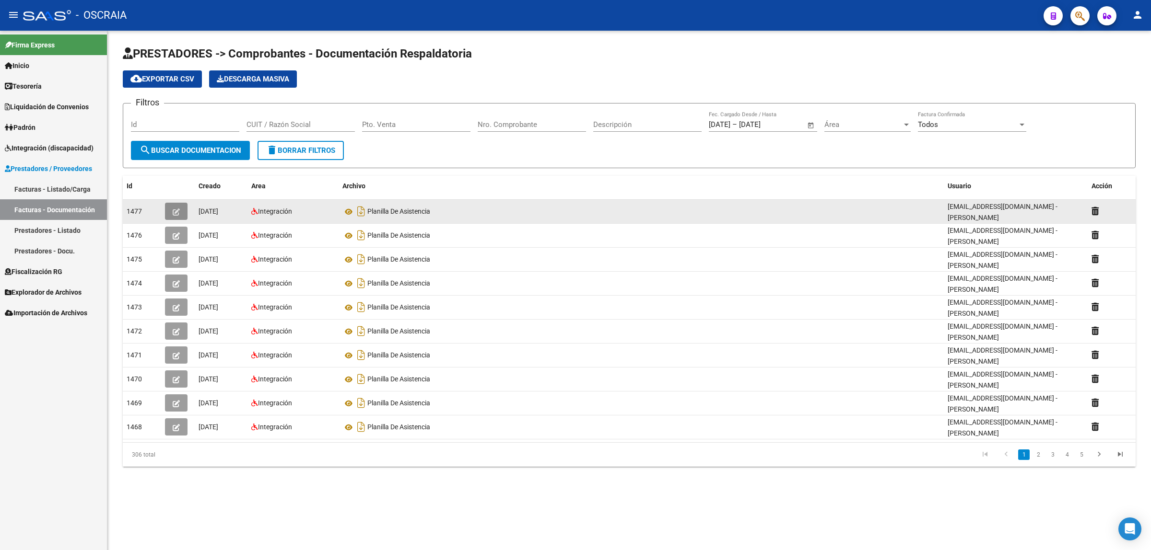
click at [177, 214] on button "button" at bounding box center [176, 211] width 23 height 17
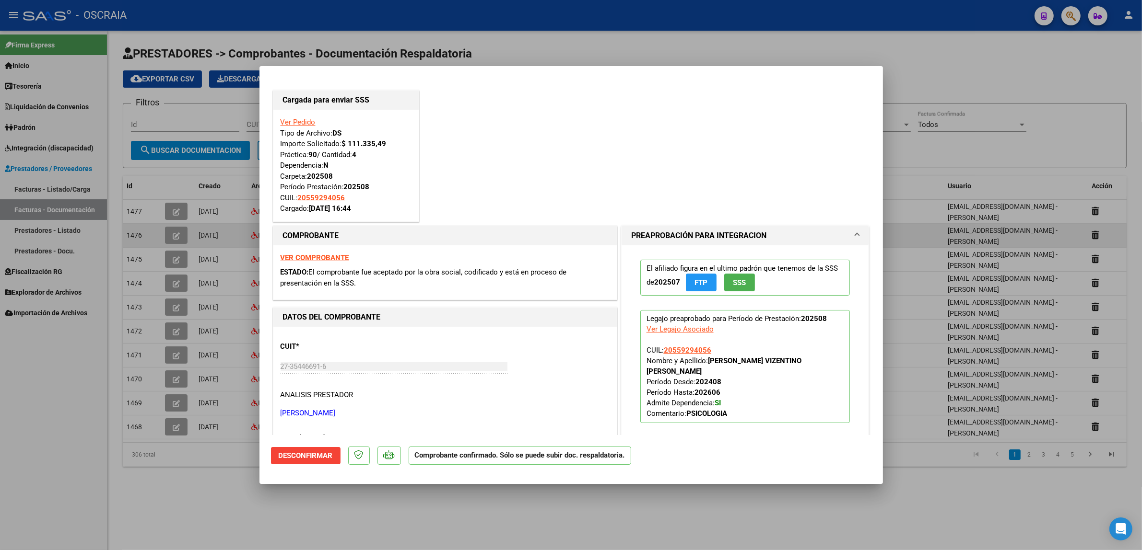
drag, startPoint x: 932, startPoint y: 229, endPoint x: 923, endPoint y: 225, distance: 8.8
click at [932, 229] on div at bounding box center [571, 275] width 1142 height 550
type input "$ 0,00"
